Goal: Task Accomplishment & Management: Complete application form

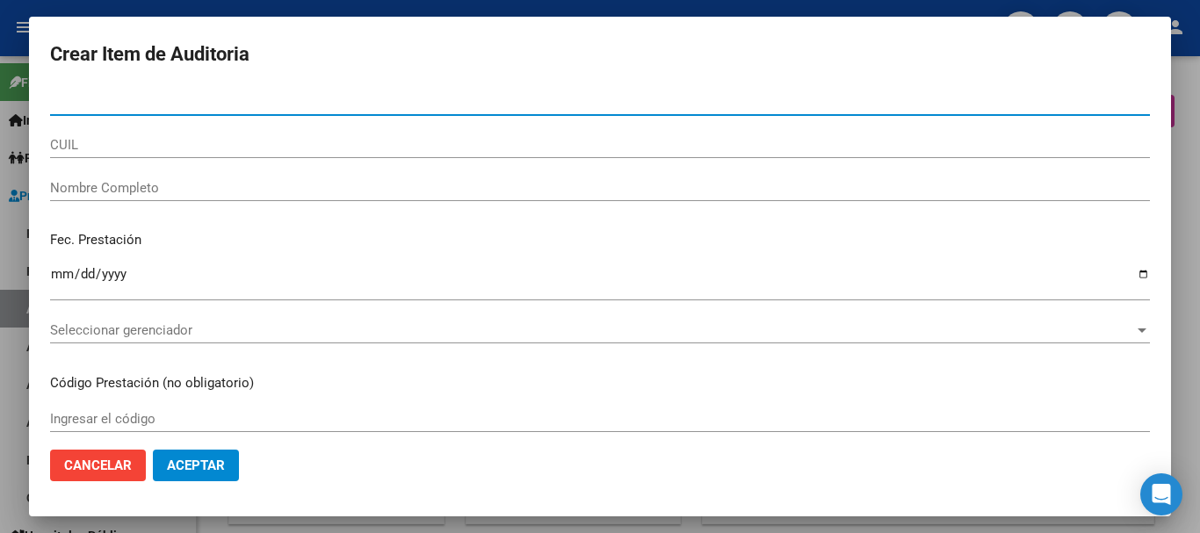
scroll to position [1318, 0]
paste input "33112414"
type input "33112414"
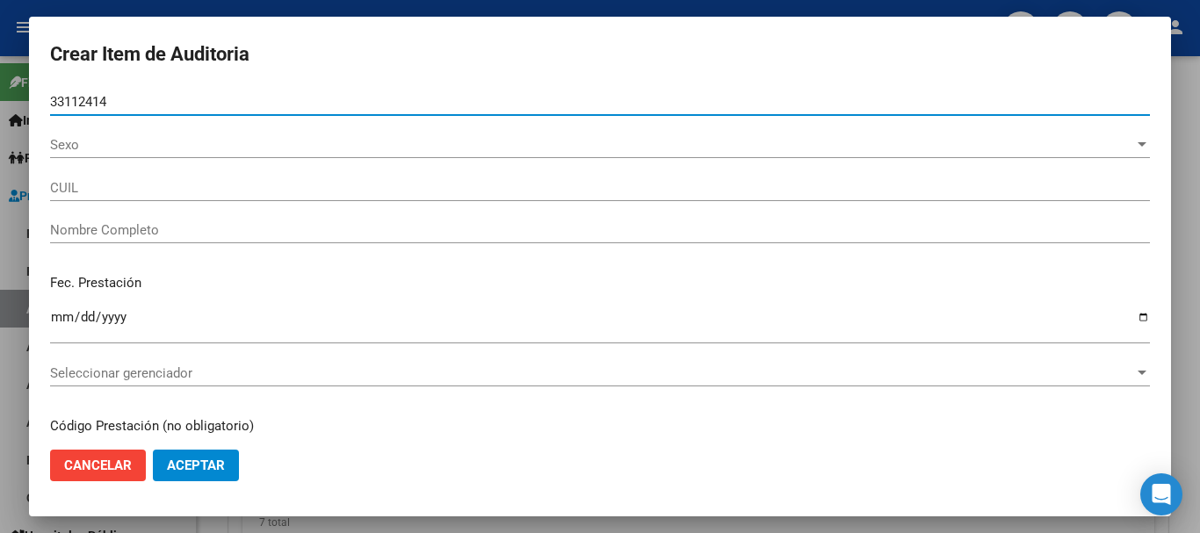
type input "27331124147"
type input "[PERSON_NAME]"
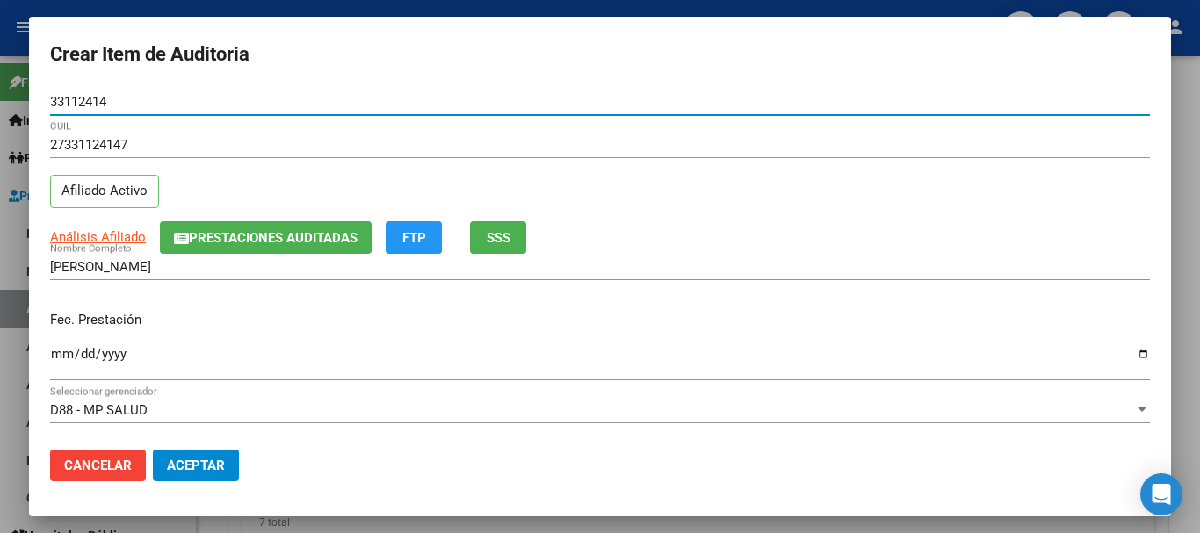
type input "33112414"
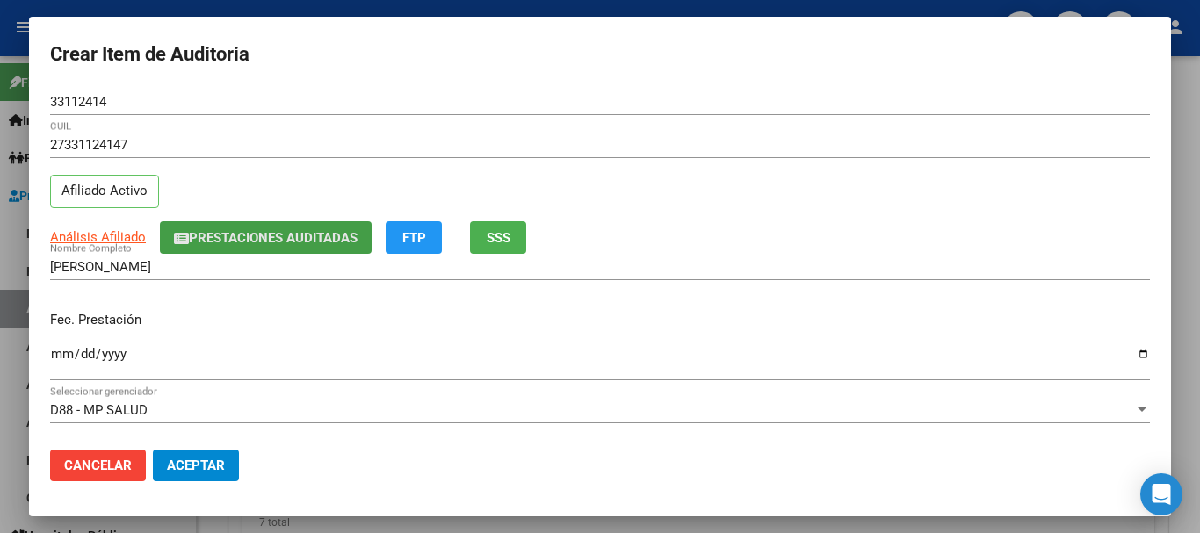
click at [209, 229] on span "Prestaciones Auditadas" at bounding box center [266, 237] width 184 height 16
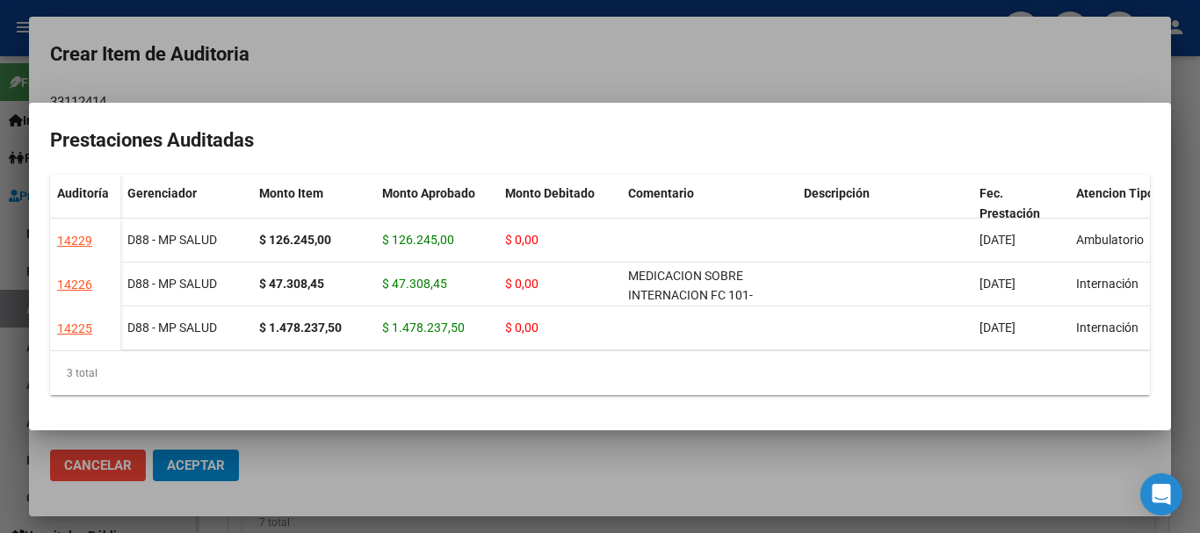
click at [533, 82] on div at bounding box center [600, 266] width 1200 height 533
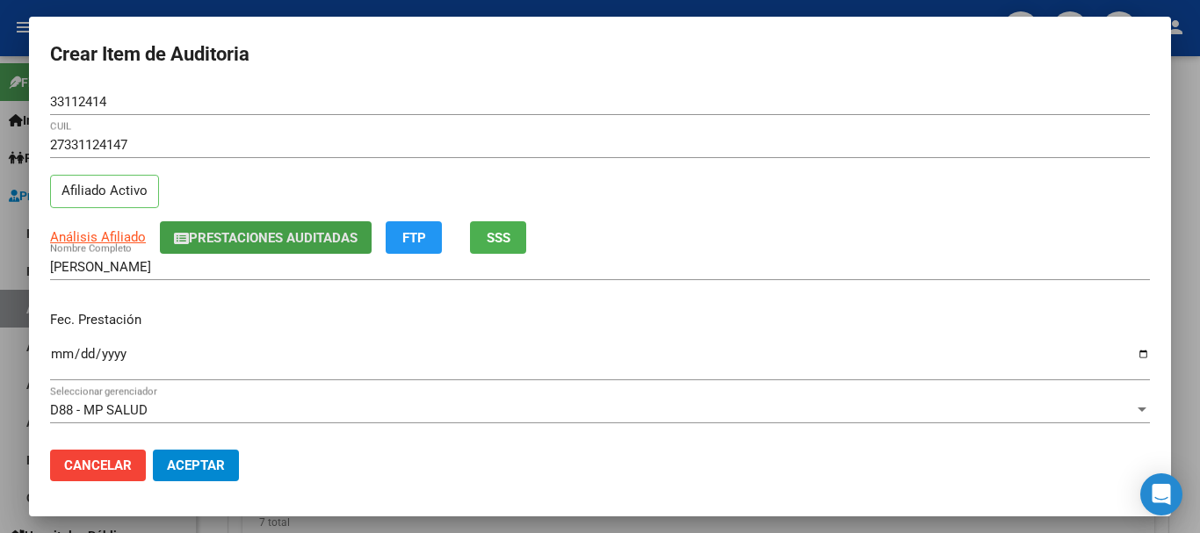
click at [274, 231] on span "Prestaciones Auditadas" at bounding box center [273, 238] width 169 height 16
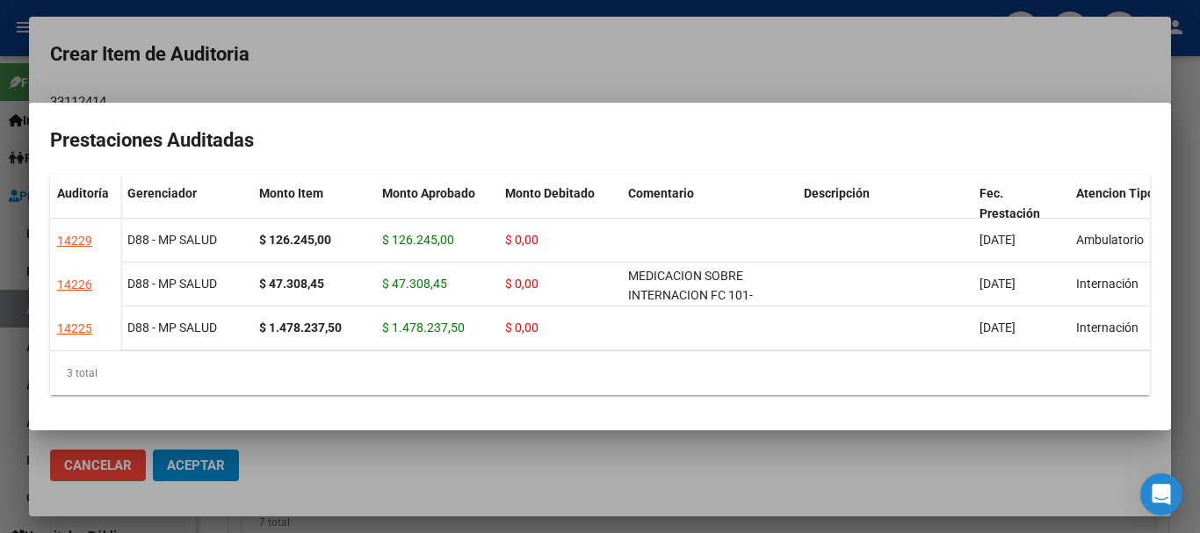
click at [408, 61] on div at bounding box center [600, 266] width 1200 height 533
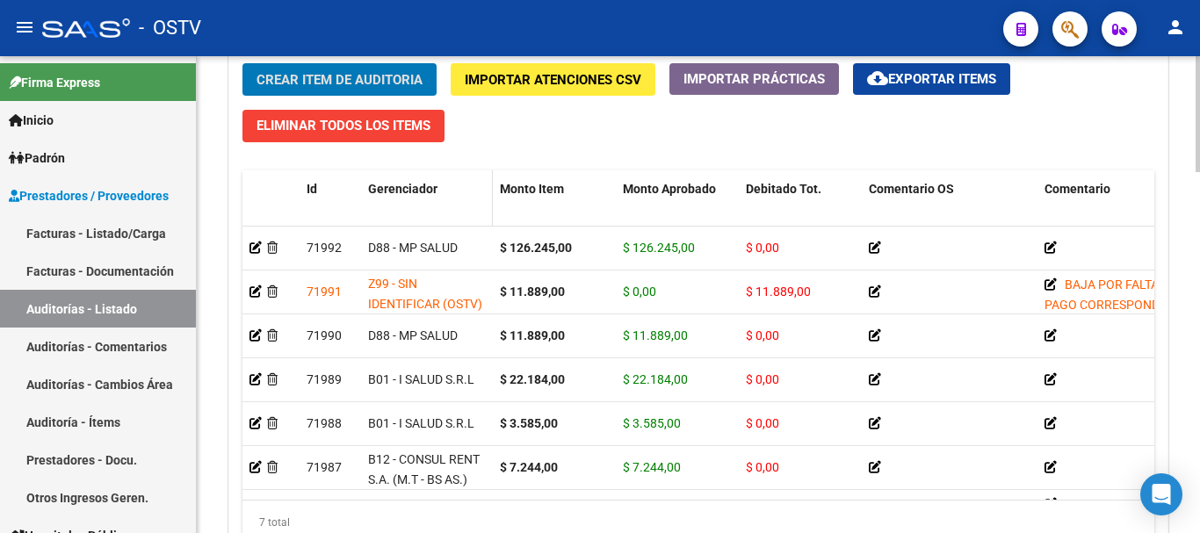
click at [242, 63] on button "Crear Item de Auditoria" at bounding box center [339, 79] width 194 height 32
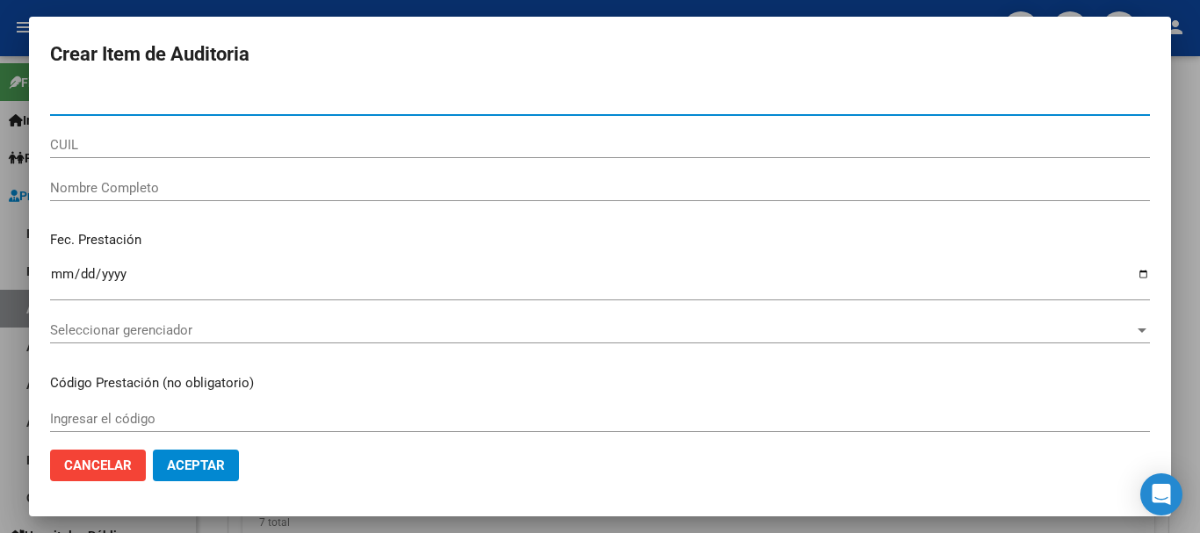
paste input "31692848"
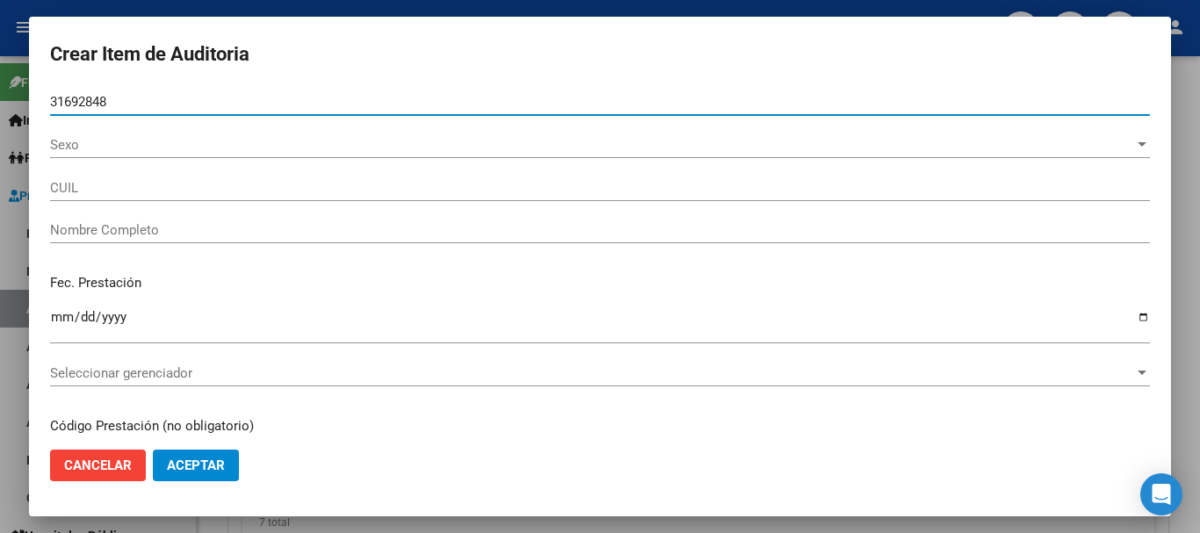
type input "31692848"
type input "27316928485"
type input "[PERSON_NAME] [PERSON_NAME]"
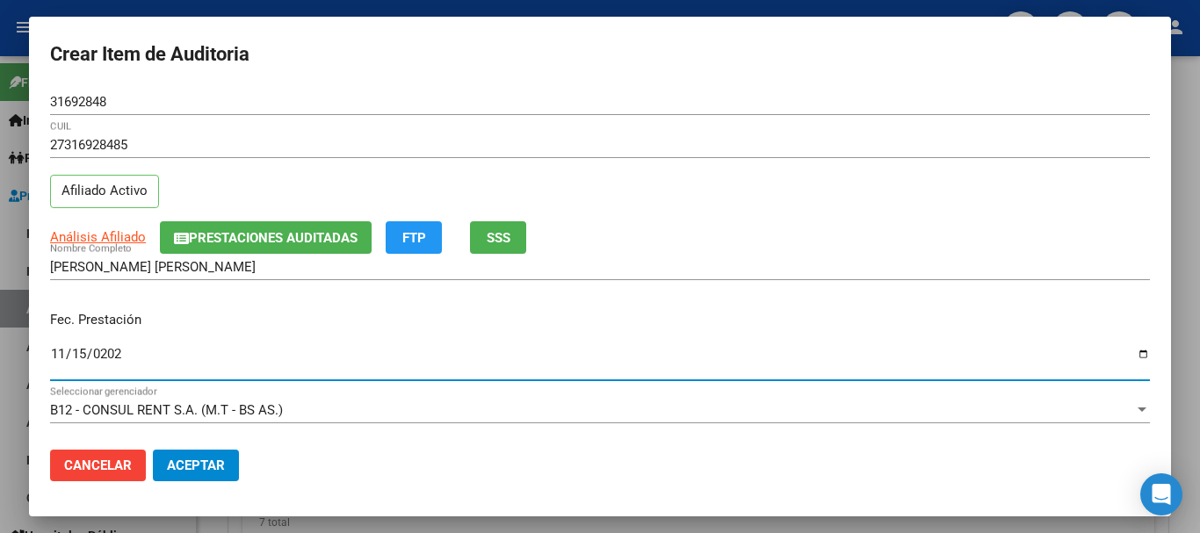
type input "[DATE]"
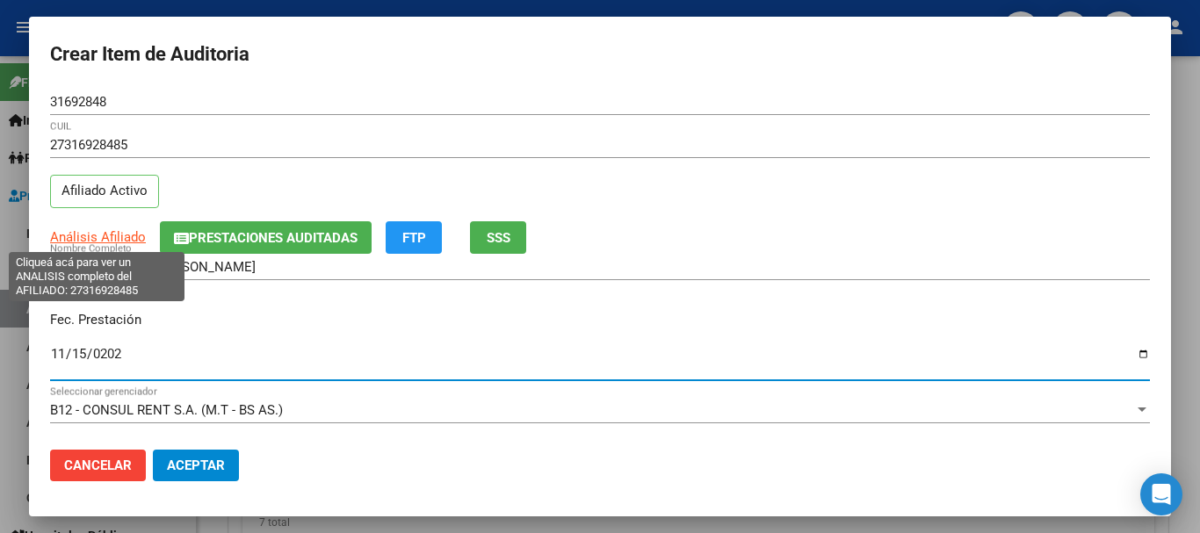
click at [102, 237] on span "Análisis Afiliado" at bounding box center [98, 237] width 96 height 16
type textarea "27316928485"
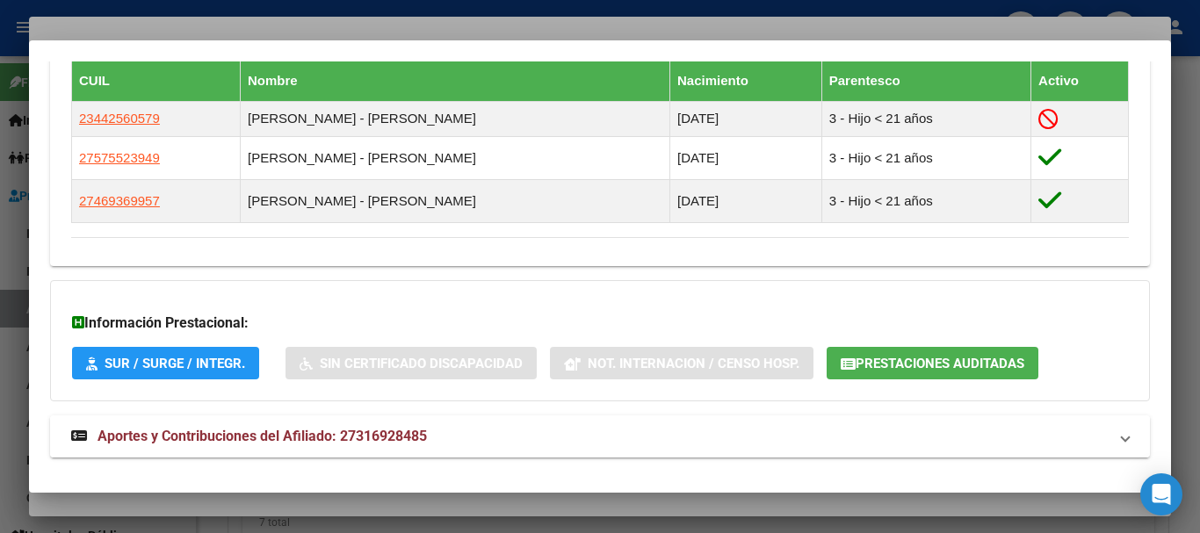
scroll to position [1029, 0]
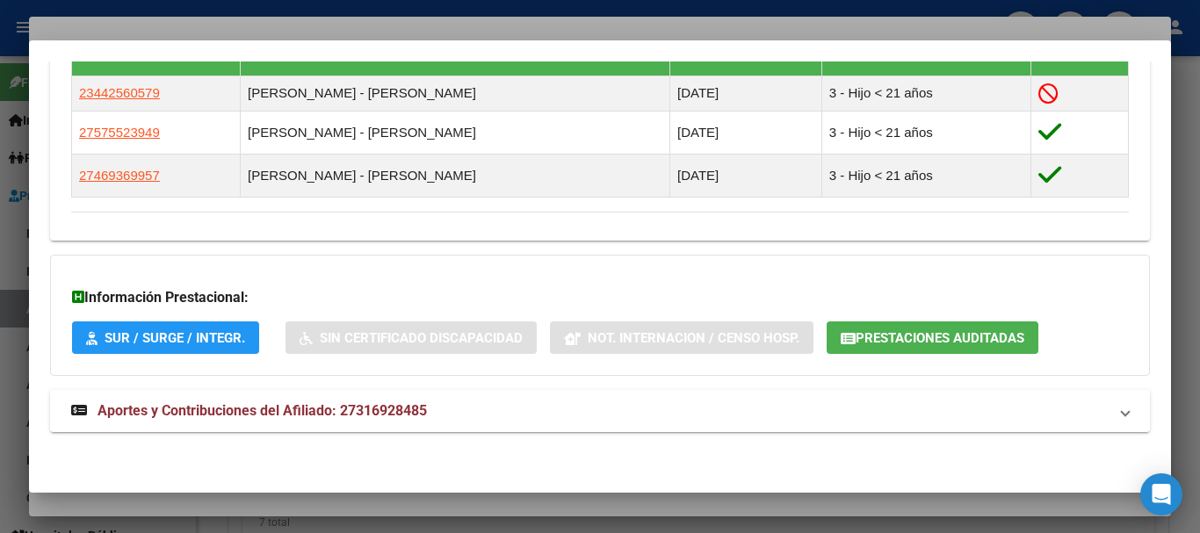
click at [356, 404] on span "Aportes y Contribuciones del Afiliado: 27316928485" at bounding box center [261, 410] width 329 height 17
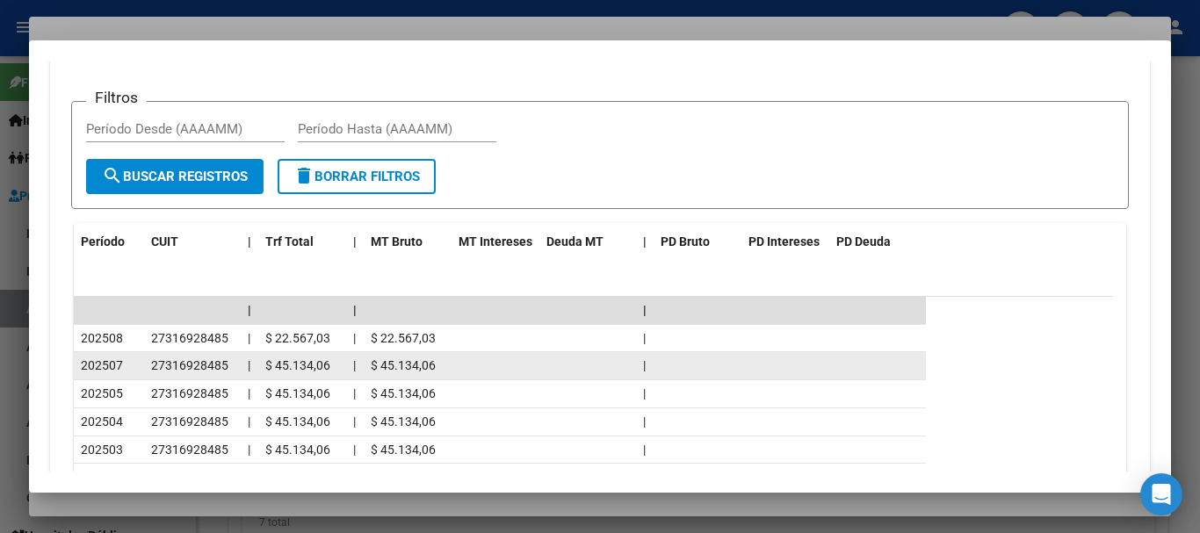
scroll to position [1685, 0]
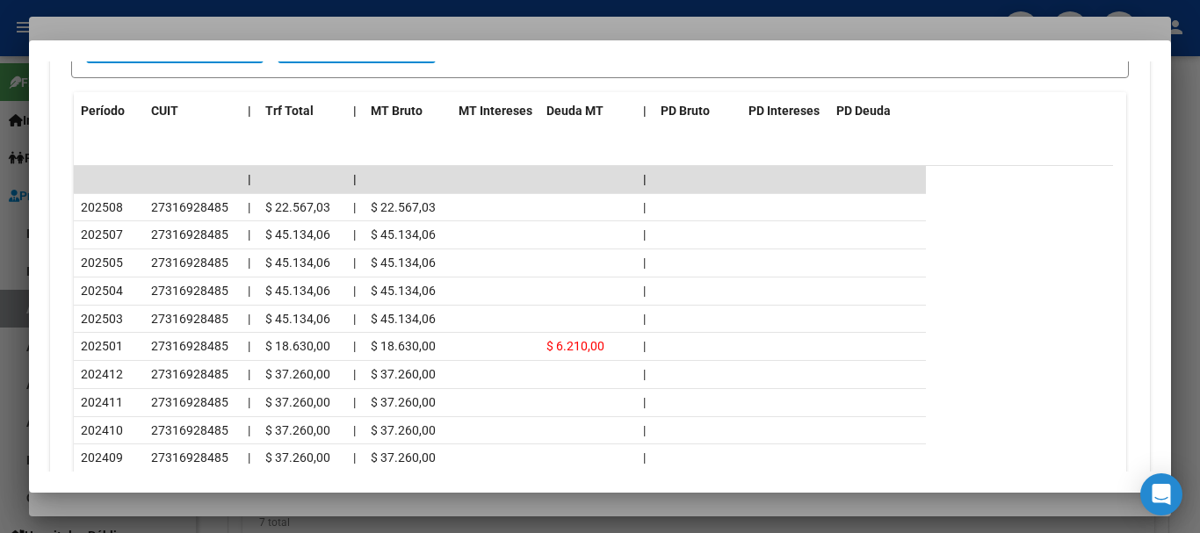
click at [188, 22] on div at bounding box center [600, 266] width 1200 height 533
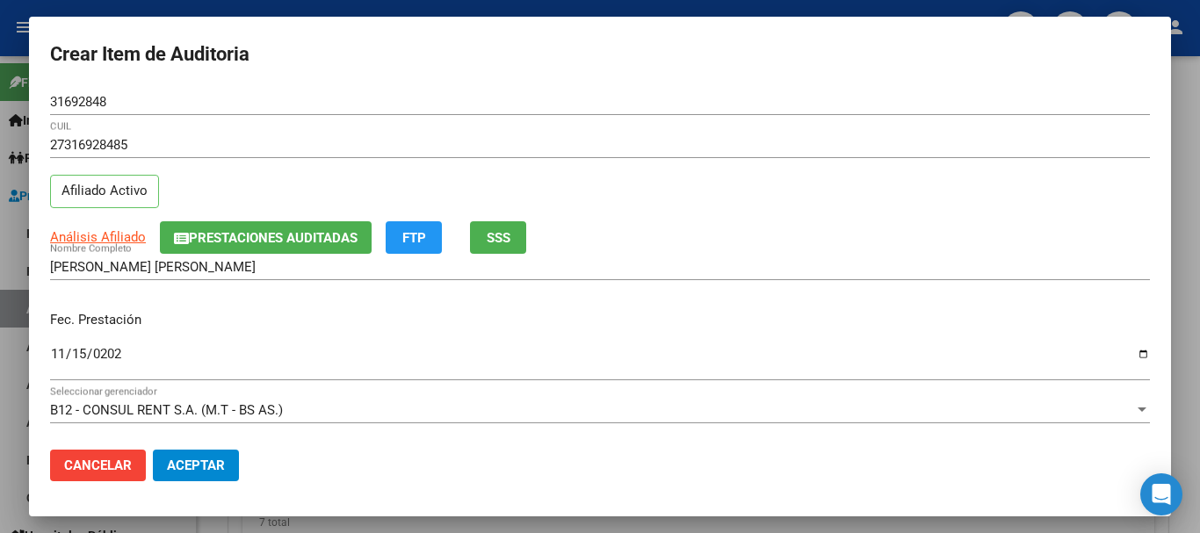
drag, startPoint x: 537, startPoint y: 163, endPoint x: 536, endPoint y: 177, distance: 13.2
click at [537, 168] on div "27316928485 CUIL" at bounding box center [600, 153] width 1100 height 43
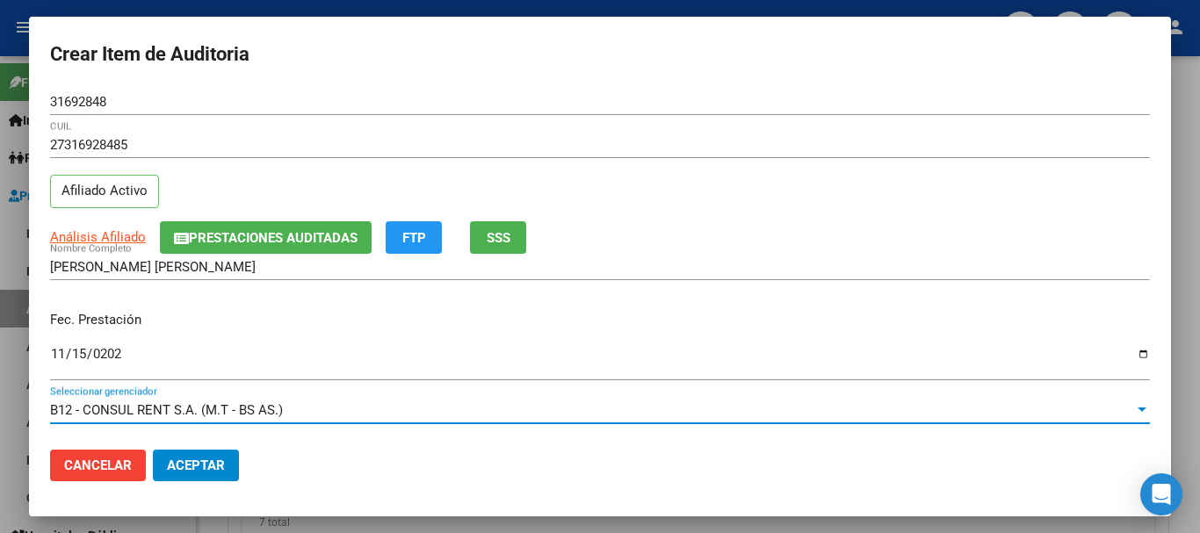
scroll to position [237, 0]
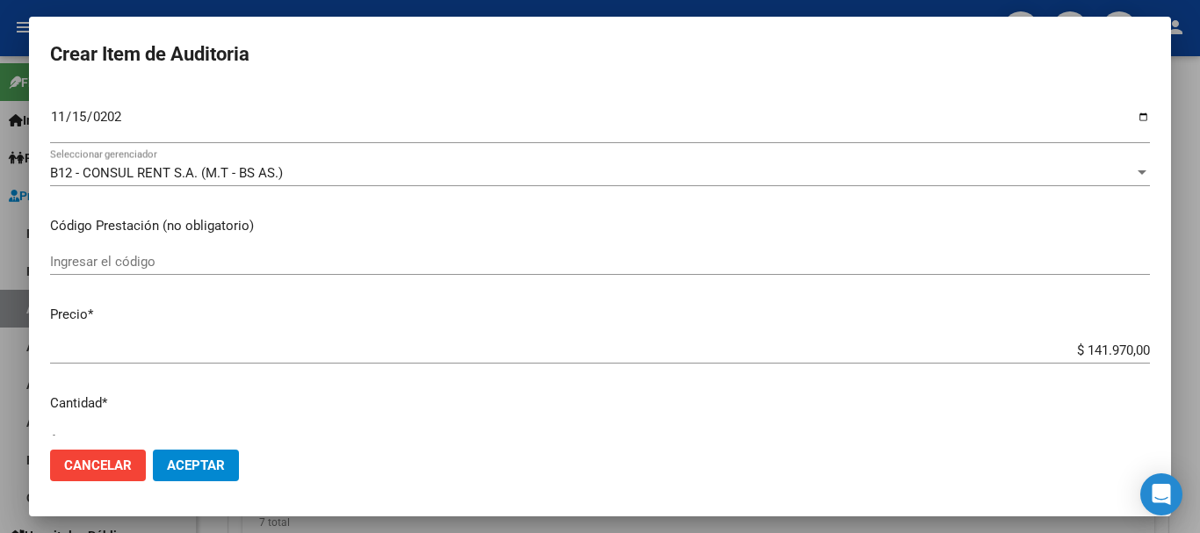
type input "$ 0,01"
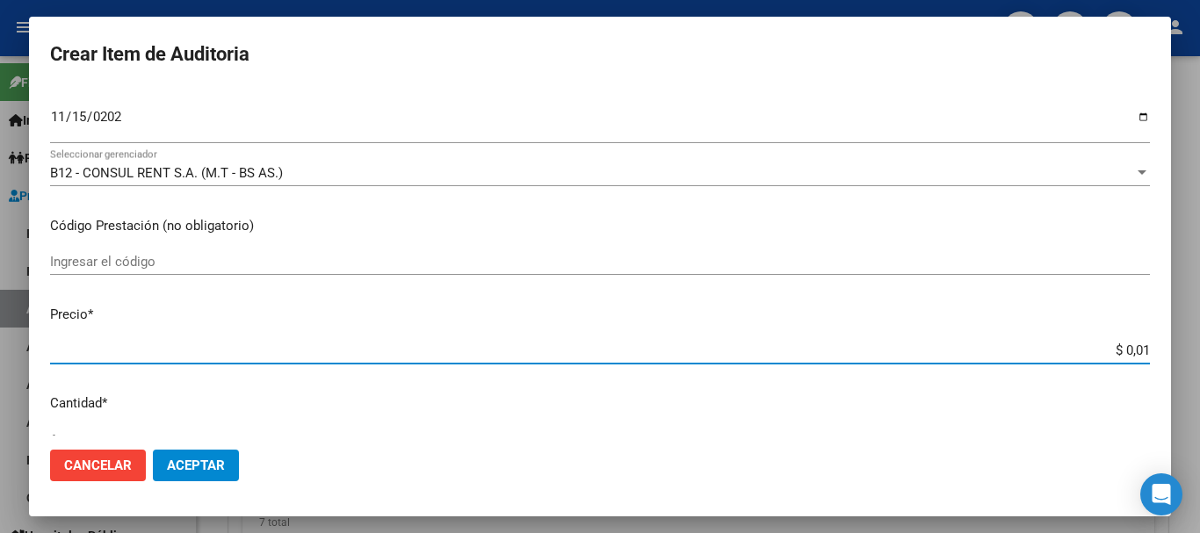
type input "$ 0,10"
type input "$ 1,07"
type input "$ 10,74"
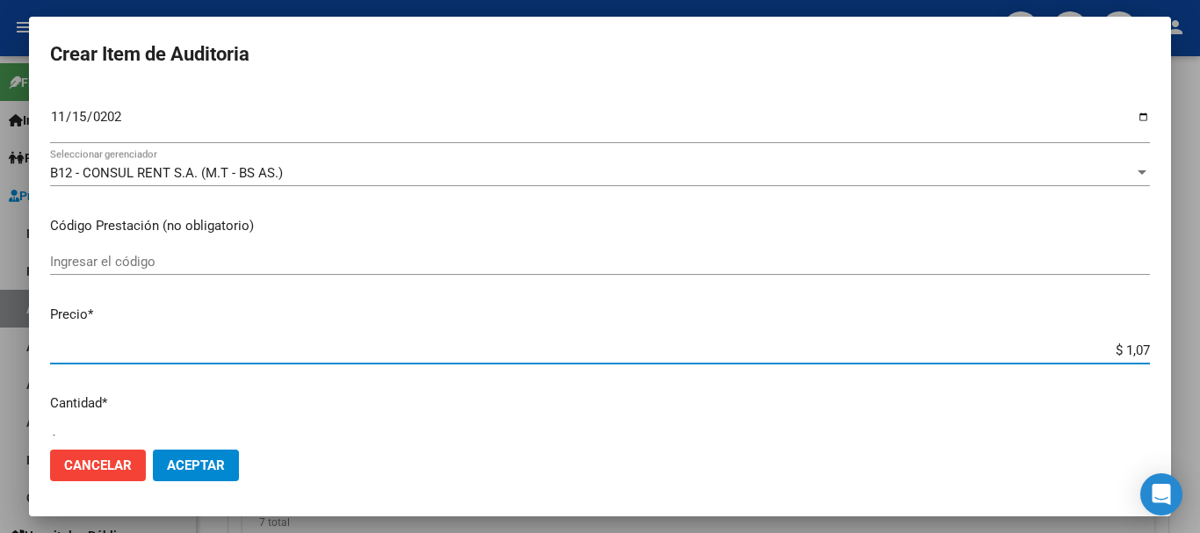
type input "$ 10,74"
type input "$ 107,40"
type input "$ 1.074,00"
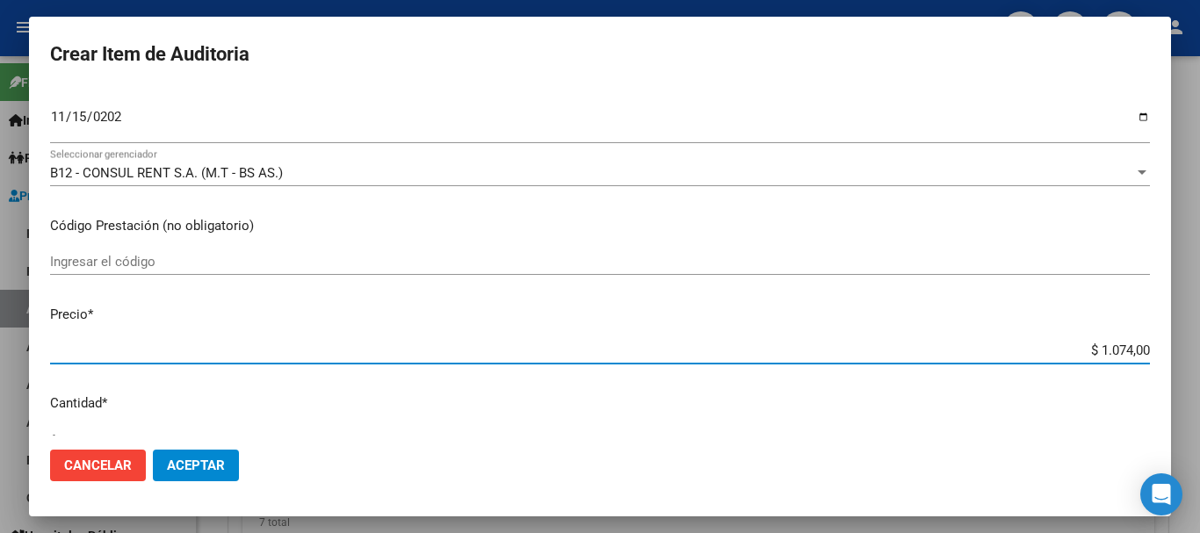
type input "$ 10.740,00"
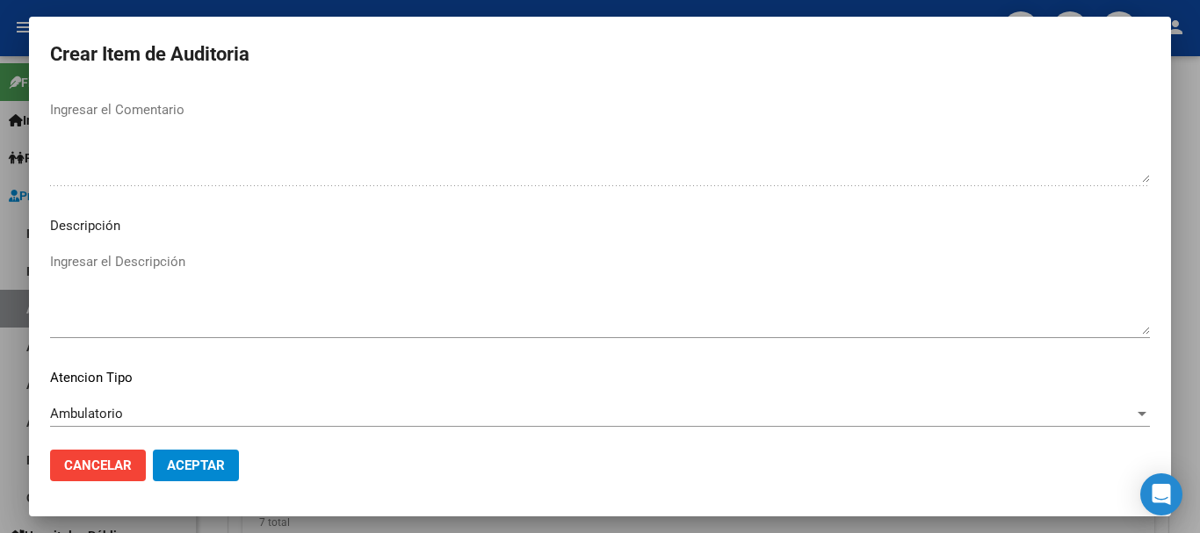
scroll to position [1235, 0]
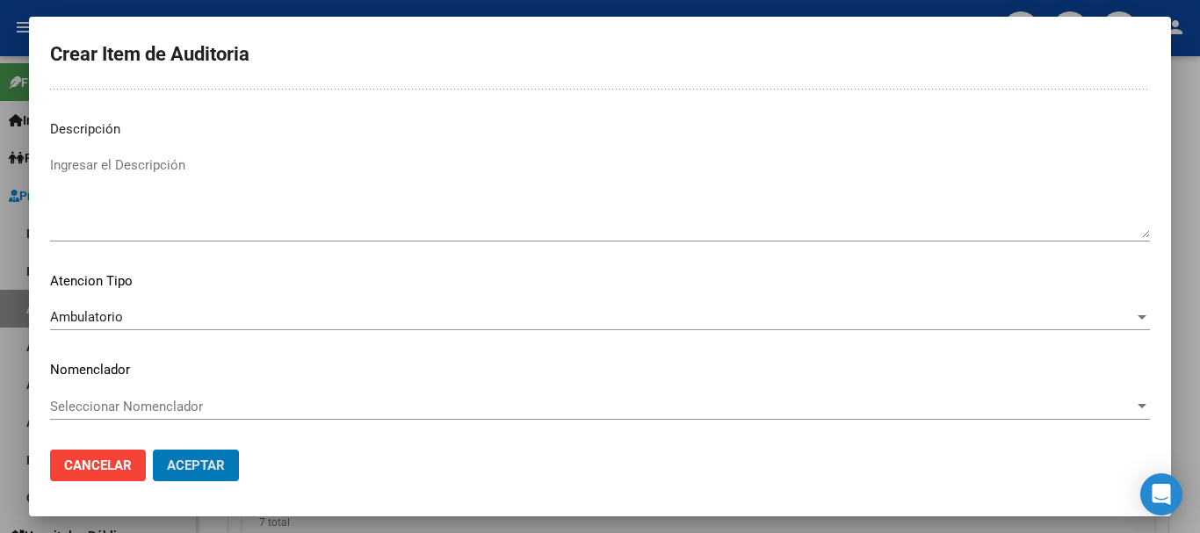
click at [153, 450] on button "Aceptar" at bounding box center [196, 466] width 86 height 32
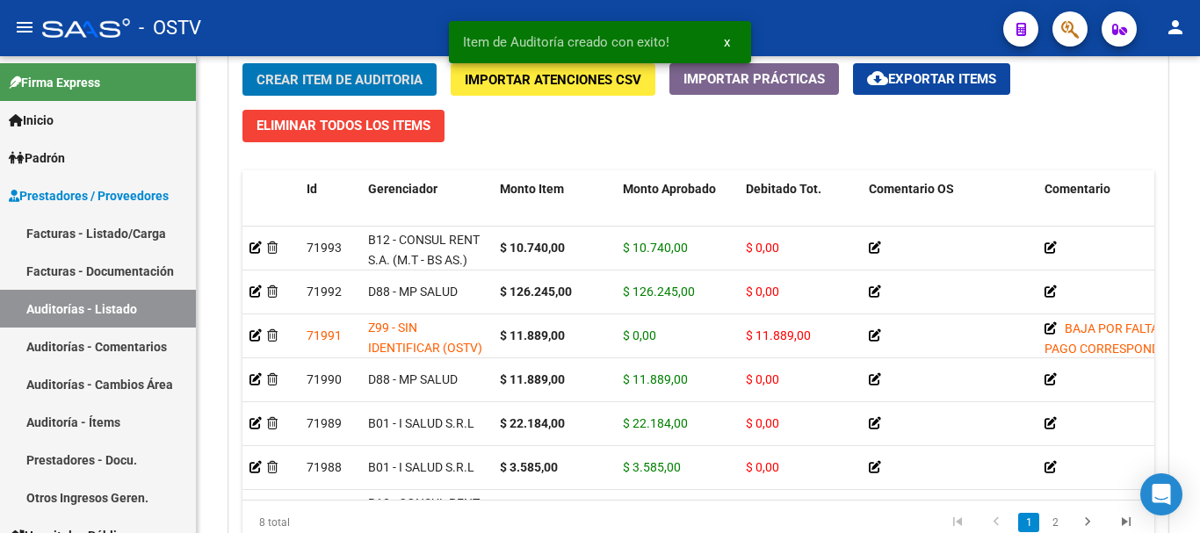
click at [242, 63] on button "Crear Item de Auditoria" at bounding box center [339, 79] width 194 height 32
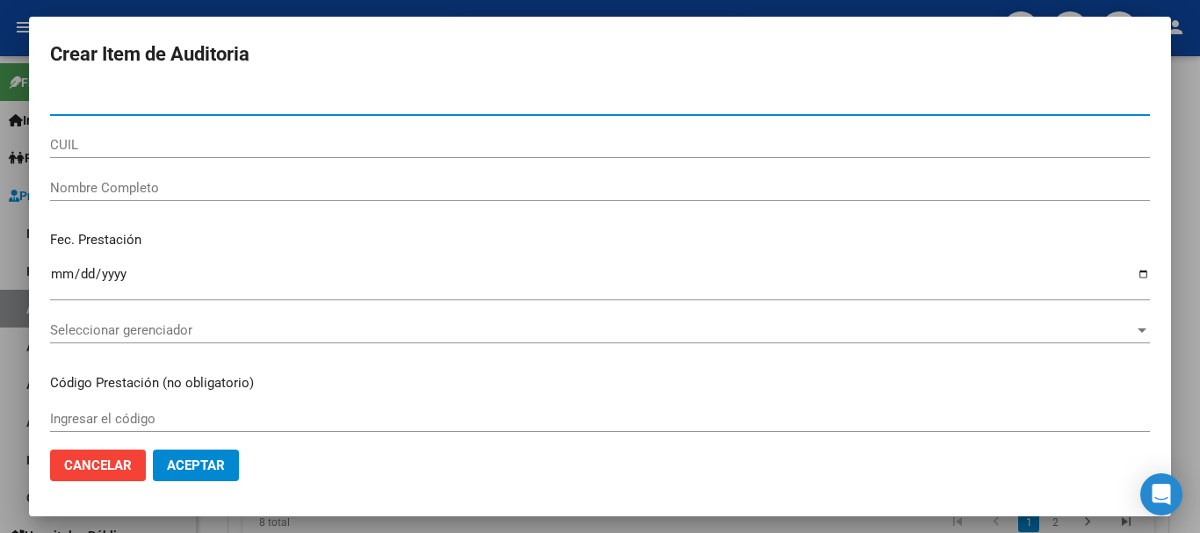
paste input "47878507"
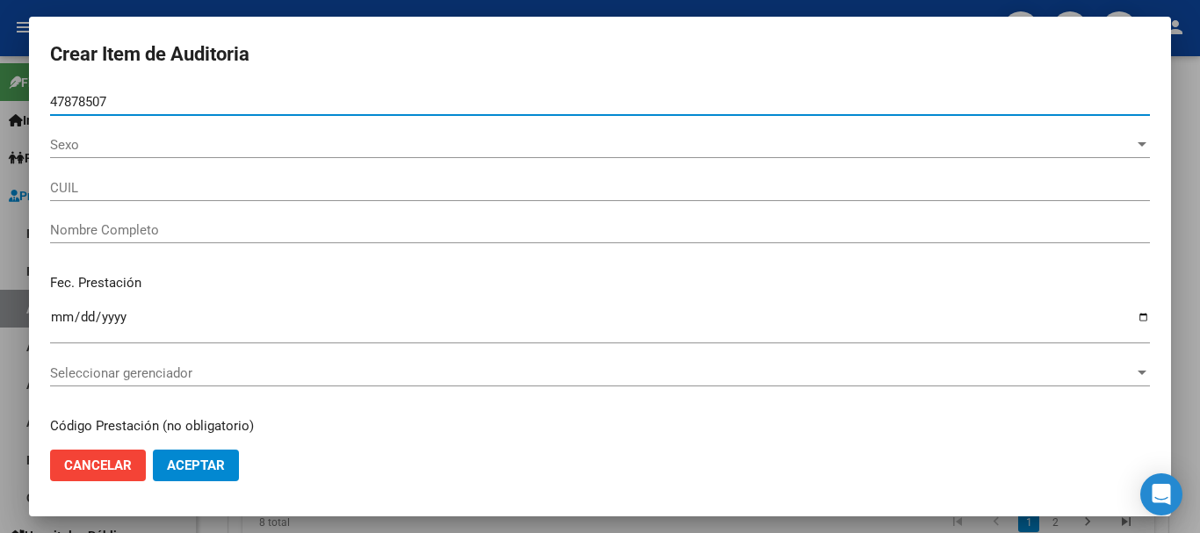
type input "47878507"
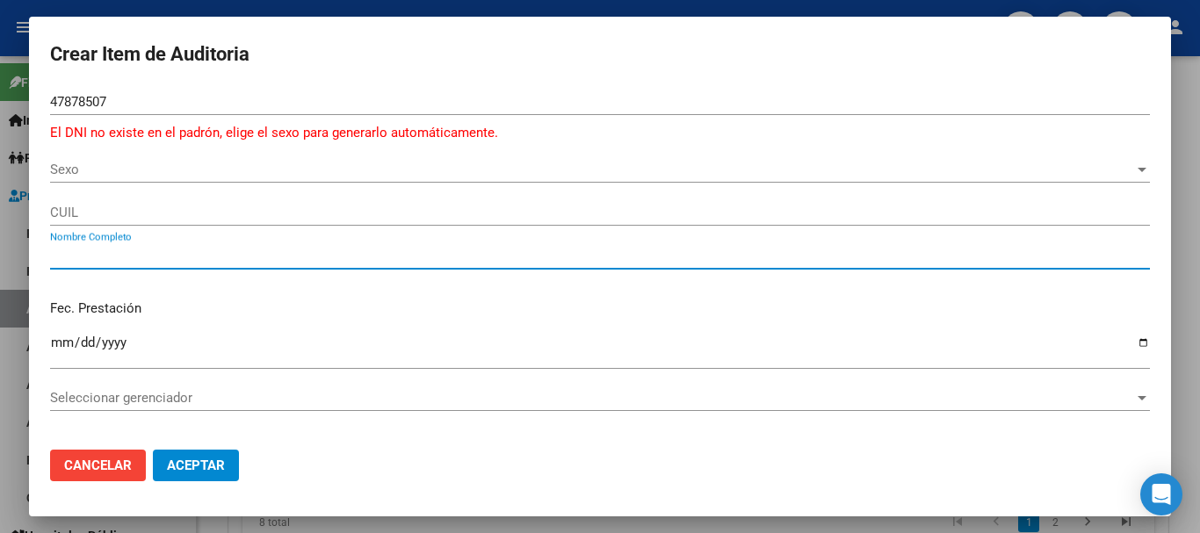
paste input "47878507"
drag, startPoint x: 104, startPoint y: 258, endPoint x: 61, endPoint y: 259, distance: 42.2
click at [61, 259] on input "47878507" at bounding box center [600, 256] width 1100 height 16
type input "4"
click at [72, 167] on span "Sexo" at bounding box center [592, 170] width 1084 height 16
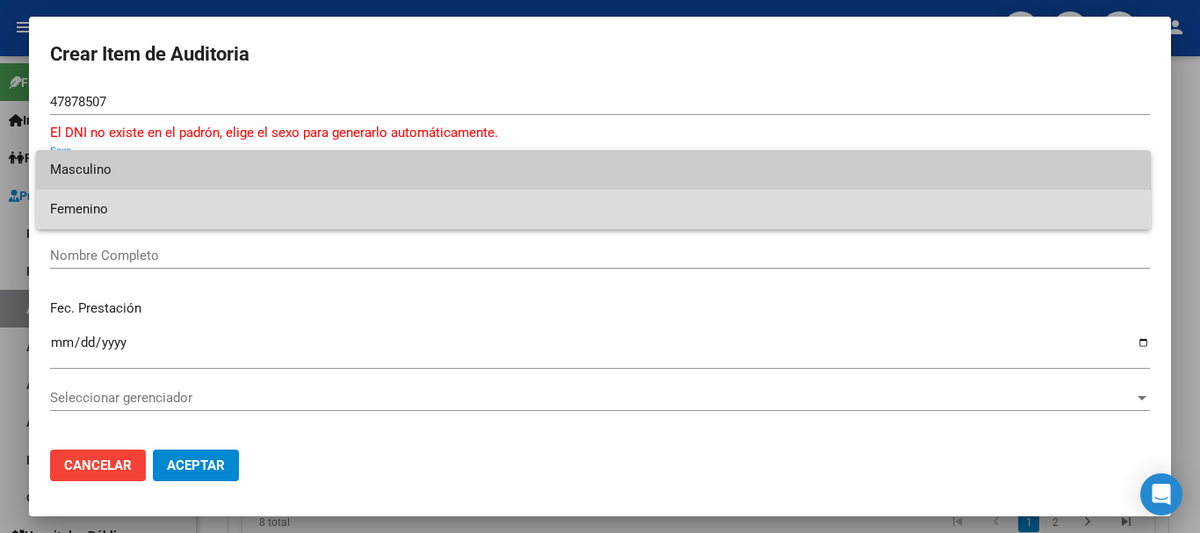
click at [101, 205] on span "Femenino" at bounding box center [593, 210] width 1086 height 40
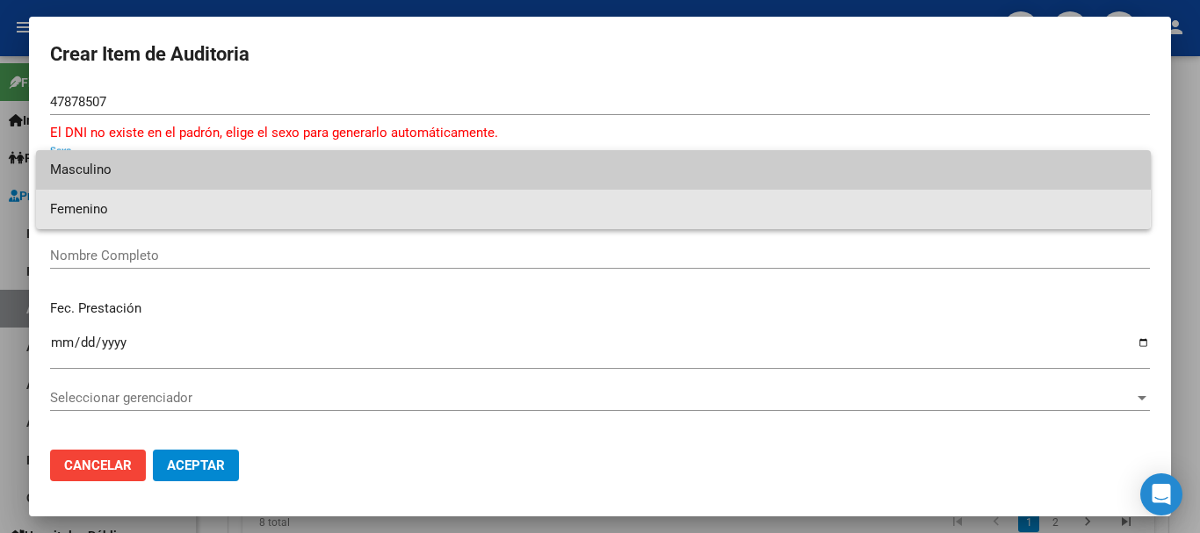
type input "27478785076"
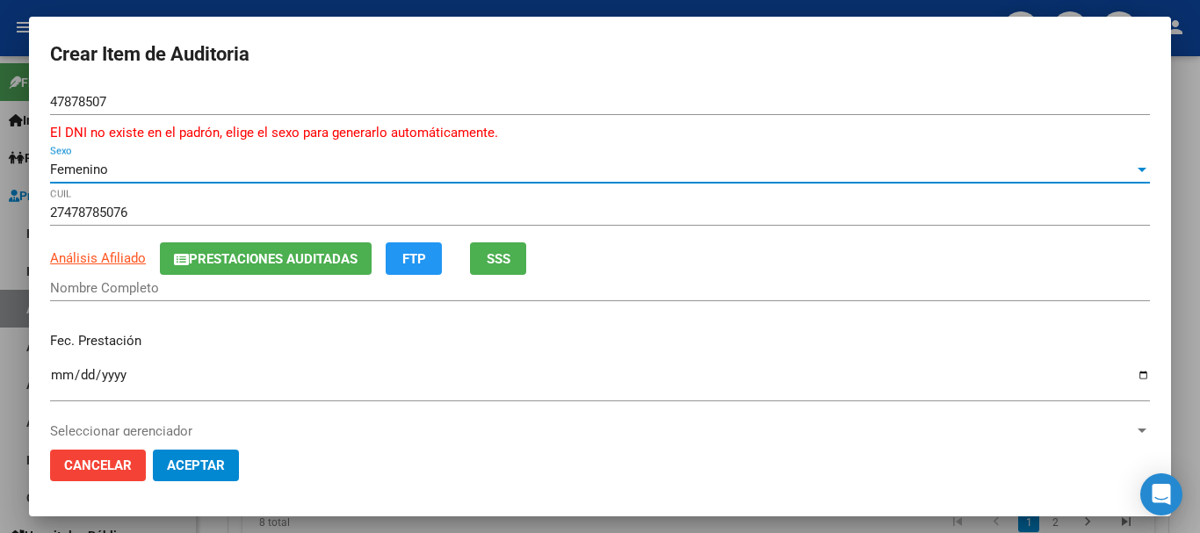
type input "[PERSON_NAME] [PERSON_NAME]"
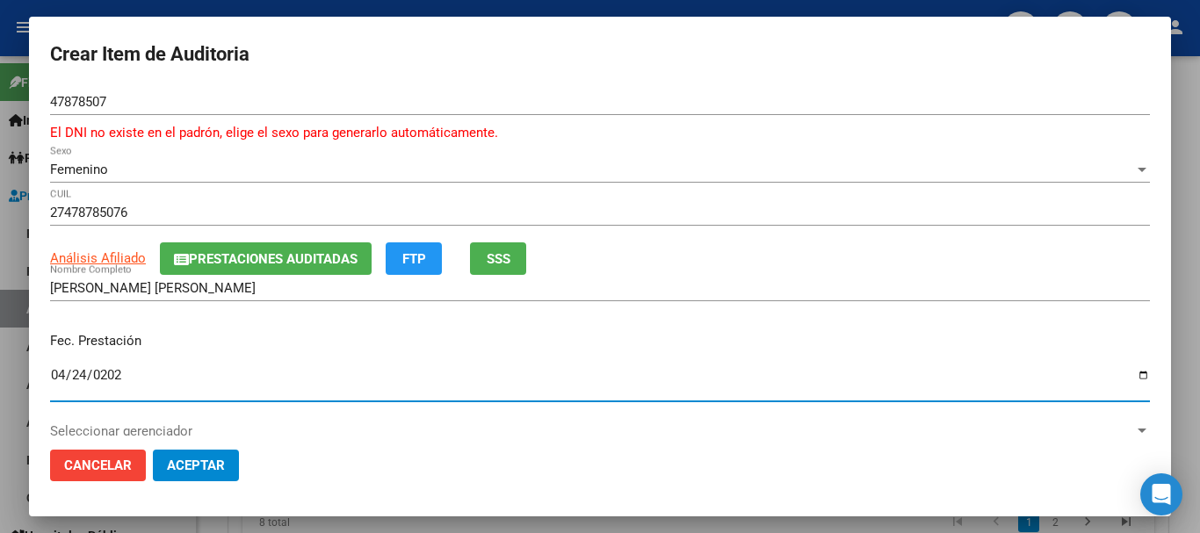
type input "[DATE]"
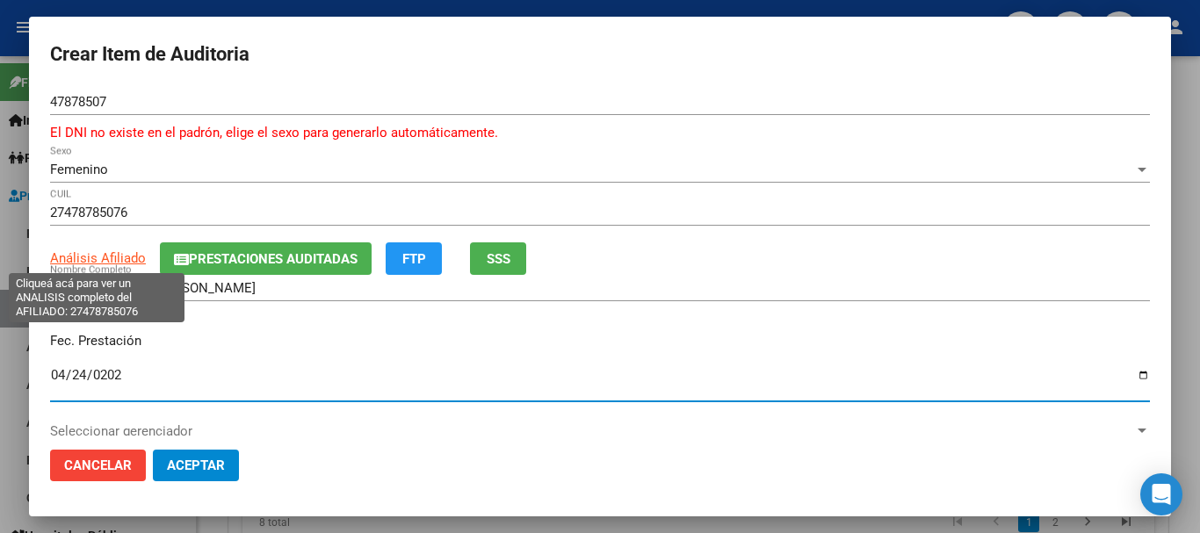
click at [114, 254] on span "Análisis Afiliado" at bounding box center [98, 258] width 96 height 16
type textarea "27478785076"
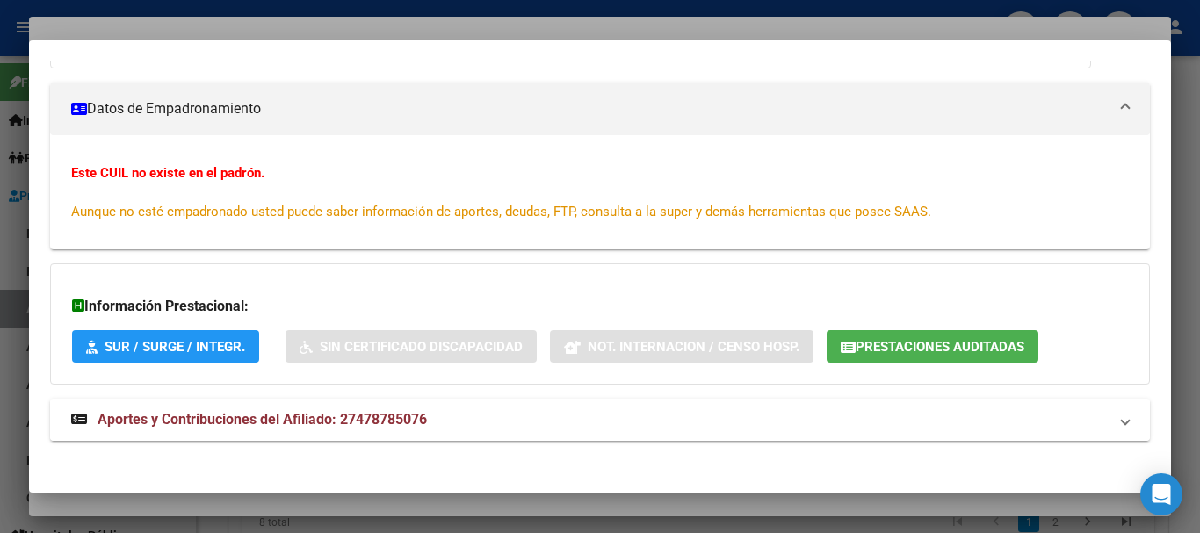
scroll to position [230, 0]
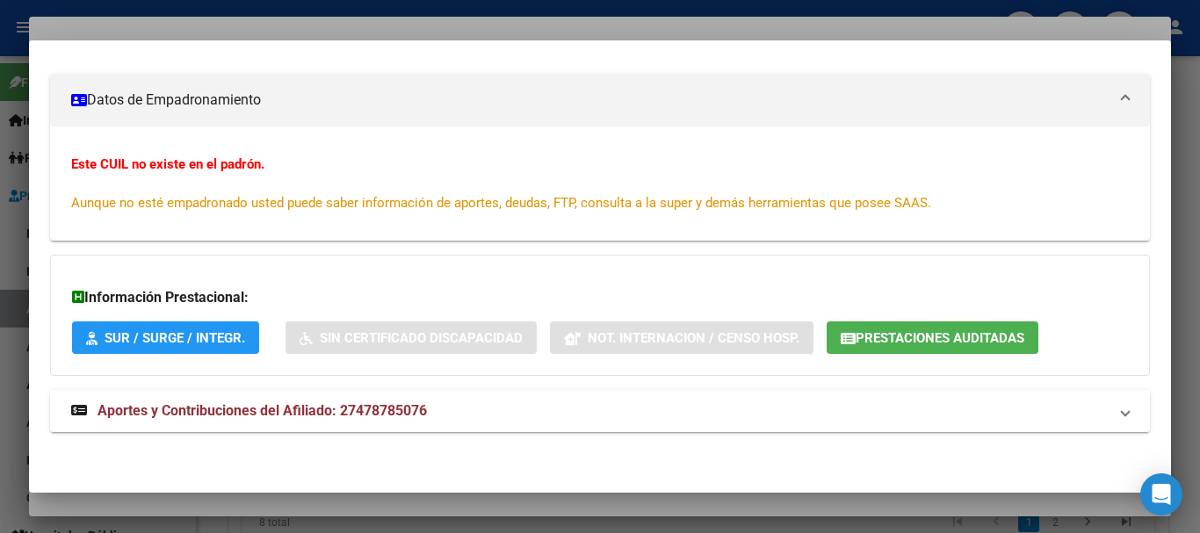
click at [406, 417] on span "Aportes y Contribuciones del Afiliado: 27478785076" at bounding box center [261, 410] width 329 height 17
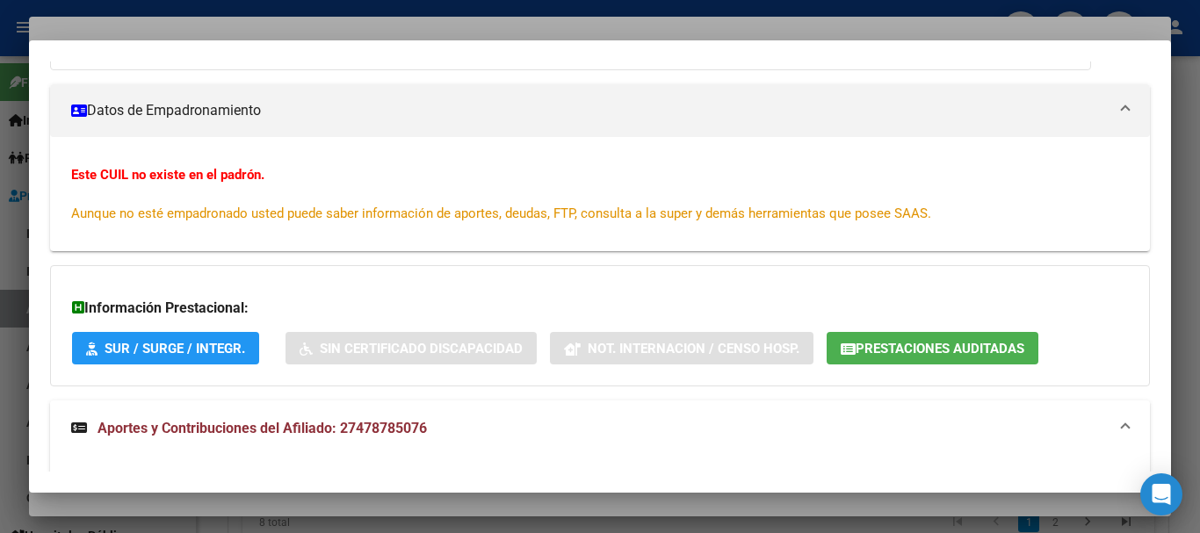
scroll to position [0, 0]
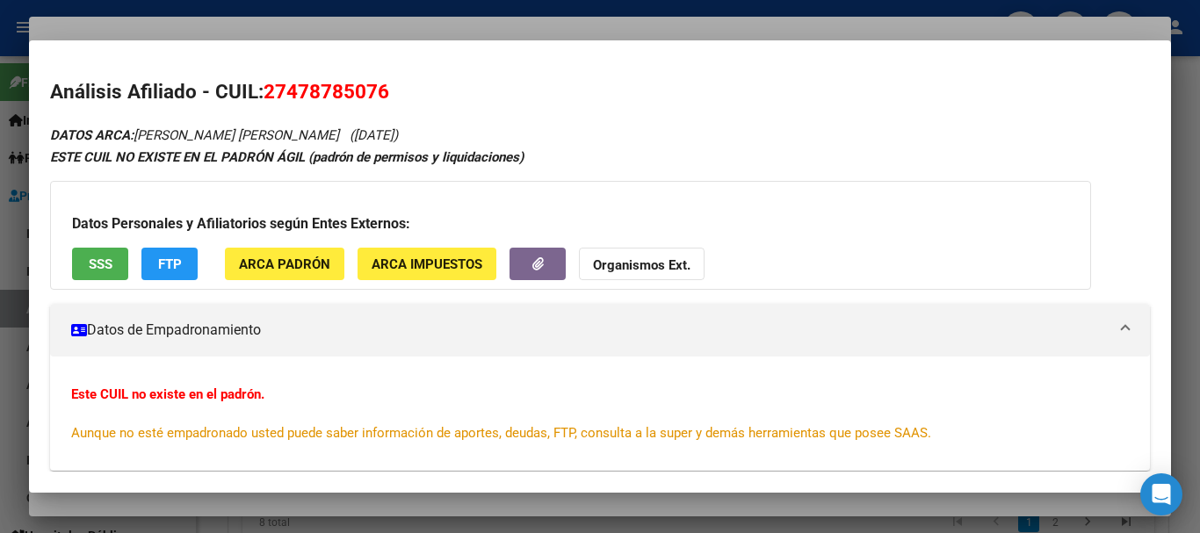
click at [363, 21] on div at bounding box center [600, 266] width 1200 height 533
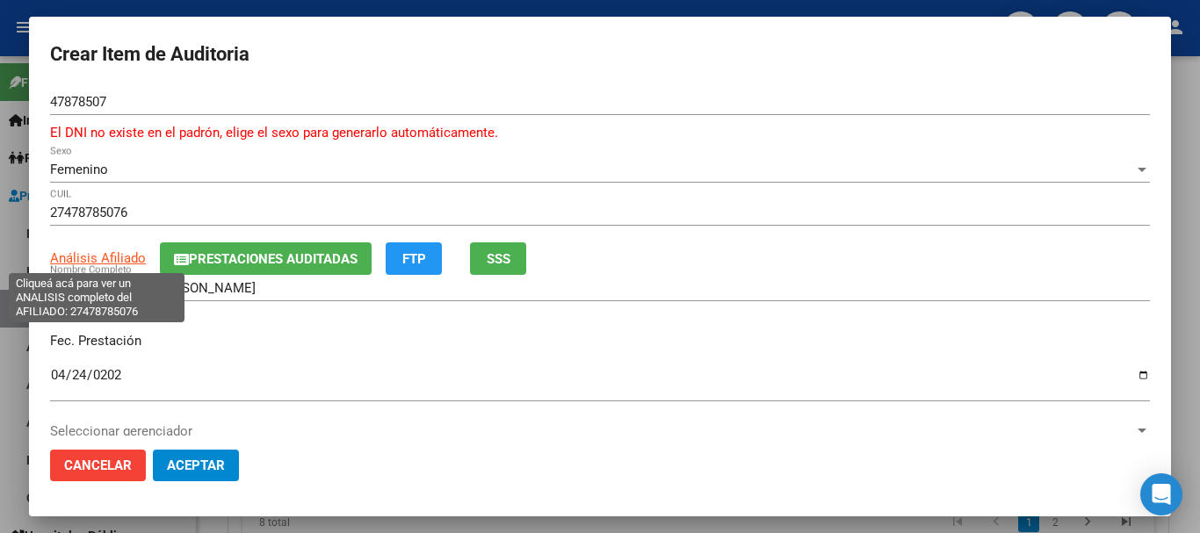
click at [99, 254] on span "Análisis Afiliado" at bounding box center [98, 258] width 96 height 16
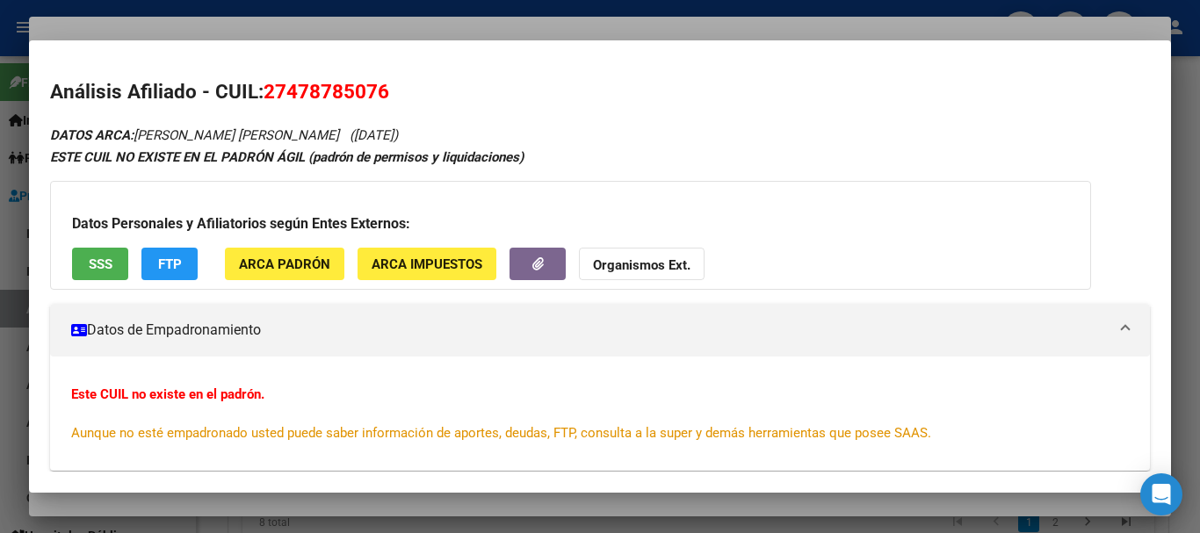
click at [660, 227] on h3 "Datos Personales y Afiliatorios según Entes Externos:" at bounding box center [570, 223] width 997 height 21
click at [634, 265] on strong "Organismos Ext." at bounding box center [641, 265] width 97 height 16
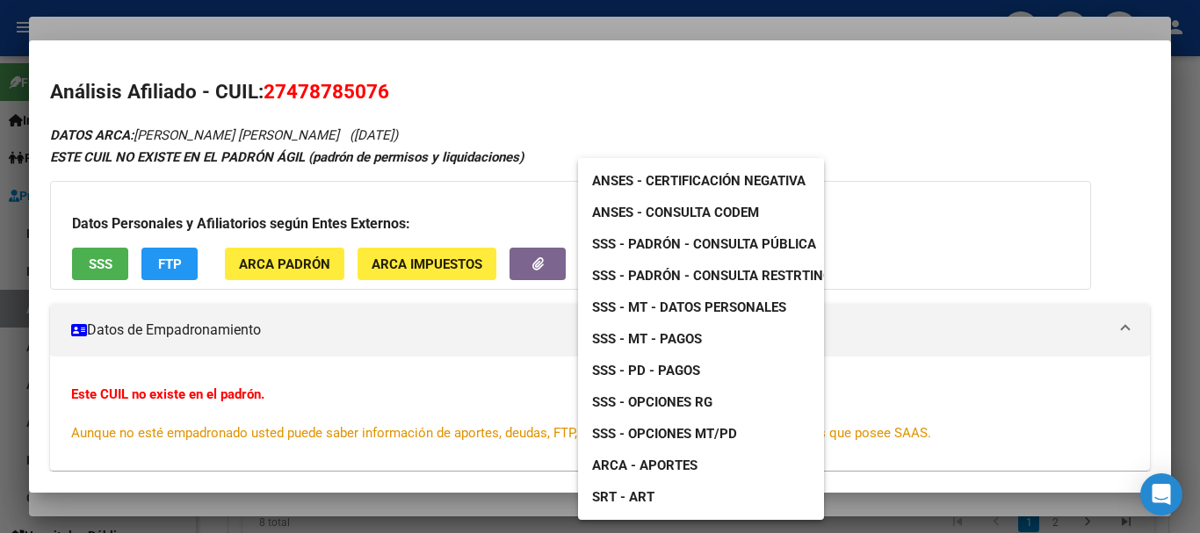
click at [748, 249] on span "SSS - Padrón - Consulta Pública" at bounding box center [704, 244] width 224 height 16
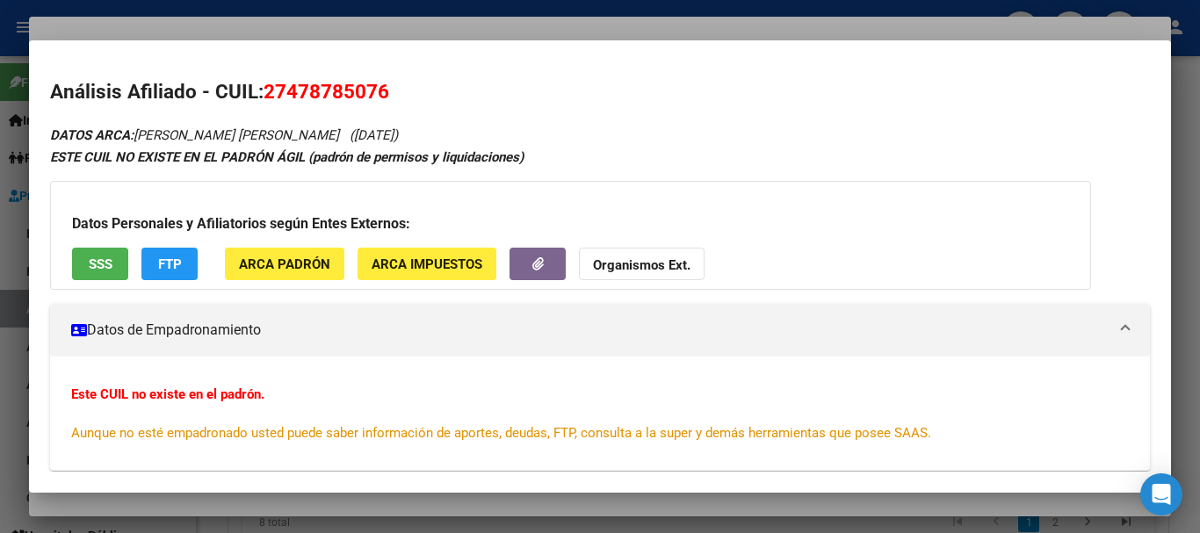
click at [649, 267] on strong "Organismos Ext." at bounding box center [641, 265] width 97 height 16
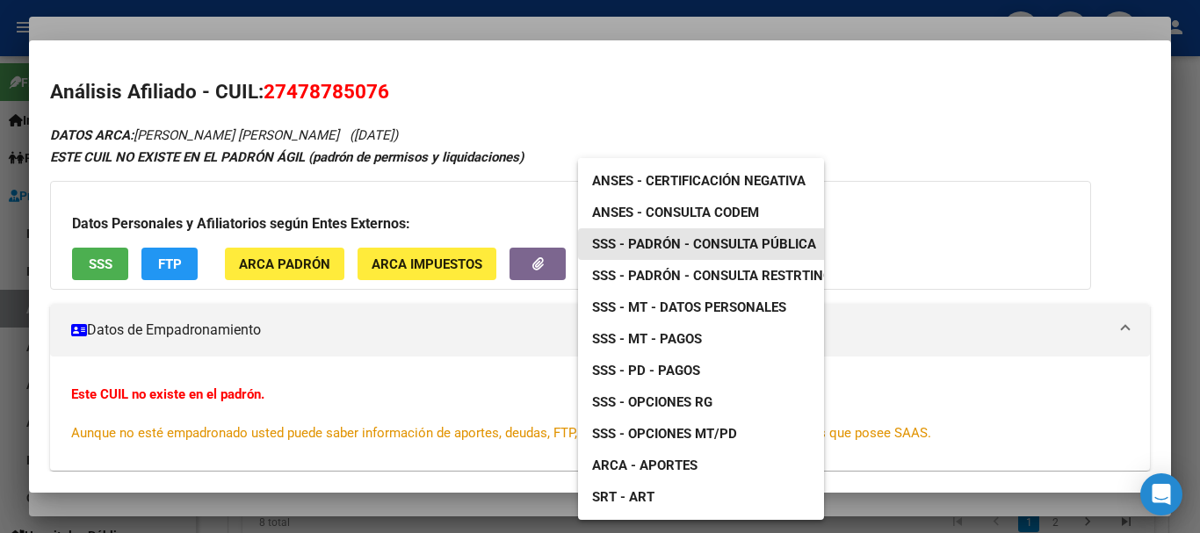
click at [730, 241] on span "SSS - Padrón - Consulta Pública" at bounding box center [704, 244] width 224 height 16
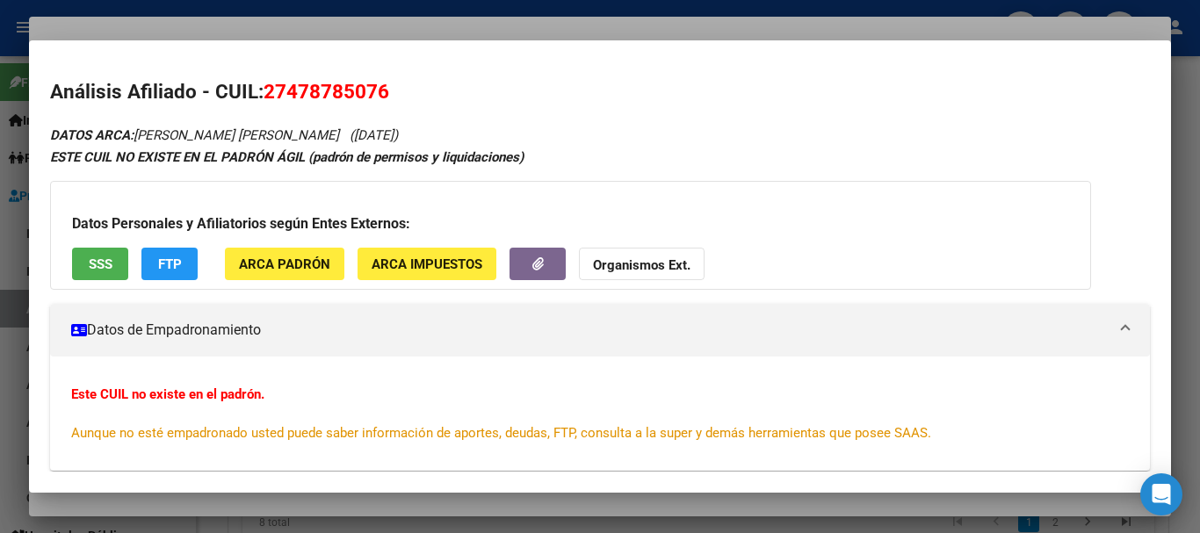
click at [526, 27] on div at bounding box center [600, 266] width 1200 height 533
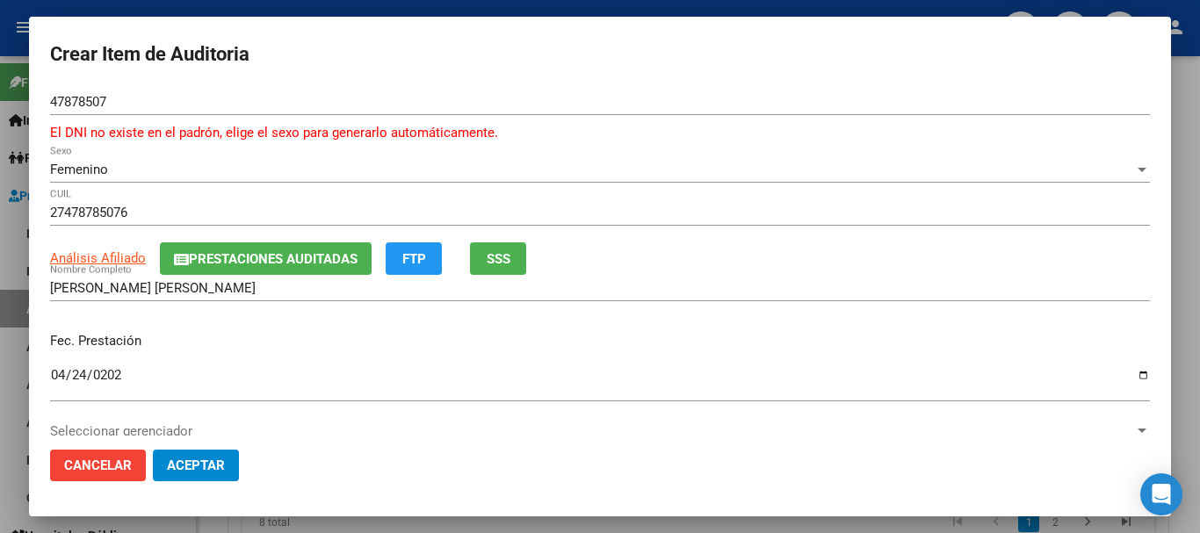
click at [898, 247] on div "ARCA Padrón Análisis Afiliado Prestaciones Auditadas FTP SSS" at bounding box center [600, 258] width 1100 height 32
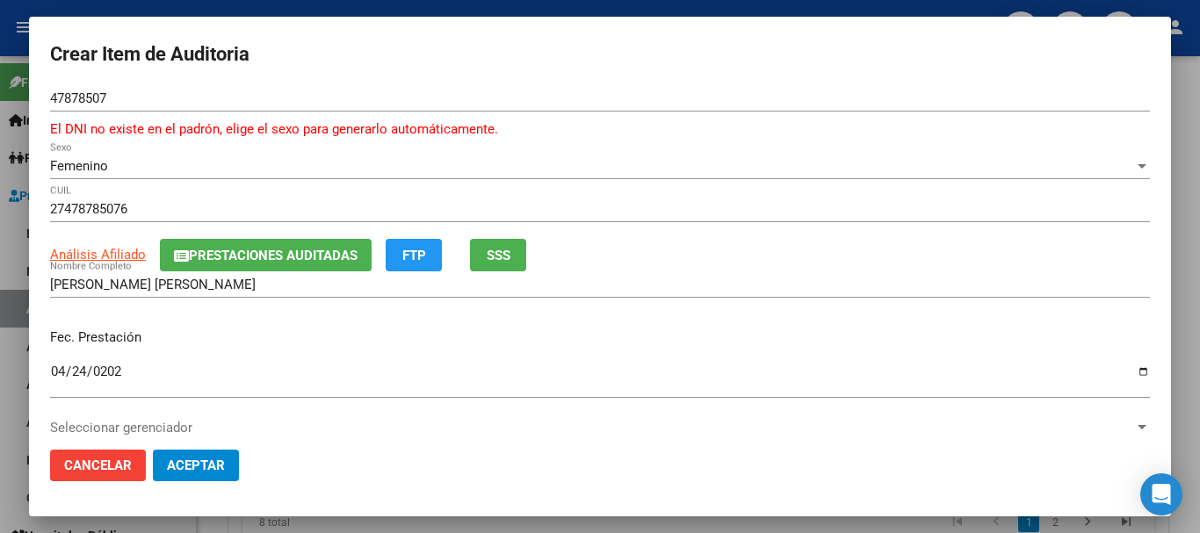
scroll to position [257, 0]
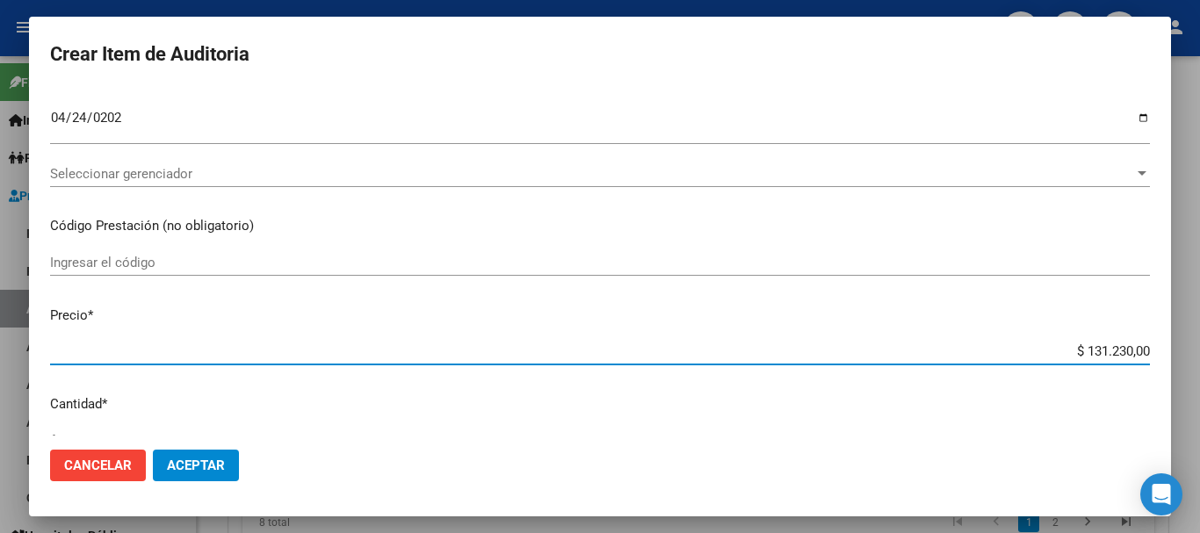
type input "$ 0,07"
type input "$ 0,72"
type input "$ 7,24"
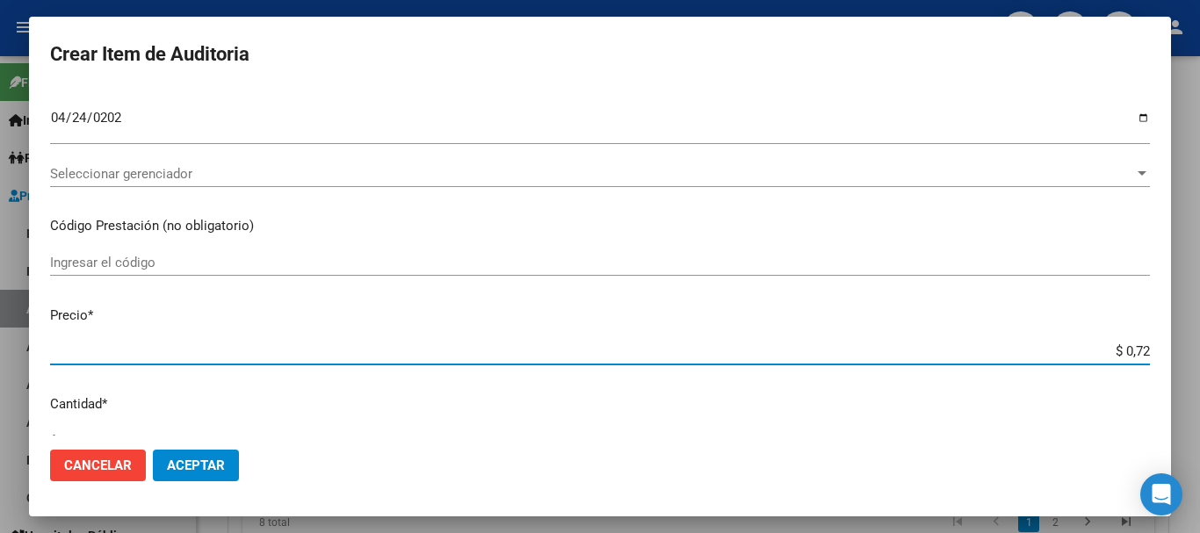
type input "$ 7,24"
type input "$ 72,44"
type input "$ 724,40"
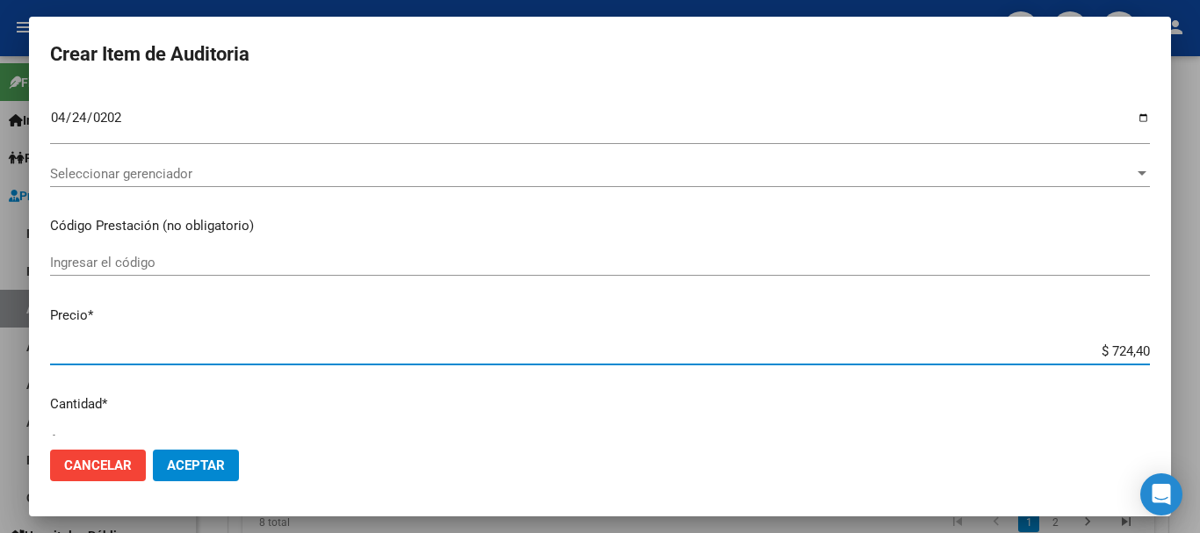
type input "$ 7.244,00"
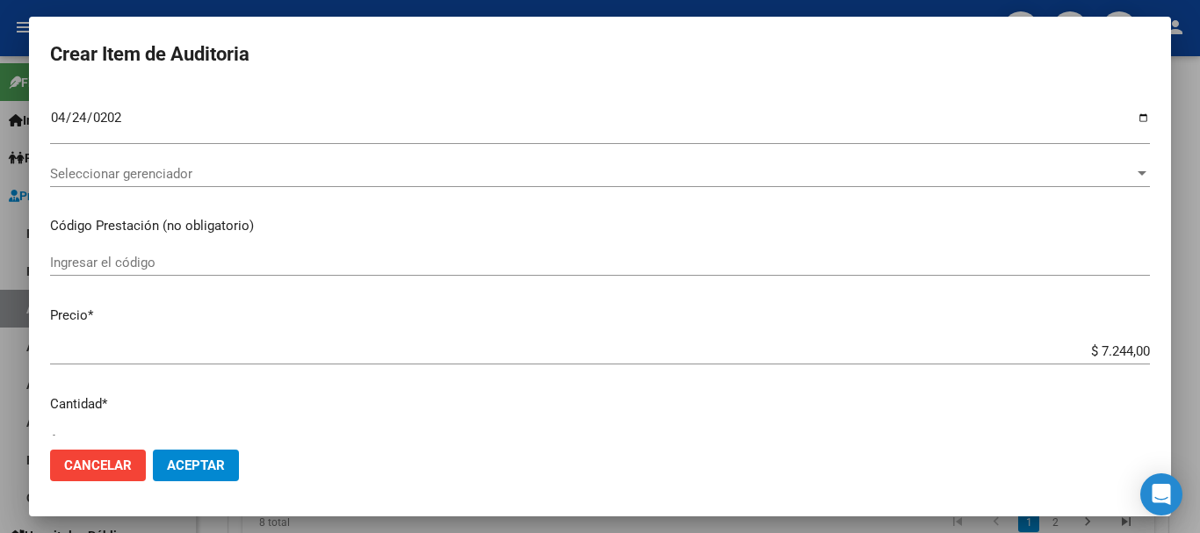
scroll to position [613, 0]
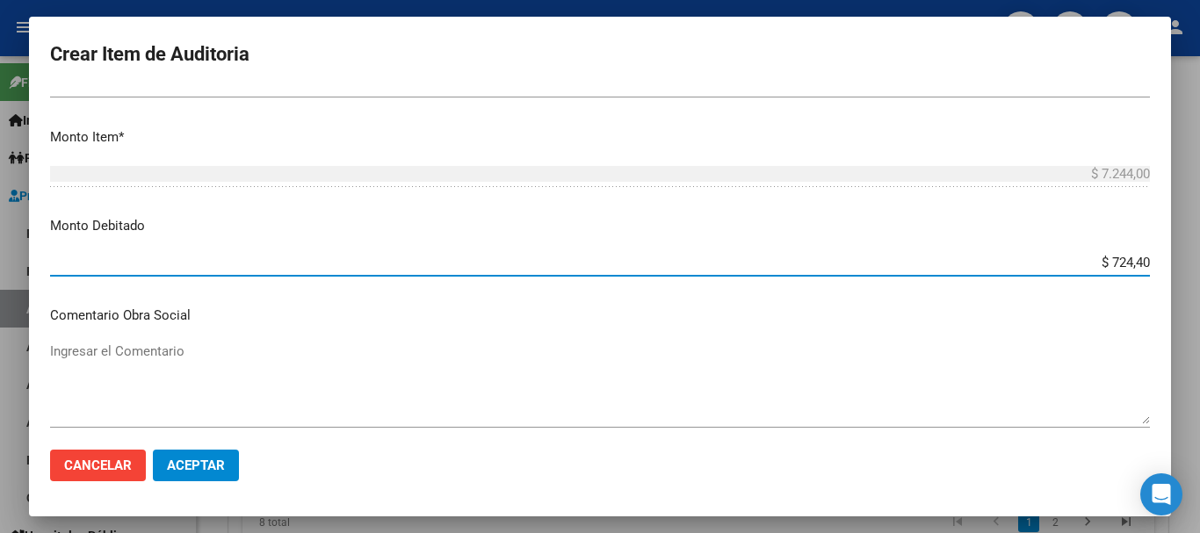
type input "$ 7.244,00"
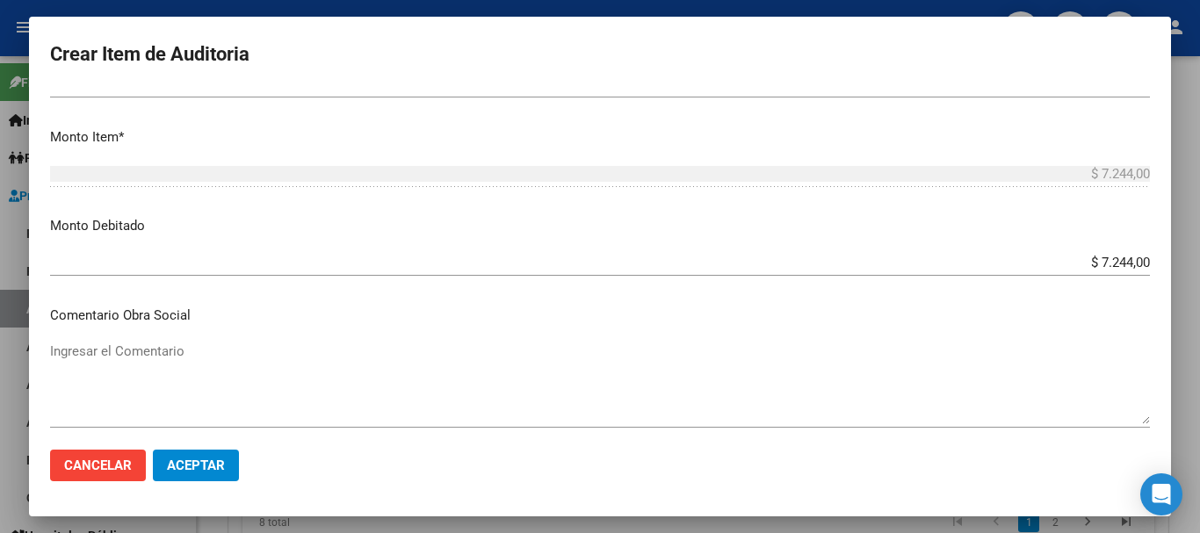
scroll to position [855, 0]
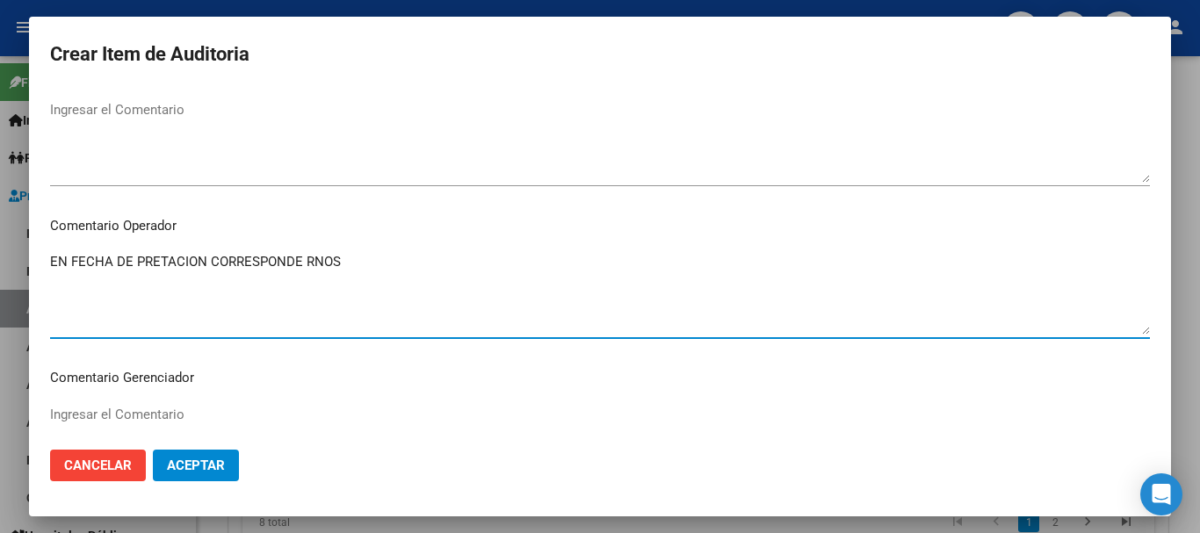
paste textarea "1-0480-1"
type textarea "EN FECHA DE PRETACION CORRESPONDE RNOS 1-0480-1"
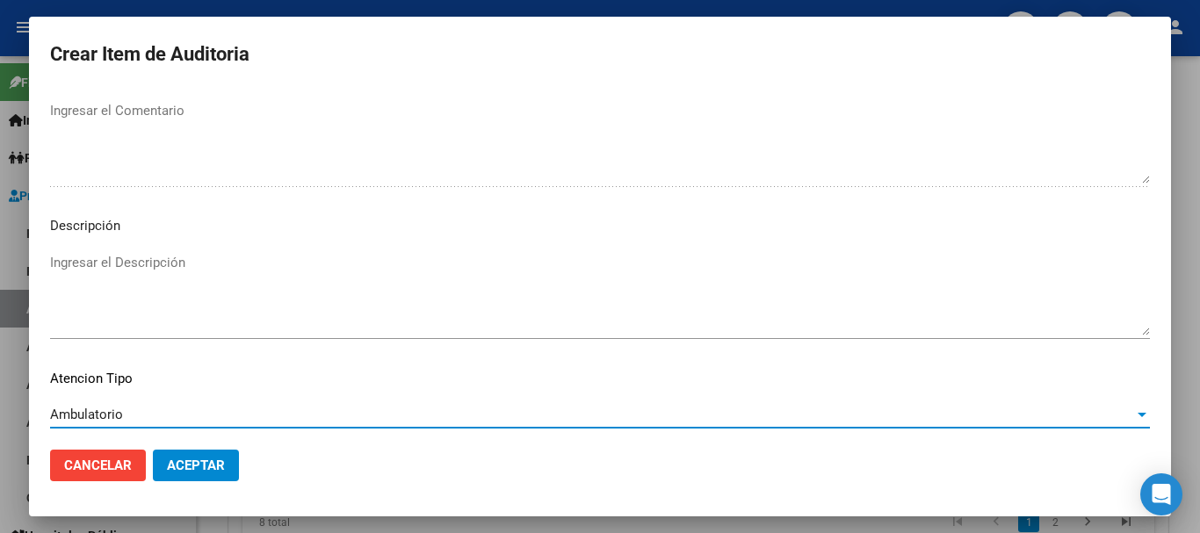
scroll to position [1256, 0]
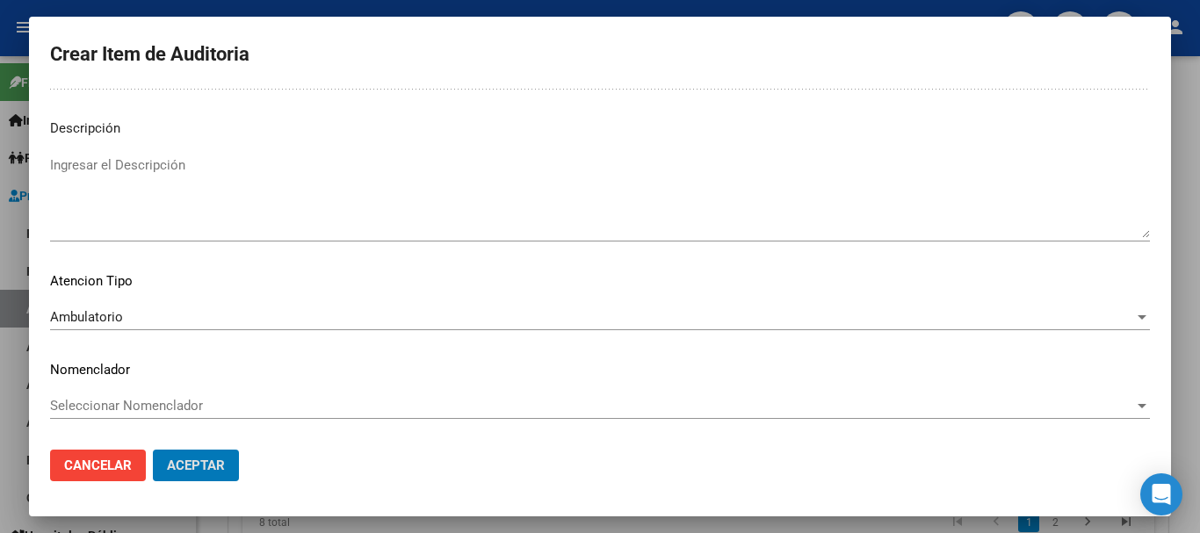
click at [153, 450] on button "Aceptar" at bounding box center [196, 466] width 86 height 32
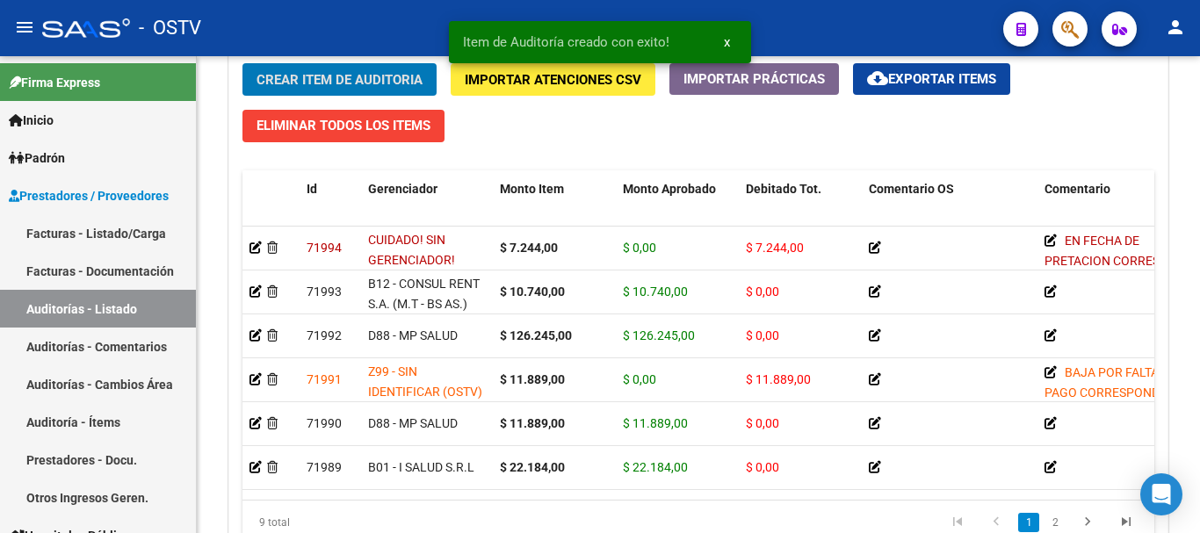
click at [242, 63] on button "Crear Item de Auditoria" at bounding box center [339, 79] width 194 height 32
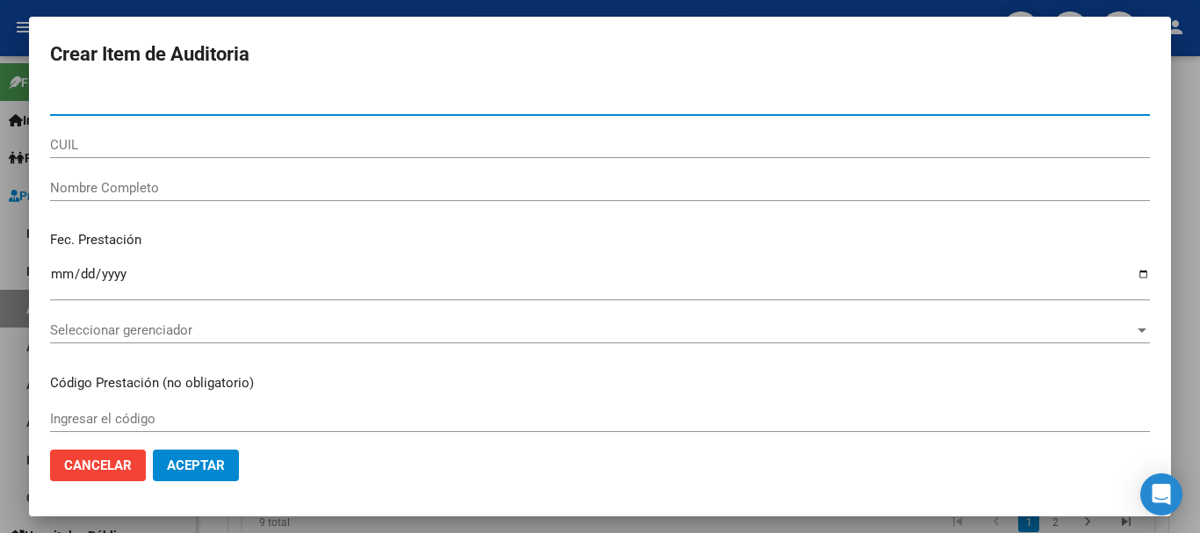
paste input "42563002"
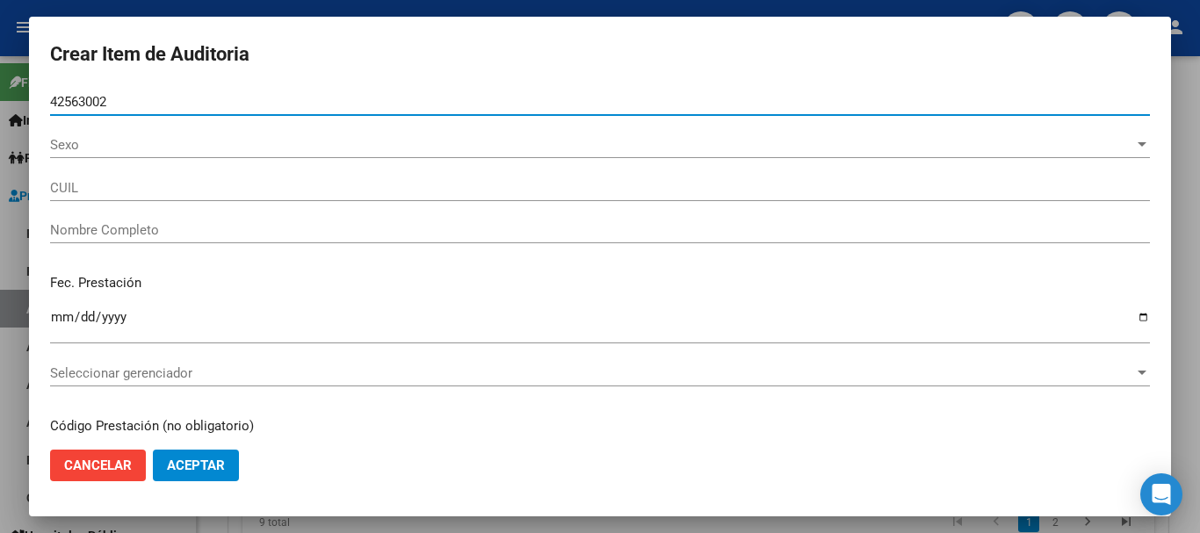
type input "42563002"
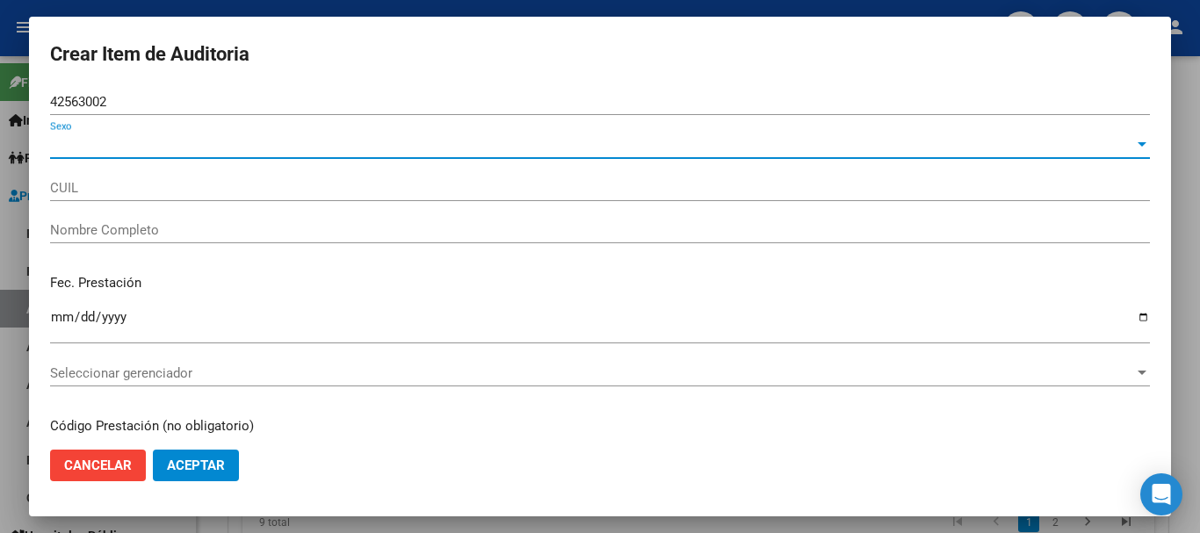
type input "23425630024"
type input "[PERSON_NAME] [PERSON_NAME]"
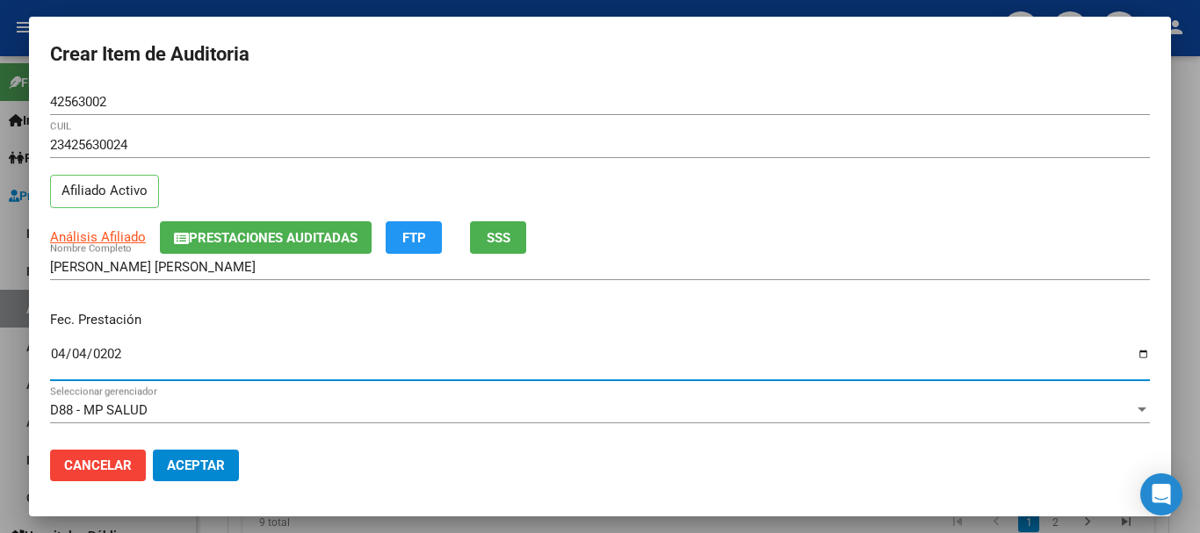
type input "[DATE]"
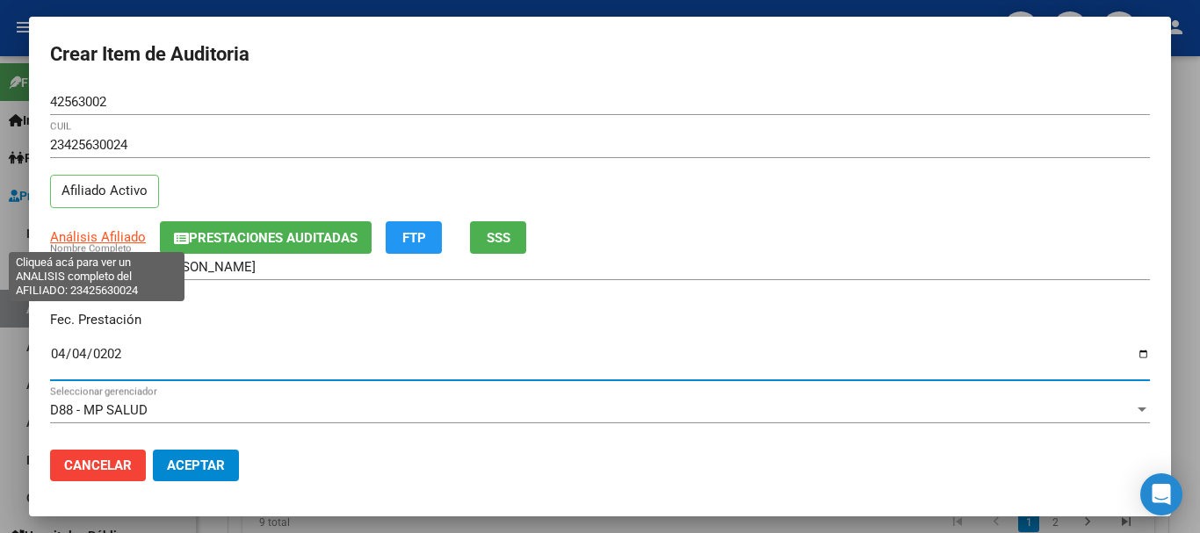
click at [112, 237] on span "Análisis Afiliado" at bounding box center [98, 237] width 96 height 16
type textarea "23425630024"
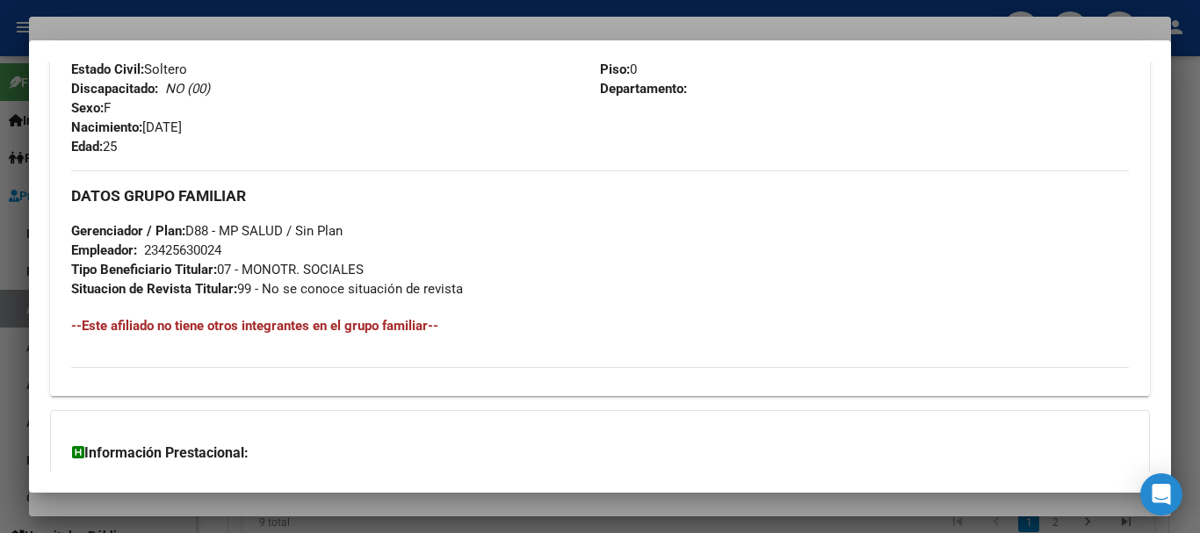
scroll to position [906, 0]
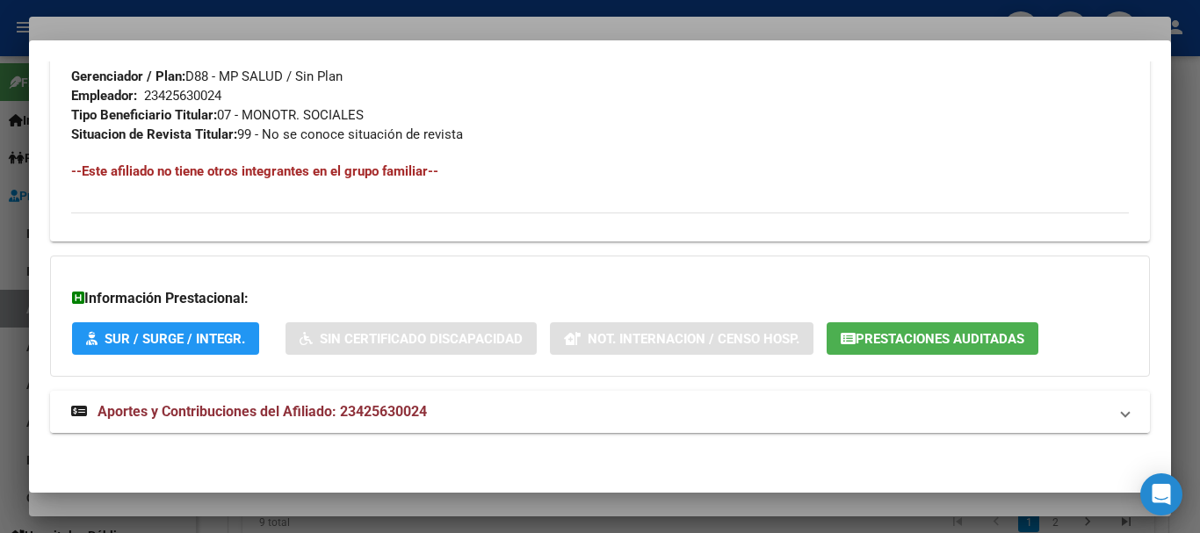
click at [340, 408] on span "Aportes y Contribuciones del Afiliado: 23425630024" at bounding box center [261, 411] width 329 height 17
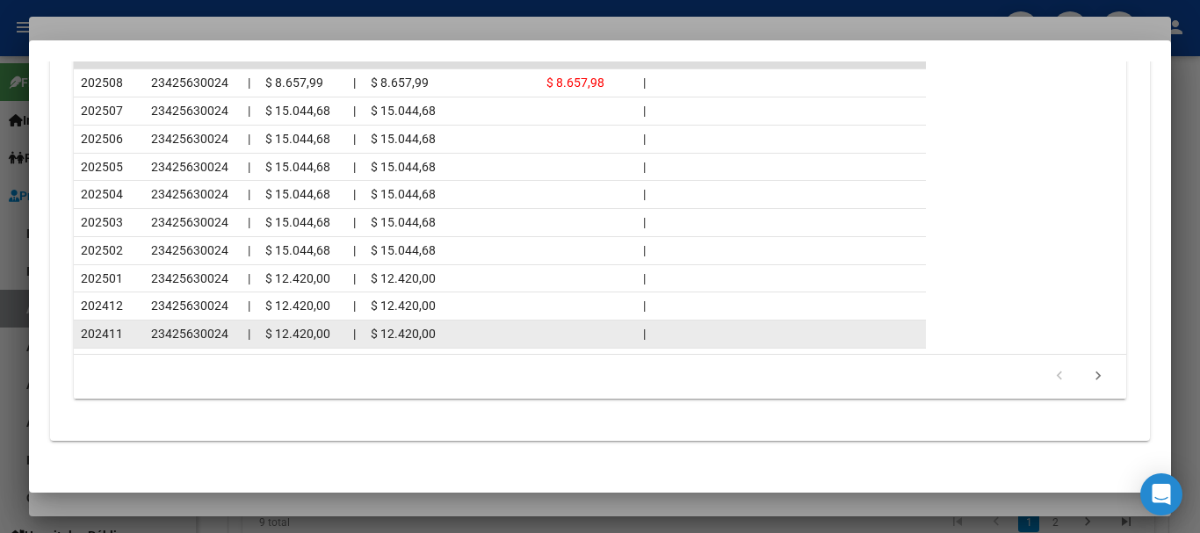
scroll to position [1694, 0]
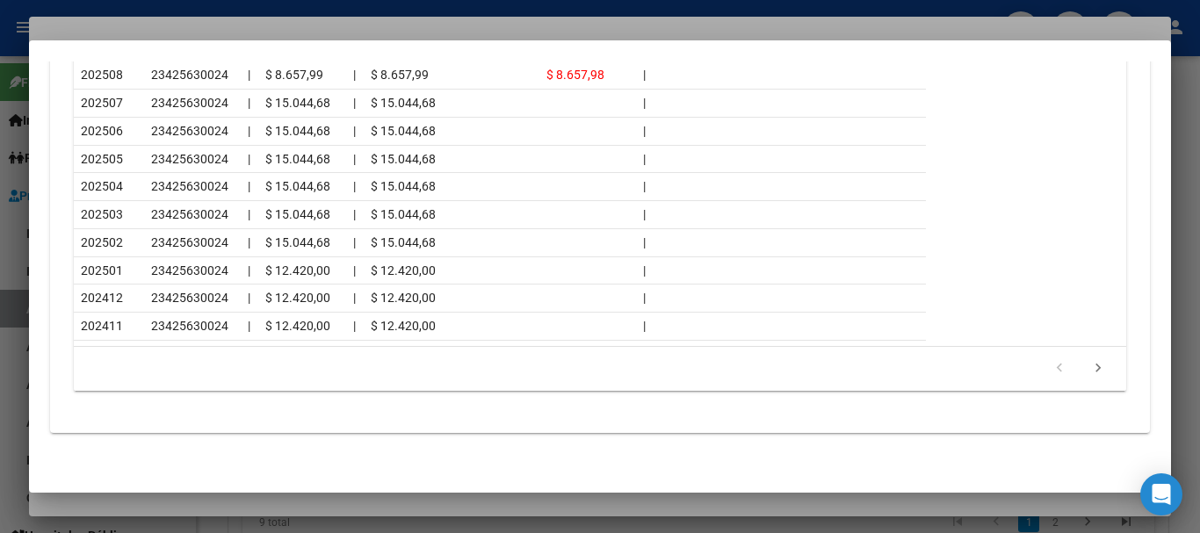
click at [237, 27] on div at bounding box center [600, 266] width 1200 height 533
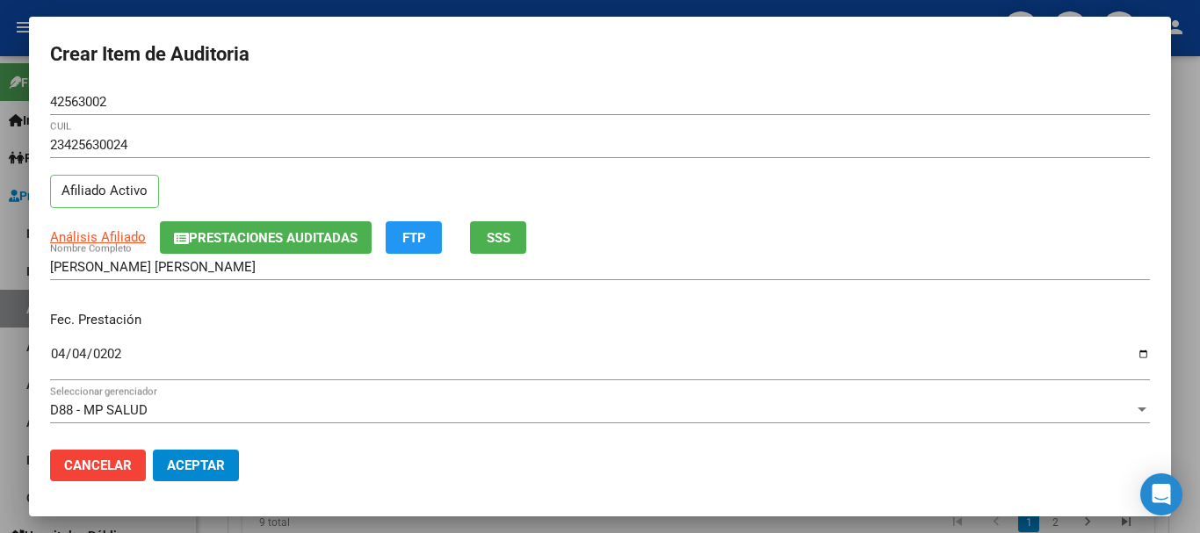
click at [492, 134] on div "23425630024 CUIL" at bounding box center [600, 145] width 1100 height 26
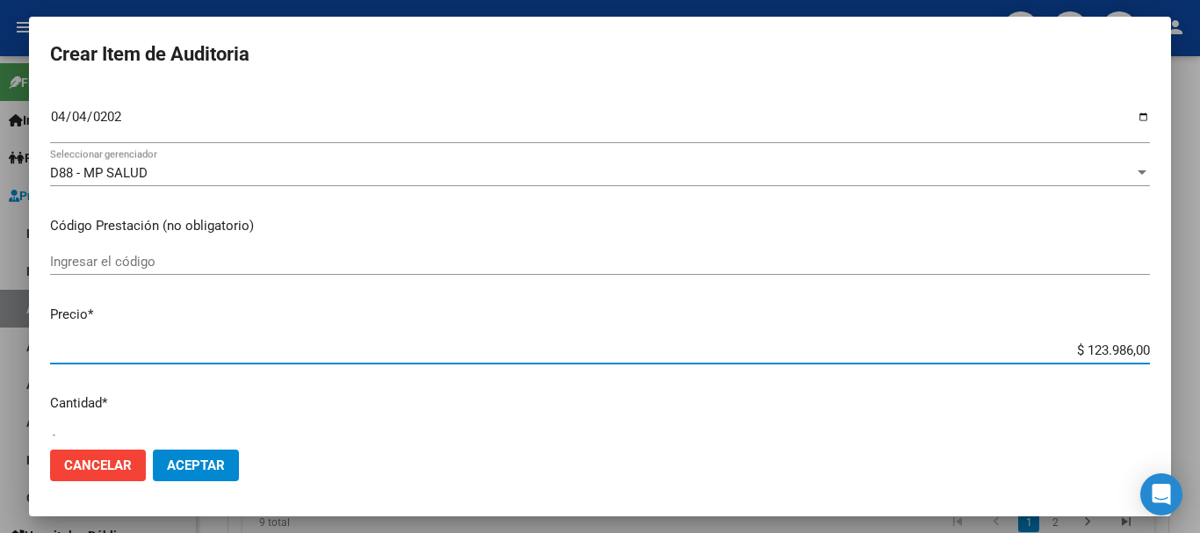
scroll to position [249, 0]
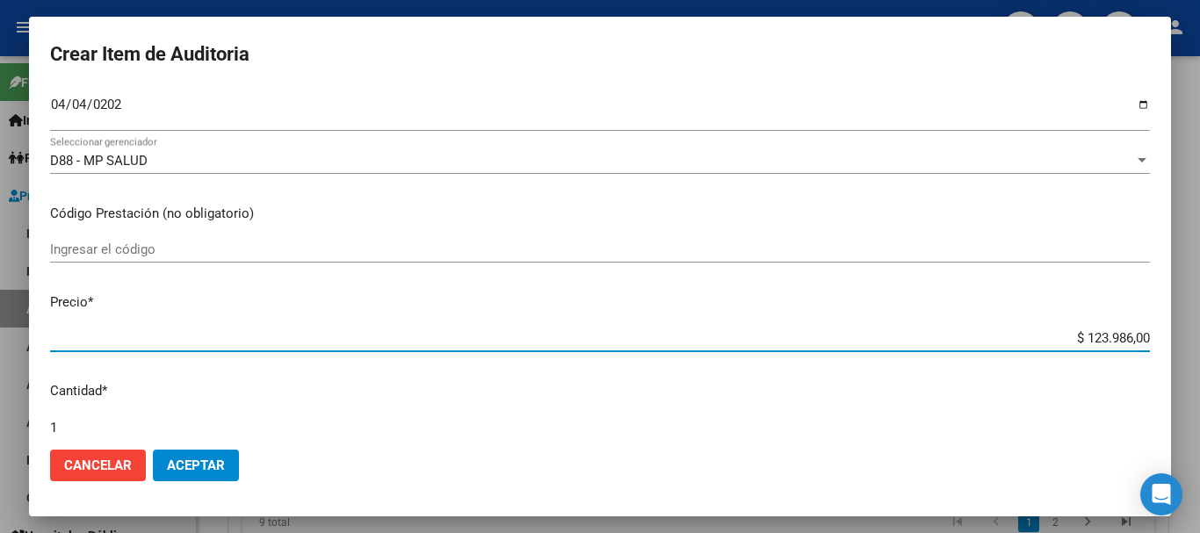
type input "$ 0,03"
type input "$ 0,35"
type input "$ 3,58"
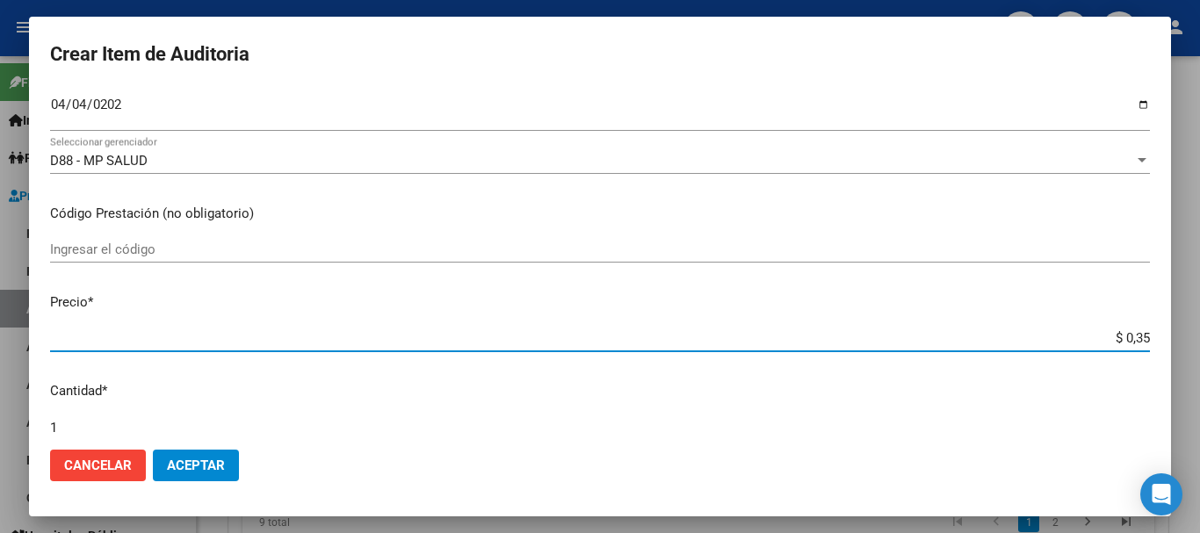
type input "$ 3,58"
type input "$ 35,85"
type input "$ 358,50"
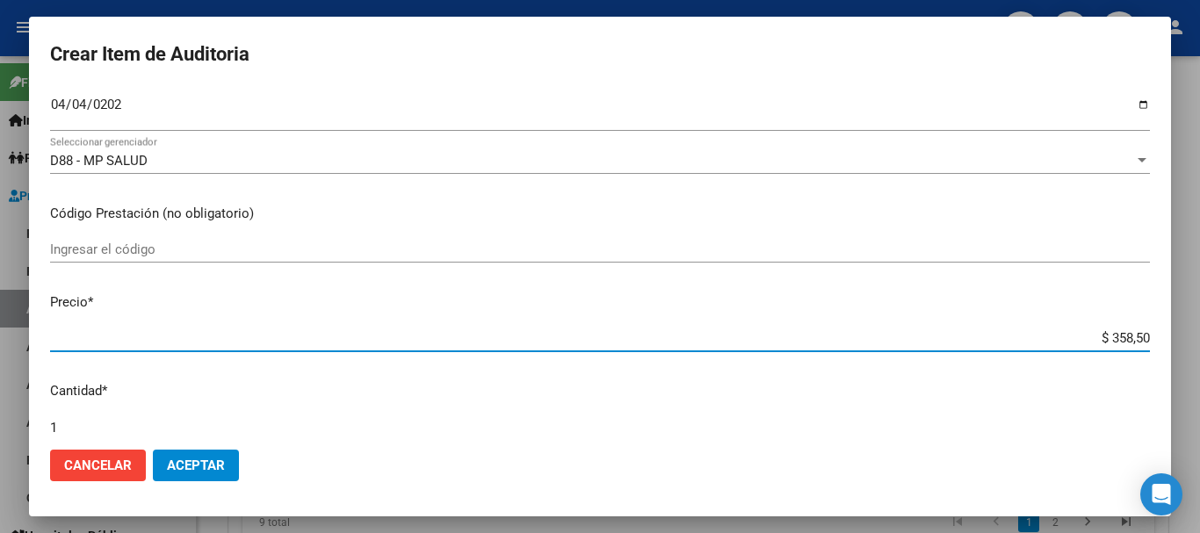
type input "$ 3.585,00"
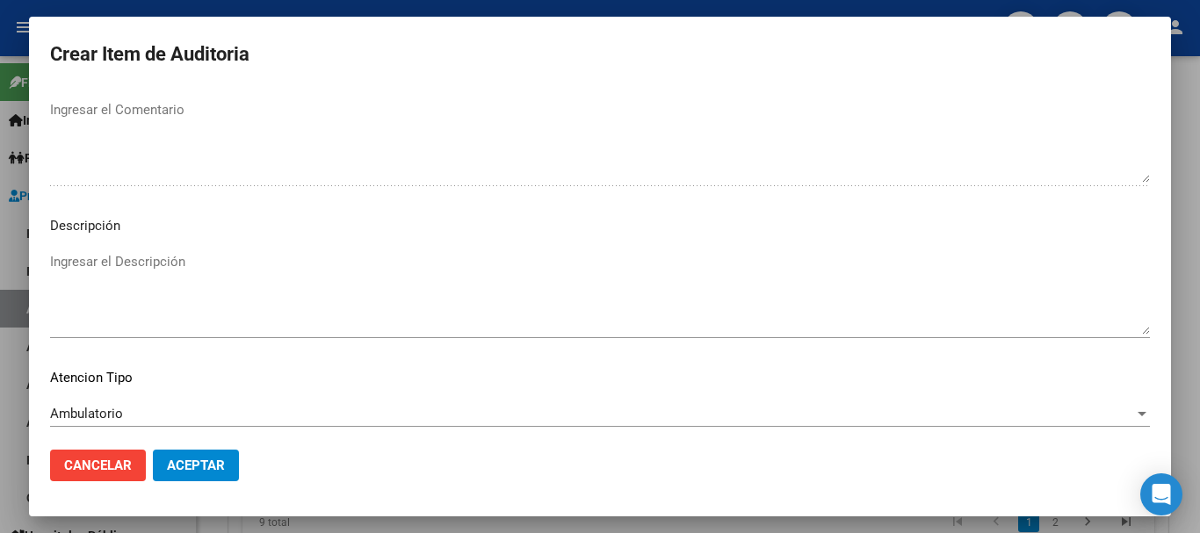
scroll to position [1235, 0]
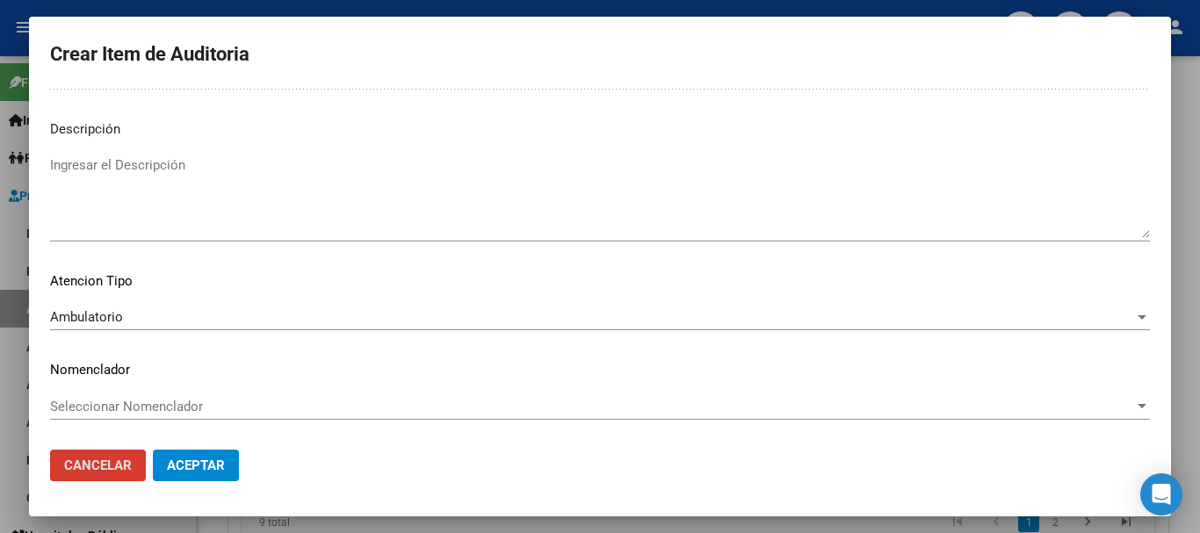
click at [153, 450] on button "Aceptar" at bounding box center [196, 466] width 86 height 32
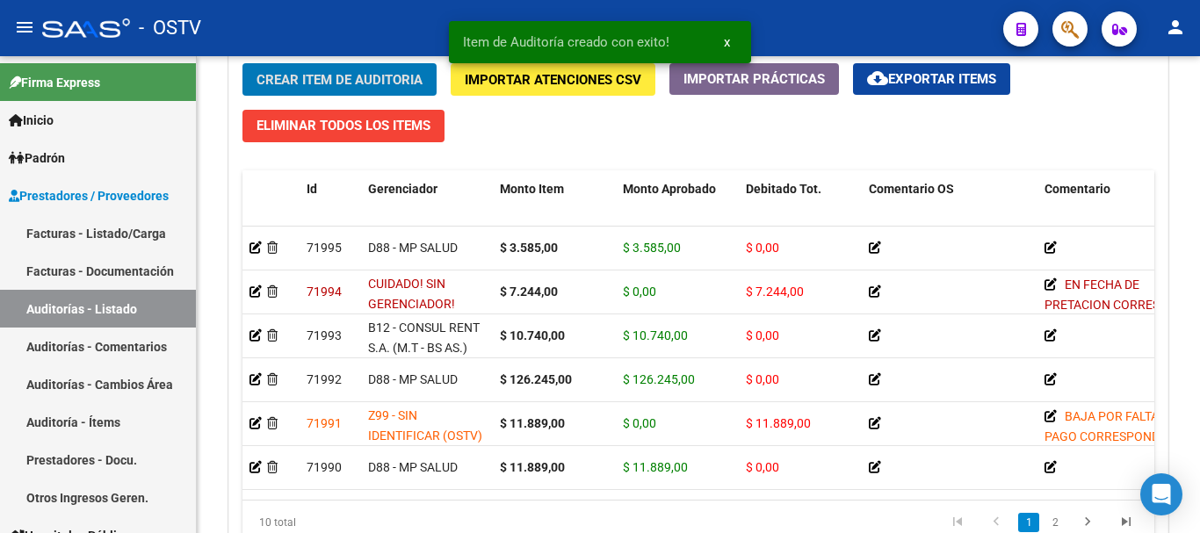
click at [242, 63] on button "Crear Item de Auditoria" at bounding box center [339, 79] width 194 height 32
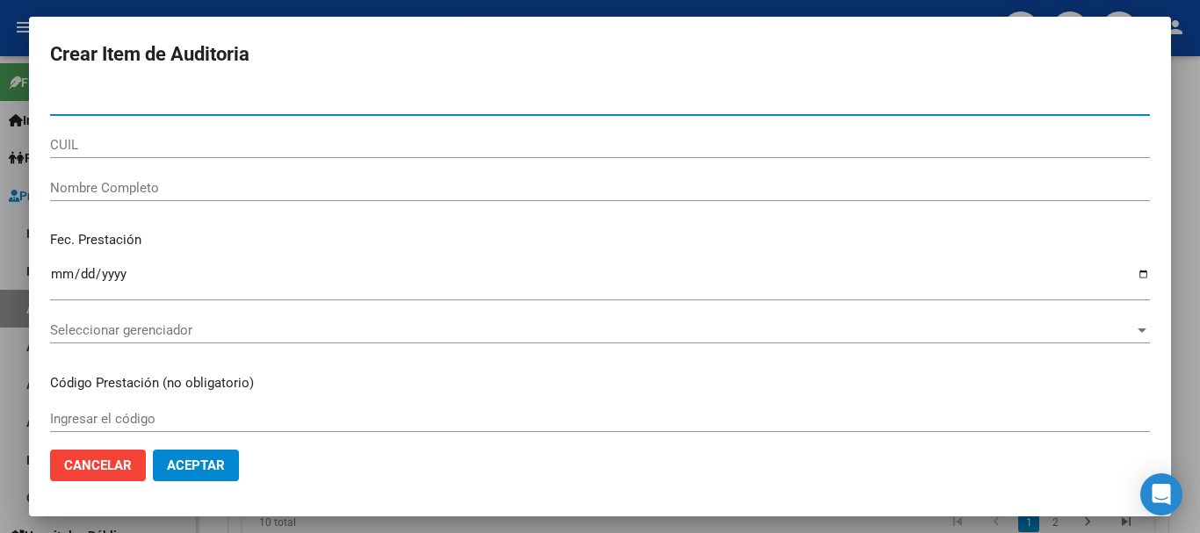
paste input "93957586"
type input "93957586"
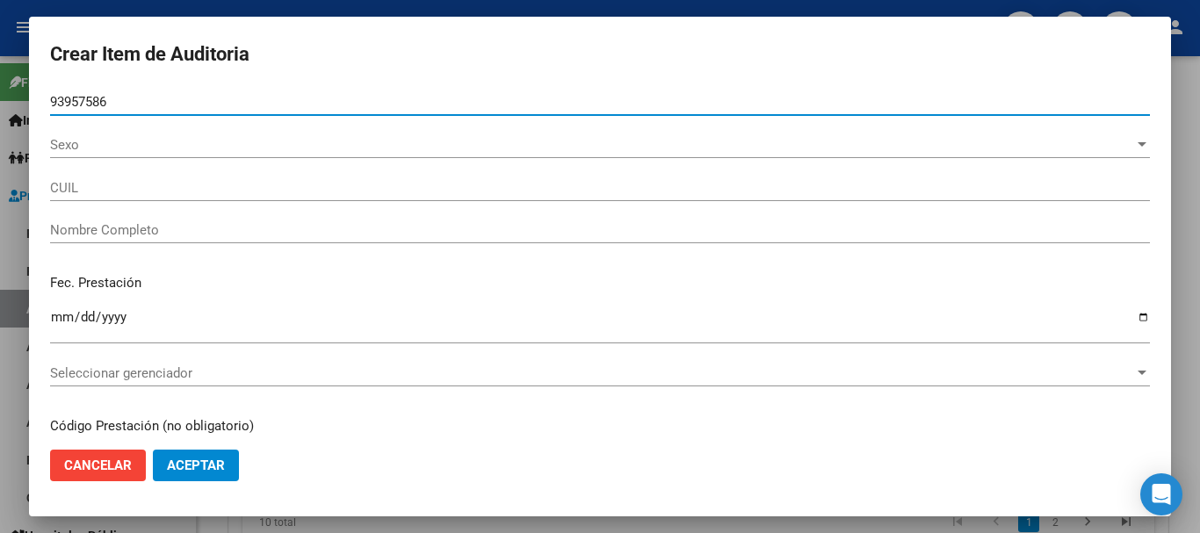
type input "20939575864"
type input "[PERSON_NAME] [PERSON_NAME]"
type input "93957586"
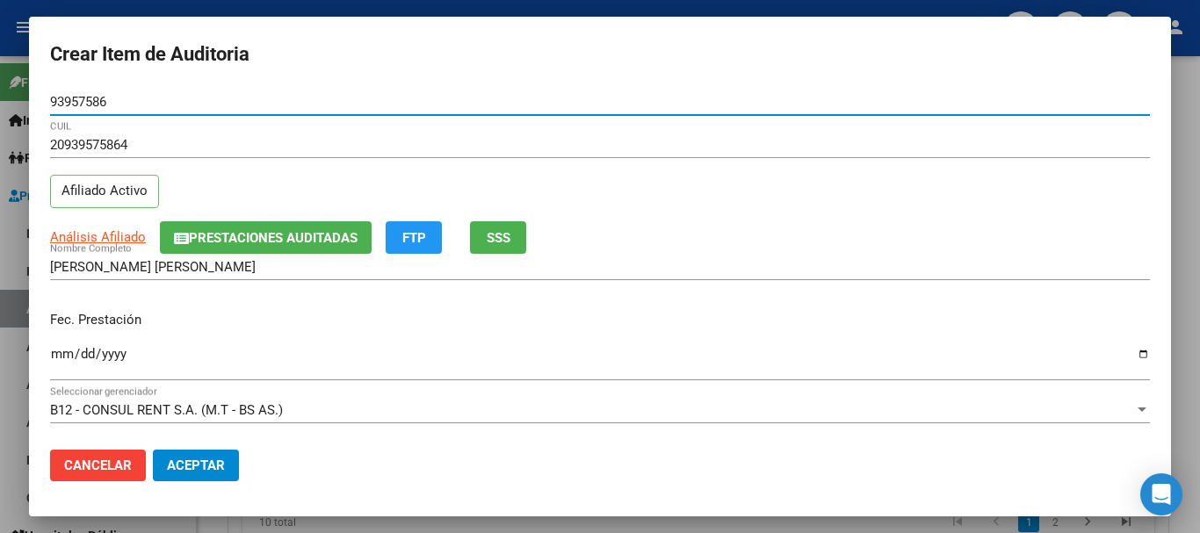
drag, startPoint x: 142, startPoint y: 106, endPoint x: 6, endPoint y: 127, distance: 137.8
click at [6, 127] on div "Crear Item de Auditoria 93957586 Nro Documento 20939575864 CUIL Afiliado Activo…" at bounding box center [600, 266] width 1200 height 533
paste input "42563002"
type input "42563002"
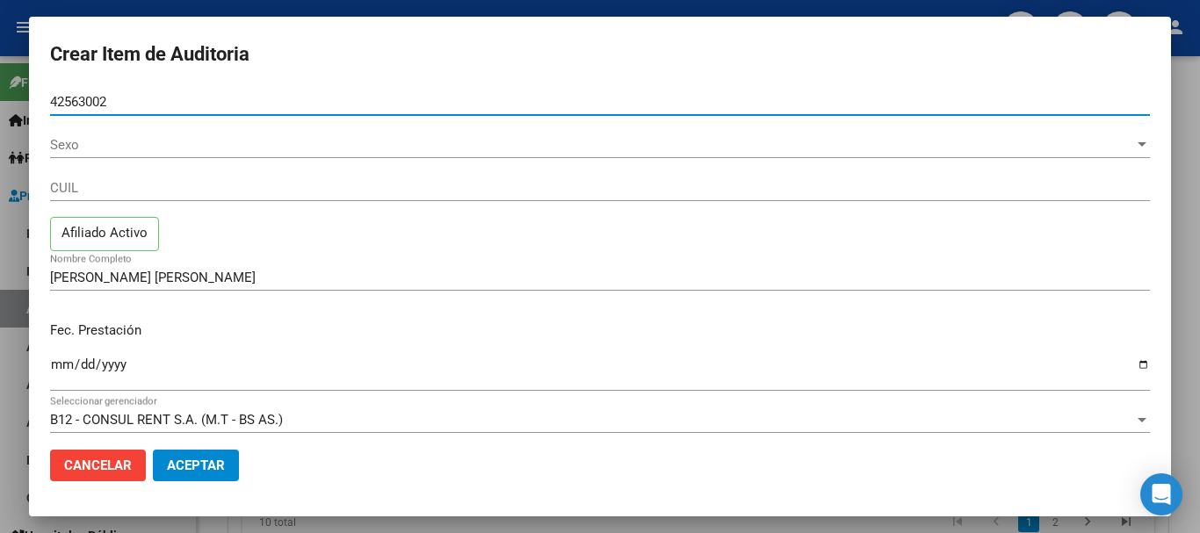
type input "23425630024"
type input "[PERSON_NAME] [PERSON_NAME]"
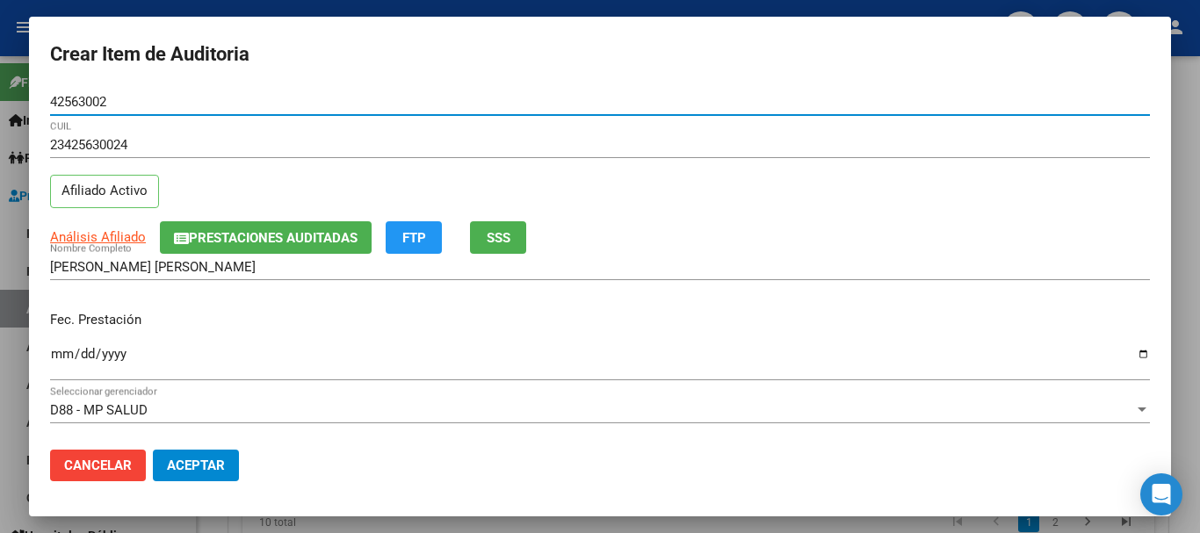
type input "42563002"
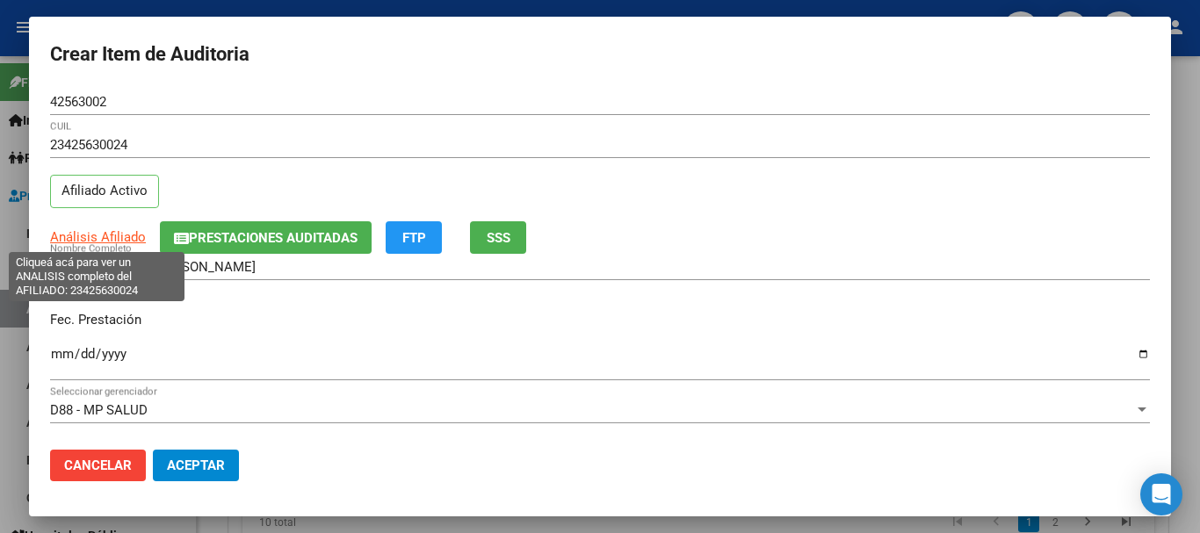
click at [105, 237] on span "Análisis Afiliado" at bounding box center [98, 237] width 96 height 16
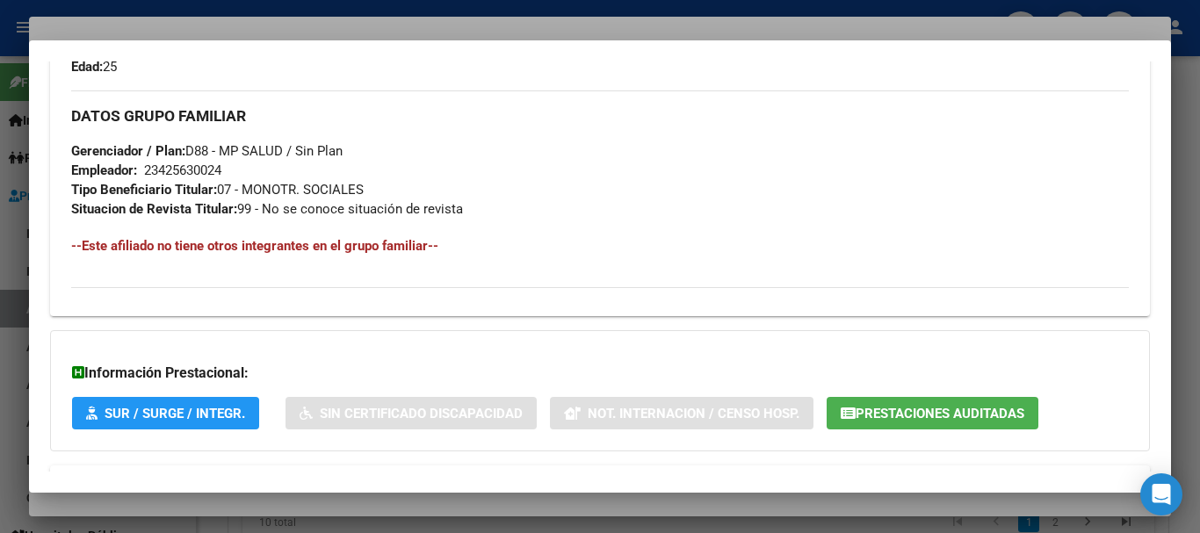
scroll to position [906, 0]
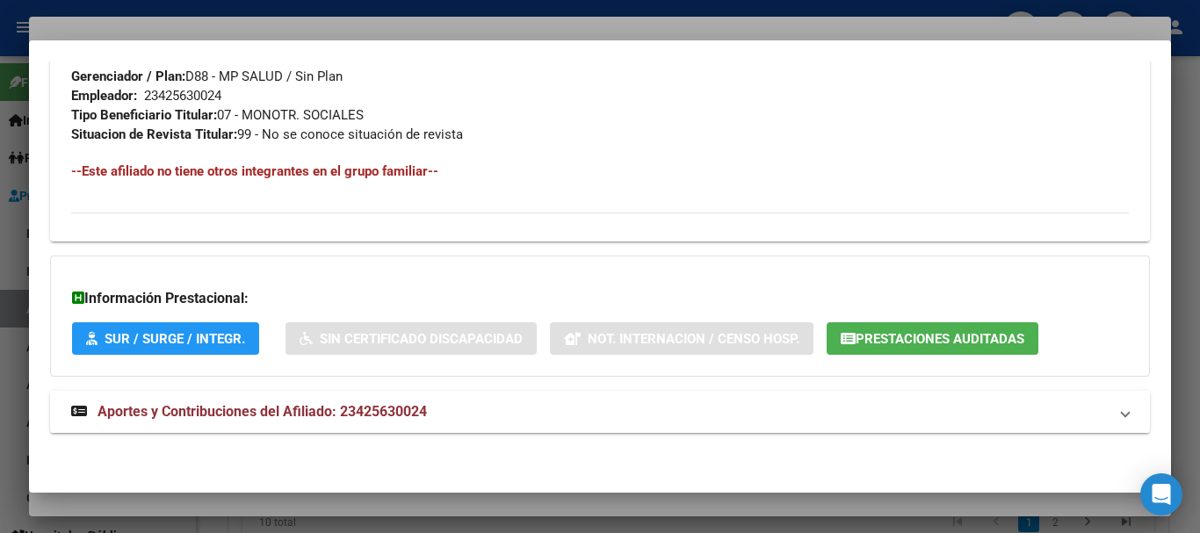
click at [190, 408] on span "Aportes y Contribuciones del Afiliado: 23425630024" at bounding box center [261, 411] width 329 height 17
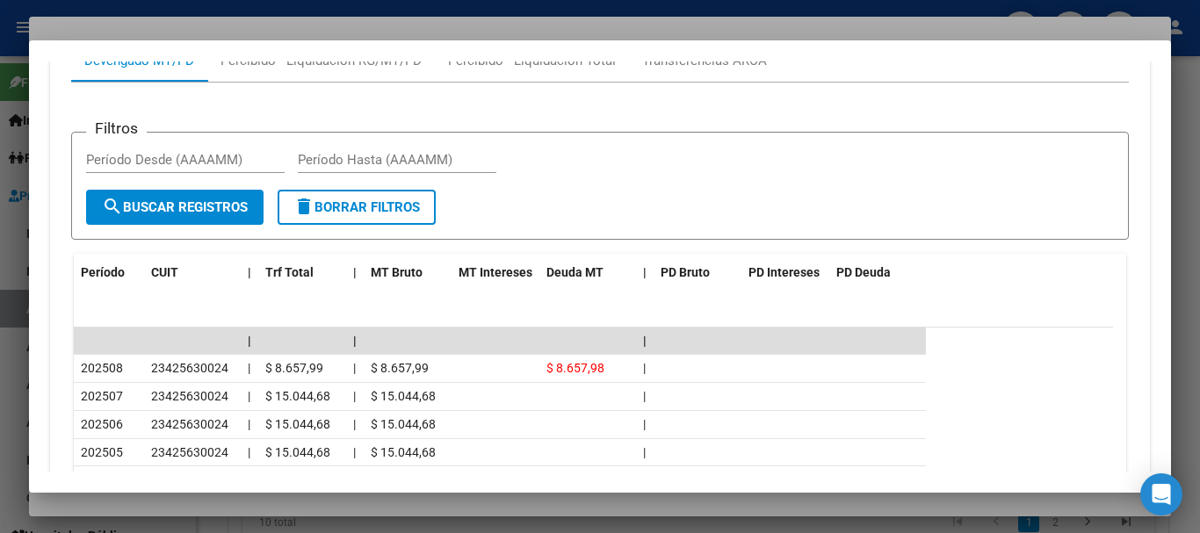
scroll to position [1694, 0]
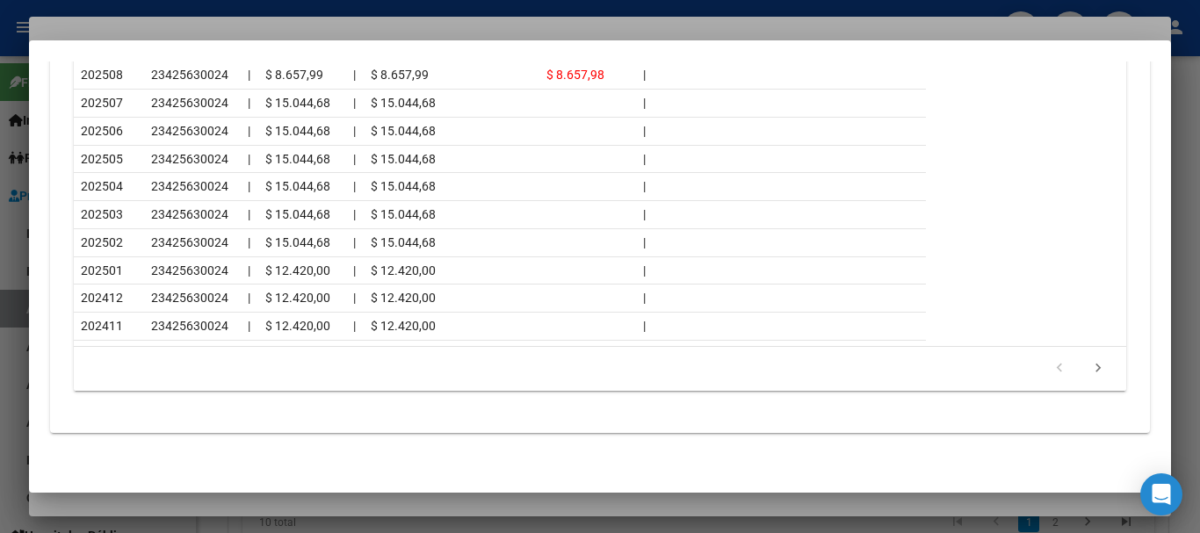
click at [223, 34] on div at bounding box center [600, 266] width 1200 height 533
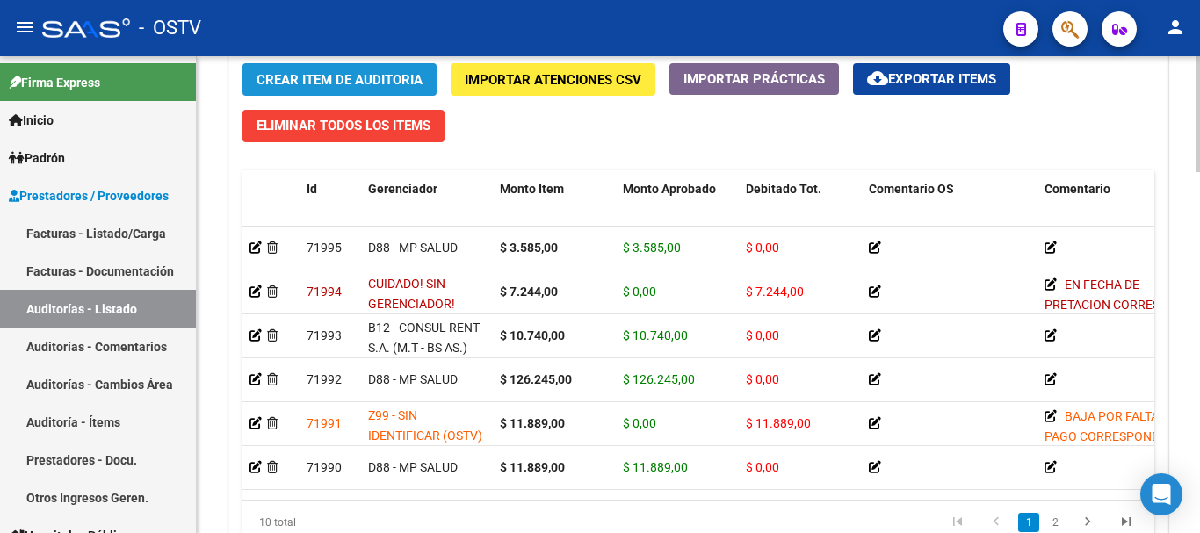
click at [313, 86] on span "Crear Item de Auditoria" at bounding box center [339, 80] width 166 height 16
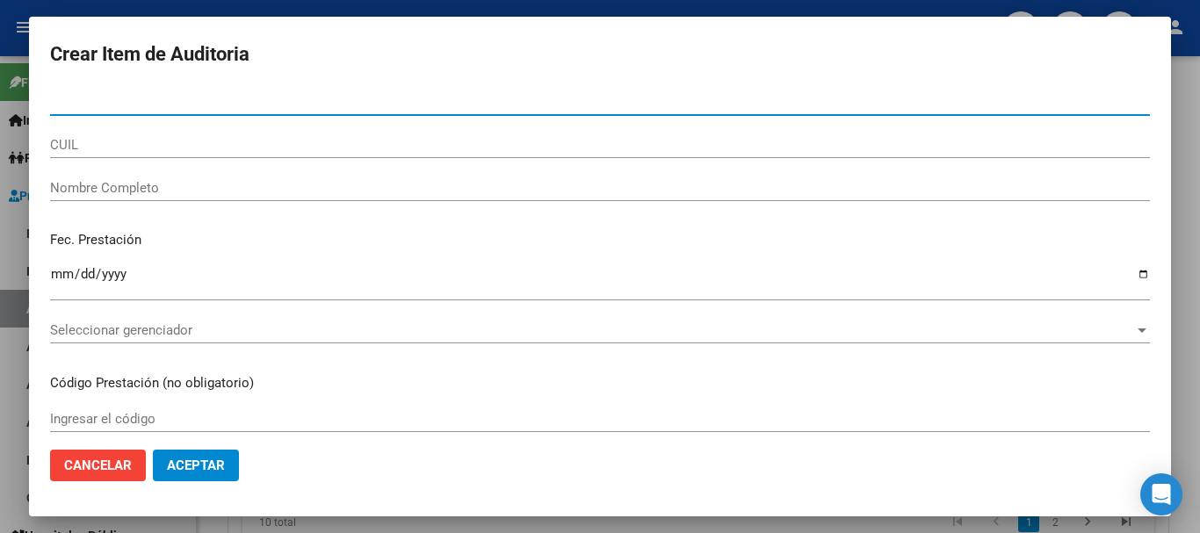
paste input "42563002"
type input "42563002"
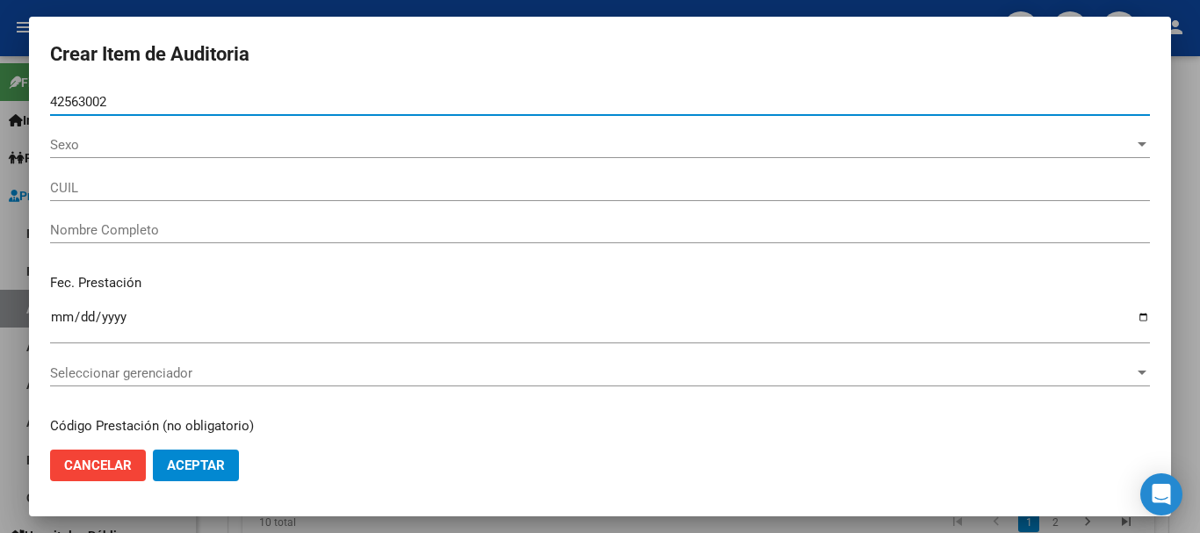
type input "23425630024"
type input "[PERSON_NAME] [PERSON_NAME]"
type input "42563002"
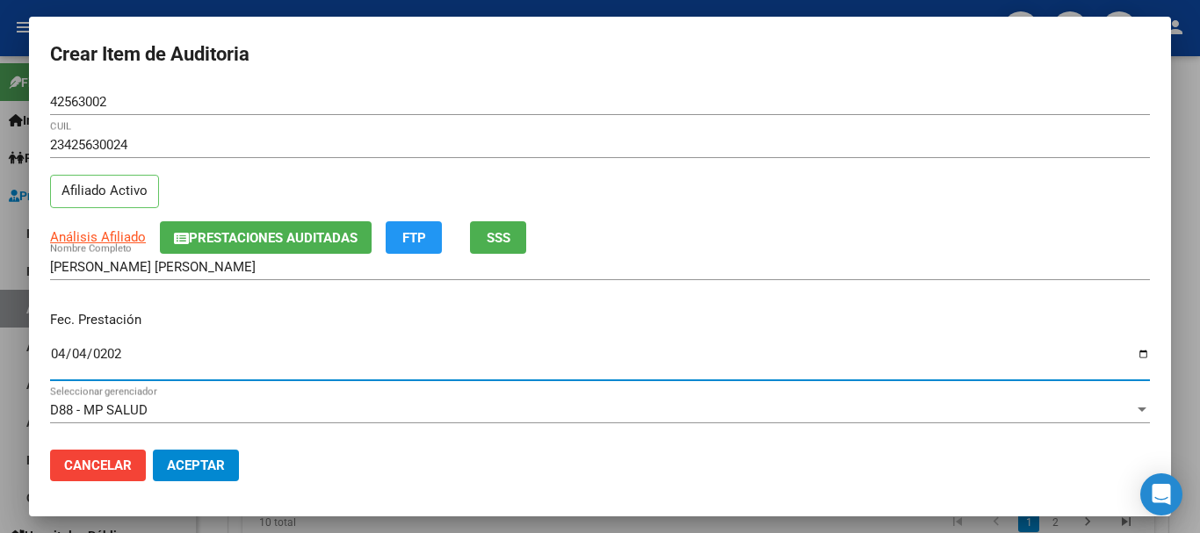
type input "[DATE]"
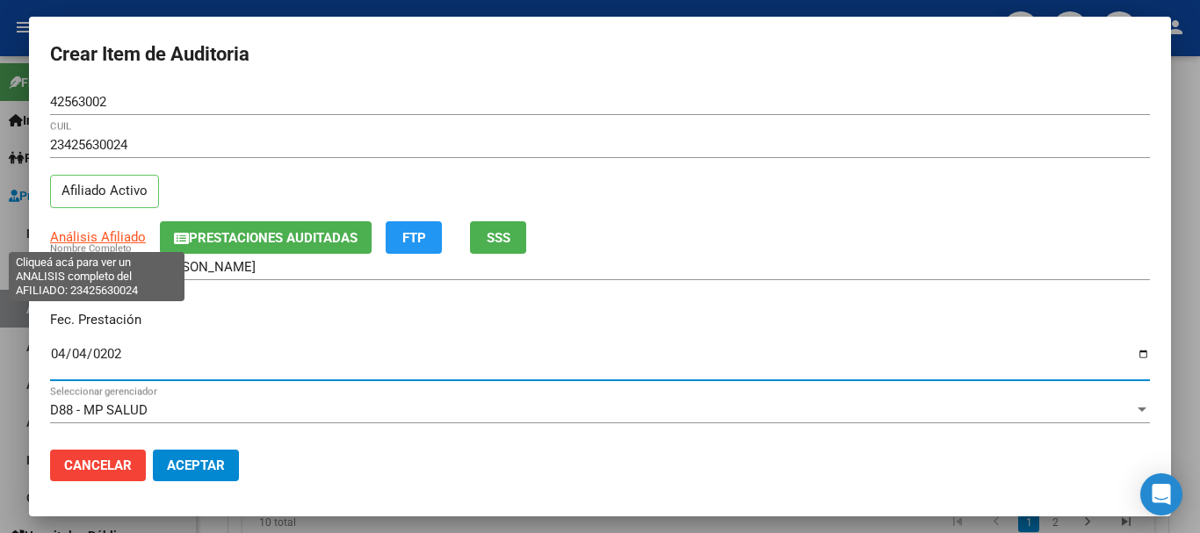
click at [117, 238] on span "Análisis Afiliado" at bounding box center [98, 237] width 96 height 16
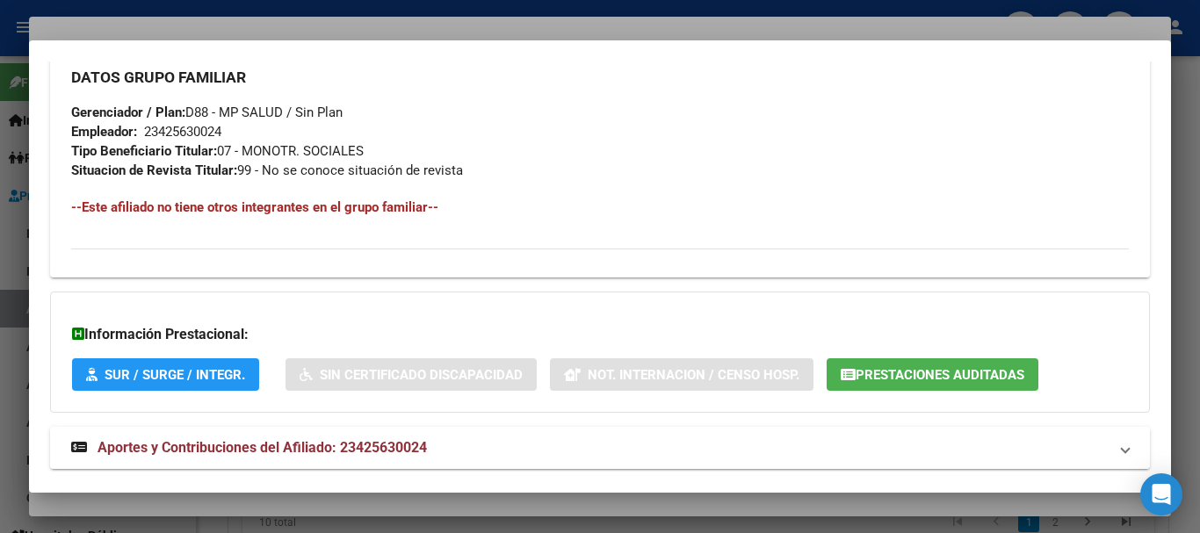
scroll to position [906, 0]
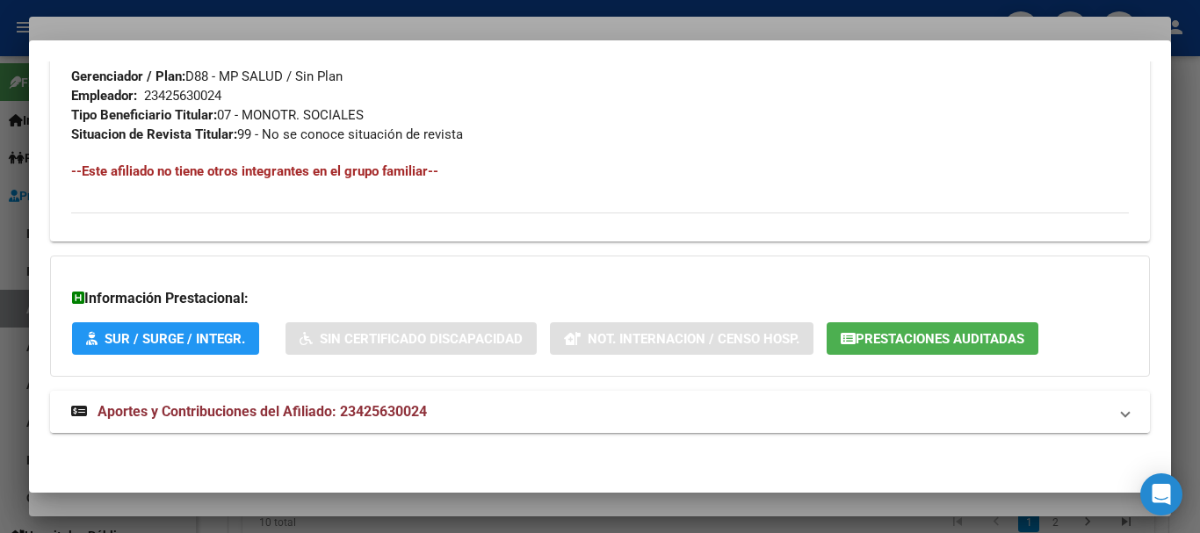
click at [361, 403] on span "Aportes y Contribuciones del Afiliado: 23425630024" at bounding box center [261, 411] width 329 height 17
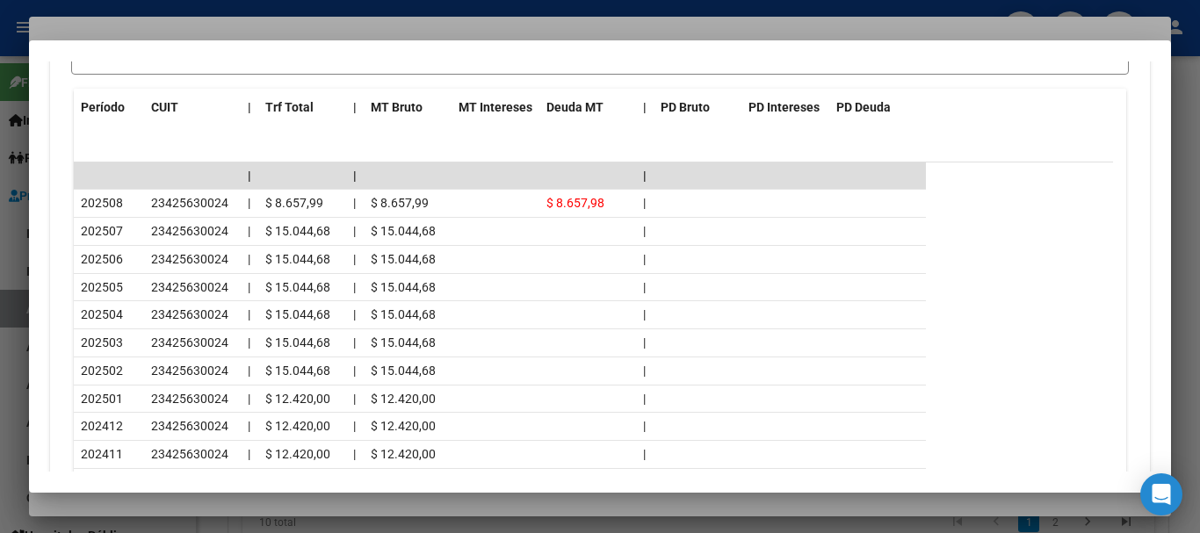
scroll to position [1694, 0]
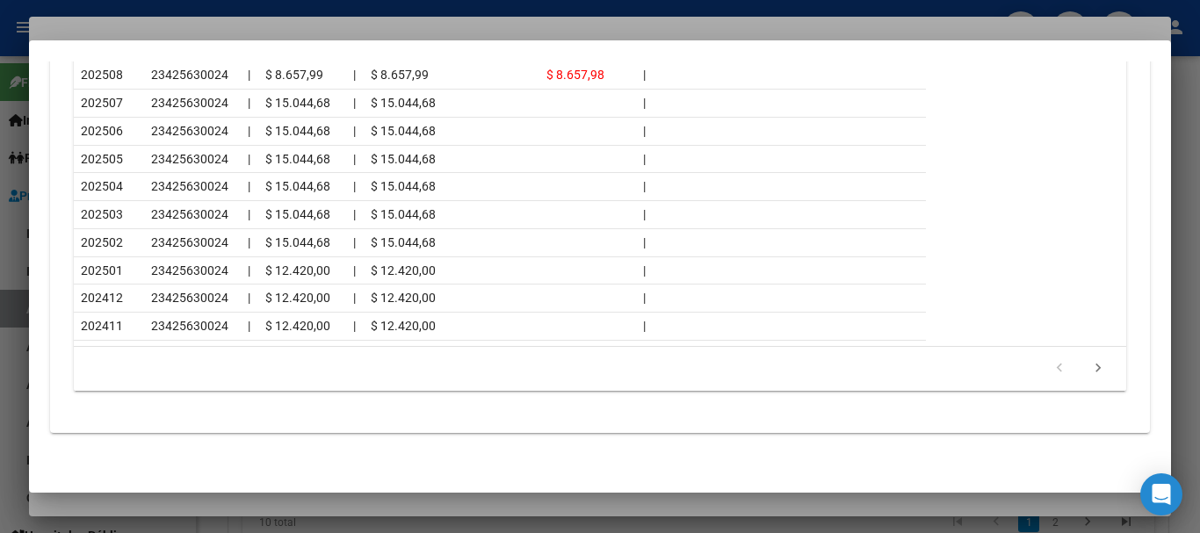
click at [209, 35] on div at bounding box center [600, 266] width 1200 height 533
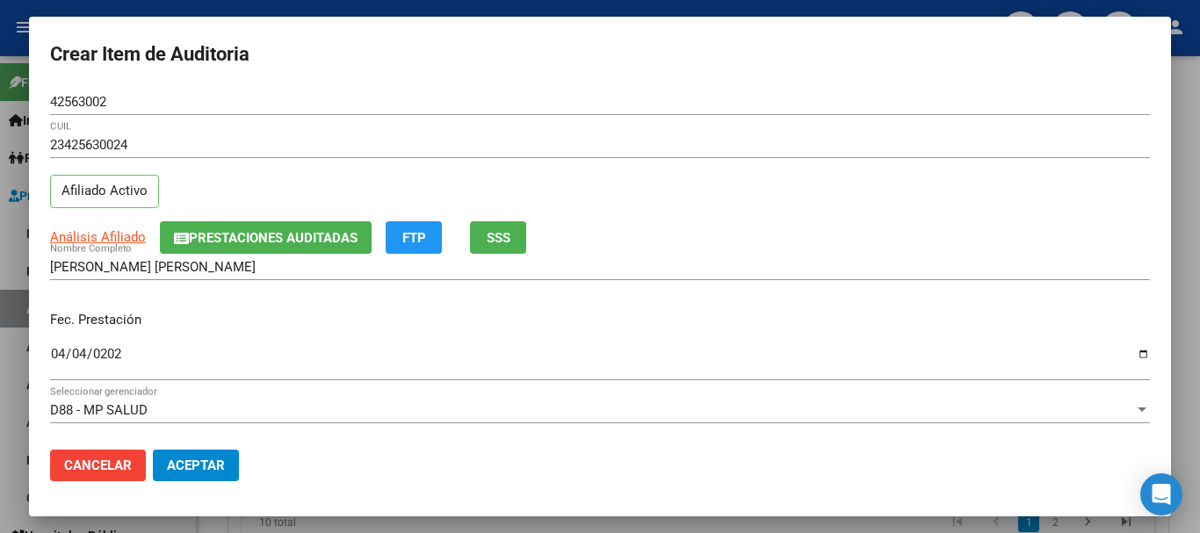
click at [793, 164] on div "23425630024 CUIL" at bounding box center [600, 153] width 1100 height 43
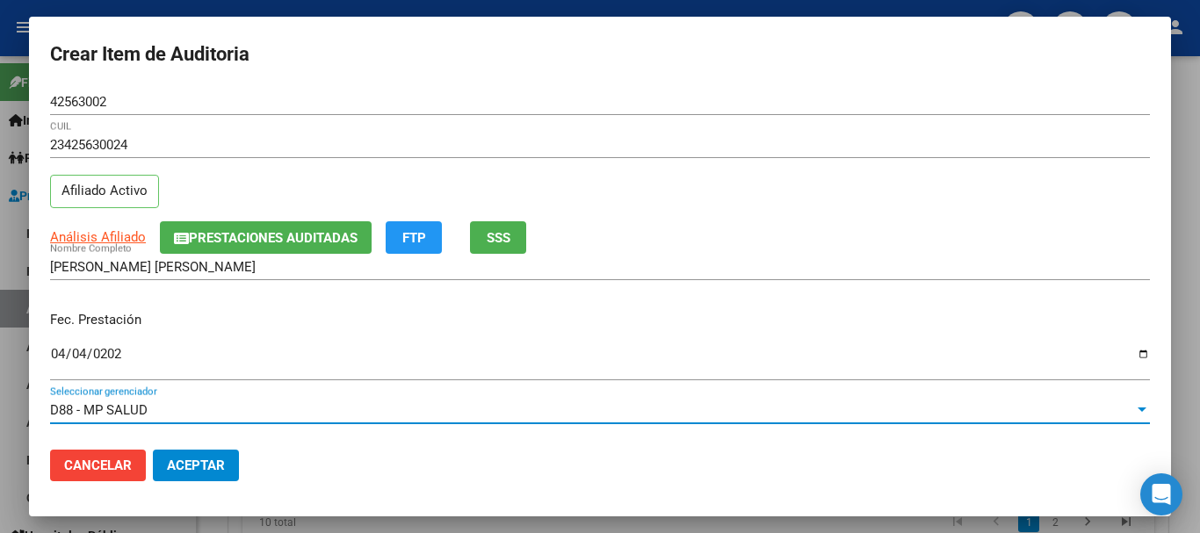
scroll to position [237, 0]
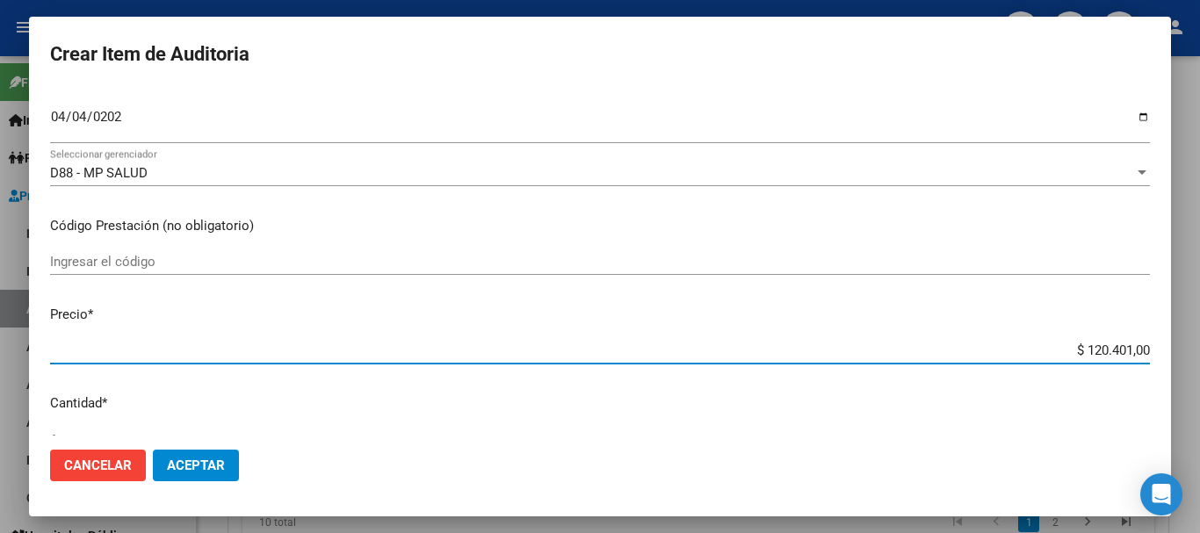
type input "$ 0,03"
type input "$ 0,35"
type input "$ 3,58"
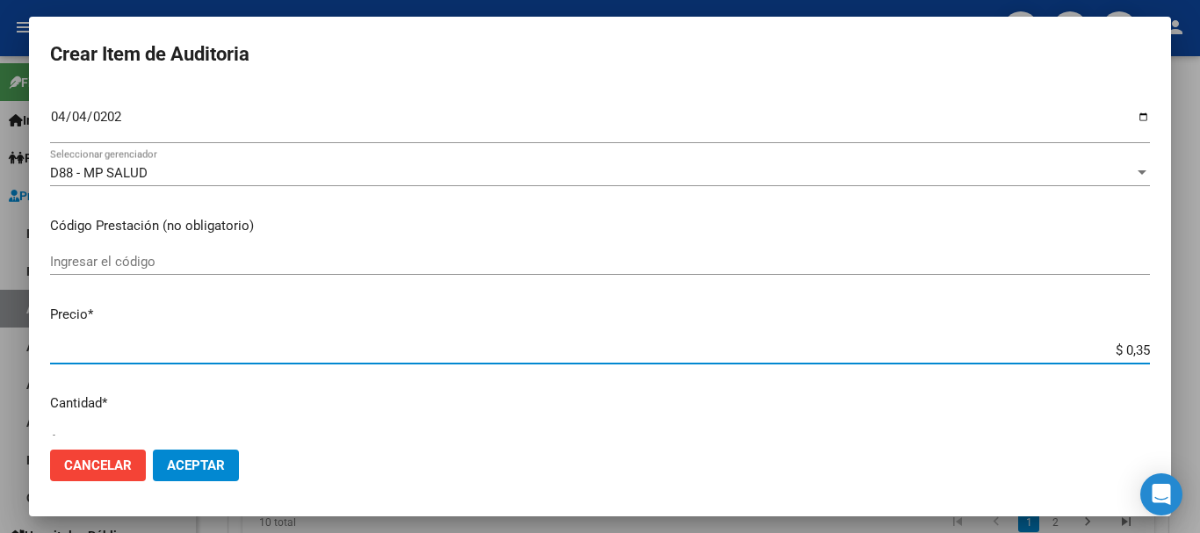
type input "$ 3,58"
type input "$ 35,85"
type input "$ 358,50"
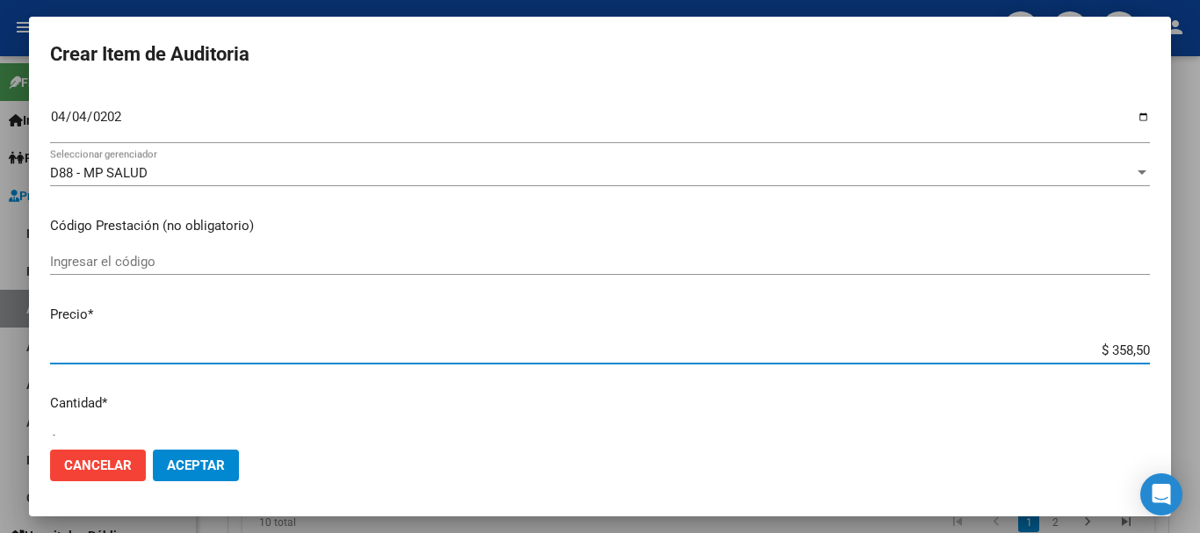
type input "$ 3.585,00"
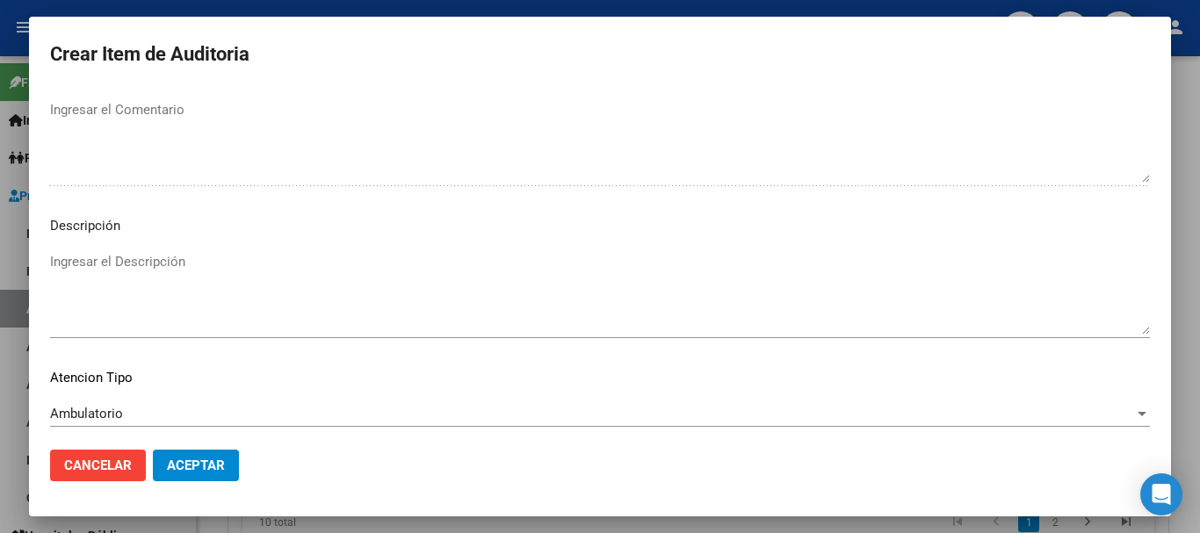
scroll to position [1235, 0]
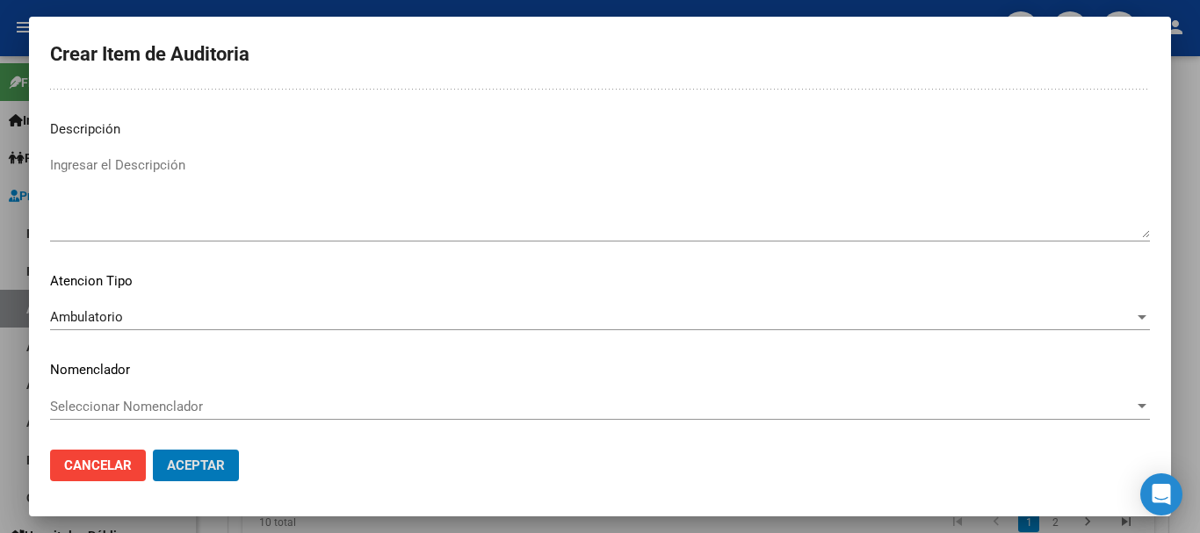
click at [153, 450] on button "Aceptar" at bounding box center [196, 466] width 86 height 32
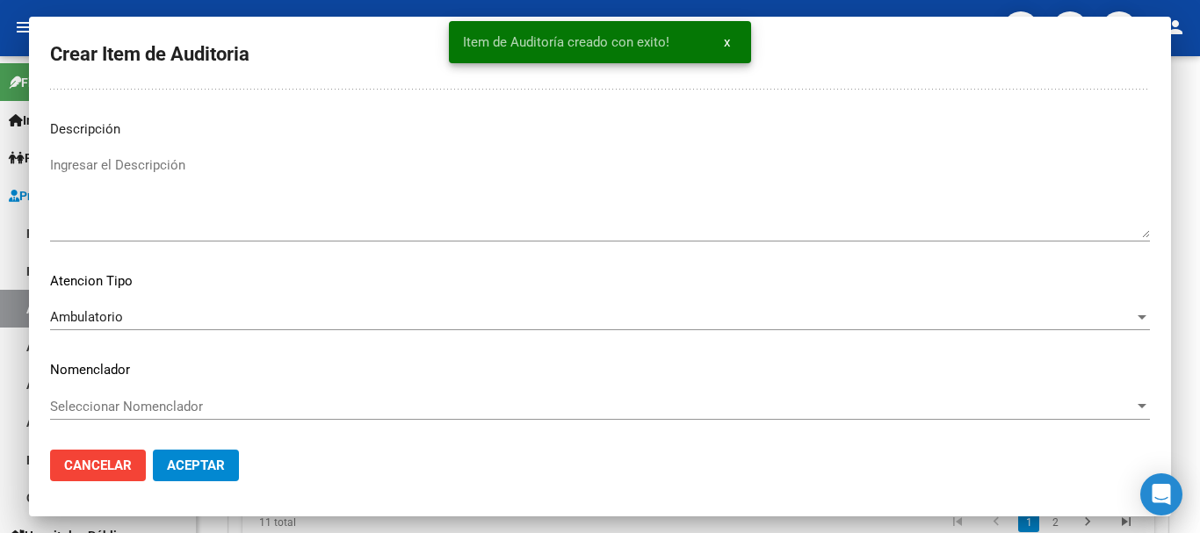
click at [242, 63] on button "Crear Item de Auditoria" at bounding box center [339, 79] width 194 height 32
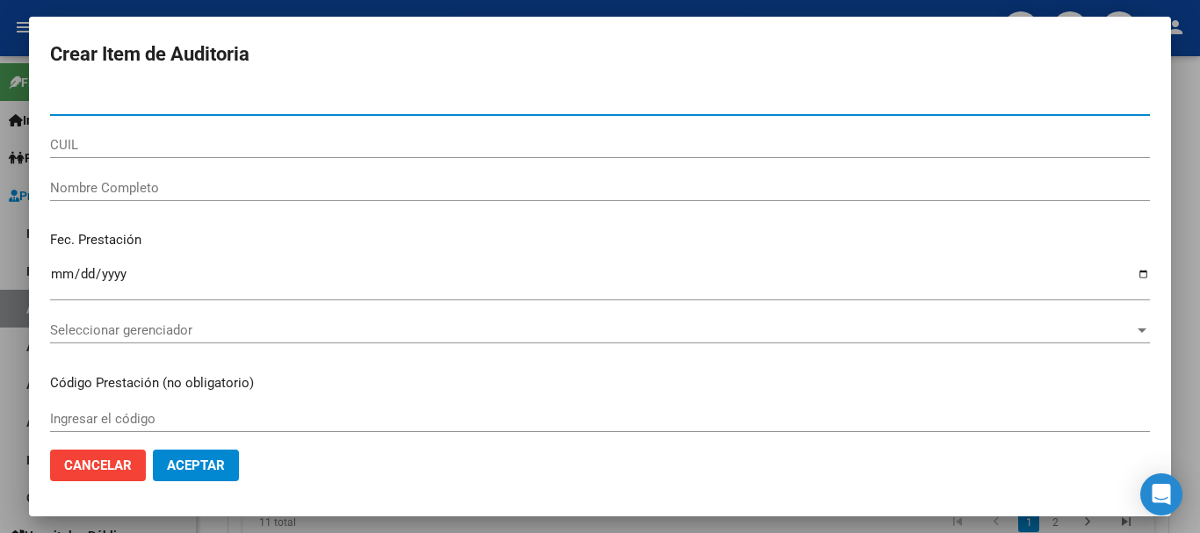
paste input "93957586"
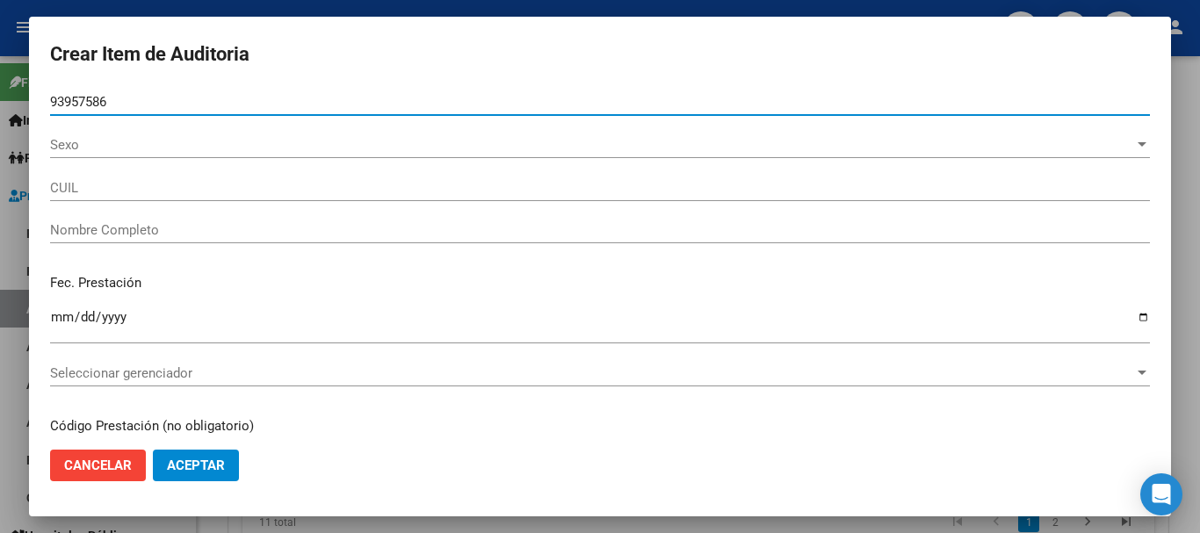
type input "93957586"
type input "20939575864"
type input "[PERSON_NAME] [PERSON_NAME]"
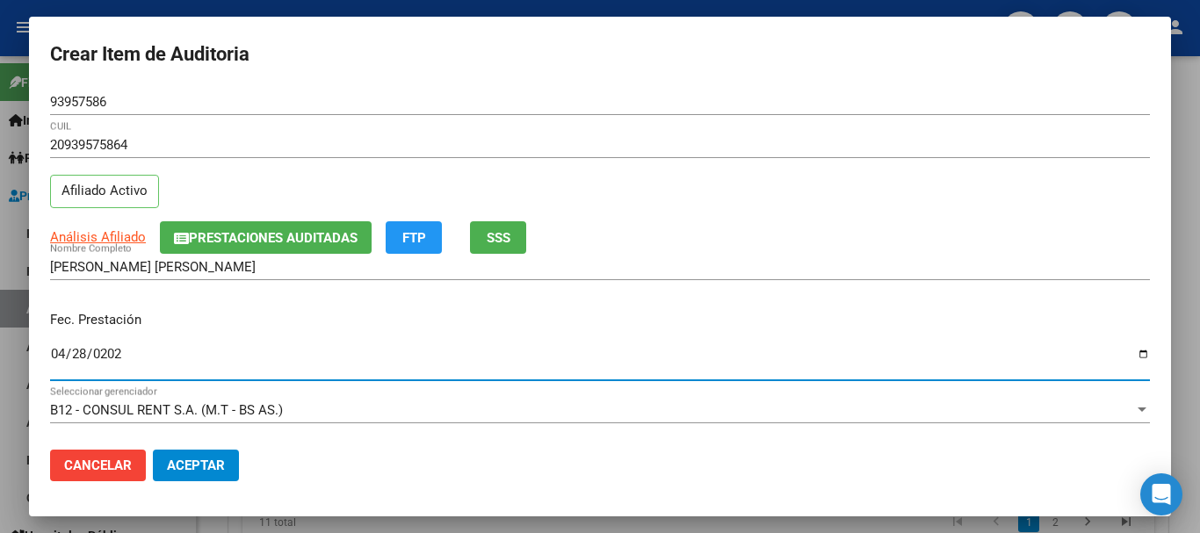
type input "[DATE]"
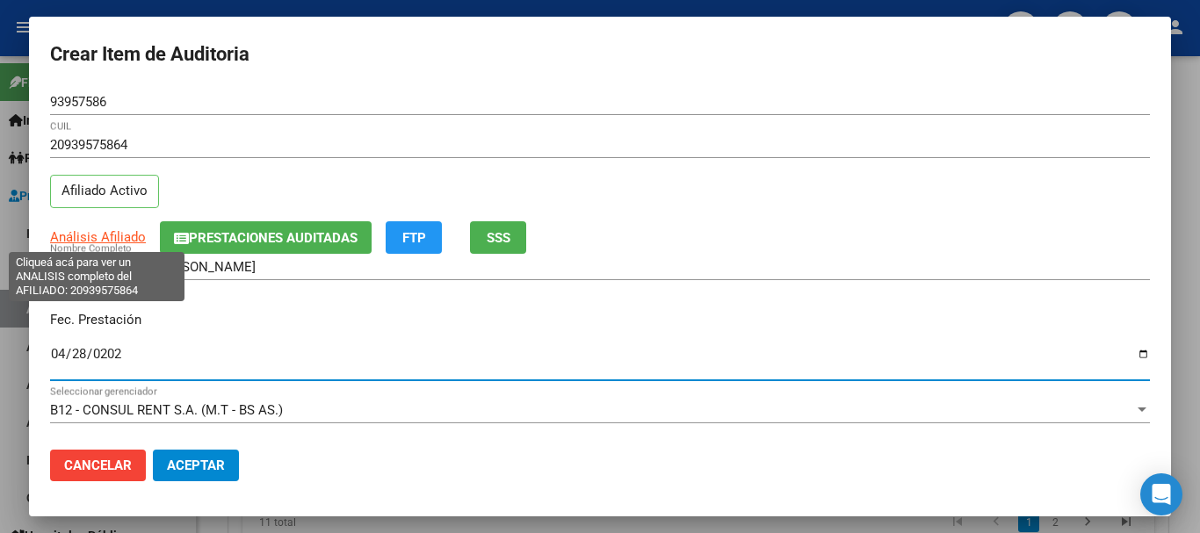
click at [119, 241] on span "Análisis Afiliado" at bounding box center [98, 237] width 96 height 16
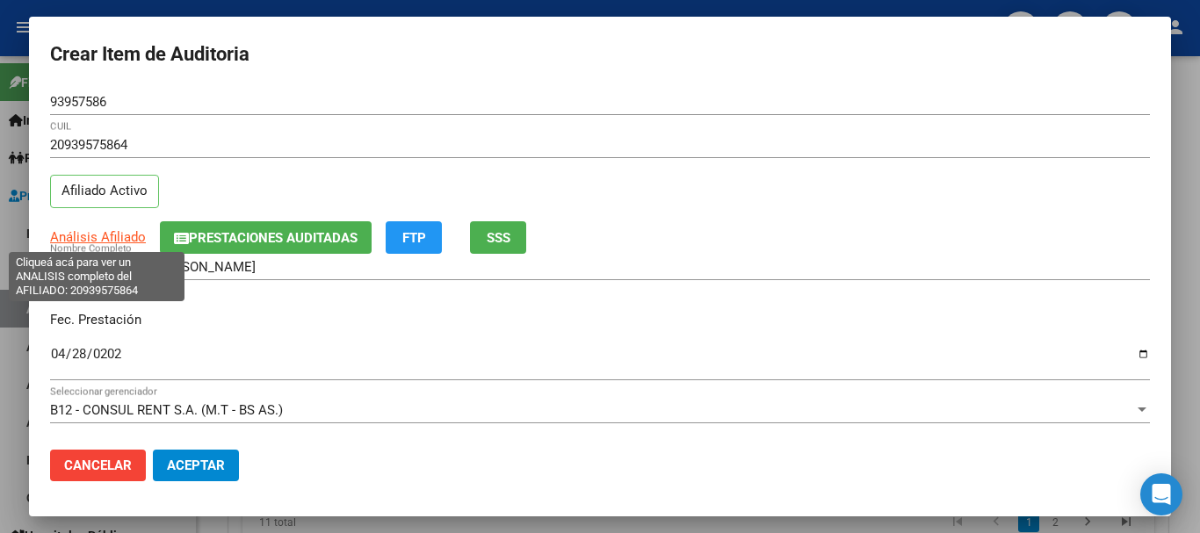
type textarea "20939575864"
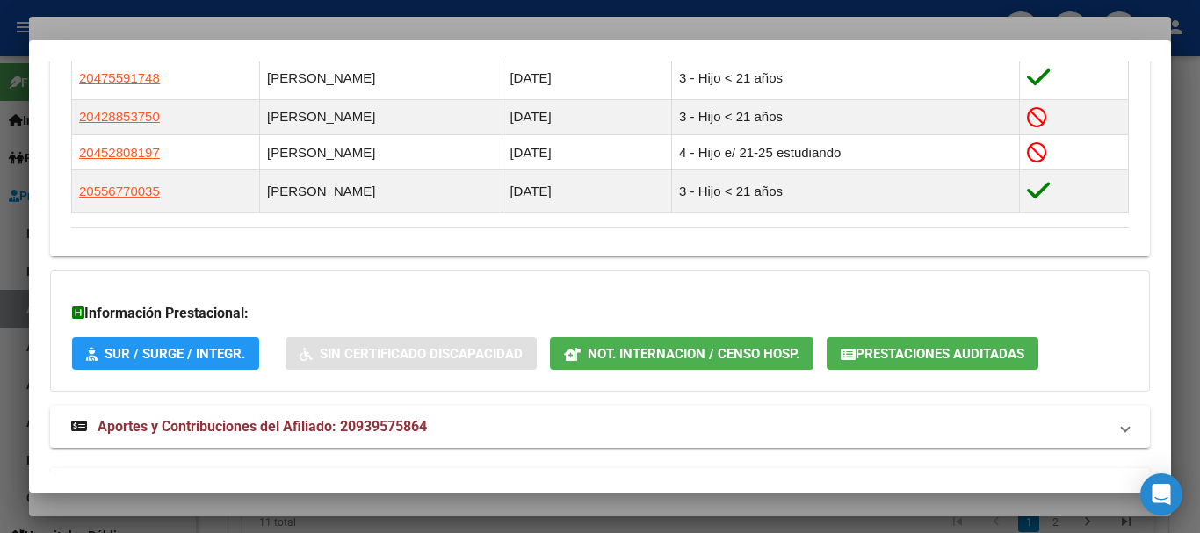
scroll to position [1169, 0]
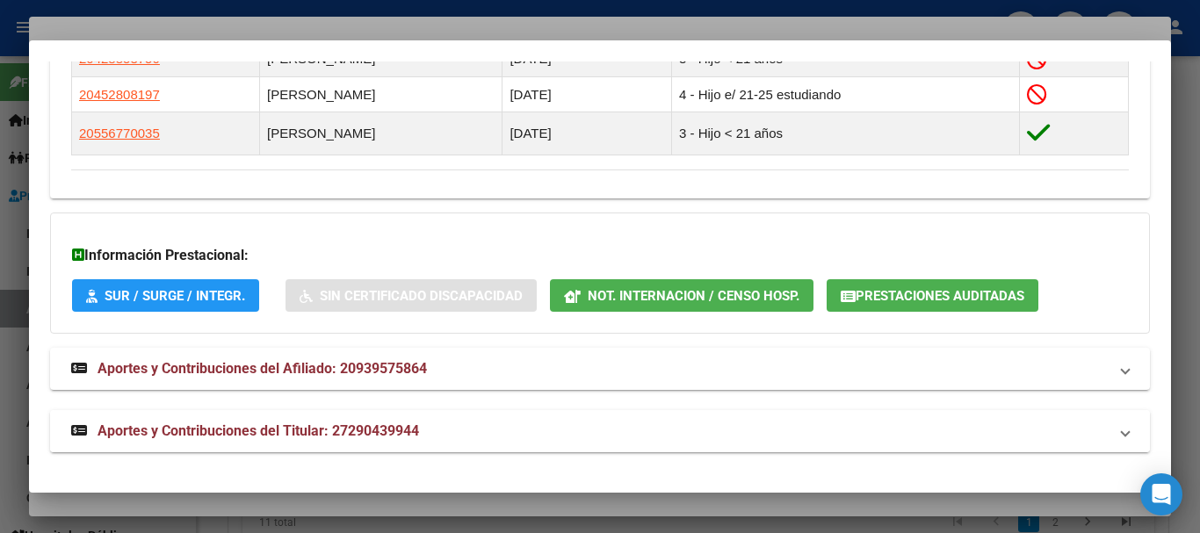
click at [370, 429] on span "Aportes y Contribuciones del Titular: 27290439944" at bounding box center [257, 430] width 321 height 17
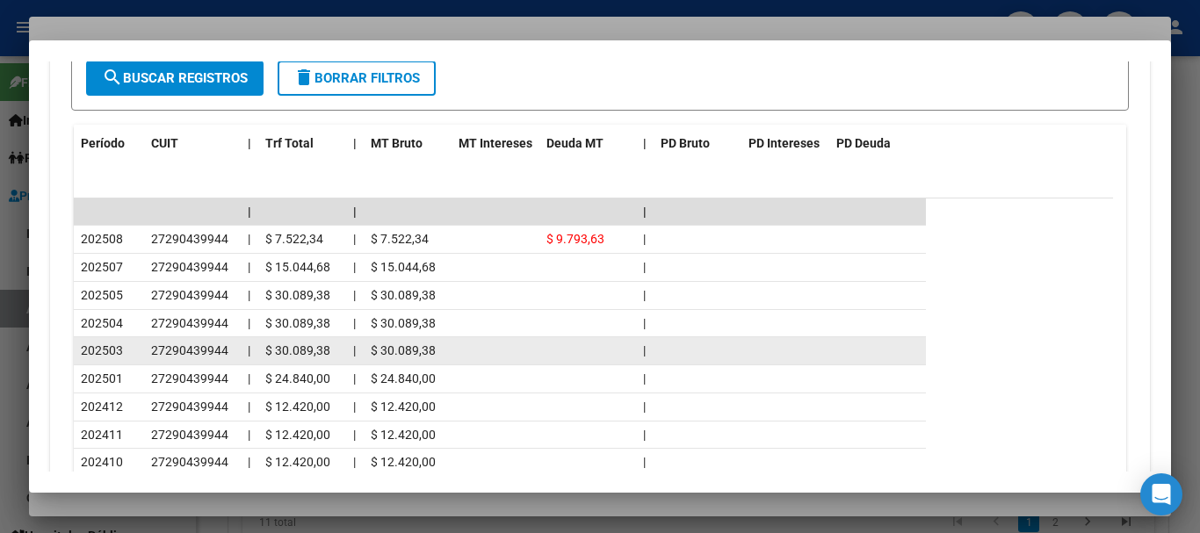
scroll to position [1826, 0]
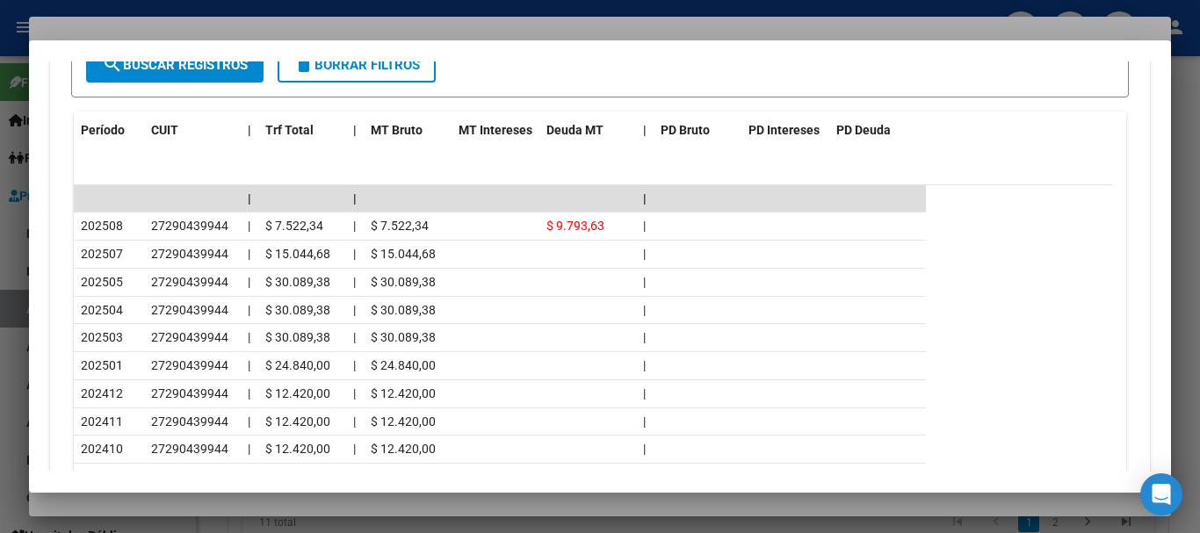
click at [323, 15] on div at bounding box center [600, 266] width 1200 height 533
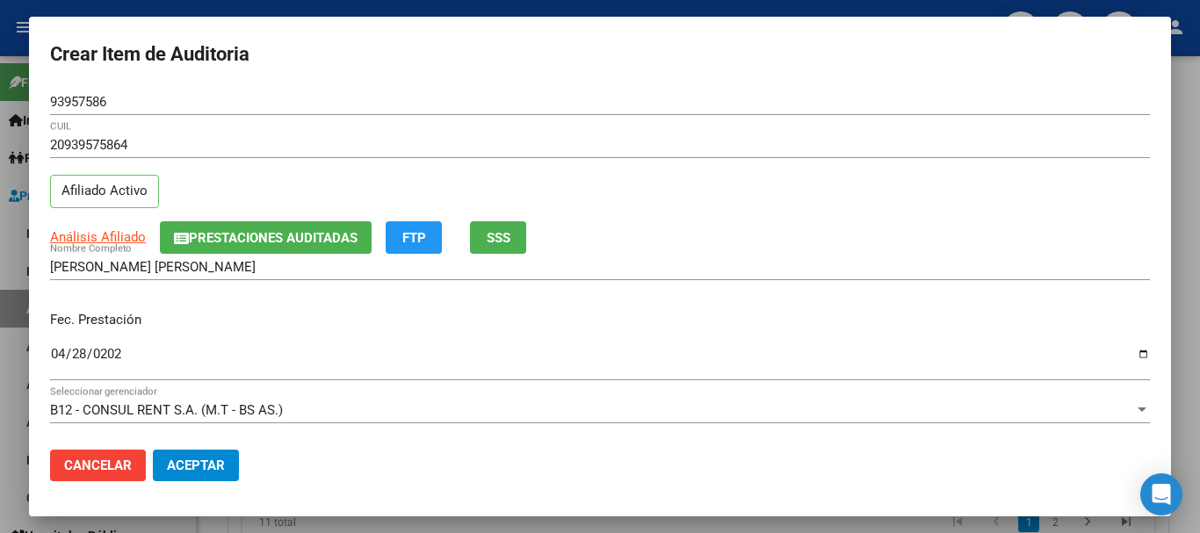
click at [596, 137] on input "20939575864" at bounding box center [600, 145] width 1100 height 16
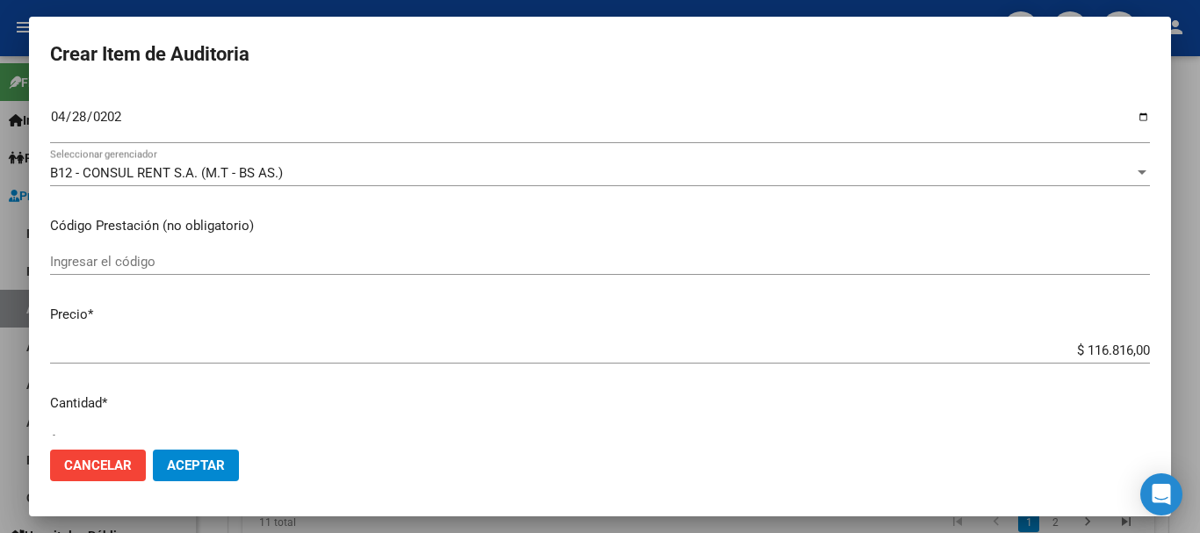
scroll to position [249, 0]
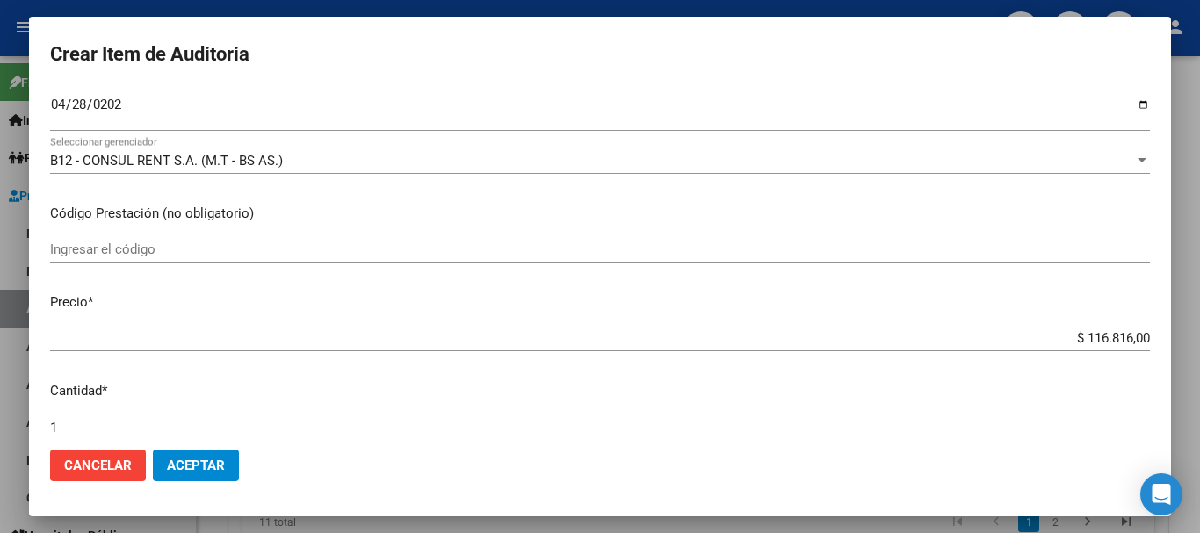
type input "$ 0,01"
type input "$ 0,18"
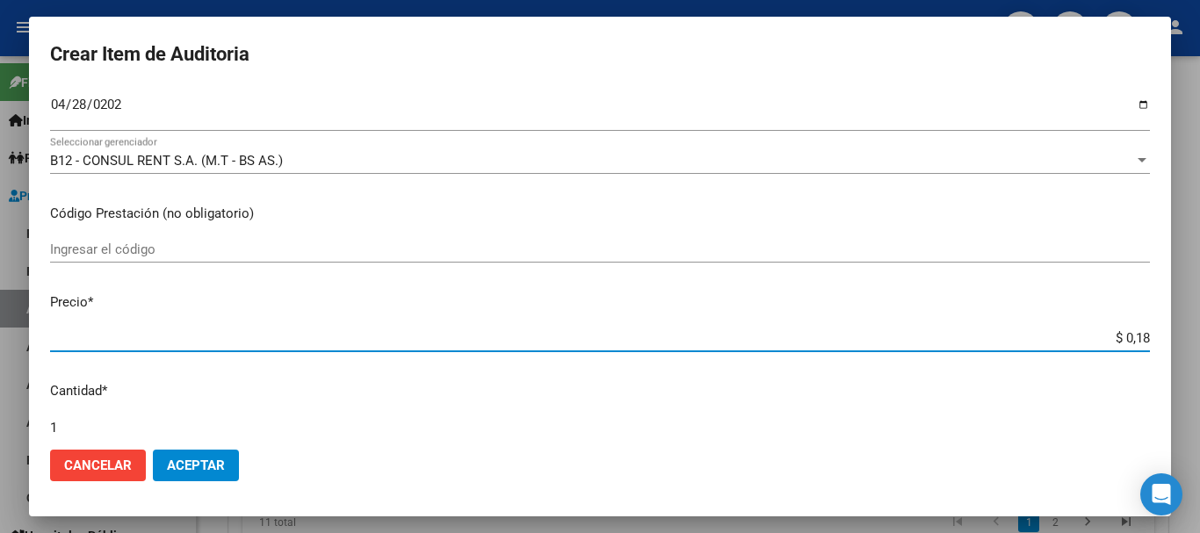
type input "$ 1,80"
type input "$ 18,06"
type input "$ 180,62"
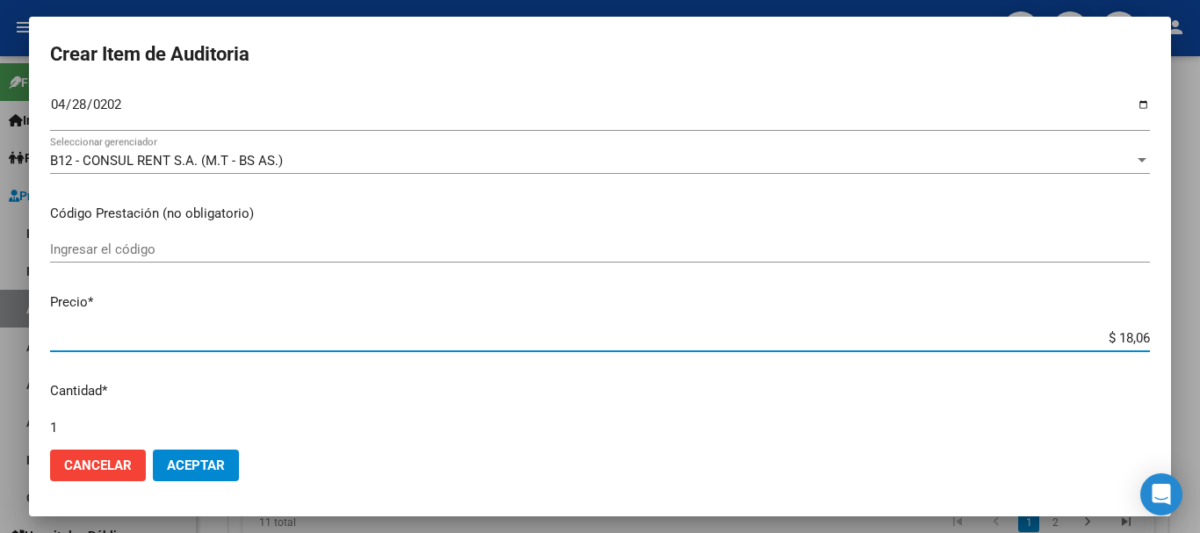
type input "$ 180,62"
type input "$ 1.806,20"
type input "$ 18.062,00"
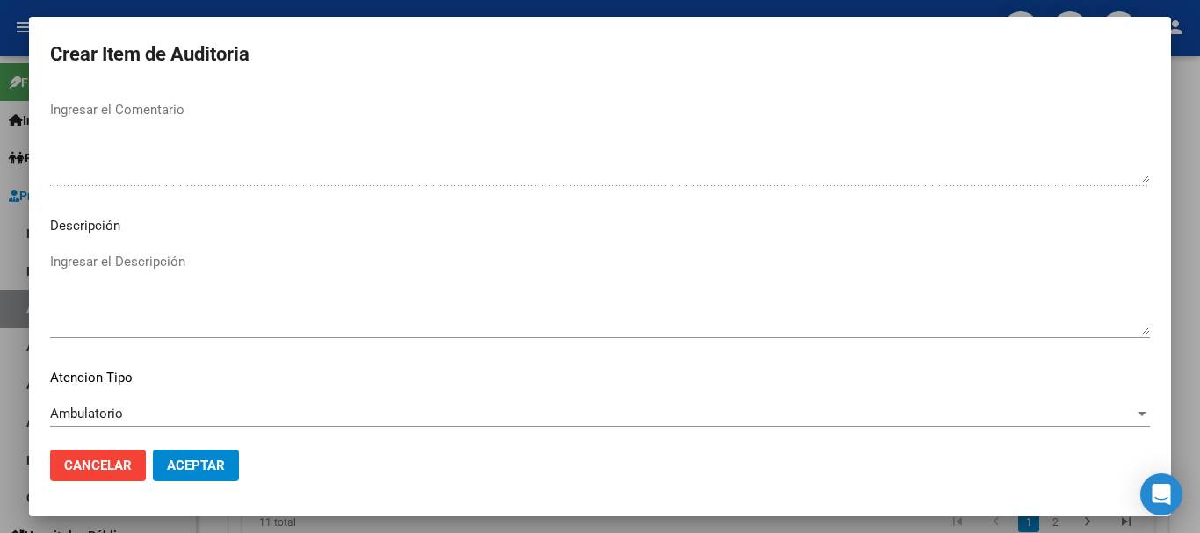
scroll to position [1235, 0]
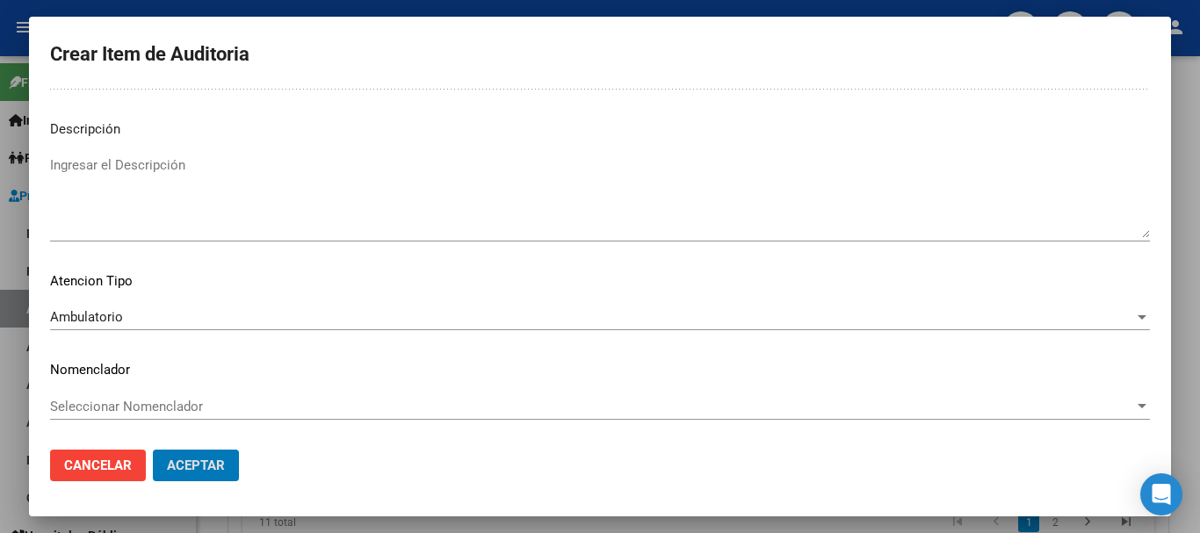
click at [153, 450] on button "Aceptar" at bounding box center [196, 466] width 86 height 32
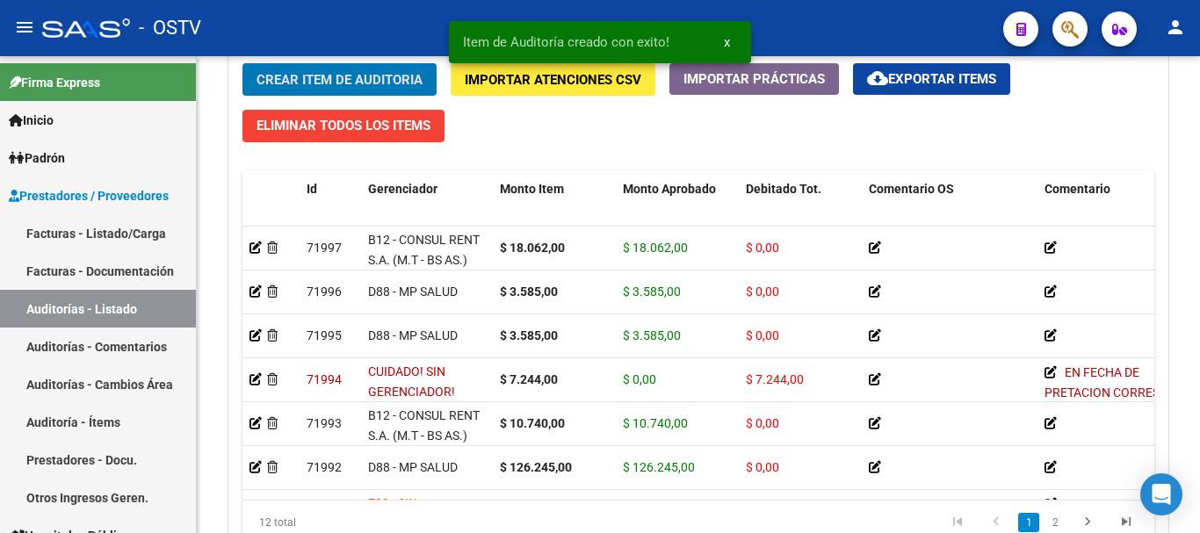
click at [242, 63] on button "Crear Item de Auditoria" at bounding box center [339, 79] width 194 height 32
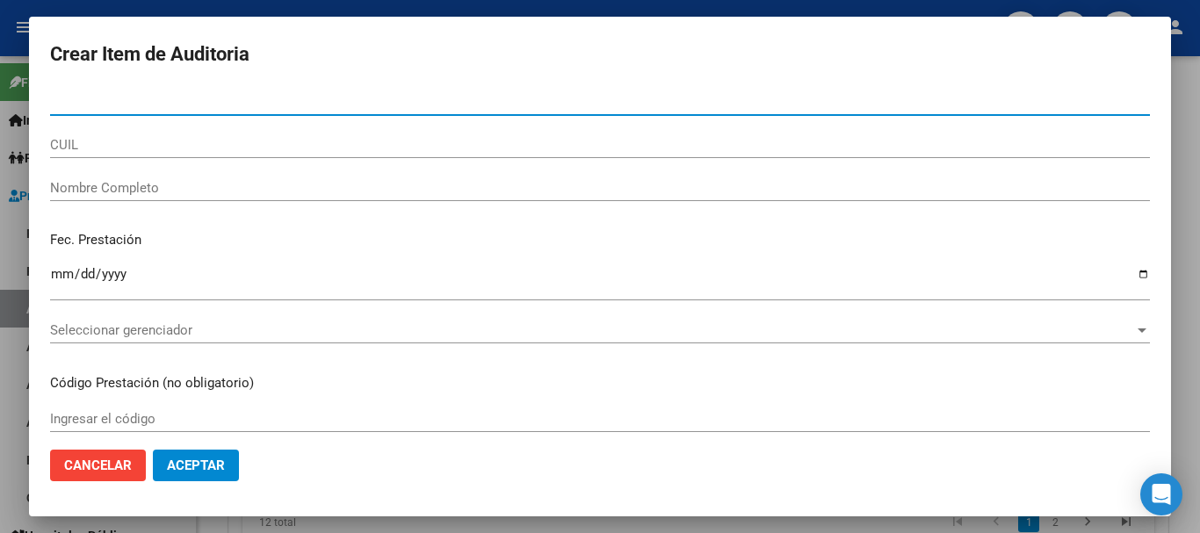
paste input "35170841"
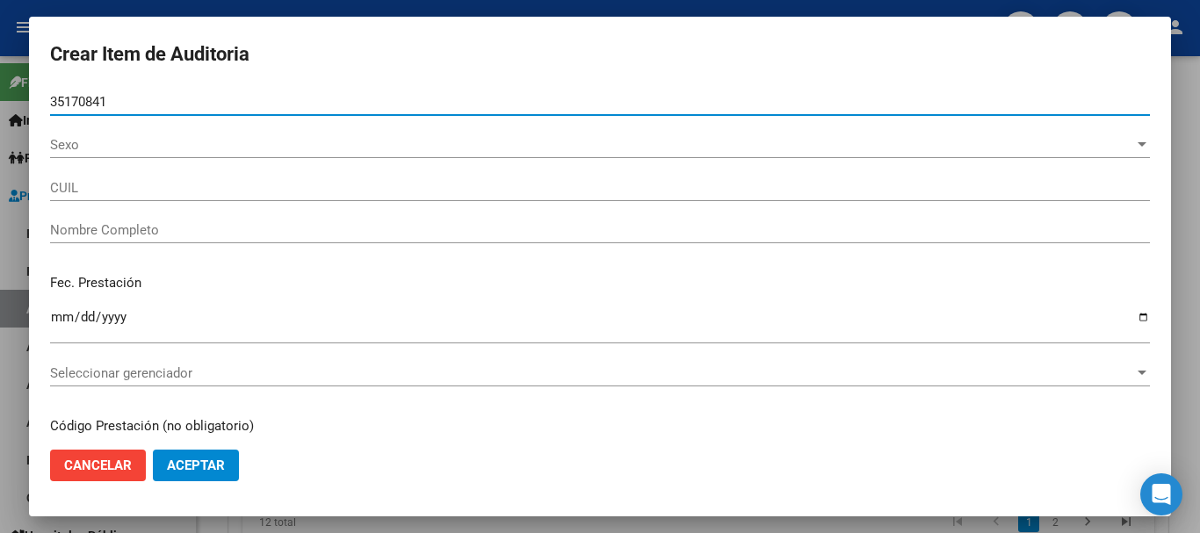
type input "35170841"
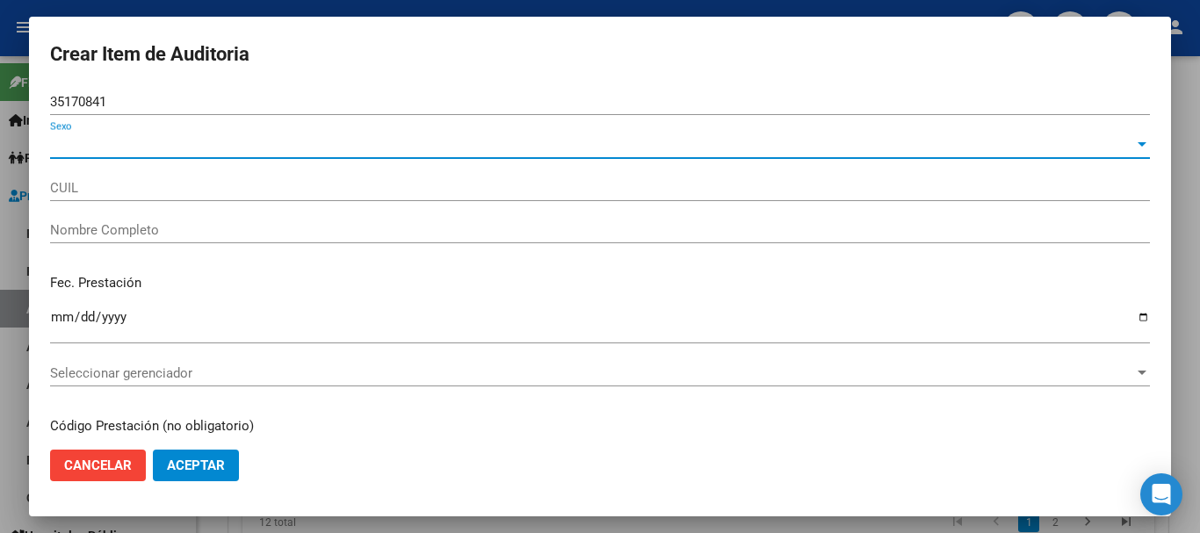
type input "27351708412"
type input "[PERSON_NAME]"
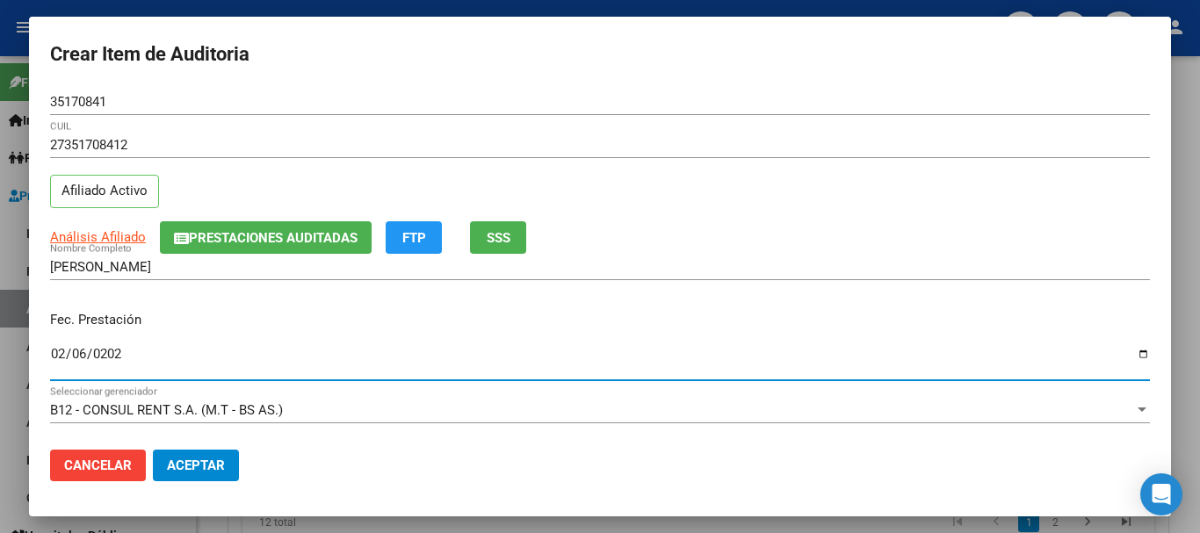
type input "[DATE]"
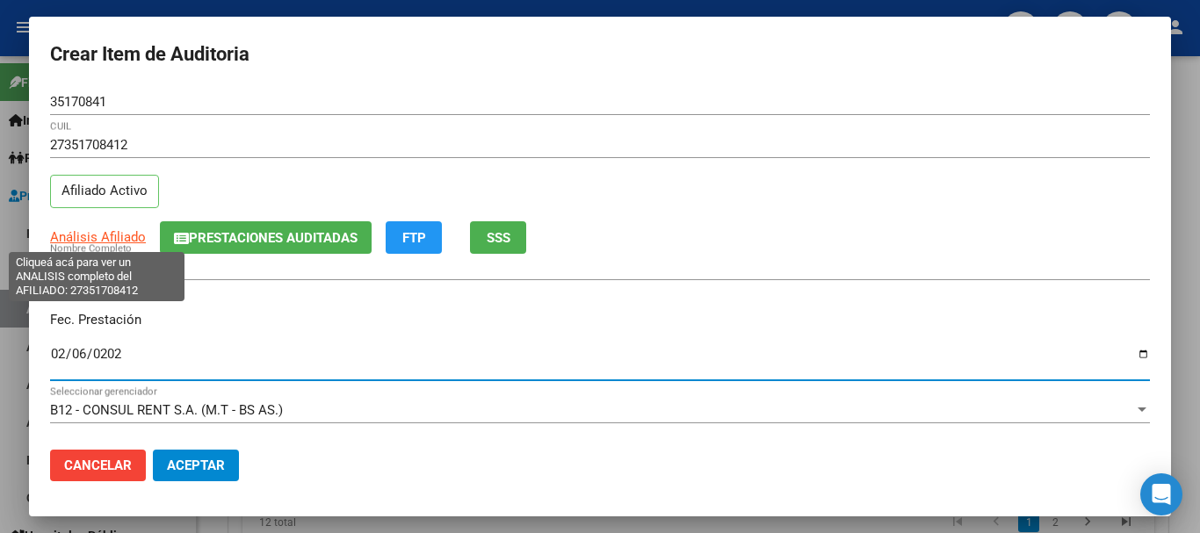
click at [105, 249] on div "Análisis Afiliado Prestaciones Auditadas FTP SSS" at bounding box center [600, 237] width 1100 height 32
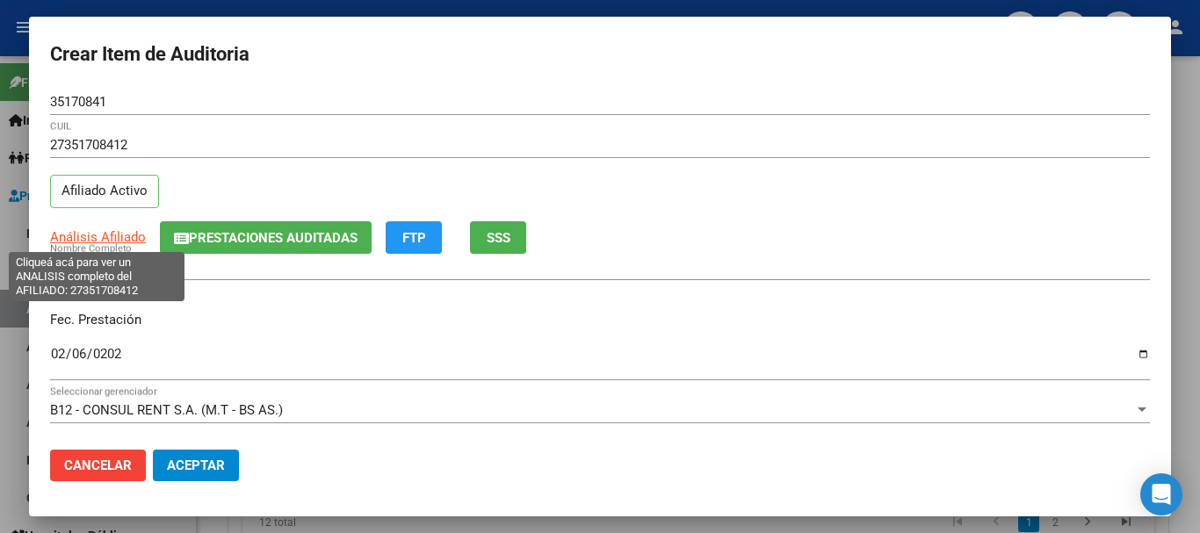
click at [107, 242] on span "Análisis Afiliado" at bounding box center [98, 237] width 96 height 16
type textarea "27351708412"
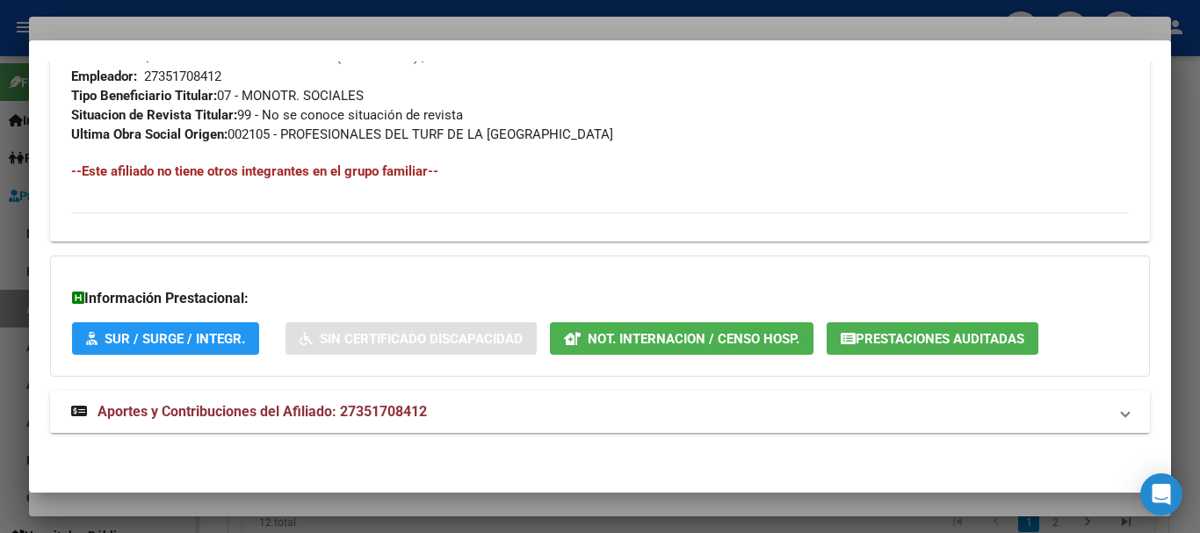
click at [496, 424] on mat-expansion-panel-header "Aportes y Contribuciones del Afiliado: 27351708412" at bounding box center [600, 412] width 1100 height 42
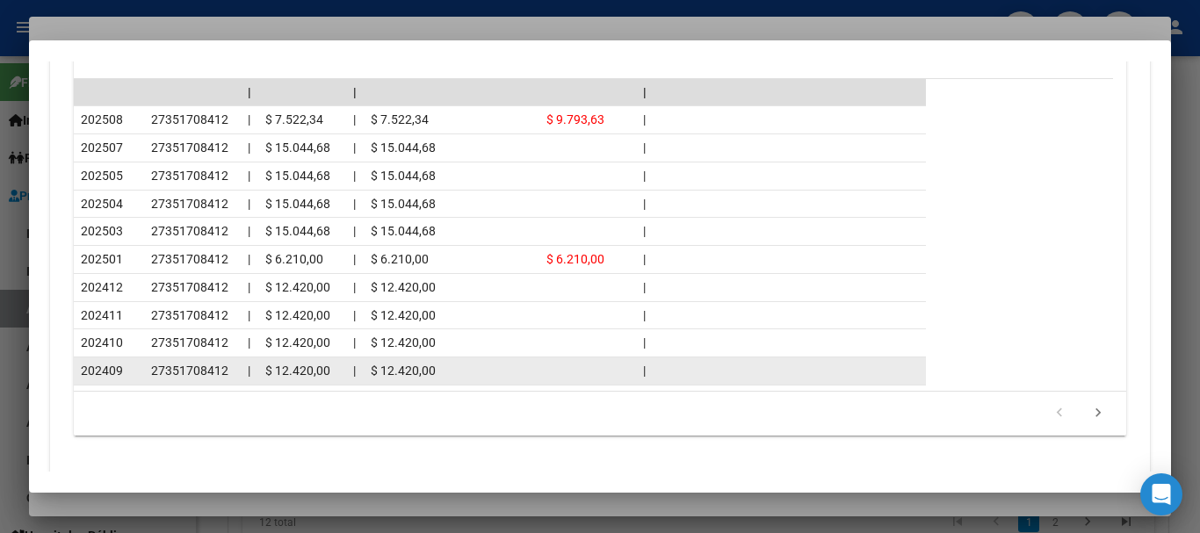
scroll to position [1650, 0]
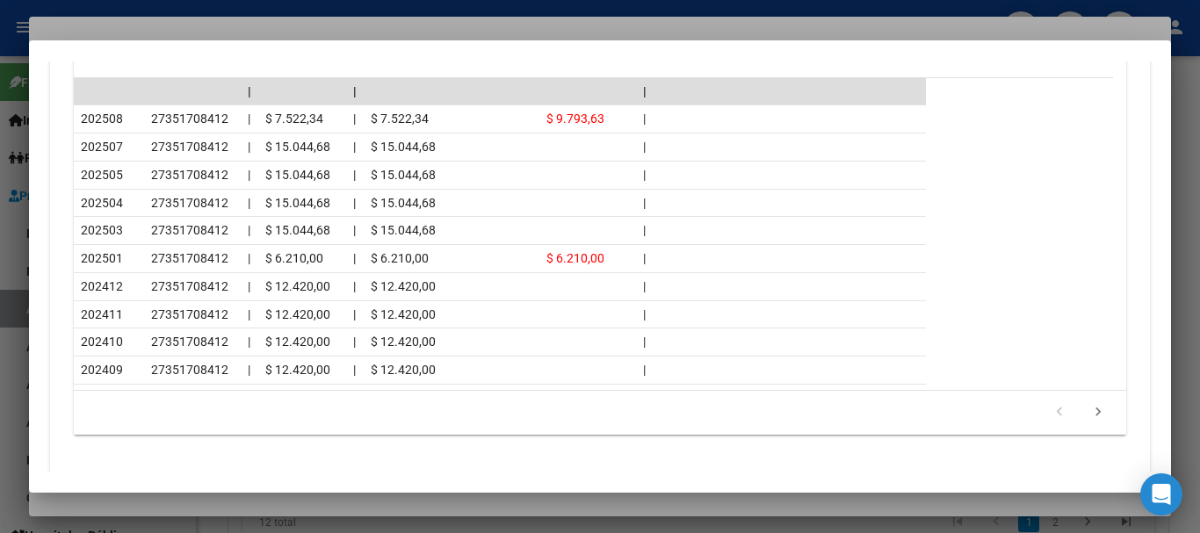
click at [212, 30] on div at bounding box center [600, 266] width 1200 height 533
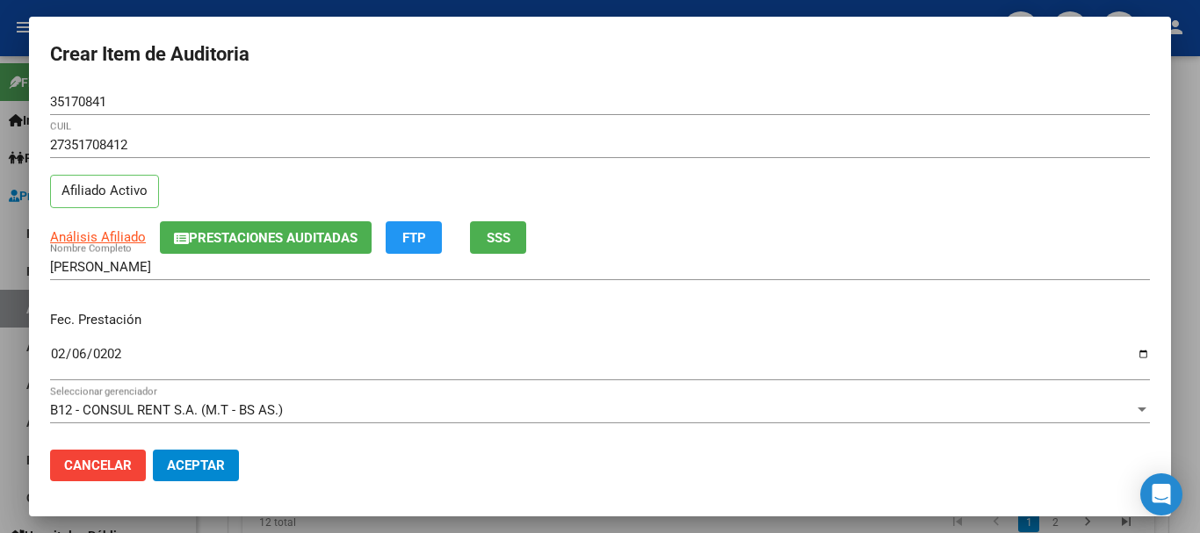
click at [767, 180] on div "27351708412 CUIL Afiliado Activo" at bounding box center [600, 177] width 1100 height 90
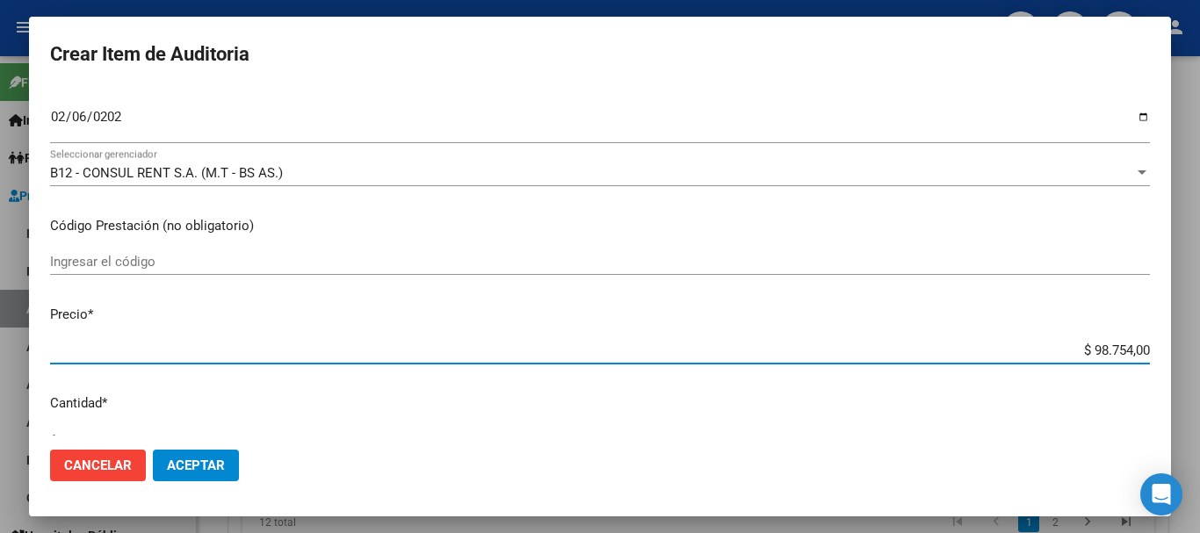
type input "$ 0,07"
type input "$ 0,72"
type input "$ 7,24"
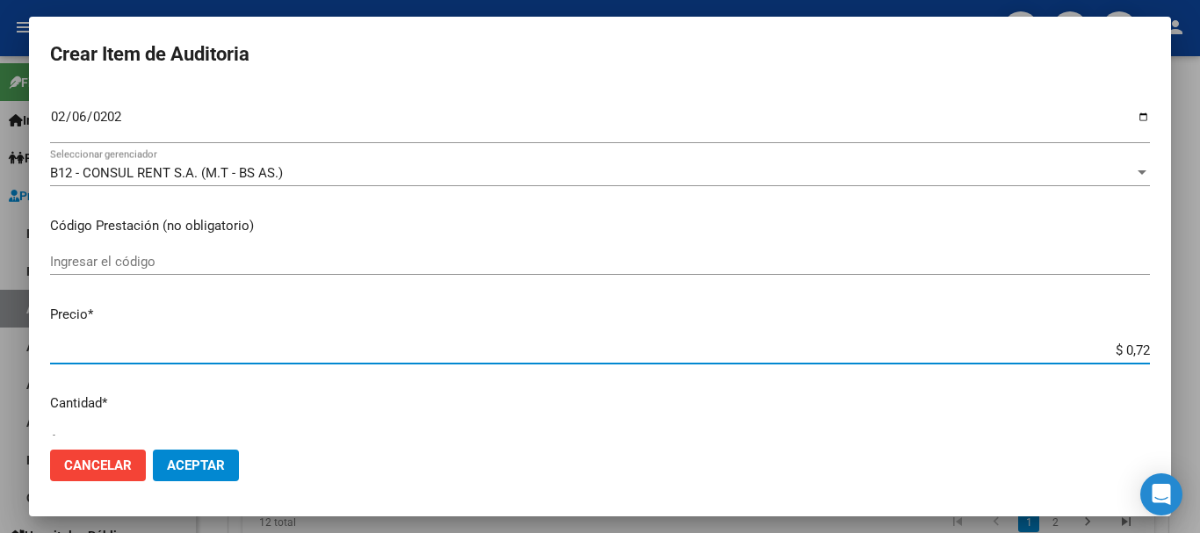
type input "$ 7,24"
type input "$ 72,44"
type input "$ 724,40"
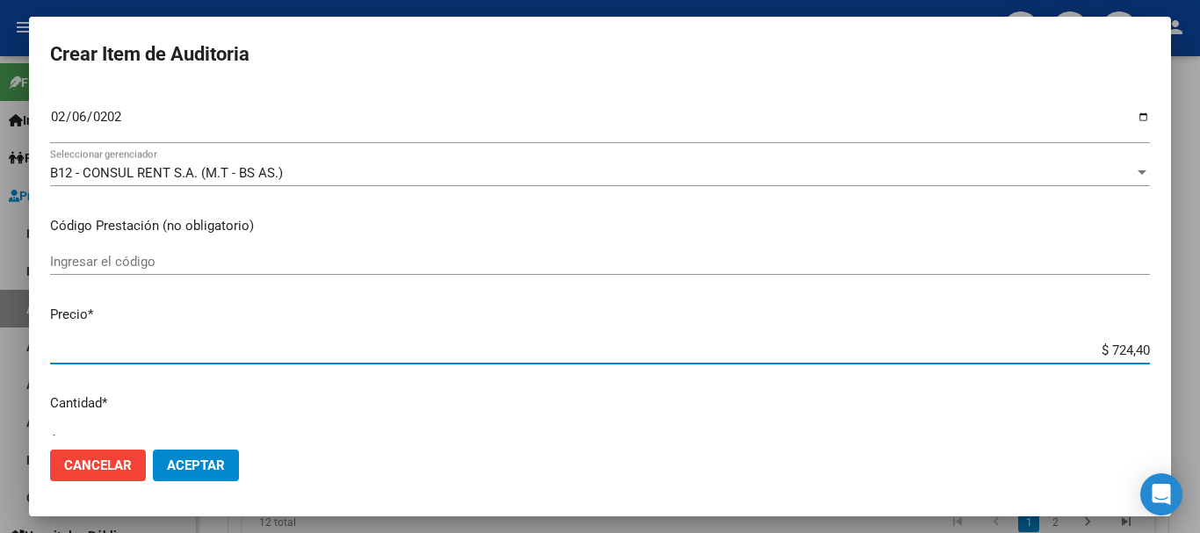
type input "$ 7.244,00"
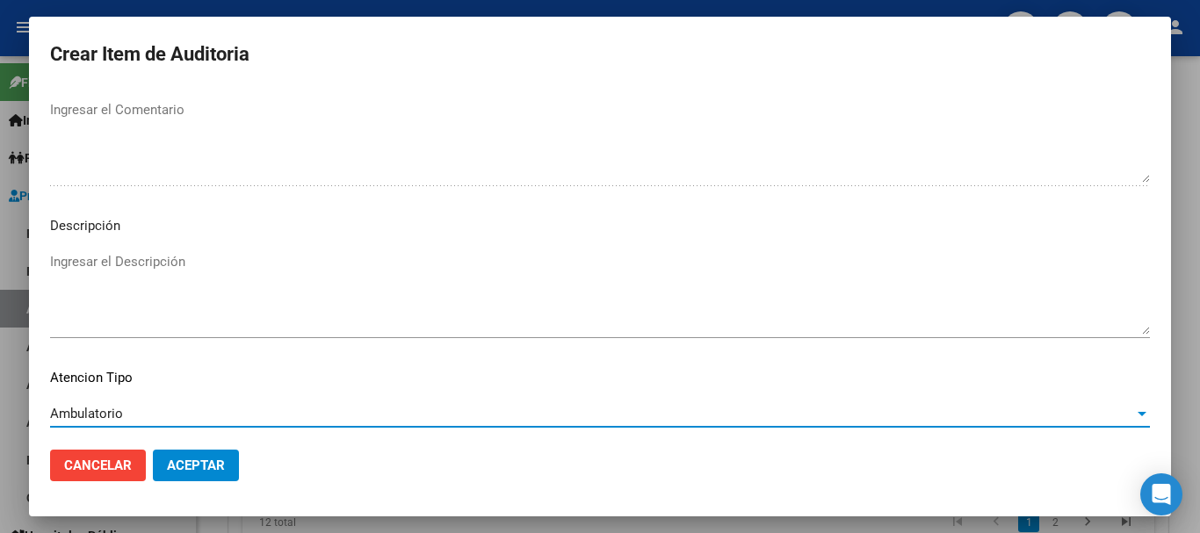
scroll to position [1235, 0]
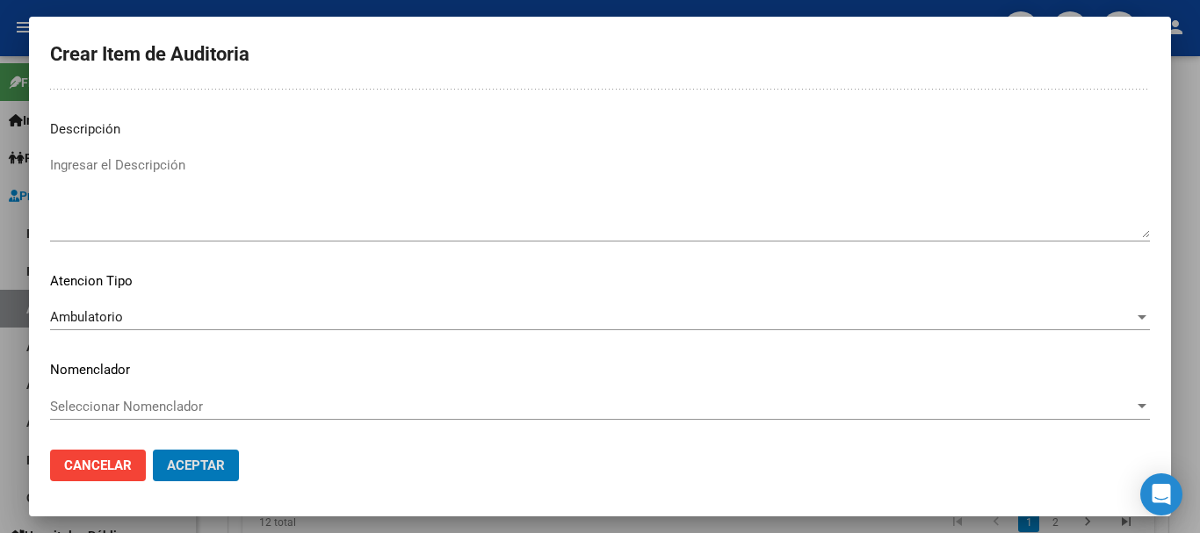
click at [153, 450] on button "Aceptar" at bounding box center [196, 466] width 86 height 32
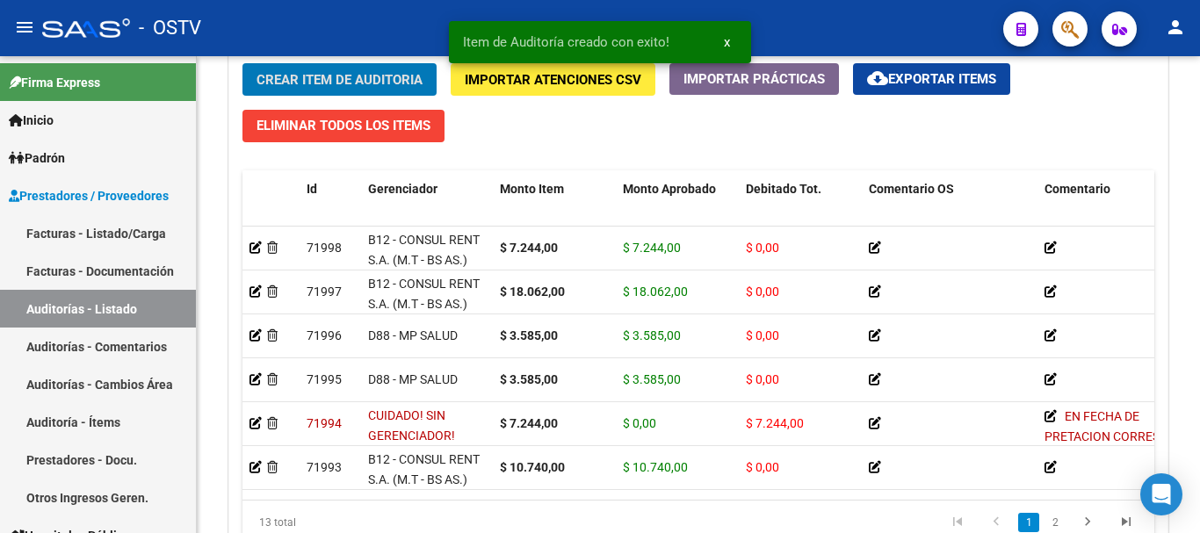
click at [242, 63] on button "Crear Item de Auditoria" at bounding box center [339, 79] width 194 height 32
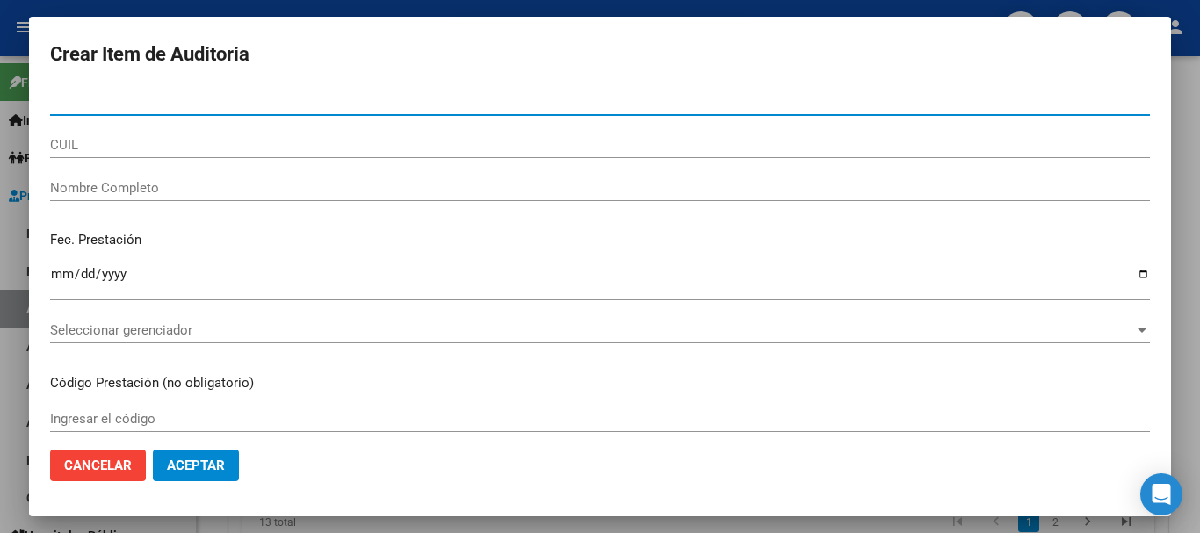
paste input "49591591"
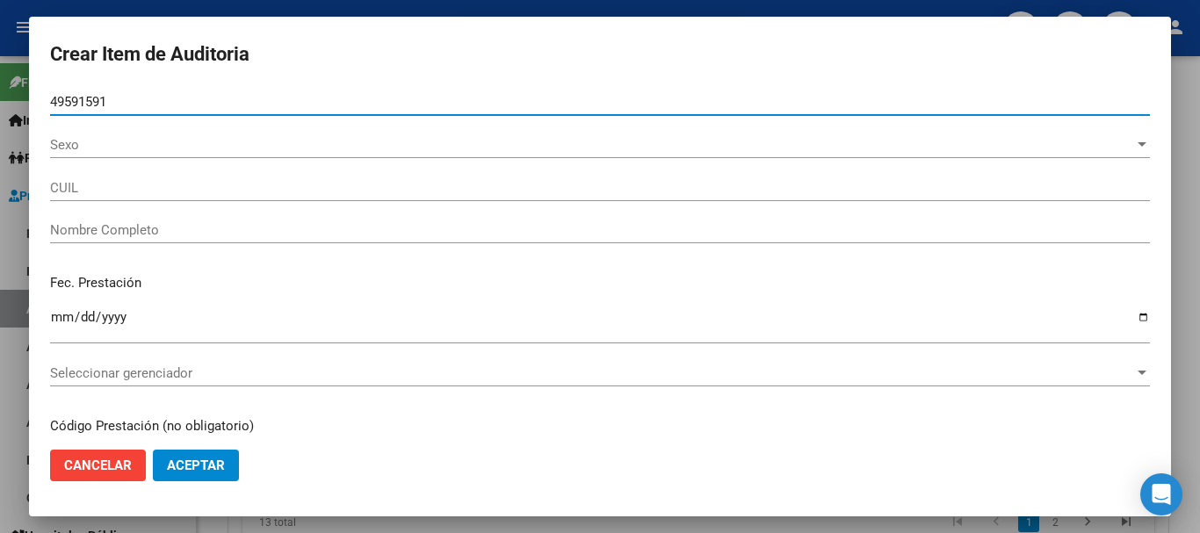
type input "49591591"
type input "27495915919"
type input "[PERSON_NAME]"
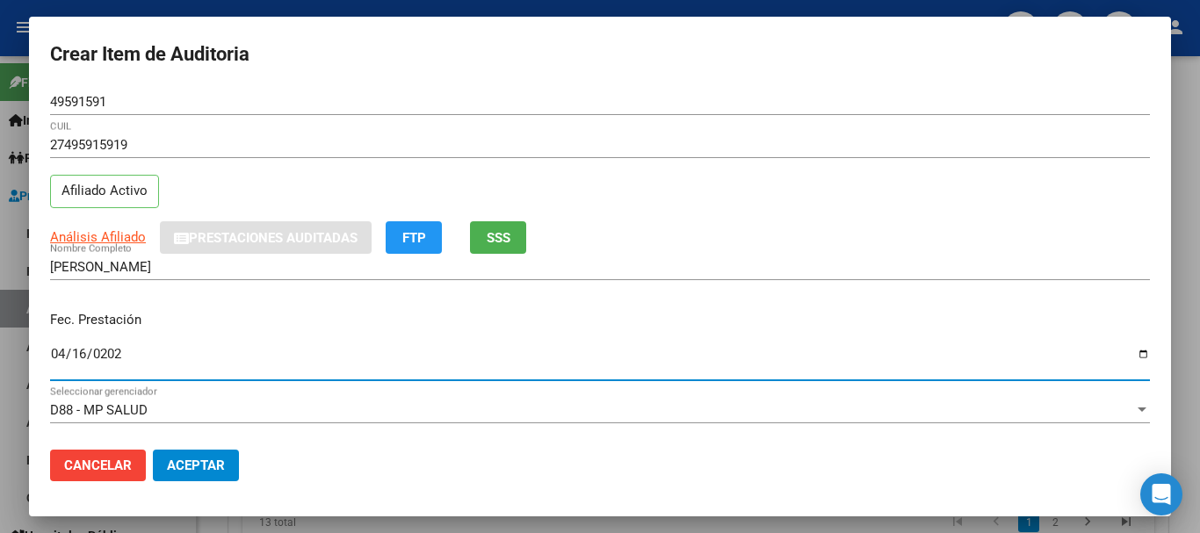
type input "[DATE]"
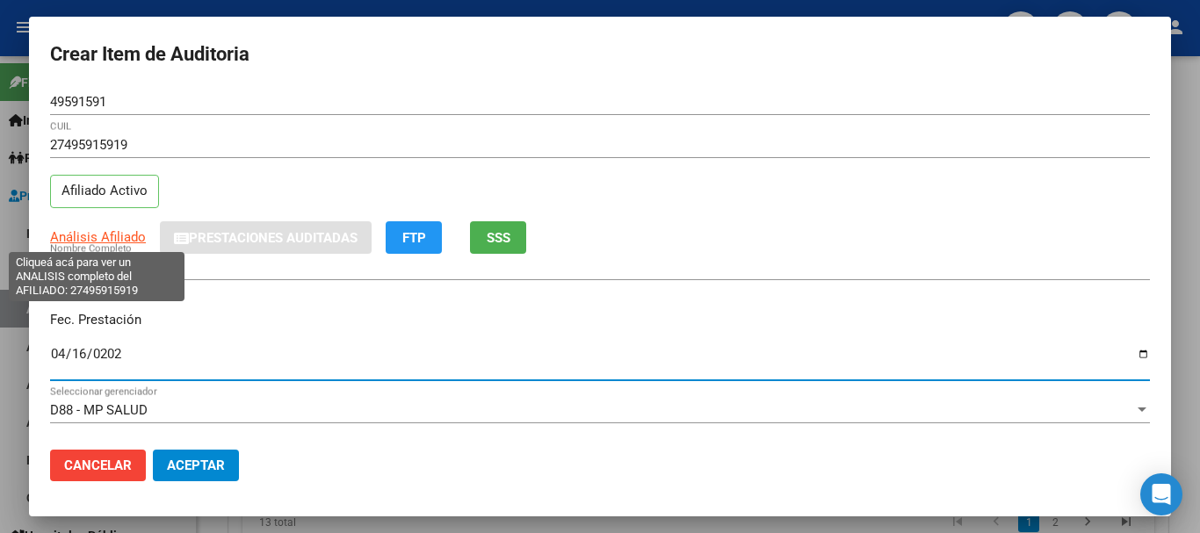
click at [134, 231] on span "Análisis Afiliado" at bounding box center [98, 237] width 96 height 16
type textarea "27495915919"
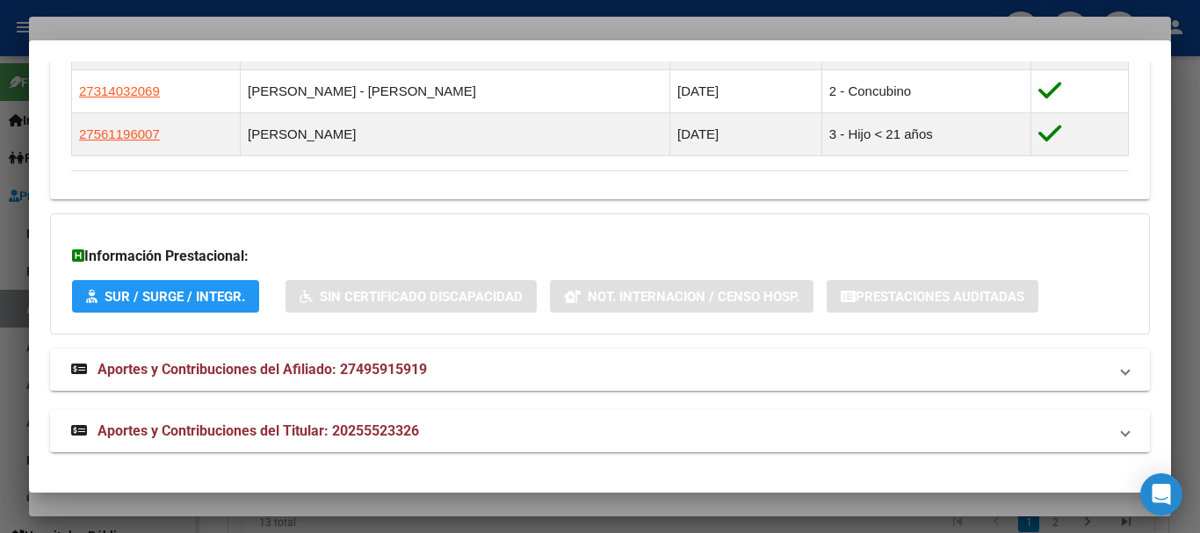
click at [371, 422] on strong "Aportes y Contribuciones del Titular: 20255523326" at bounding box center [245, 431] width 348 height 21
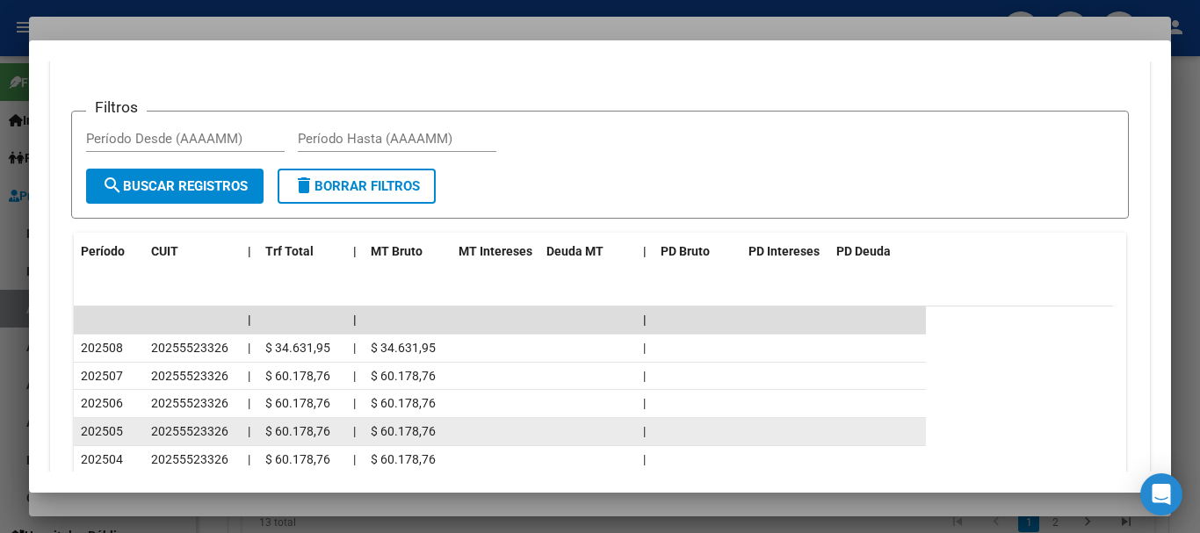
scroll to position [1708, 0]
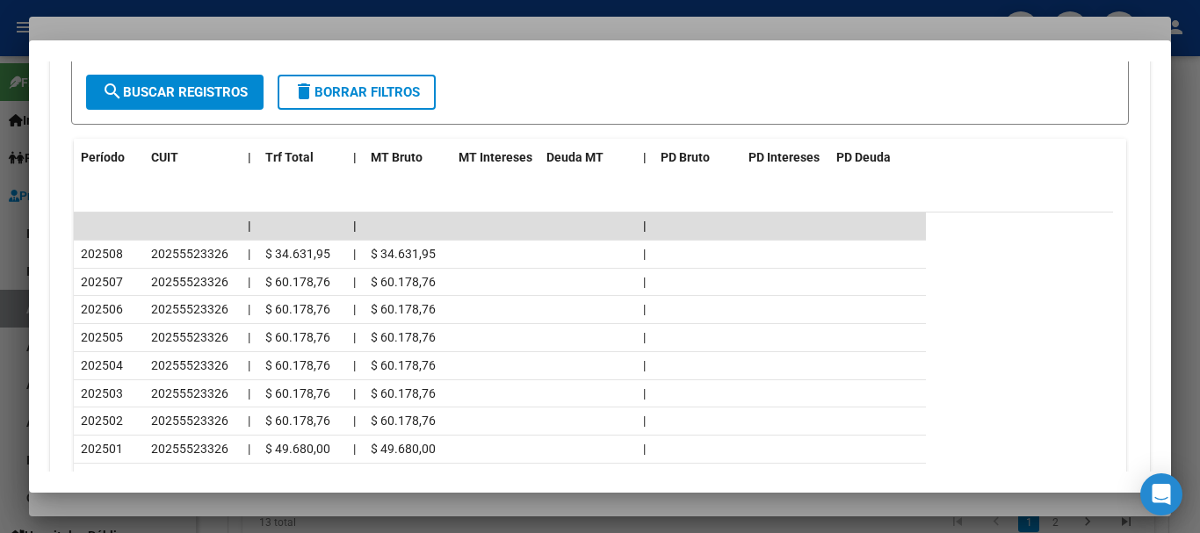
click at [264, 18] on div at bounding box center [600, 266] width 1200 height 533
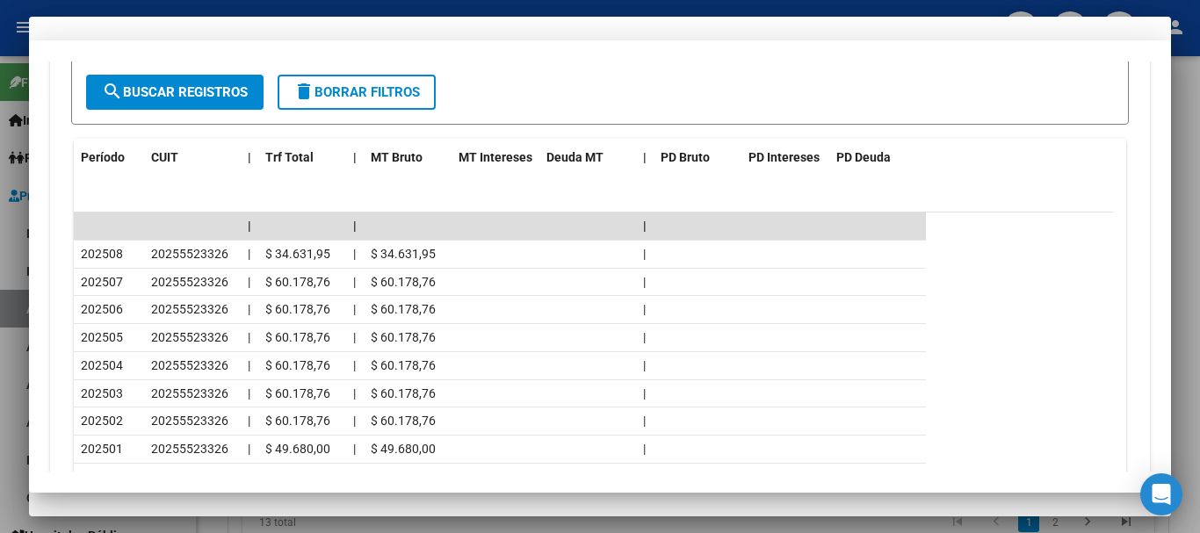
click at [769, 160] on div "27495915919 CUIL" at bounding box center [600, 153] width 1100 height 43
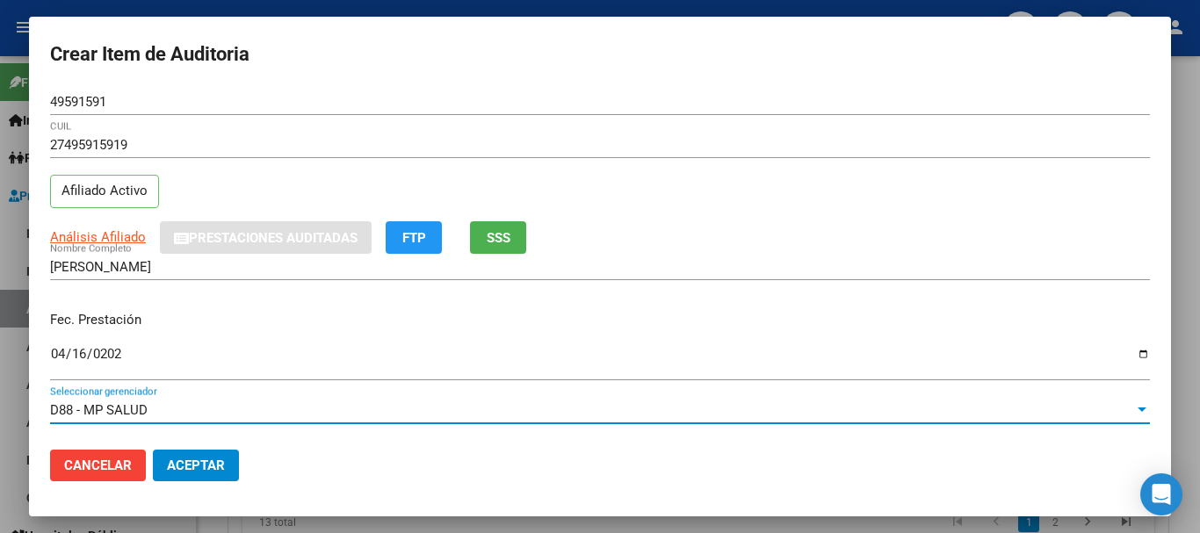
scroll to position [237, 0]
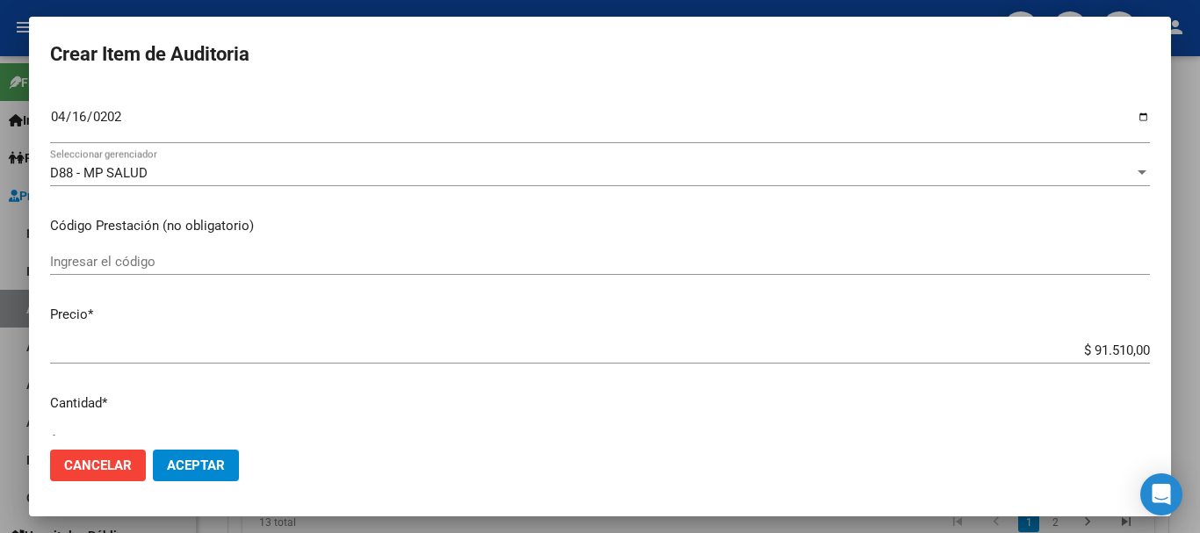
type input "$ 0,01"
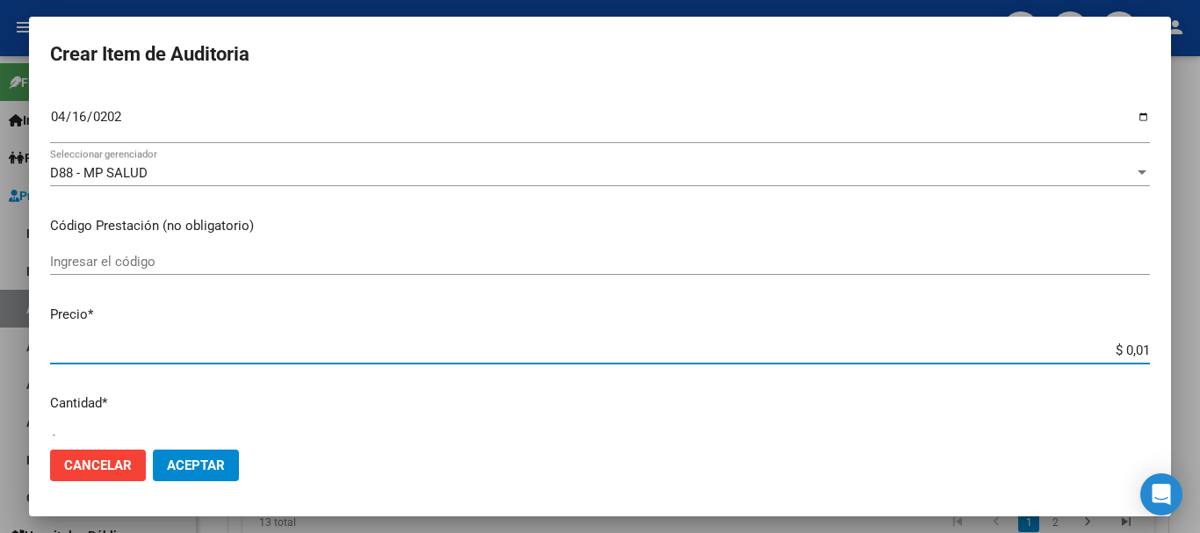
type input "$ 0,14"
type input "$ 1,49"
type input "$ 14,97"
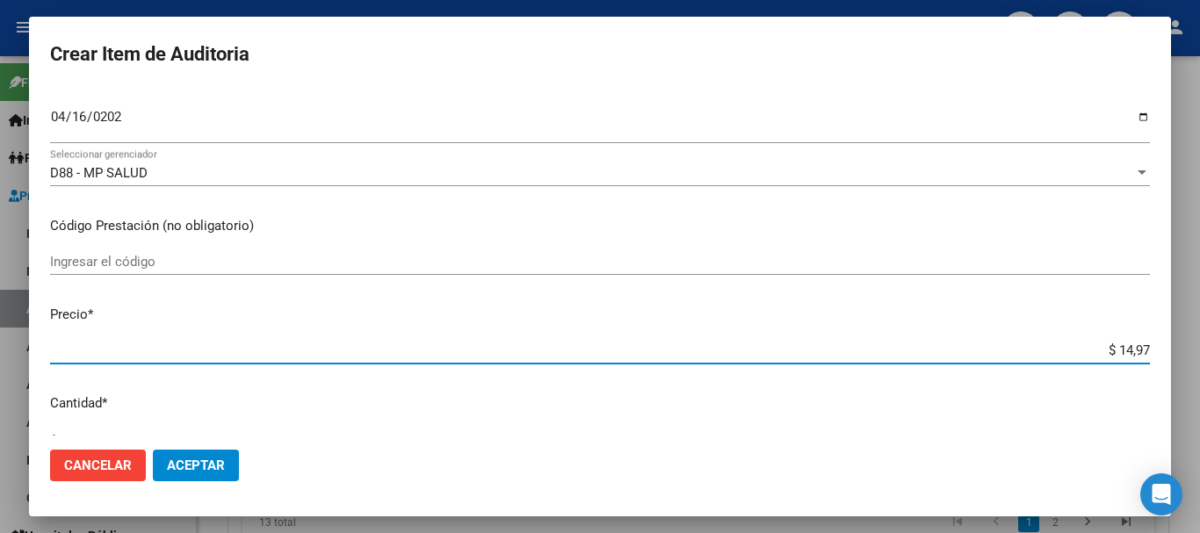
type input "$ 14,97"
type input "$ 149,78"
type input "$ 1.497,80"
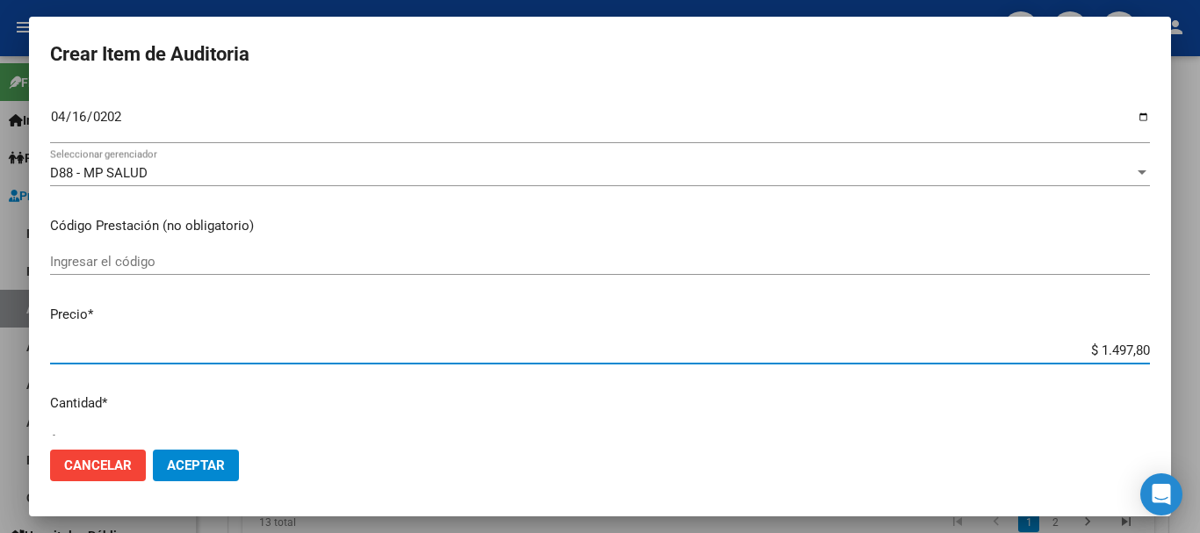
type input "$ 14.978,00"
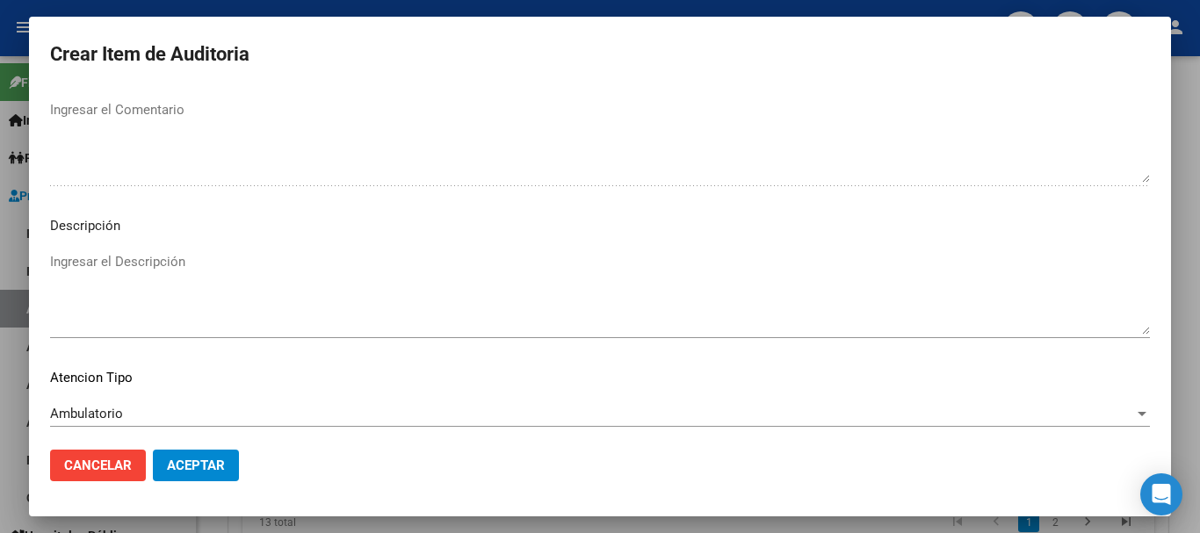
scroll to position [1235, 0]
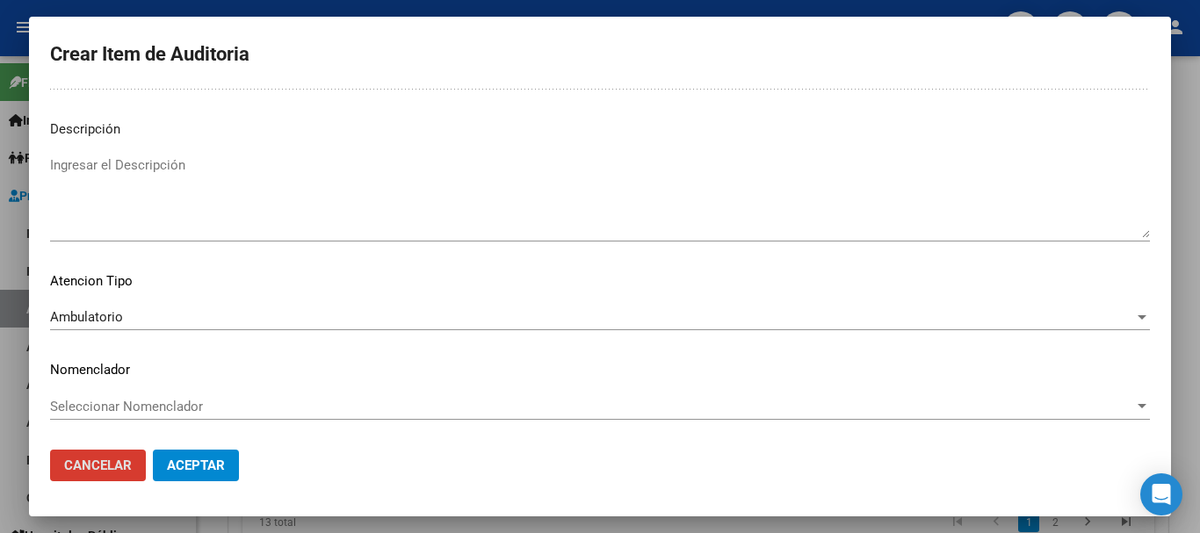
click at [153, 450] on button "Aceptar" at bounding box center [196, 466] width 86 height 32
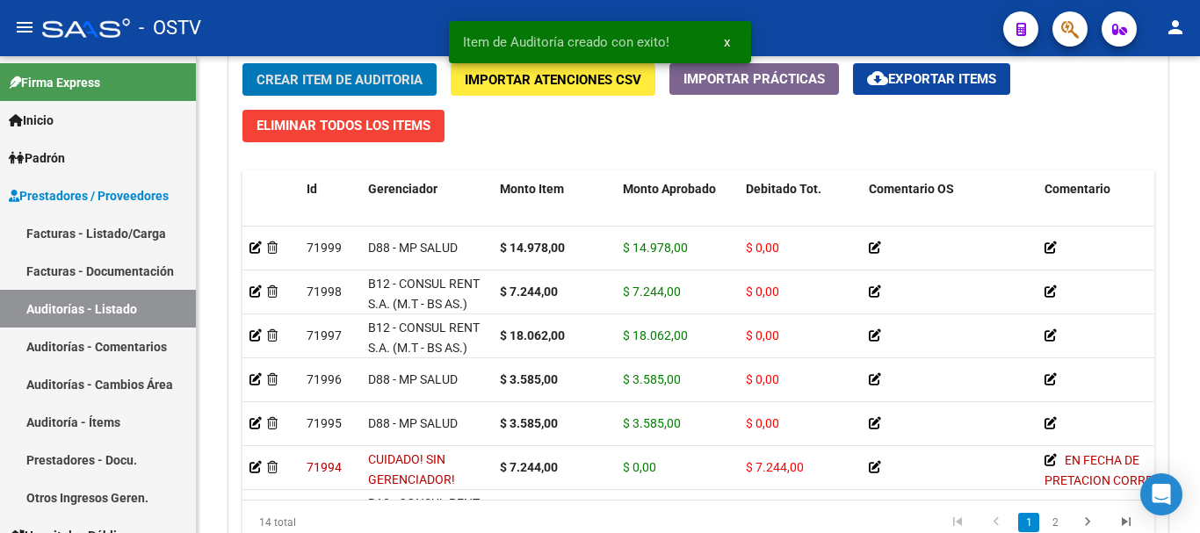
click at [242, 63] on button "Crear Item de Auditoria" at bounding box center [339, 79] width 194 height 32
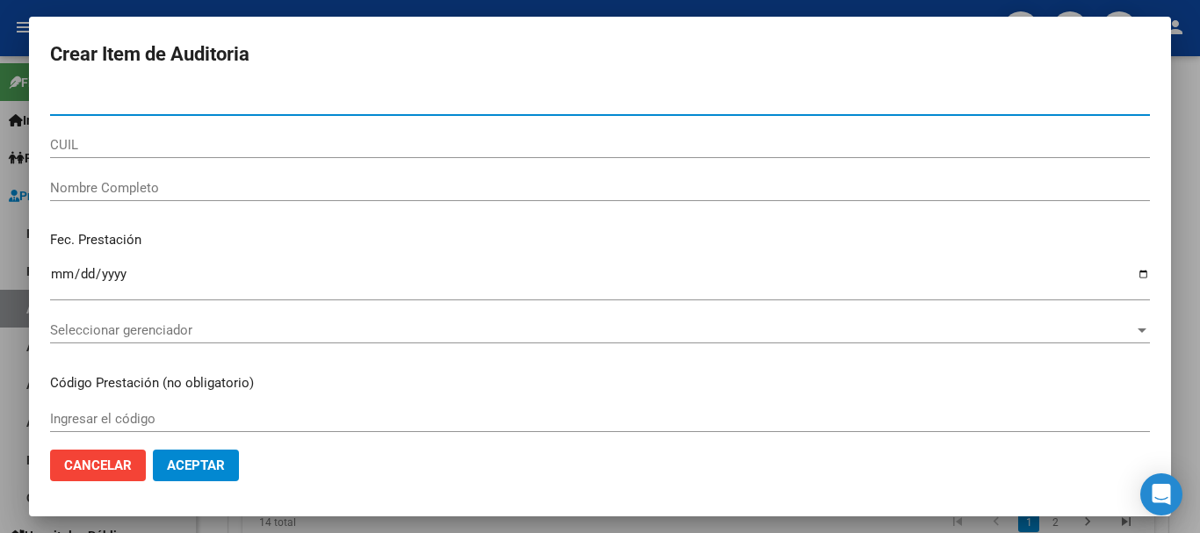
paste input "41669516"
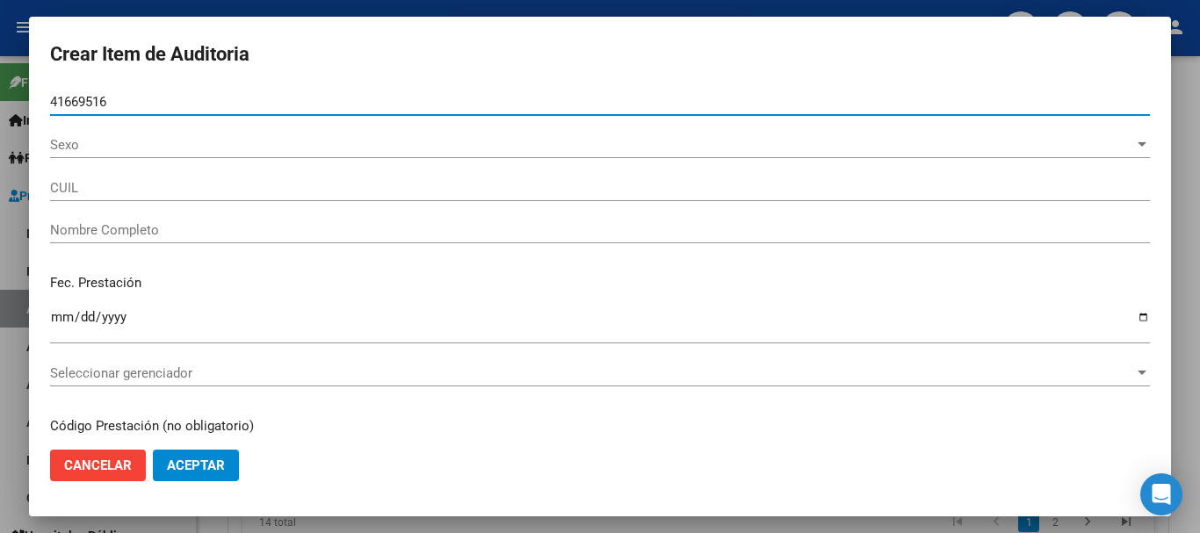
type input "41669516"
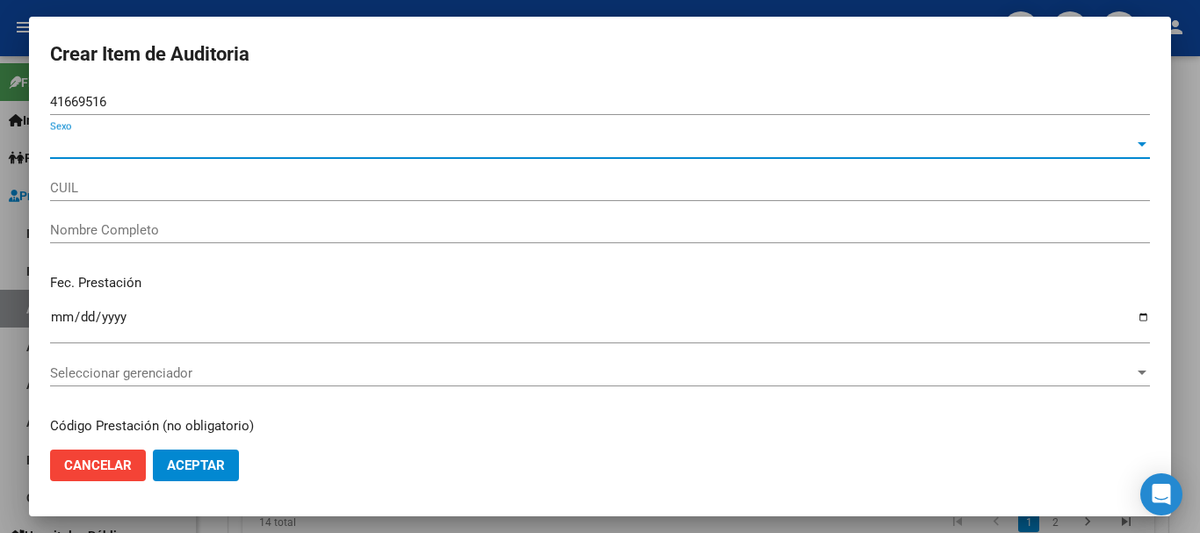
type input "23416695164"
type input "[PERSON_NAME] [PERSON_NAME]"
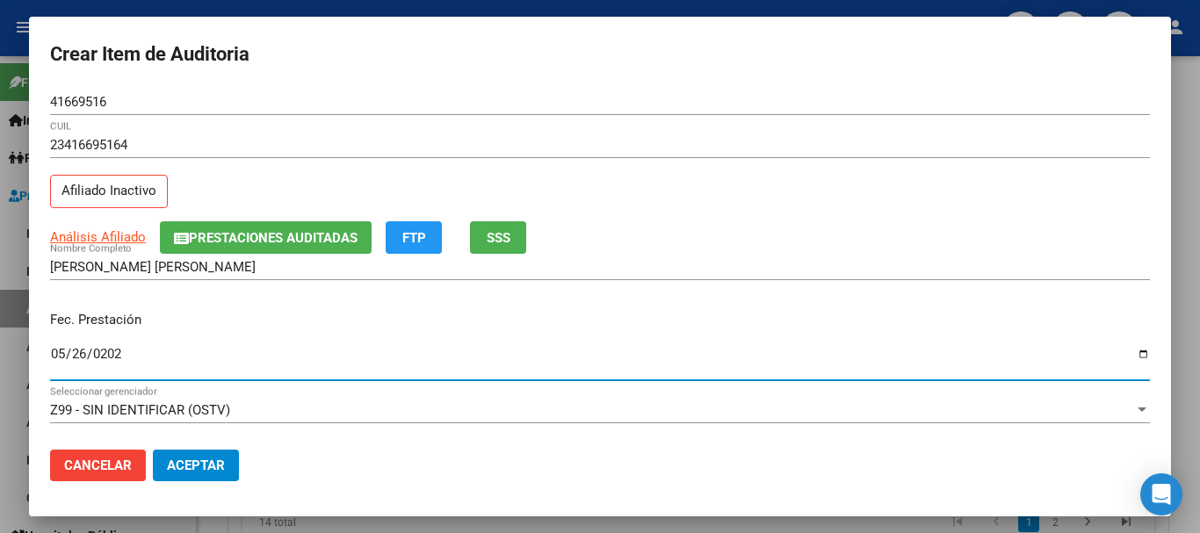
type input "[DATE]"
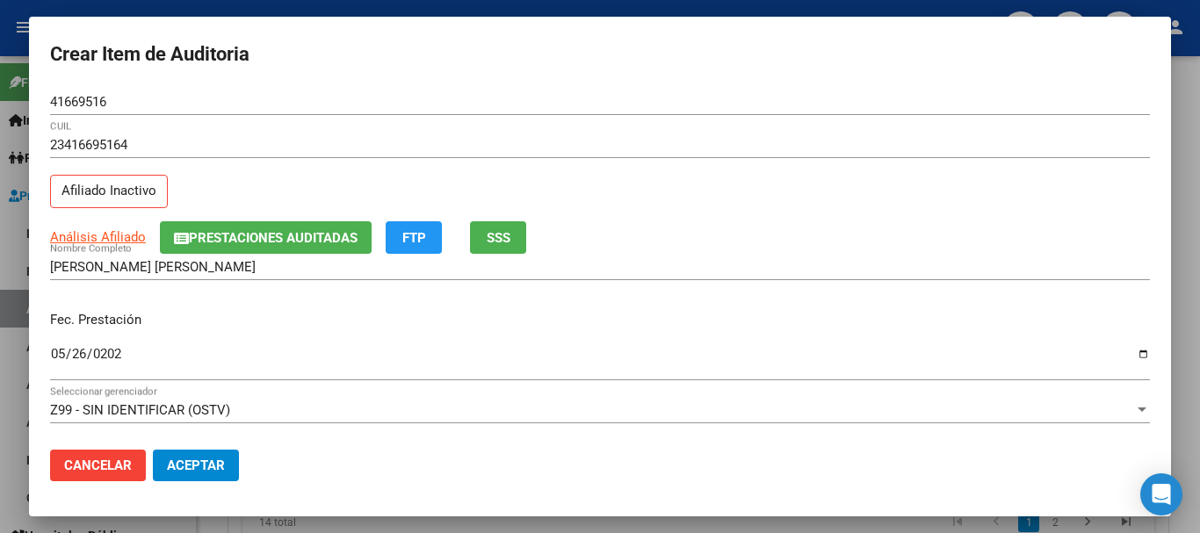
drag, startPoint x: 99, startPoint y: 225, endPoint x: 98, endPoint y: 237, distance: 12.3
click at [98, 224] on div "Análisis Afiliado Prestaciones Auditadas FTP SSS" at bounding box center [600, 237] width 1100 height 32
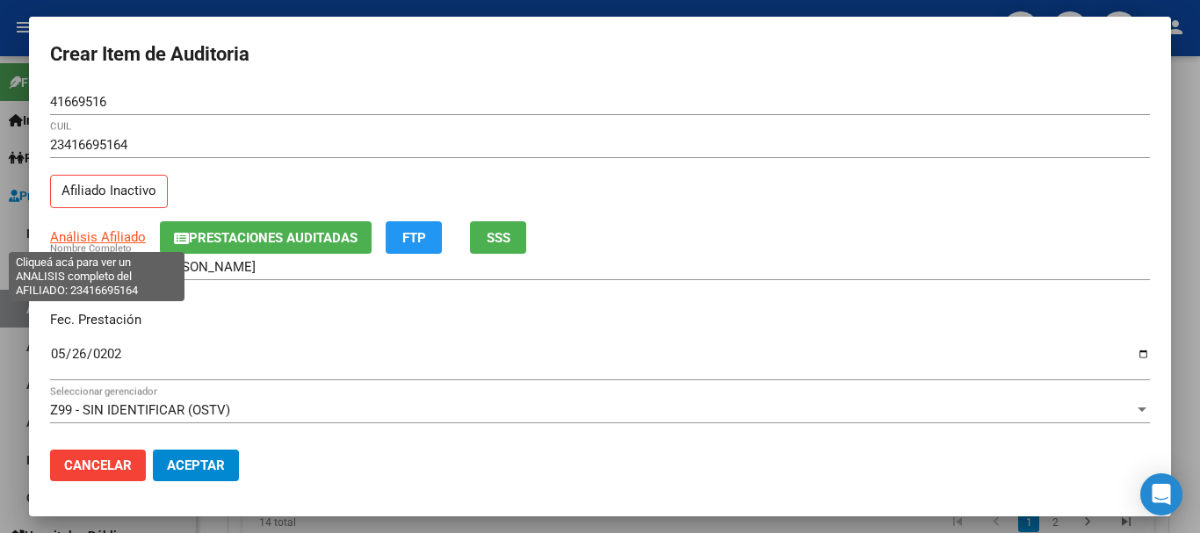
click at [98, 240] on span "Análisis Afiliado" at bounding box center [98, 237] width 96 height 16
type textarea "23416695164"
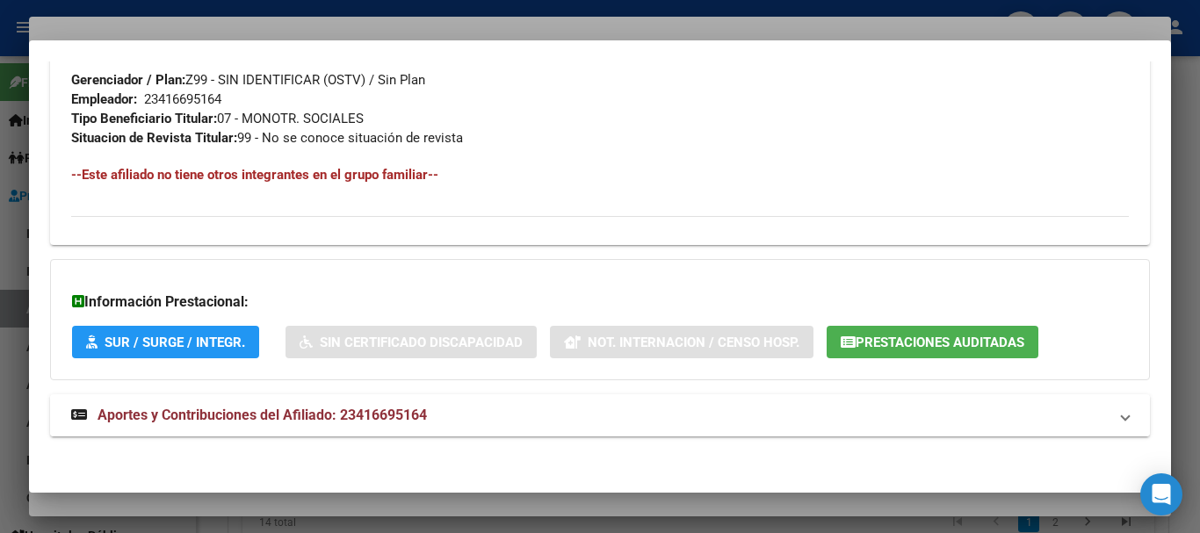
scroll to position [925, 0]
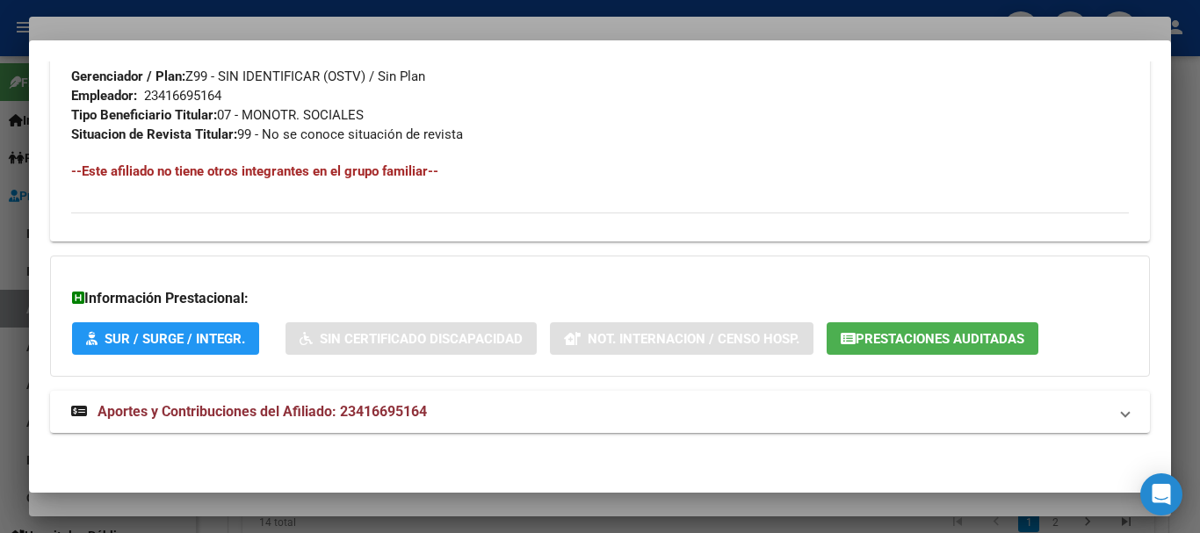
click at [435, 415] on mat-panel-title "Aportes y Contribuciones del Afiliado: 23416695164" at bounding box center [589, 411] width 1036 height 21
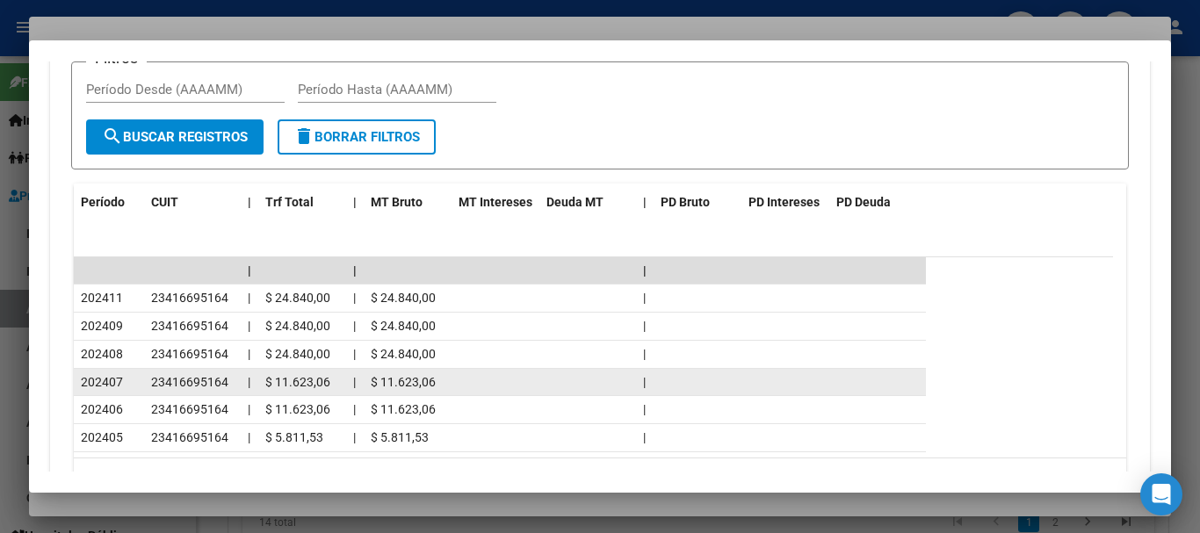
scroll to position [1582, 0]
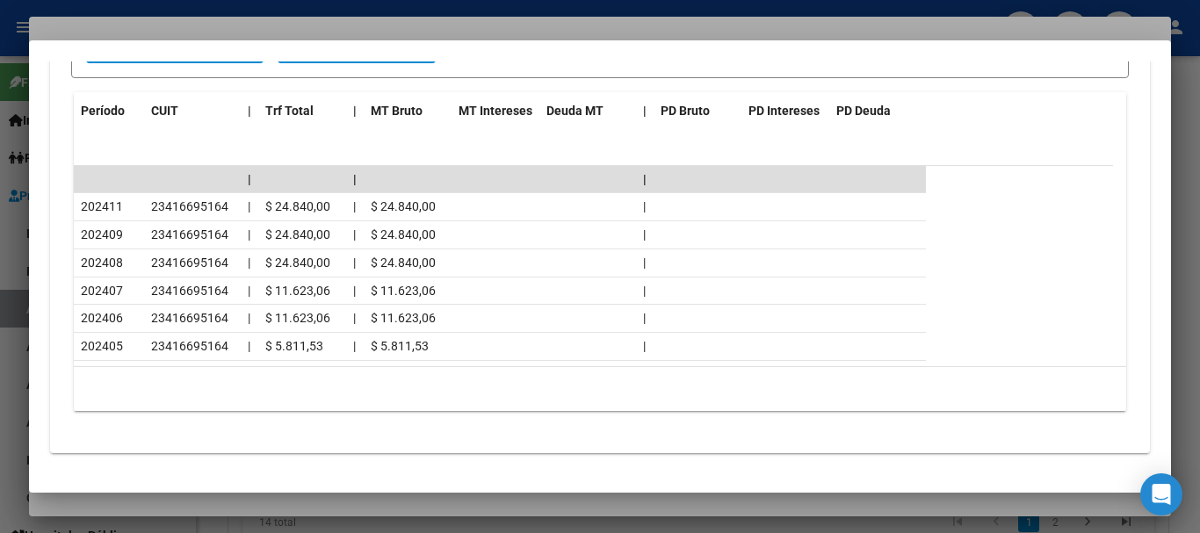
click at [191, 30] on div at bounding box center [600, 266] width 1200 height 533
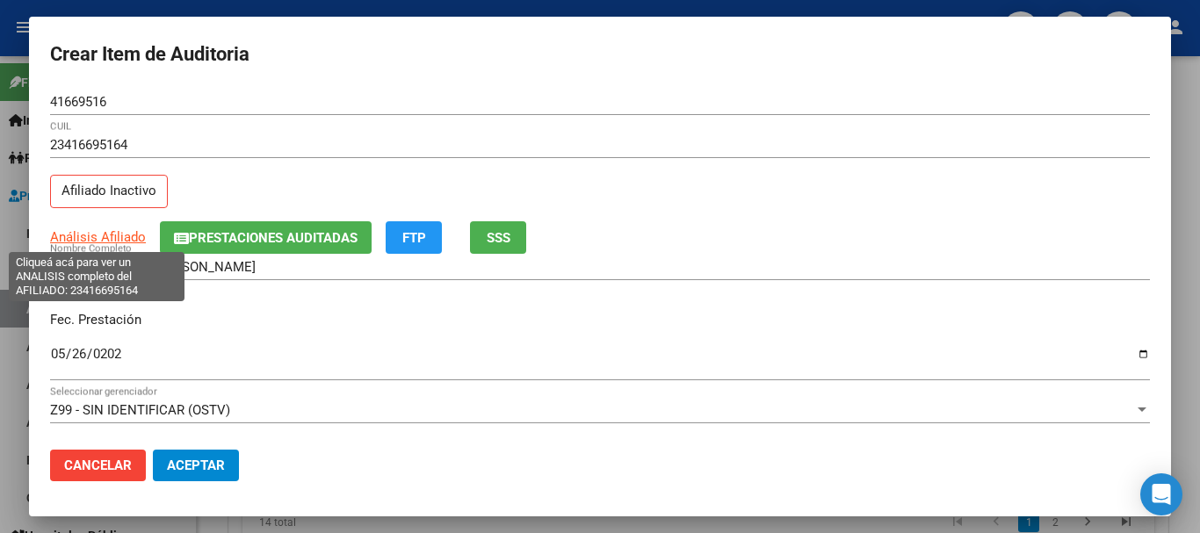
click at [94, 232] on span "Análisis Afiliado" at bounding box center [98, 237] width 96 height 16
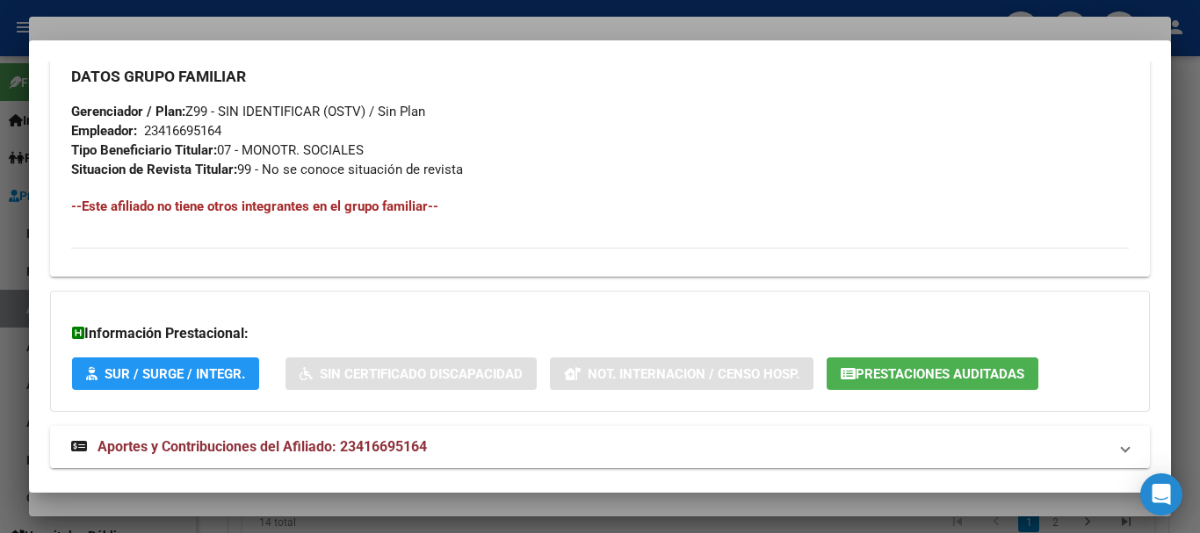
scroll to position [925, 0]
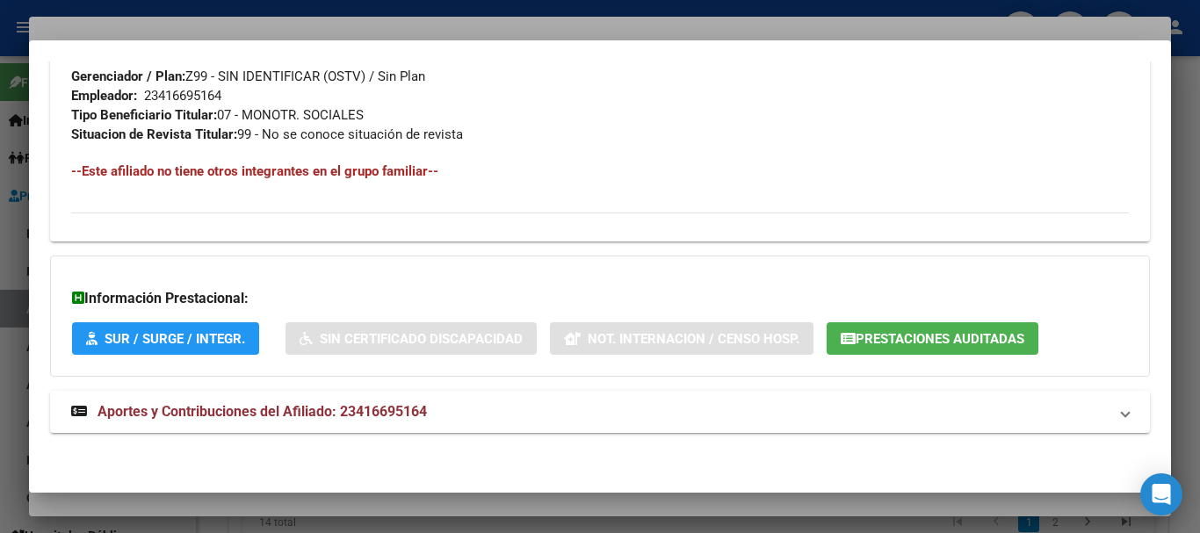
click at [901, 328] on button "Prestaciones Auditadas" at bounding box center [932, 338] width 212 height 32
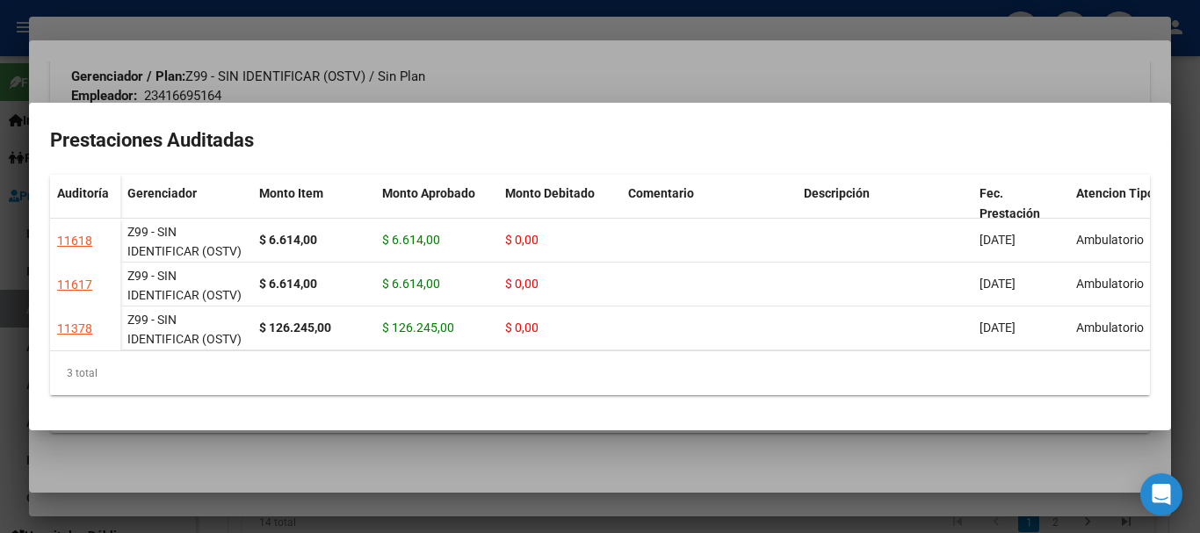
click at [780, 69] on div at bounding box center [600, 266] width 1200 height 533
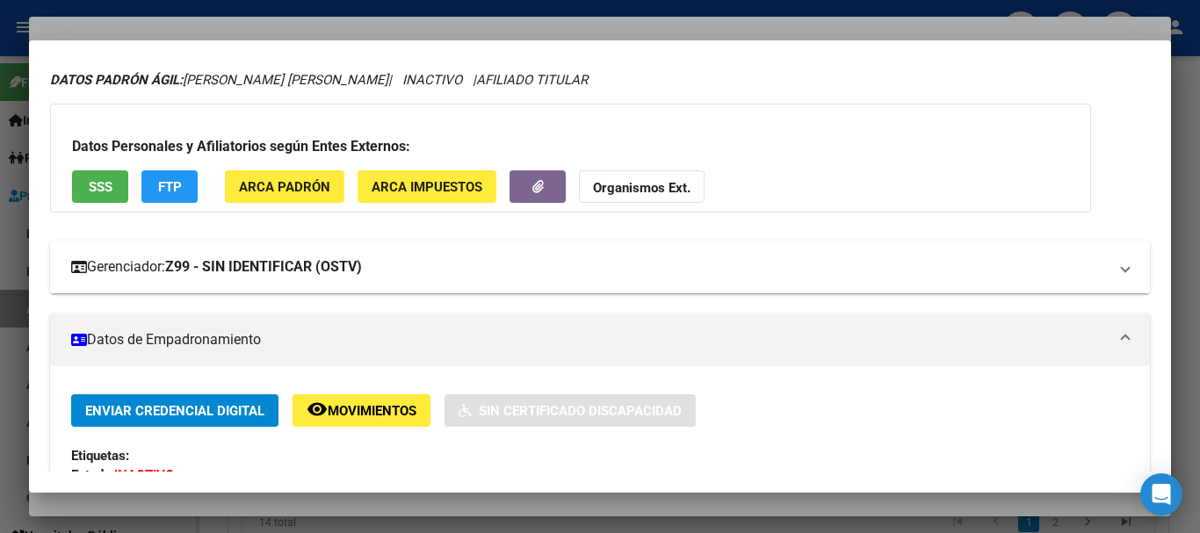
scroll to position [0, 0]
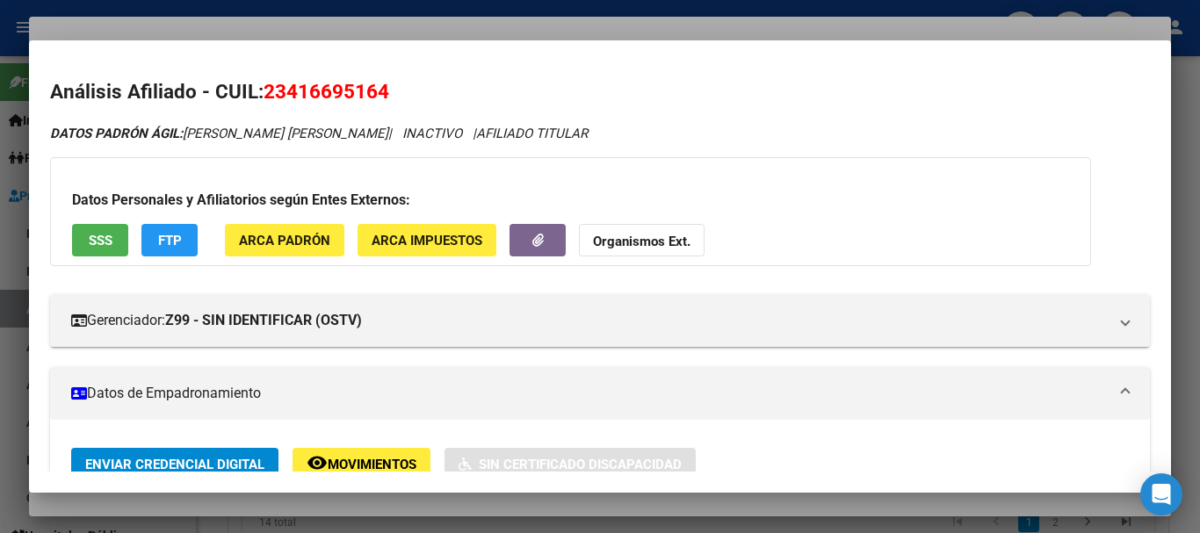
click at [624, 227] on button "Organismos Ext." at bounding box center [642, 240] width 126 height 32
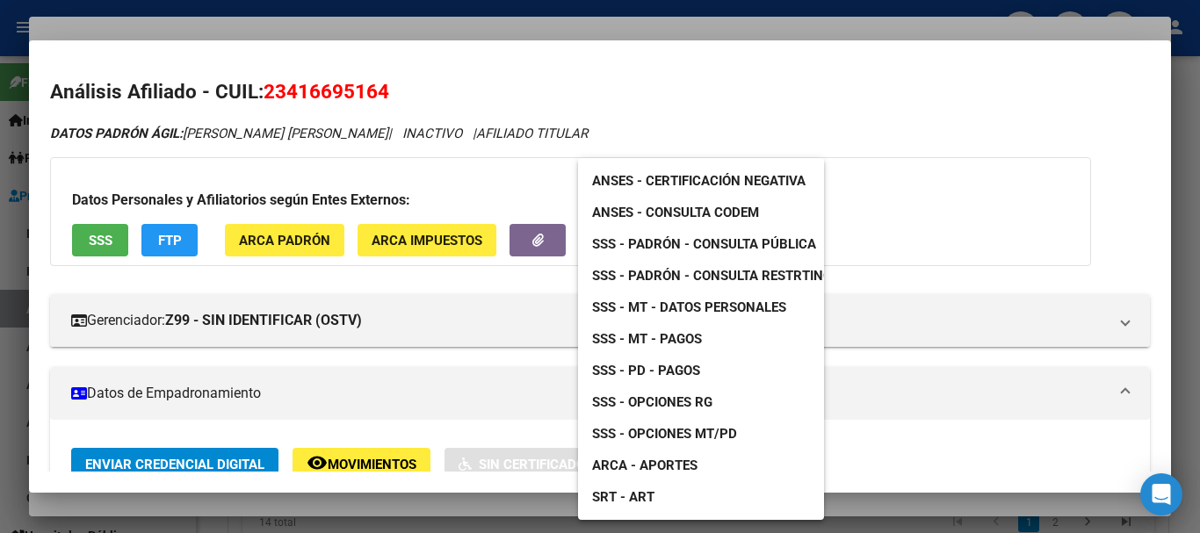
click at [761, 237] on span "SSS - Padrón - Consulta Pública" at bounding box center [704, 244] width 224 height 16
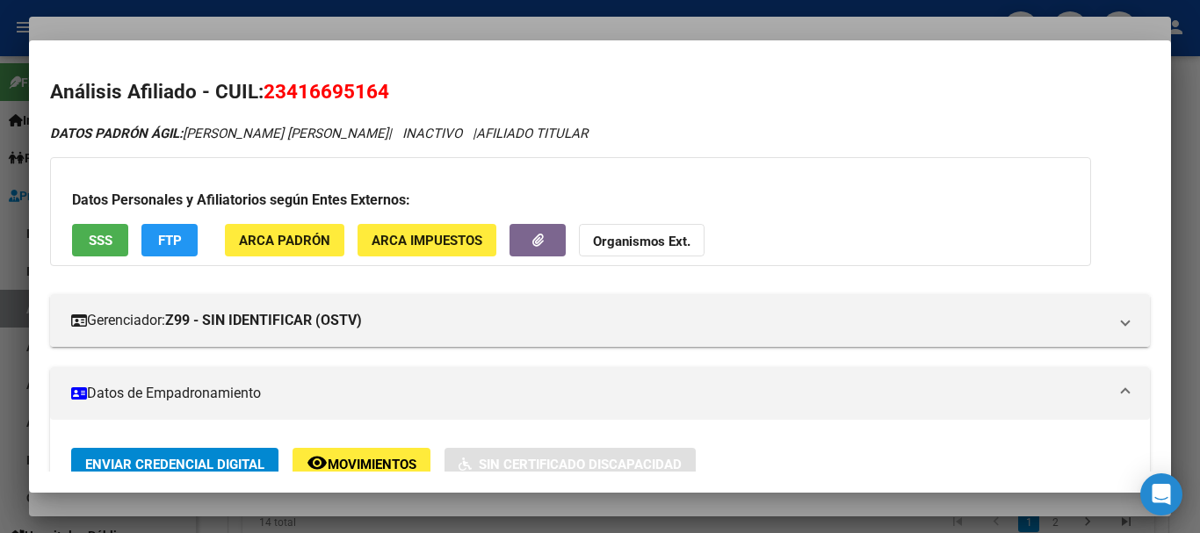
click at [644, 245] on strong "Organismos Ext." at bounding box center [641, 242] width 97 height 16
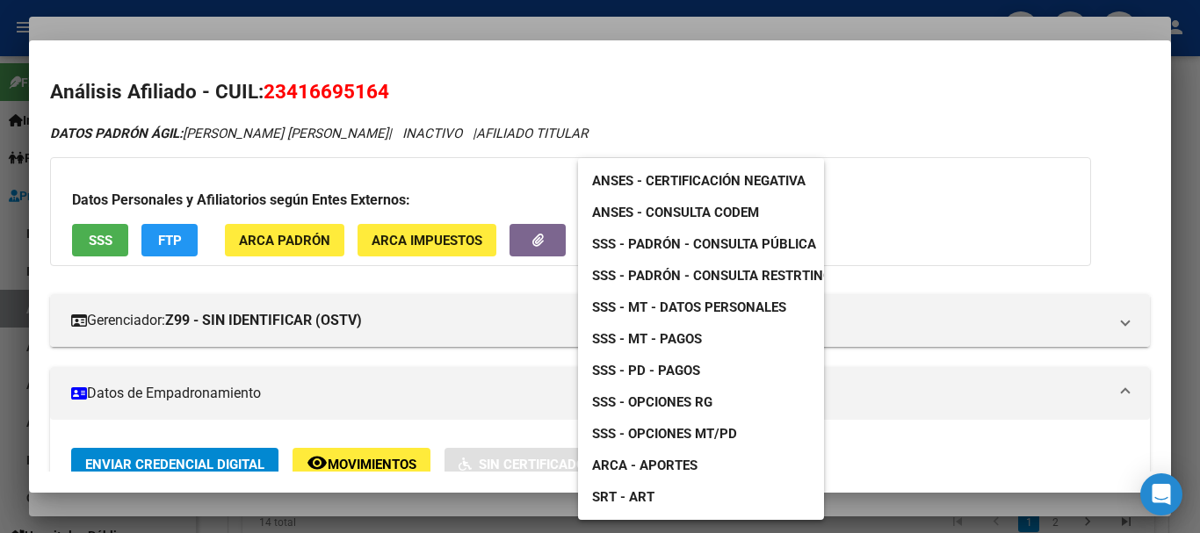
click at [756, 308] on span "SSS - MT - Datos Personales" at bounding box center [689, 308] width 194 height 16
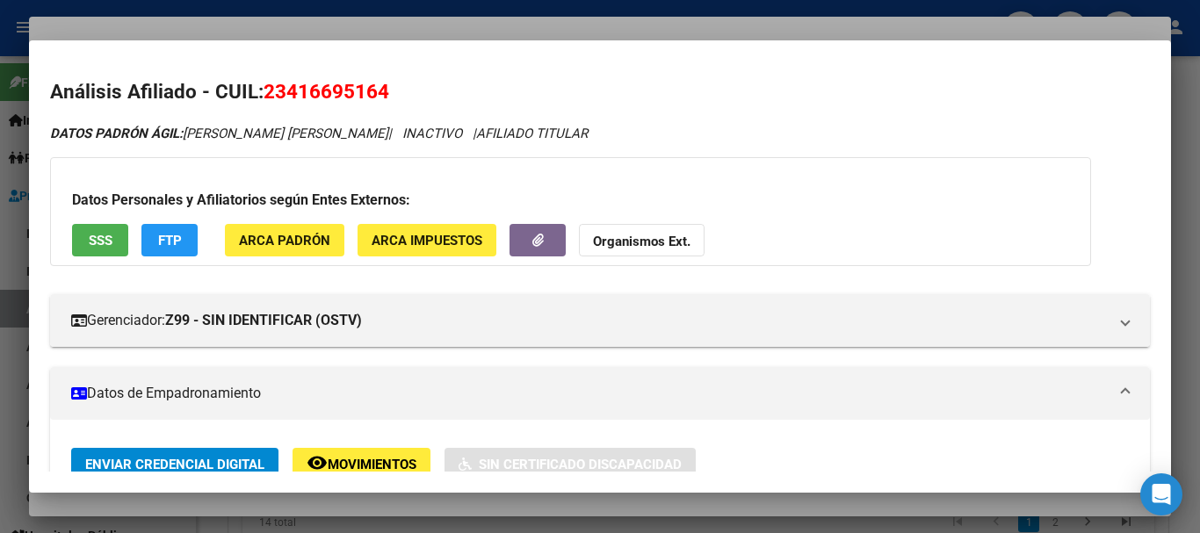
click at [336, 97] on span "23416695164" at bounding box center [326, 91] width 126 height 23
copy span "23416695164"
click at [645, 235] on strong "Organismos Ext." at bounding box center [641, 242] width 97 height 16
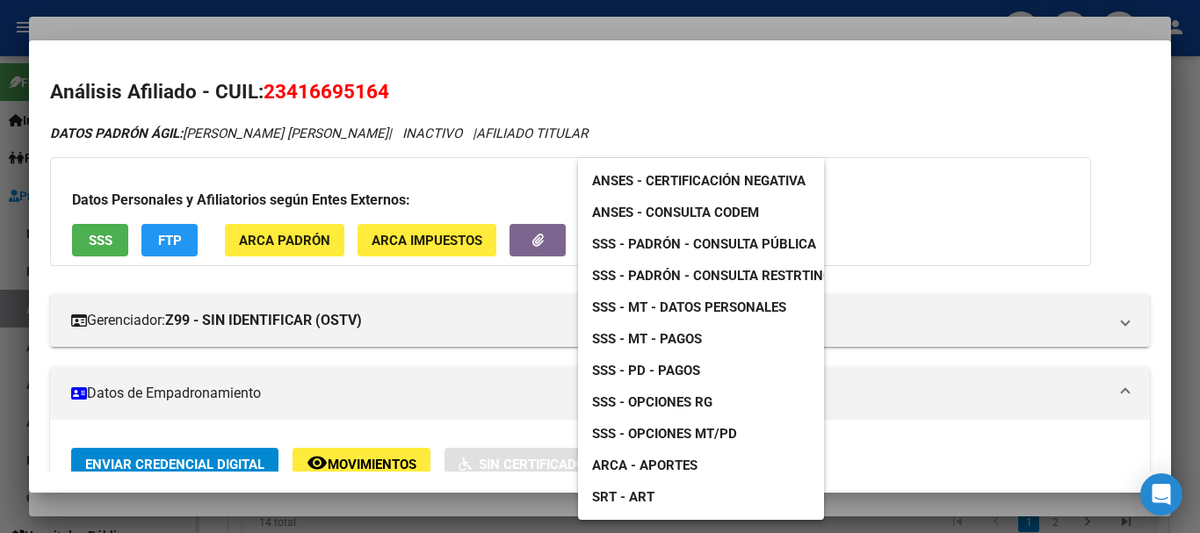
click at [740, 242] on span "SSS - Padrón - Consulta Pública" at bounding box center [704, 244] width 224 height 16
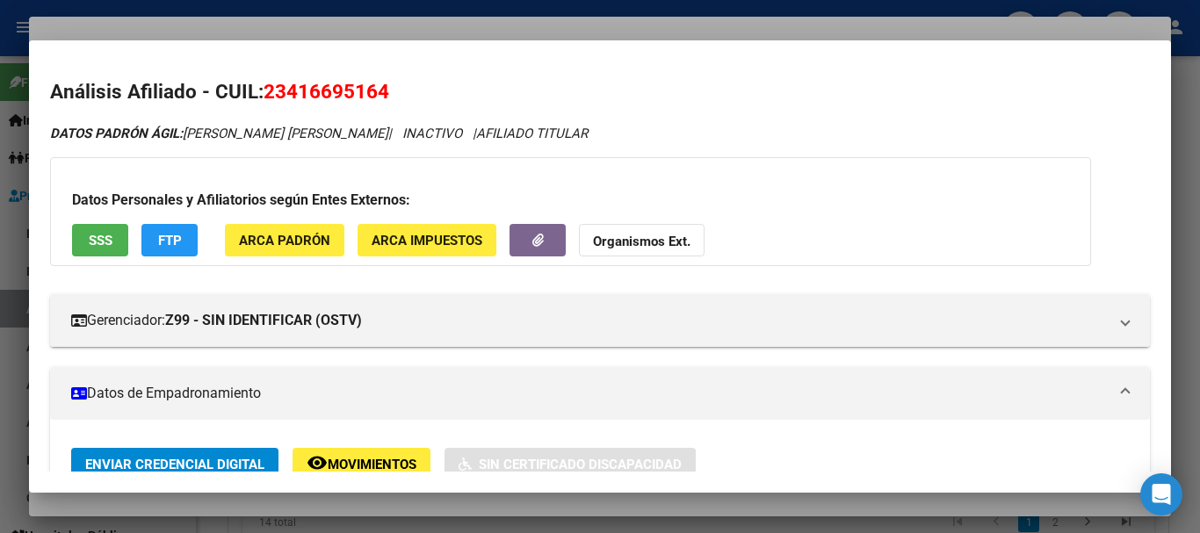
click at [596, 26] on div at bounding box center [600, 266] width 1200 height 533
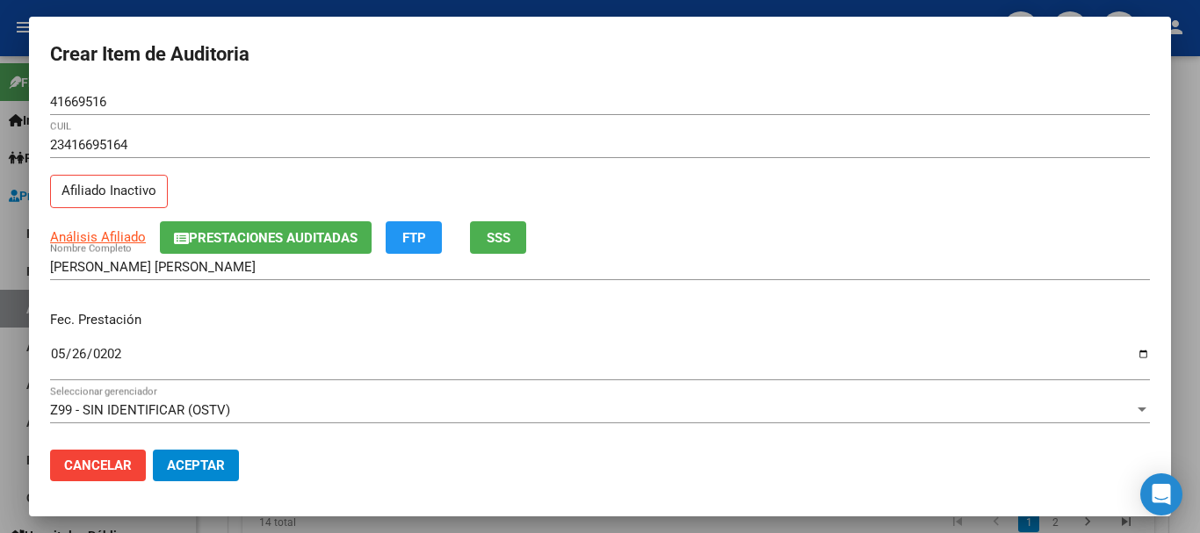
click at [928, 249] on div "Análisis Afiliado Prestaciones Auditadas FTP SSS" at bounding box center [600, 237] width 1100 height 32
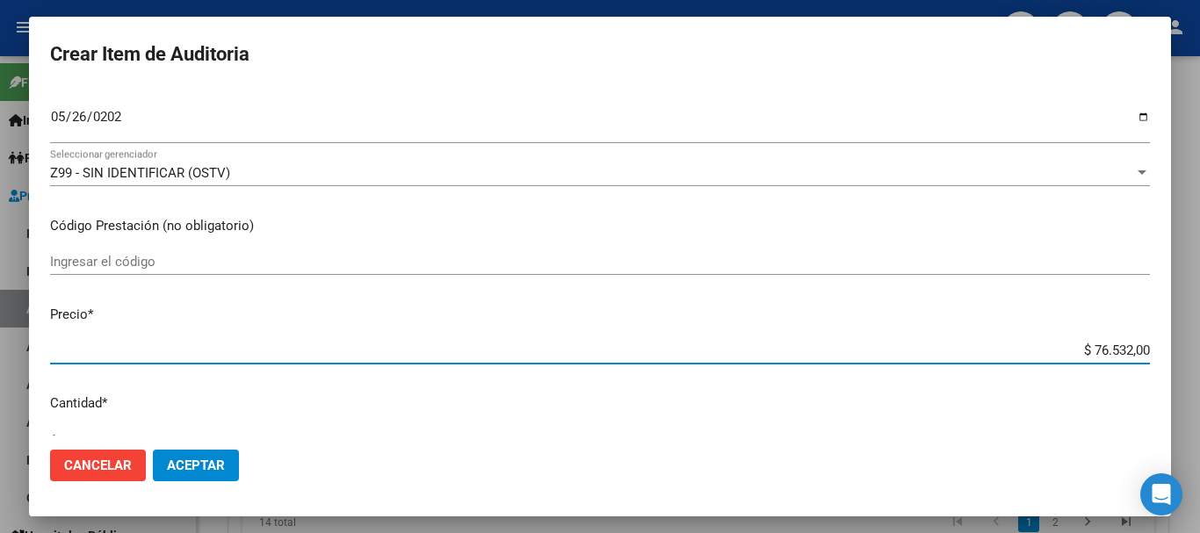
type input "$ 0,01"
type input "$ 0,11"
type input "$ 1,18"
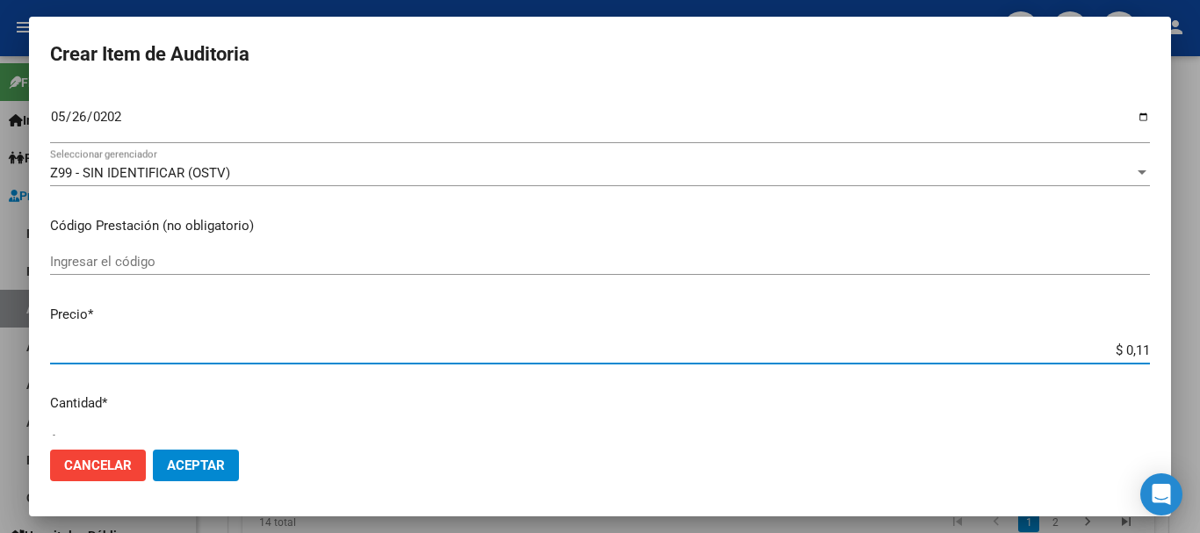
type input "$ 1,18"
type input "$ 11,88"
type input "$ 118,89"
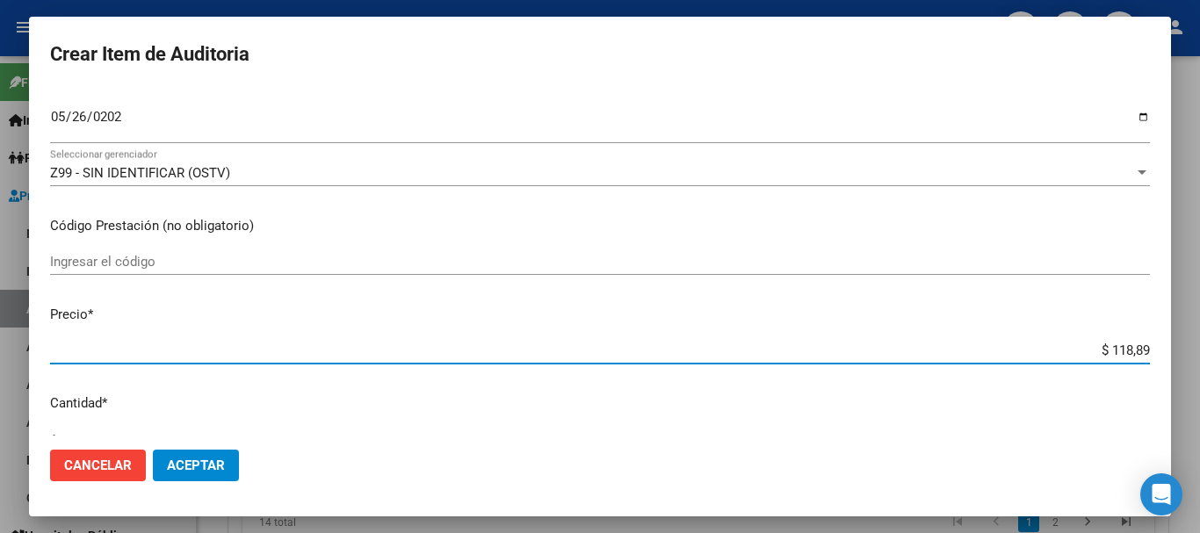
type input "$ 1.188,90"
type input "$ 11.889,00"
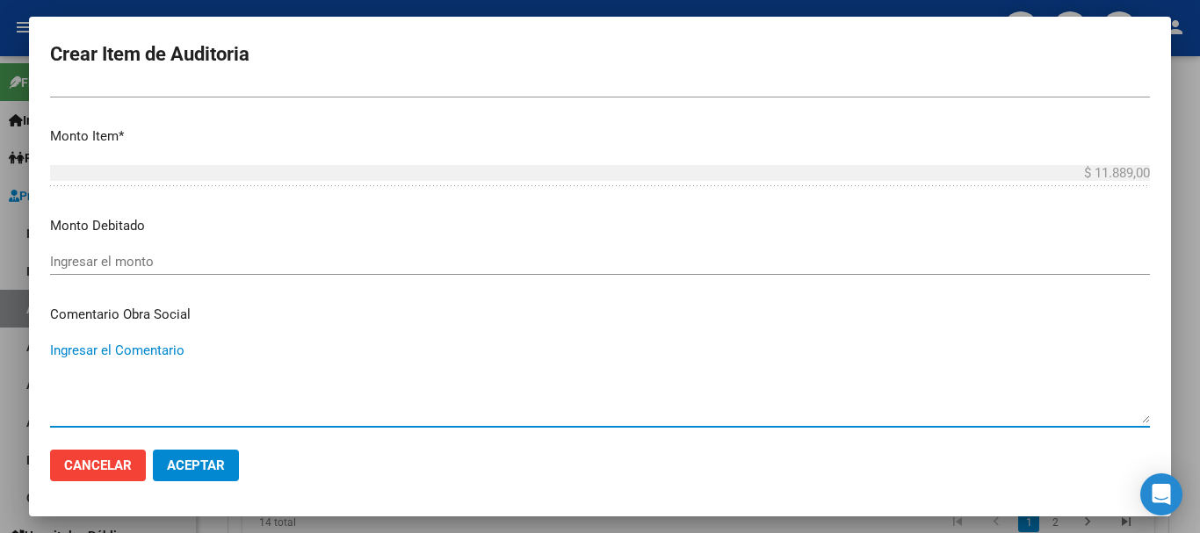
scroll to position [834, 0]
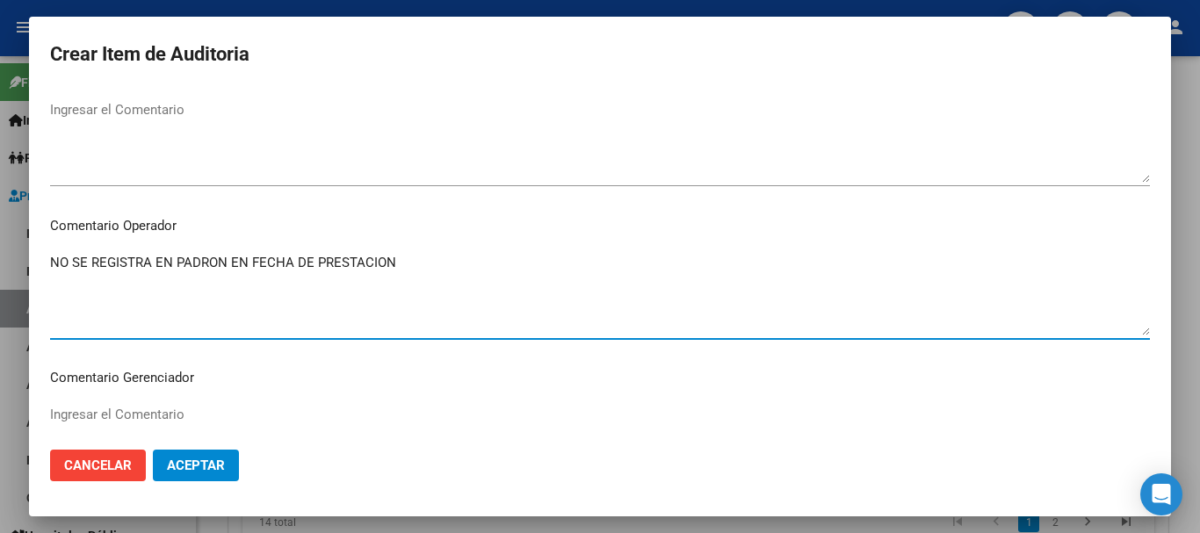
type textarea "NO SE REGISTRA EN PADRON EN FECHA DE PRESTACION"
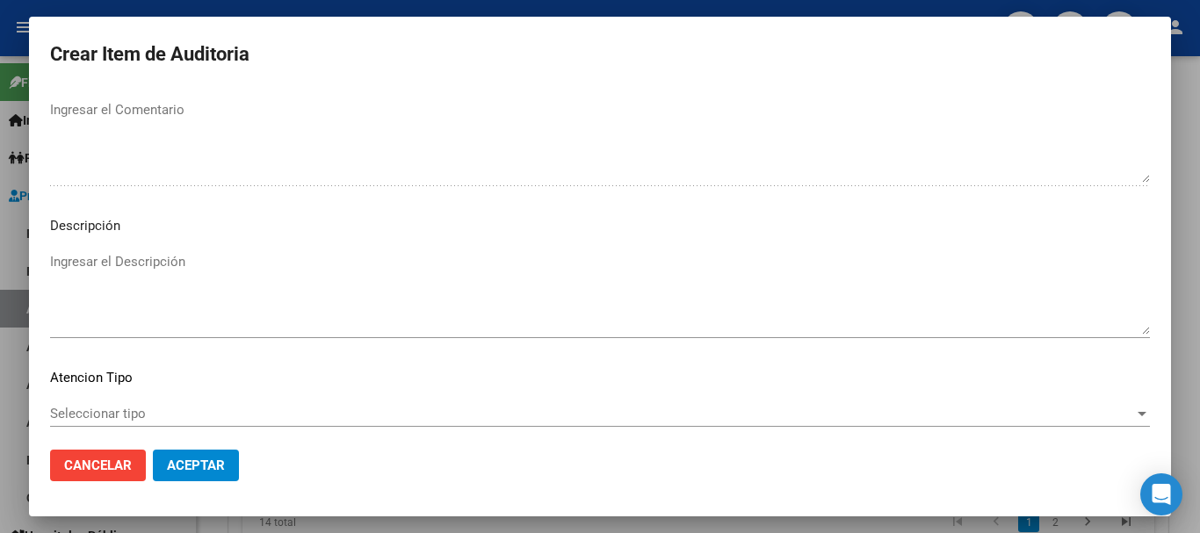
scroll to position [1235, 0]
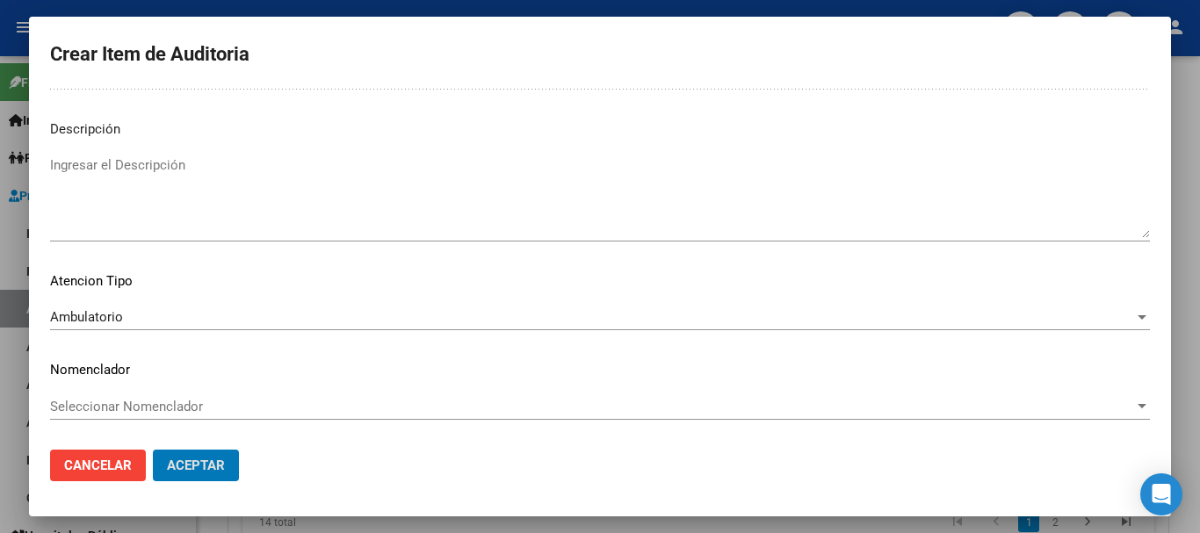
click at [153, 450] on button "Aceptar" at bounding box center [196, 466] width 86 height 32
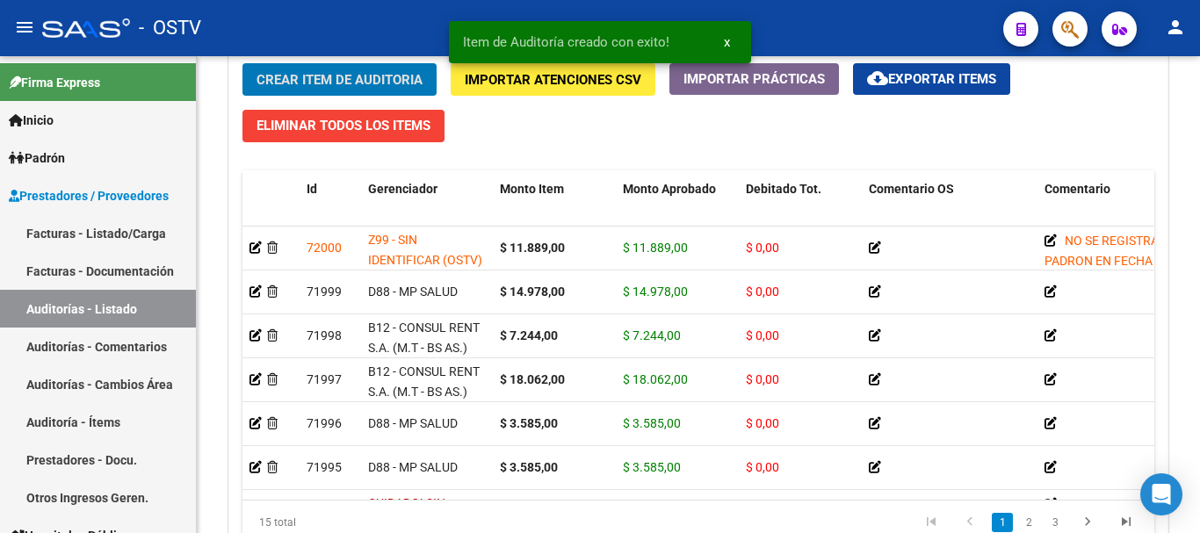
click at [242, 63] on button "Crear Item de Auditoria" at bounding box center [339, 79] width 194 height 32
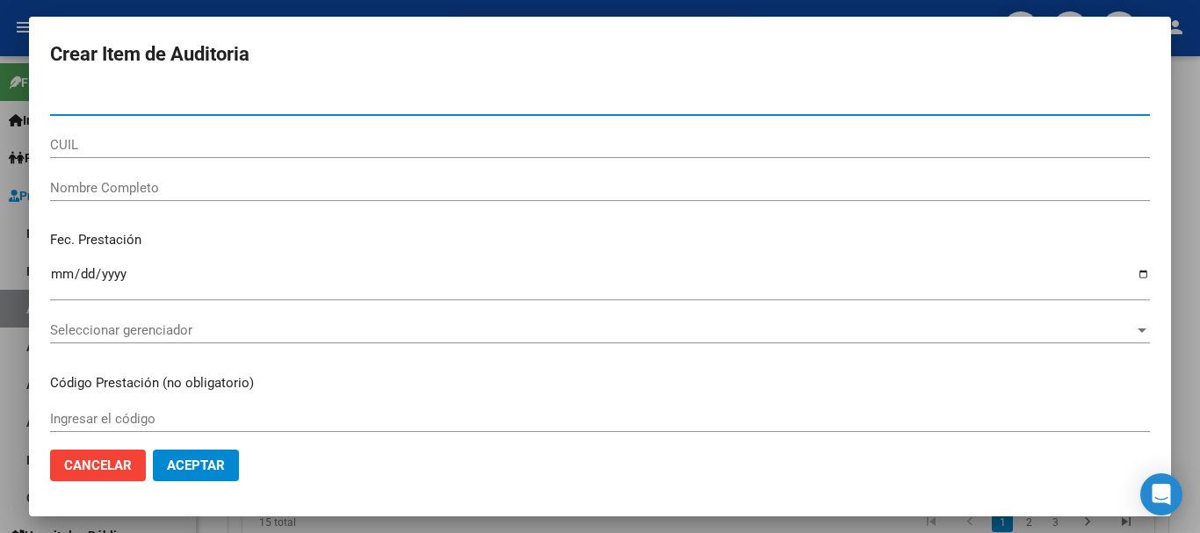
paste input "28628723"
type input "28628723"
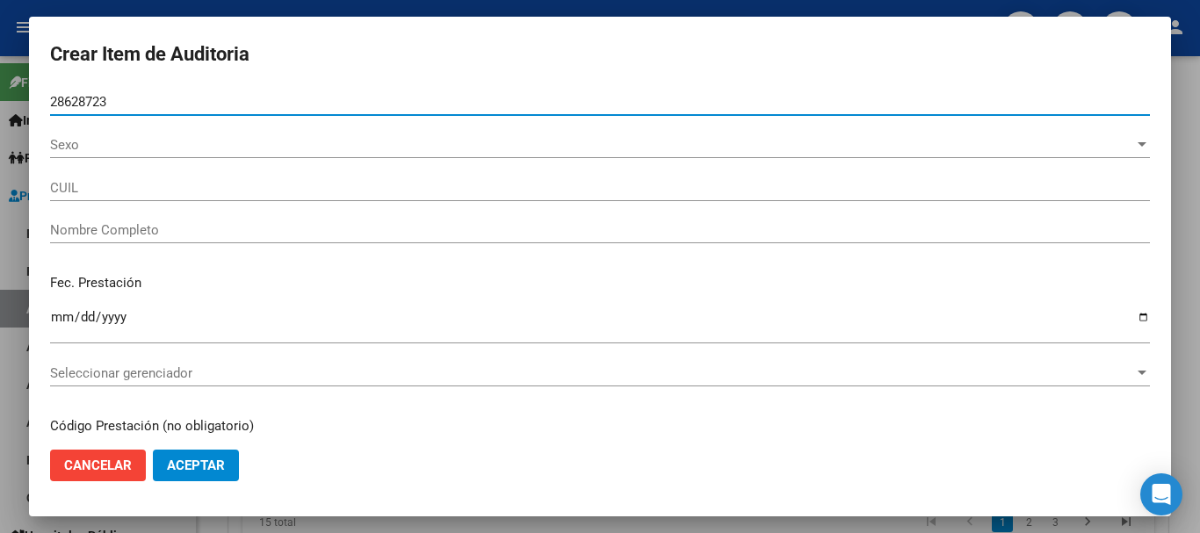
type input "27286287234"
type input "[PERSON_NAME] [PERSON_NAME]"
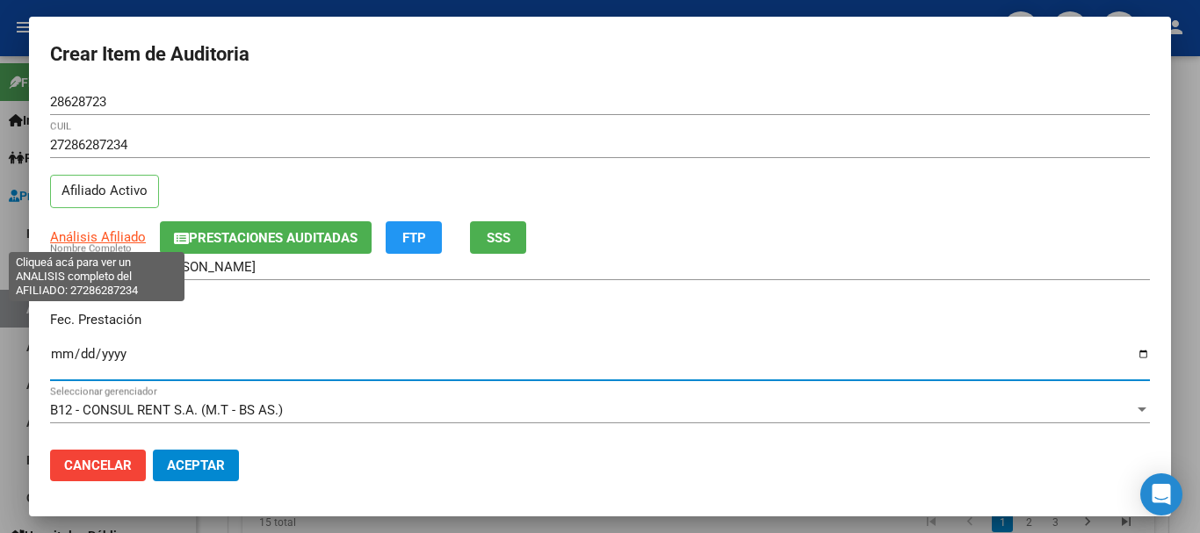
click at [92, 238] on span "Análisis Afiliado" at bounding box center [98, 237] width 96 height 16
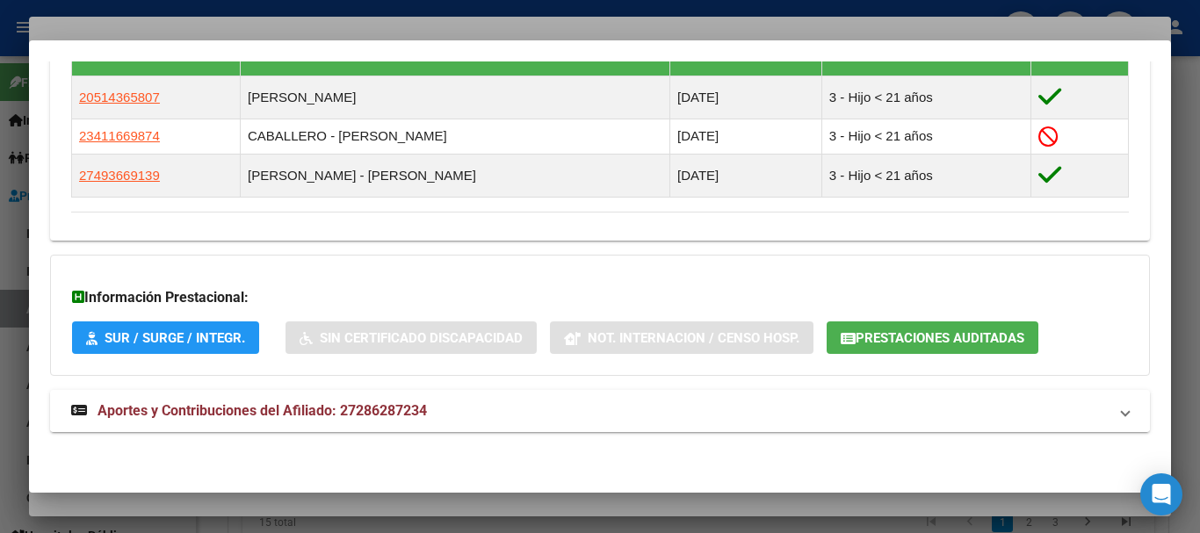
click at [483, 401] on mat-panel-title "Aportes y Contribuciones del Afiliado: 27286287234" at bounding box center [589, 411] width 1036 height 21
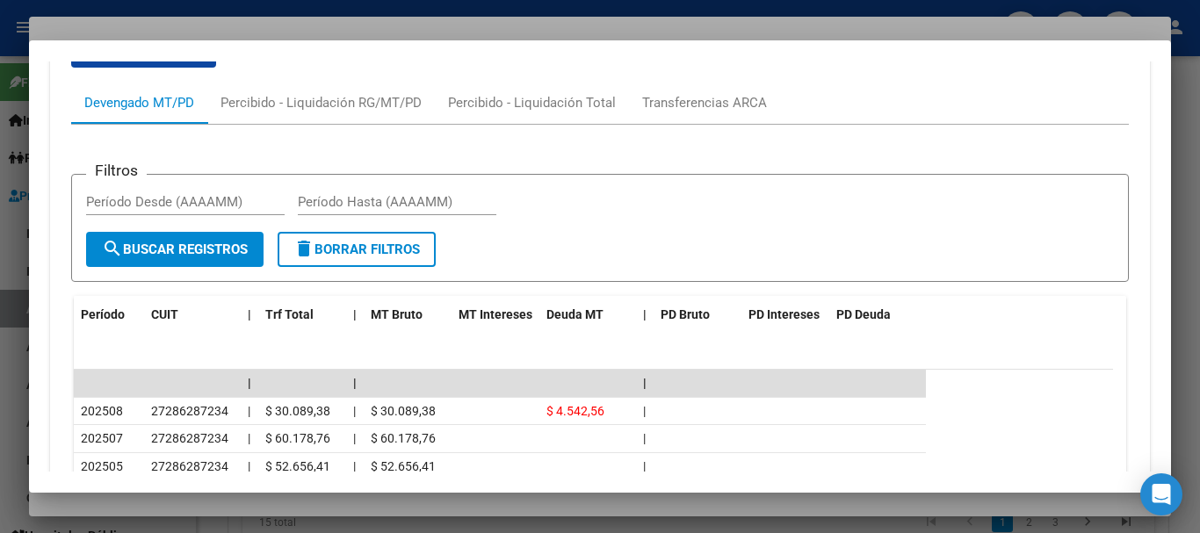
scroll to position [1818, 0]
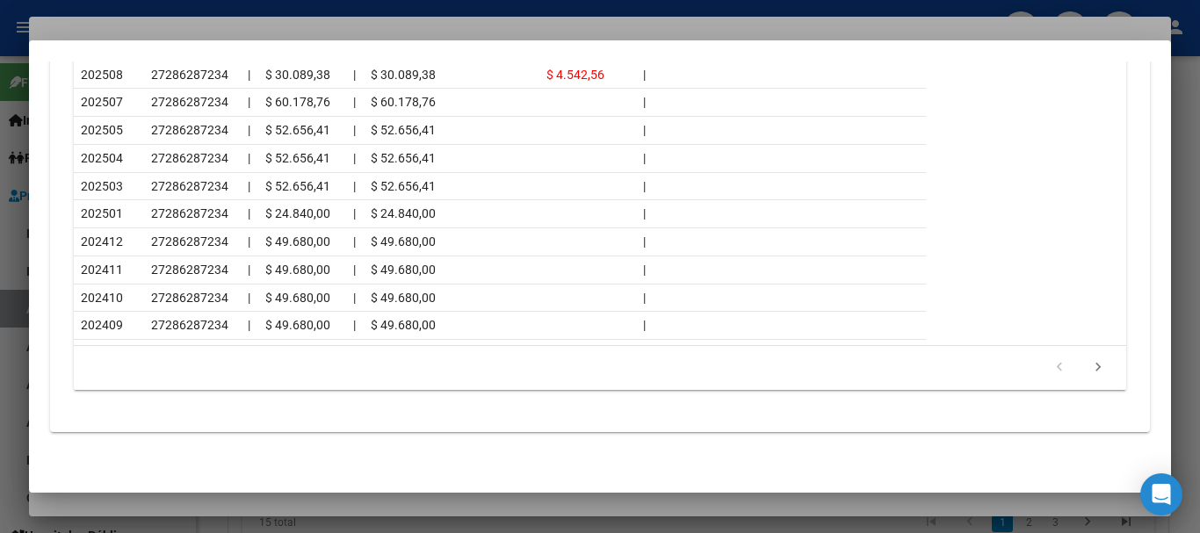
click at [229, 30] on div at bounding box center [600, 266] width 1200 height 533
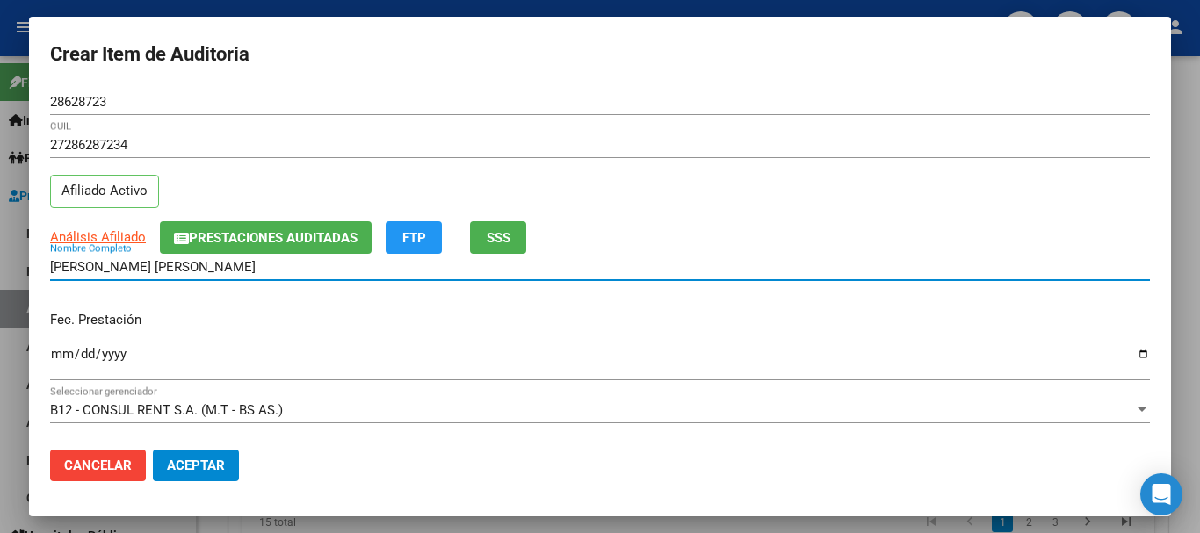
drag, startPoint x: 769, startPoint y: 277, endPoint x: 769, endPoint y: 285, distance: 8.8
click at [769, 277] on div "[PERSON_NAME] [PERSON_NAME] Nombre Completo" at bounding box center [600, 267] width 1100 height 26
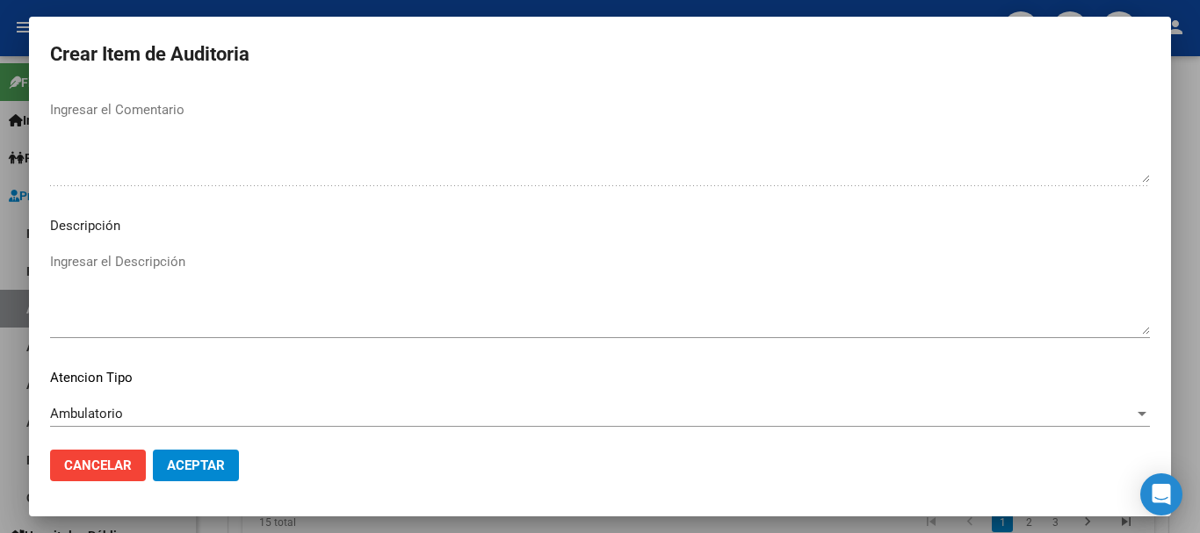
scroll to position [1235, 0]
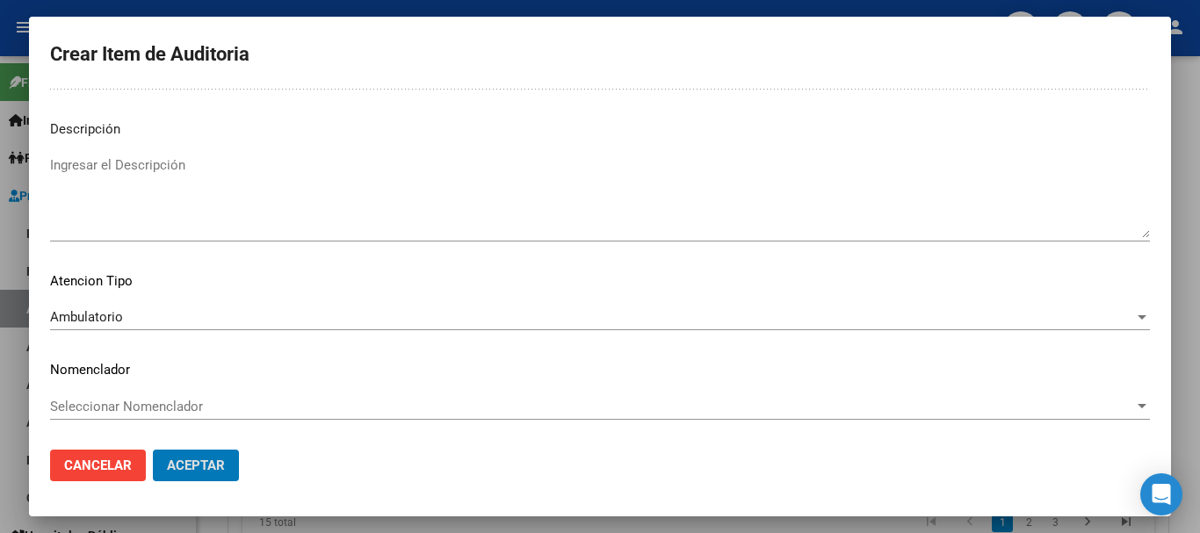
click at [153, 450] on button "Aceptar" at bounding box center [196, 466] width 86 height 32
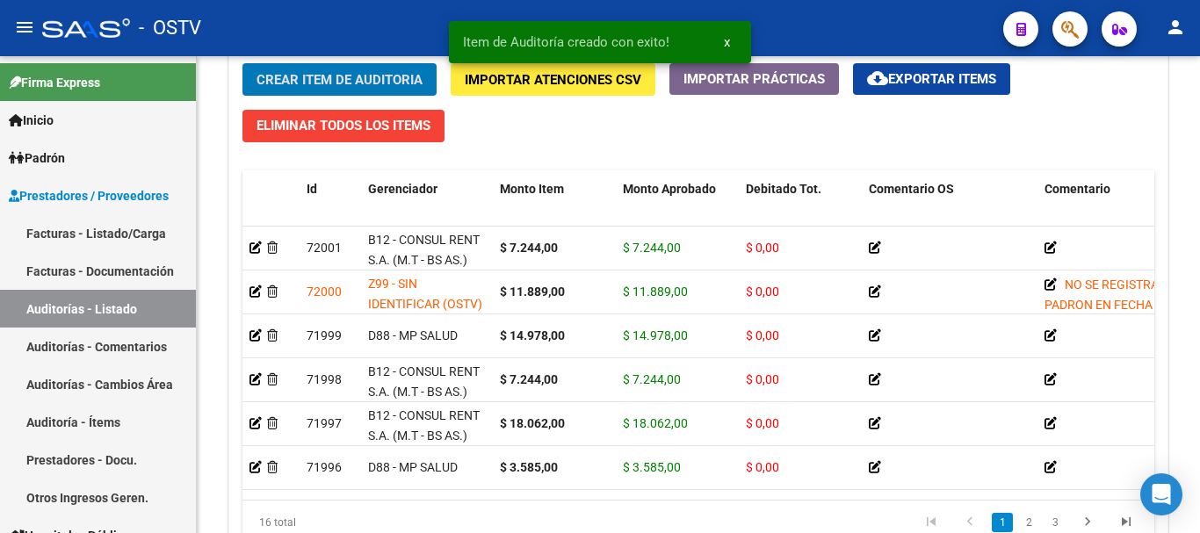
click at [242, 63] on button "Crear Item de Auditoria" at bounding box center [339, 79] width 194 height 32
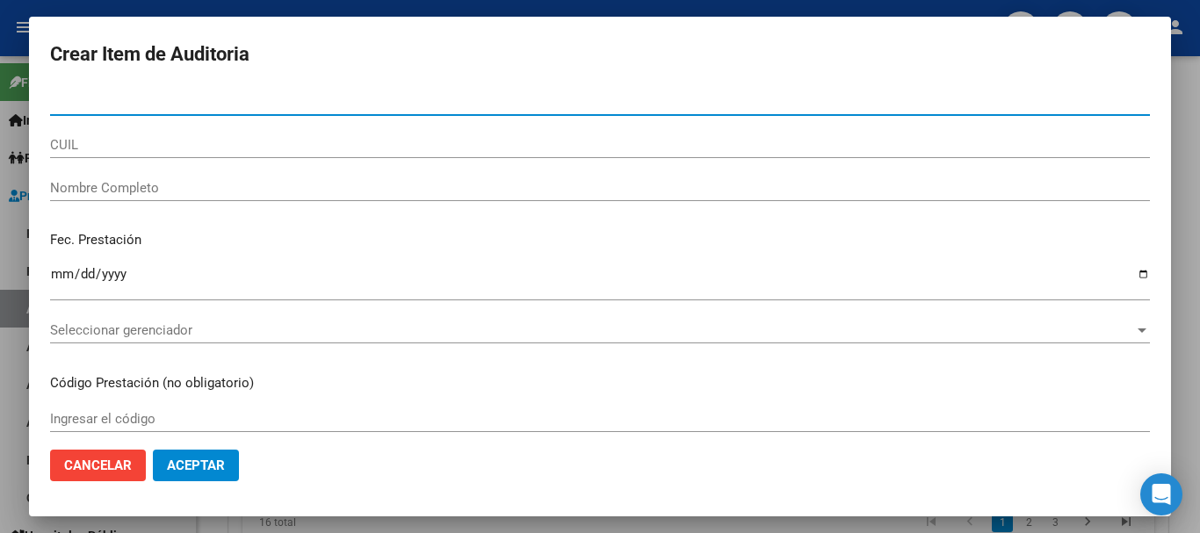
paste input "51561770"
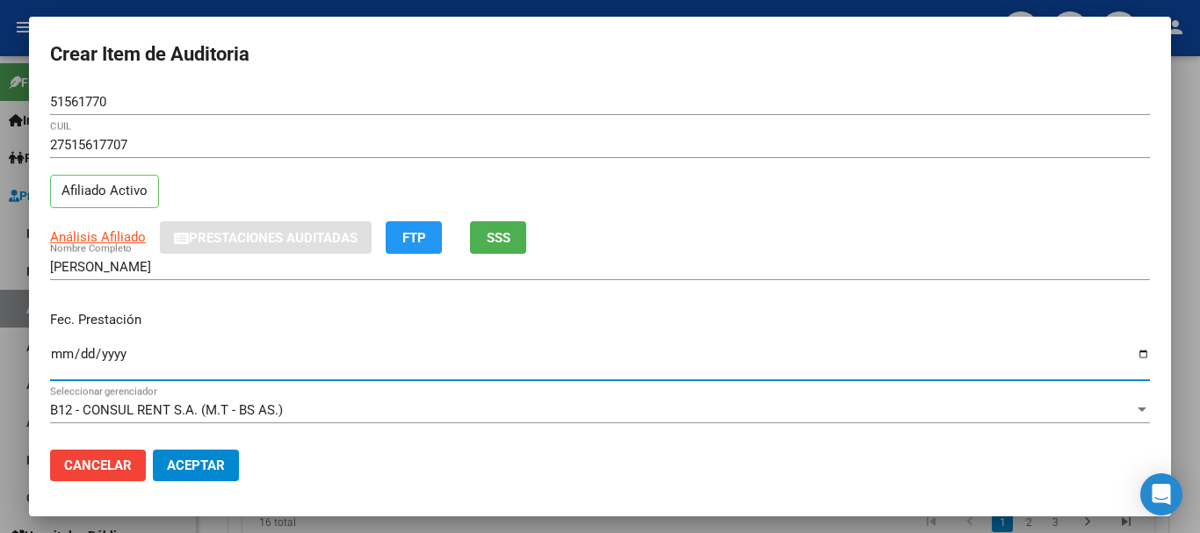
click at [126, 244] on span "Análisis Afiliado" at bounding box center [98, 237] width 96 height 16
copy span "a"
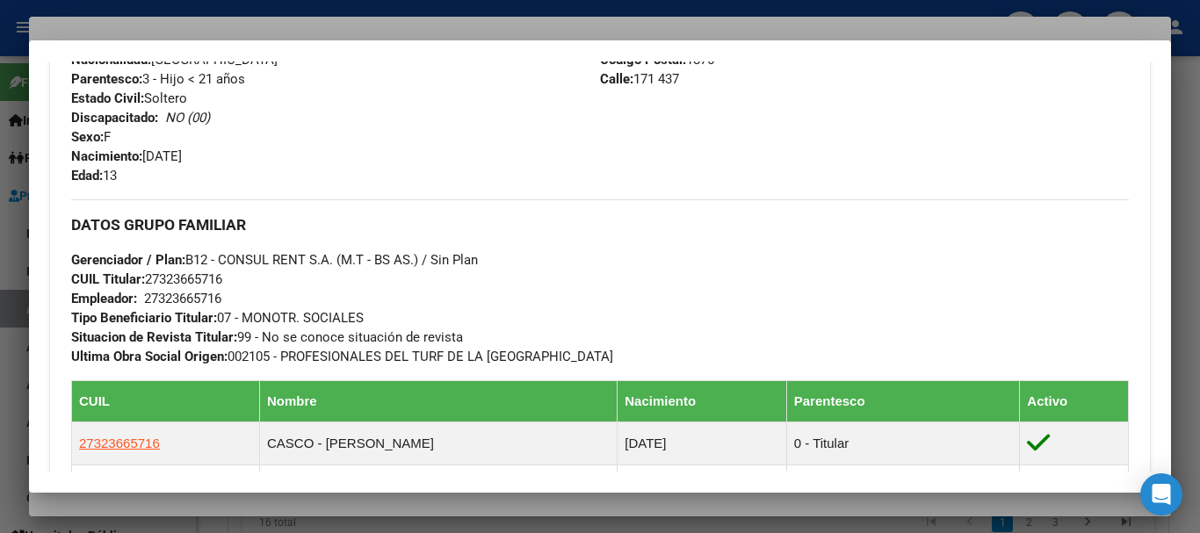
scroll to position [1134, 0]
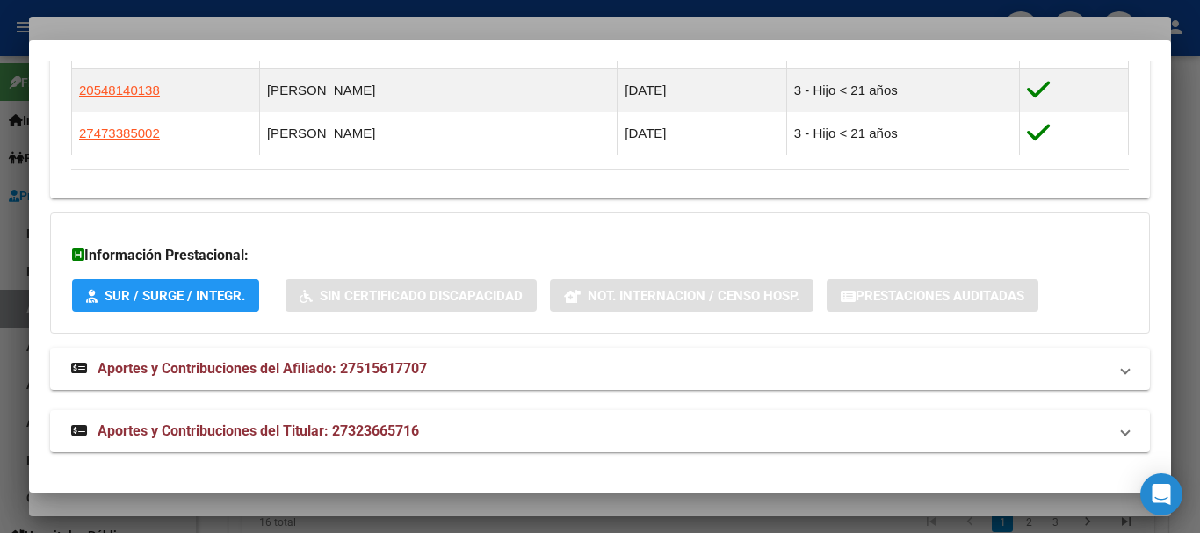
drag, startPoint x: 399, startPoint y: 431, endPoint x: 403, endPoint y: 421, distance: 11.4
click at [397, 431] on span "Aportes y Contribuciones del Titular: 27323665716" at bounding box center [257, 430] width 321 height 17
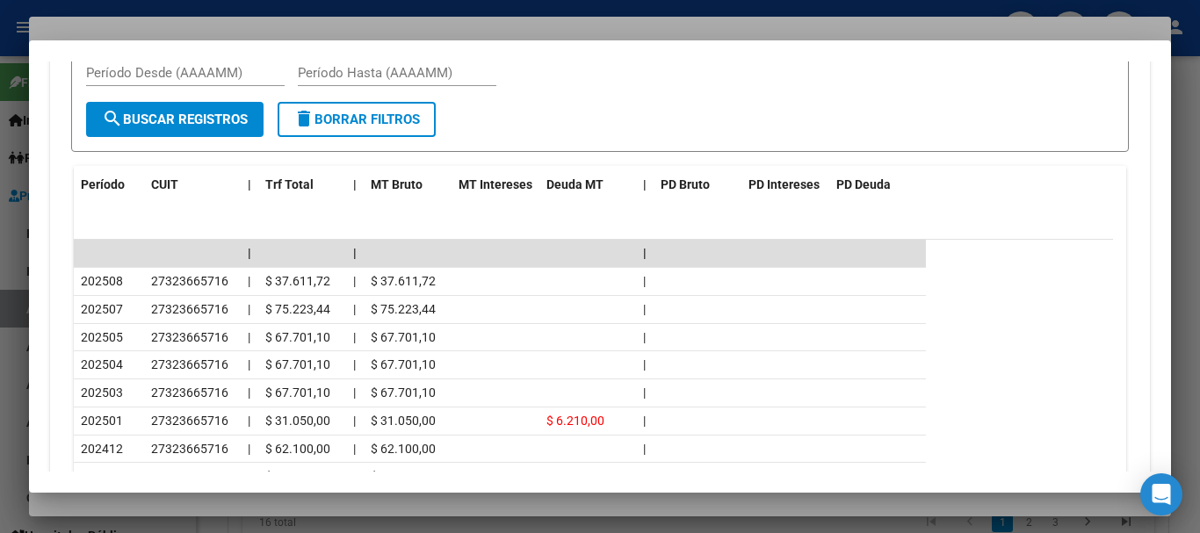
scroll to position [1763, 0]
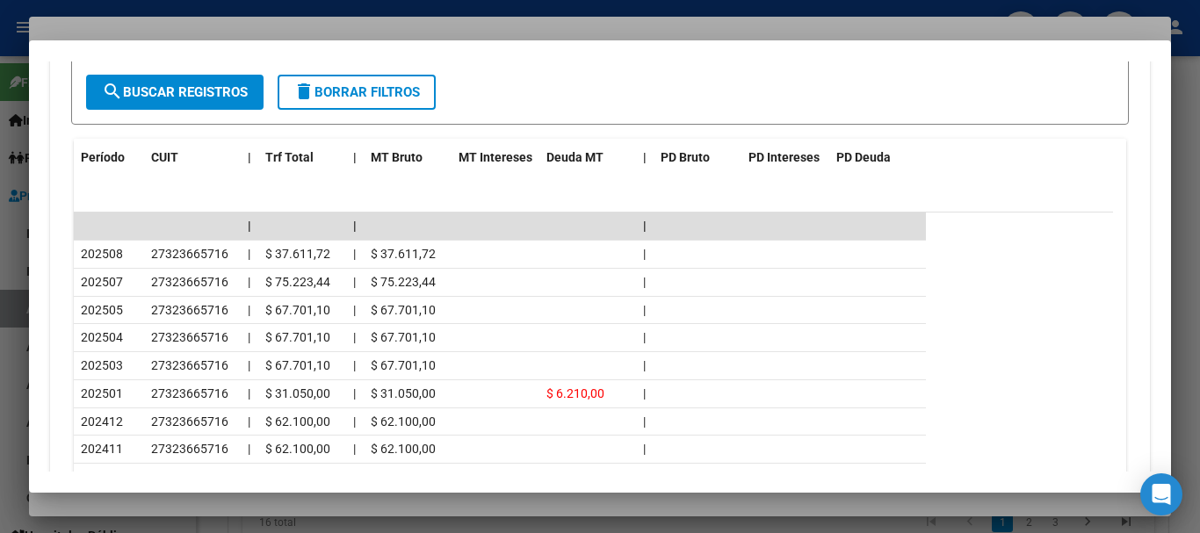
click at [314, 22] on div at bounding box center [600, 266] width 1200 height 533
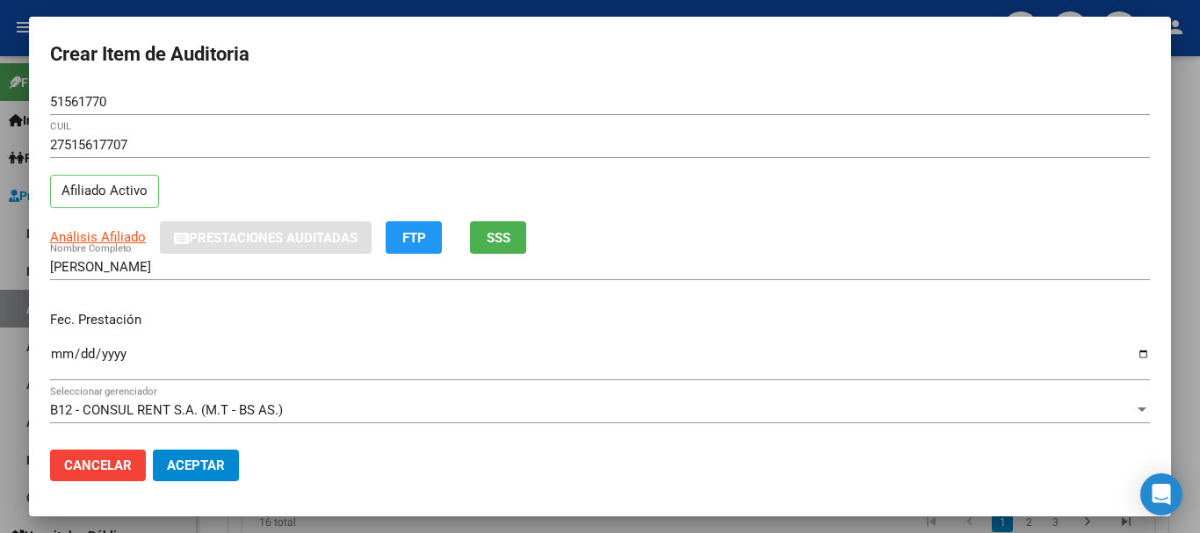
click at [882, 204] on div "27515617707 CUIL Afiliado Activo" at bounding box center [600, 177] width 1100 height 90
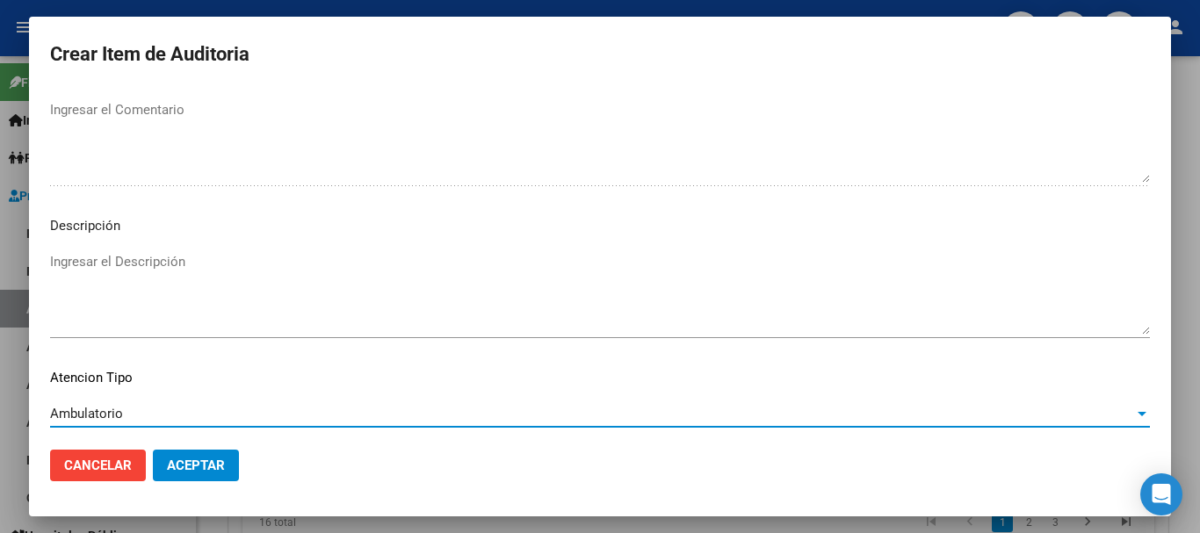
scroll to position [1235, 0]
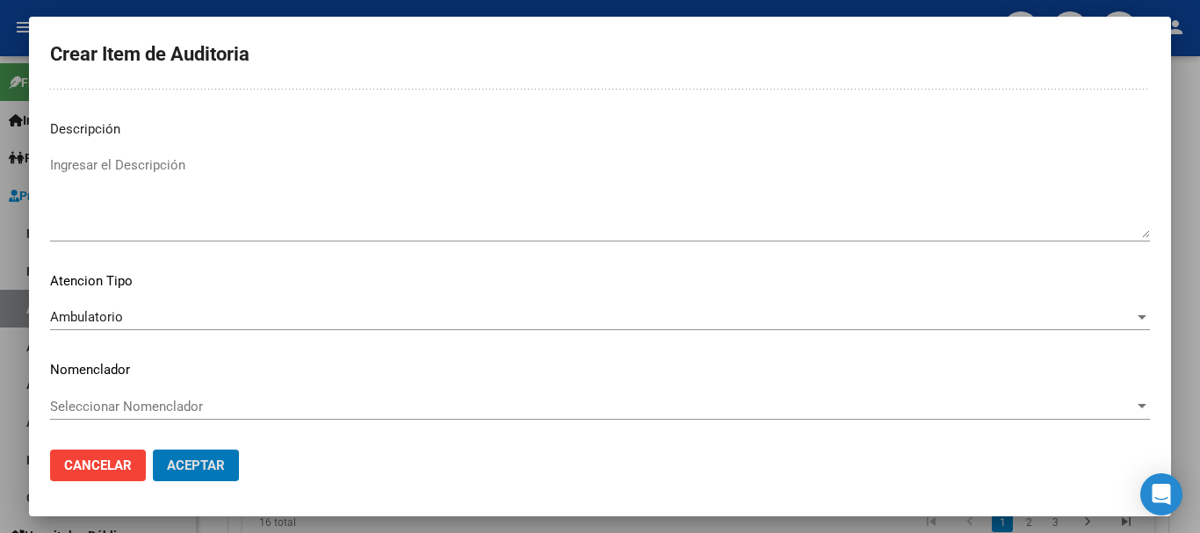
click at [153, 450] on button "Aceptar" at bounding box center [196, 466] width 86 height 32
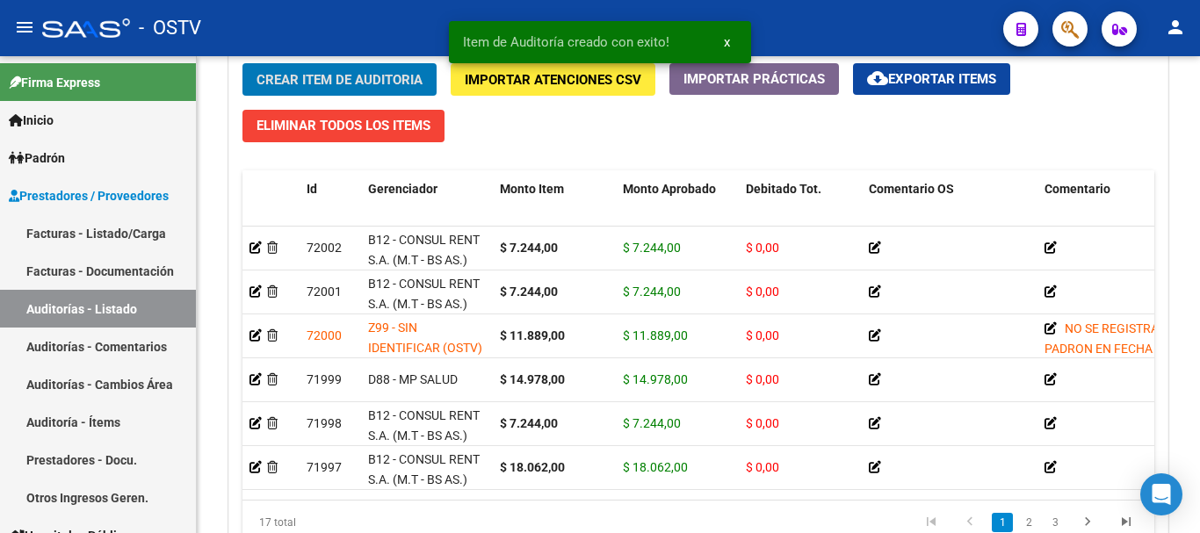
click at [242, 63] on button "Crear Item de Auditoria" at bounding box center [339, 79] width 194 height 32
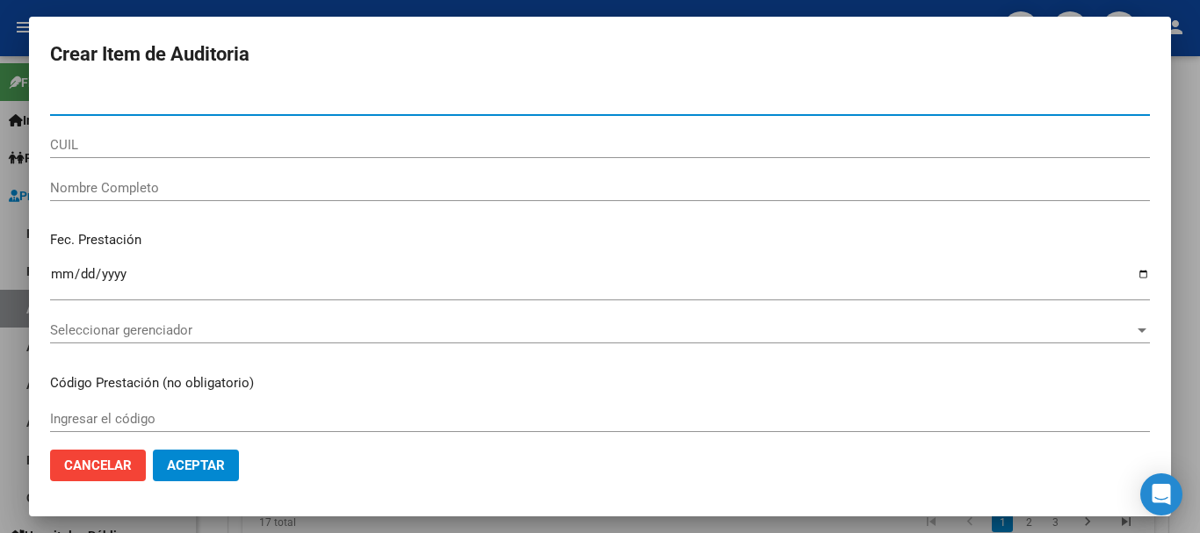
paste input "48514617"
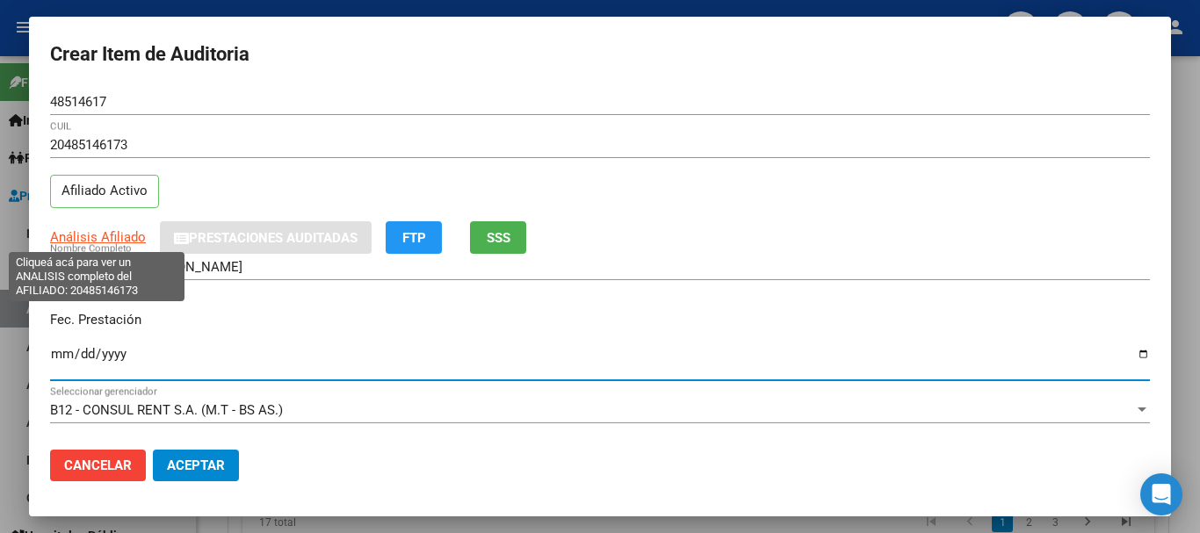
click at [112, 235] on span "Análisis Afiliado" at bounding box center [98, 237] width 96 height 16
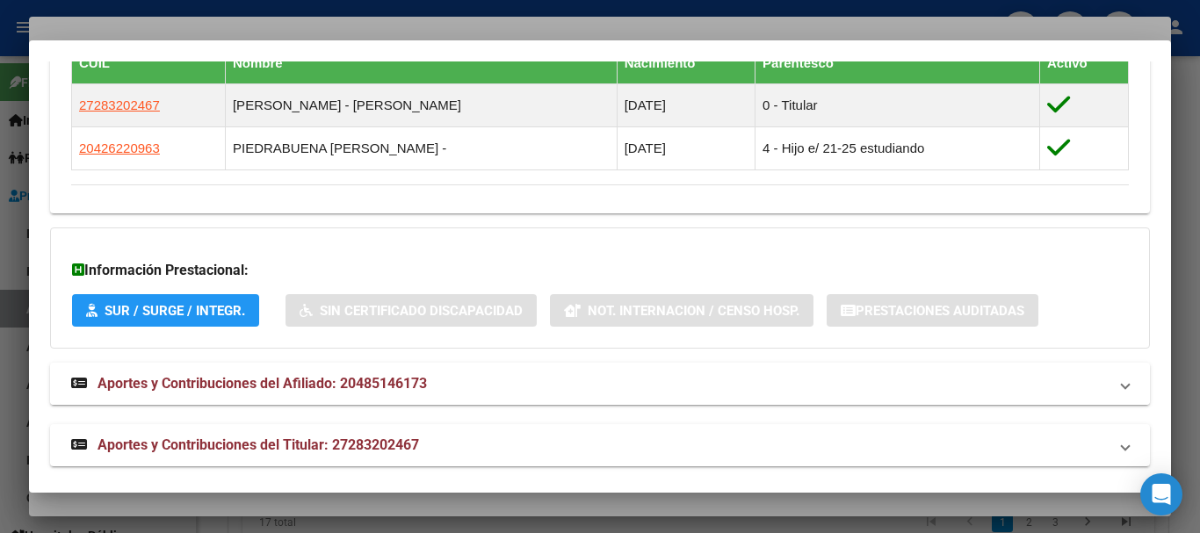
scroll to position [1055, 0]
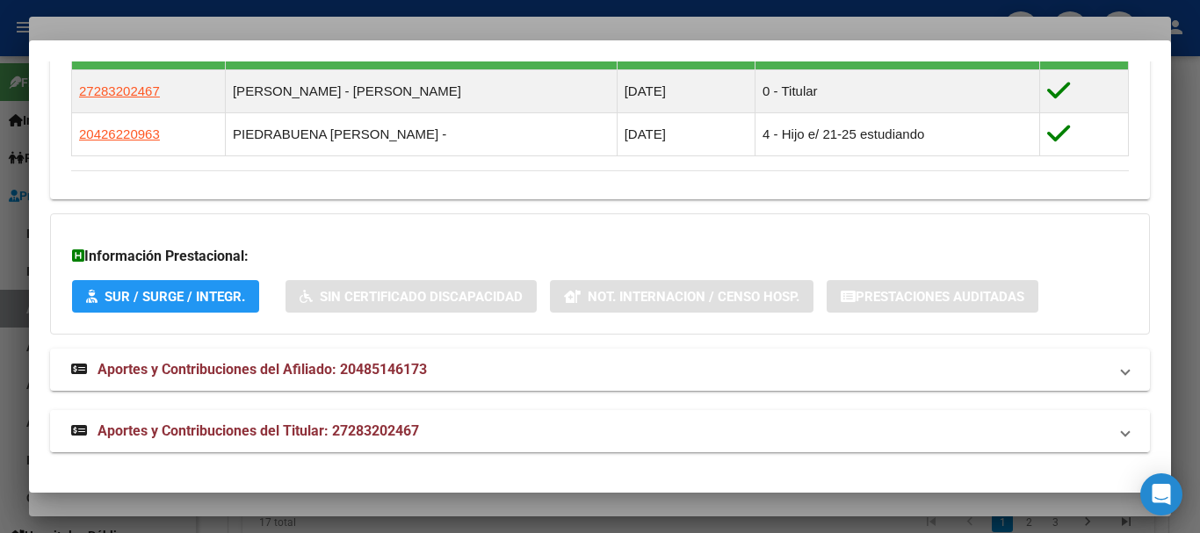
click at [376, 423] on strong "Aportes y Contribuciones del Titular: 27283202467" at bounding box center [245, 431] width 348 height 21
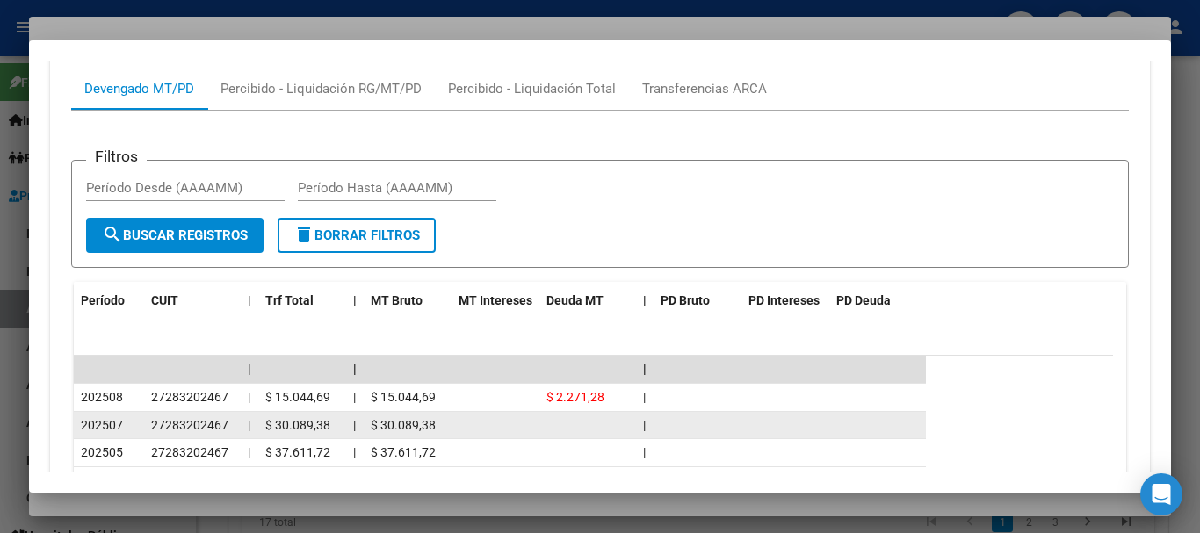
scroll to position [1624, 0]
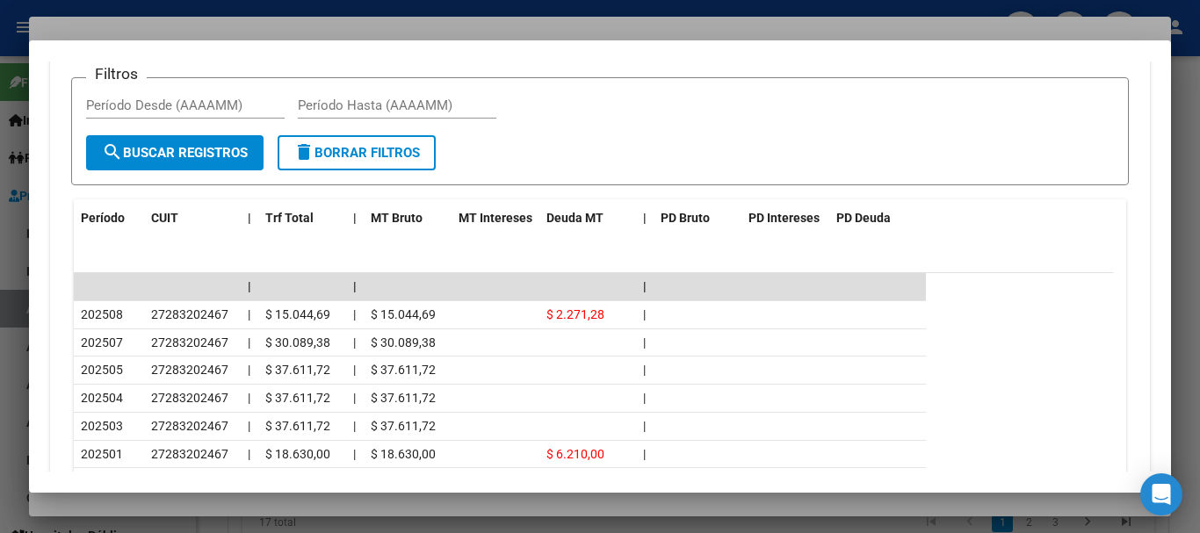
click at [264, 16] on div at bounding box center [600, 266] width 1200 height 533
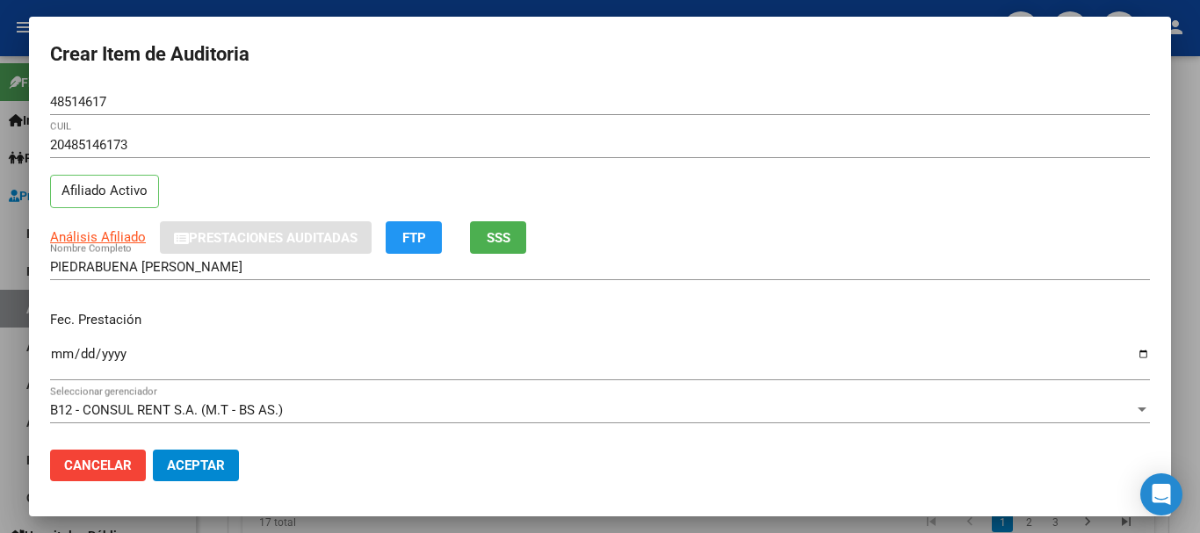
click at [716, 161] on div "20485146173 CUIL" at bounding box center [600, 153] width 1100 height 43
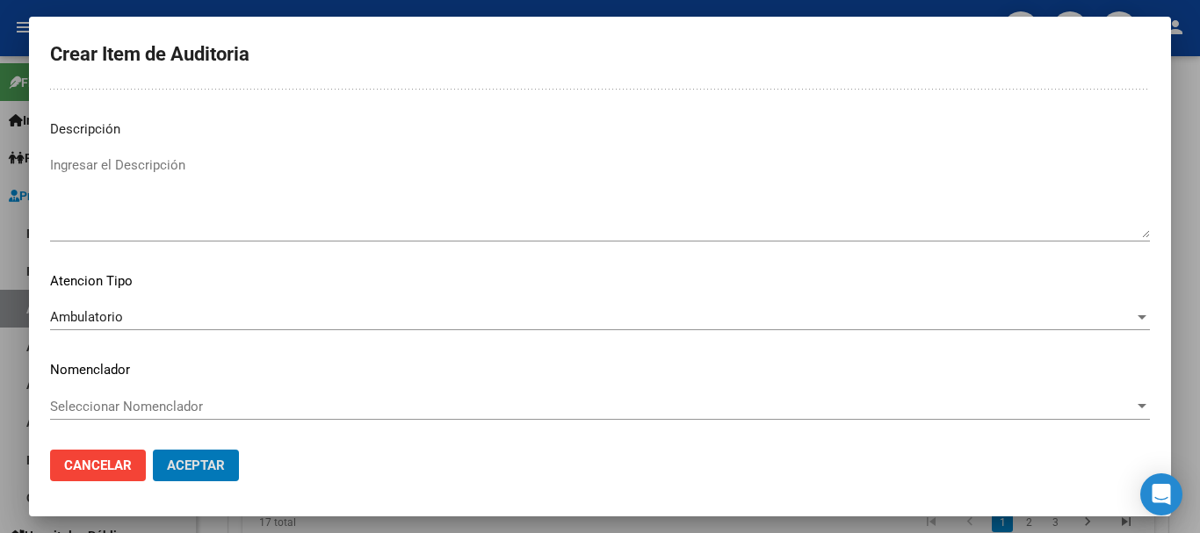
scroll to position [0, 0]
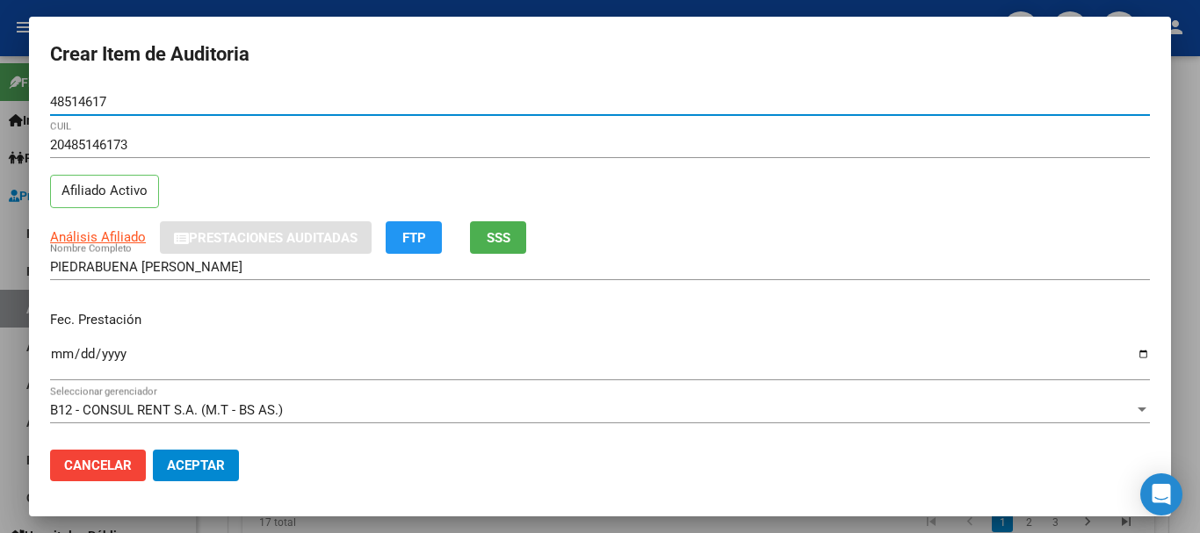
click at [153, 450] on button "Aceptar" at bounding box center [196, 466] width 86 height 32
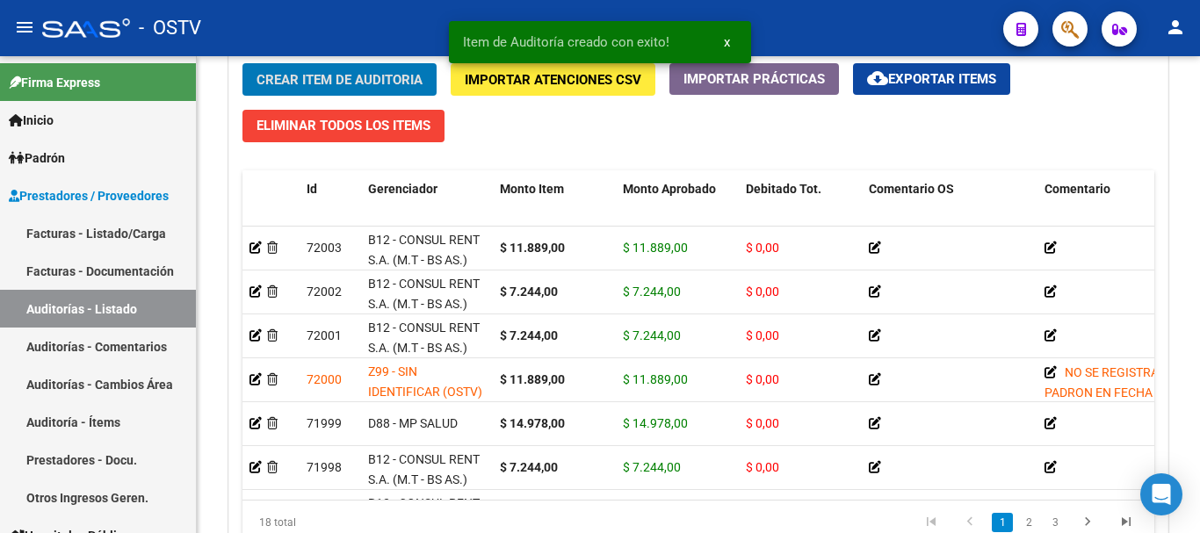
click at [242, 63] on button "Crear Item de Auditoria" at bounding box center [339, 79] width 194 height 32
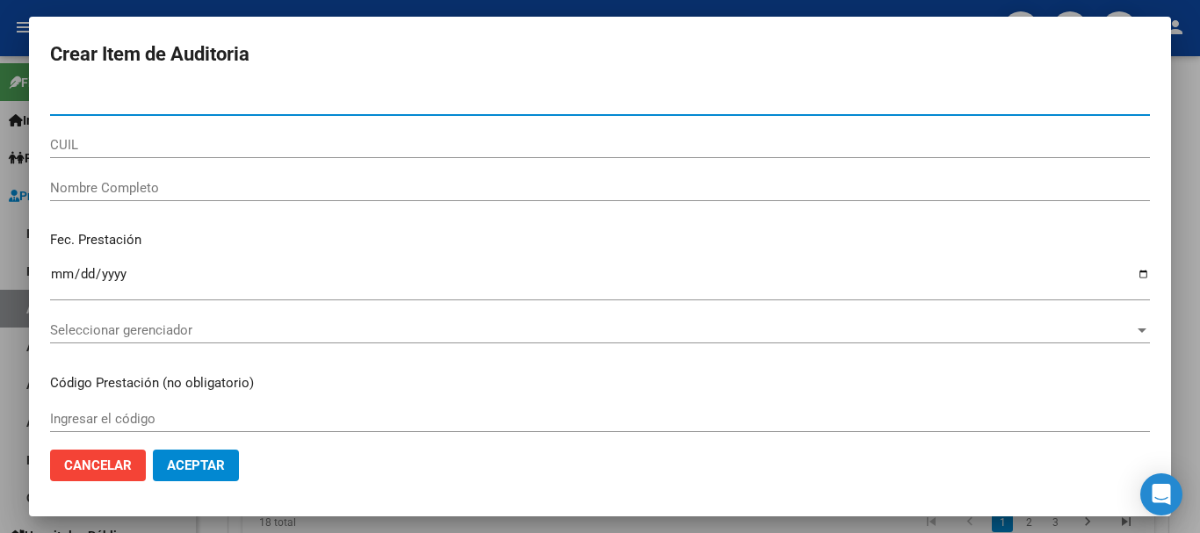
paste input "41165087"
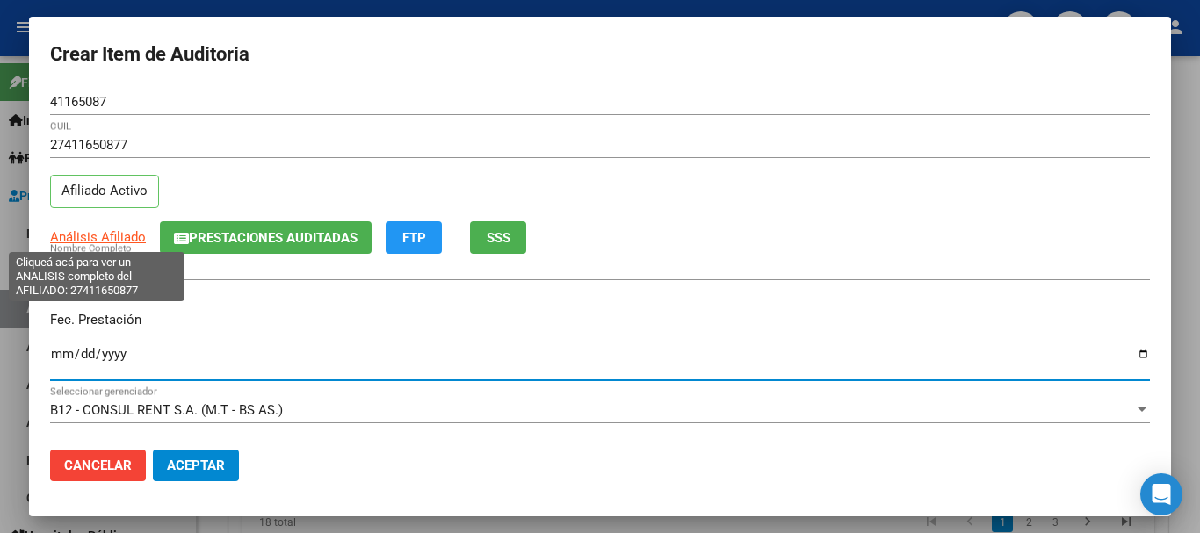
click at [117, 237] on span "Análisis Afiliado" at bounding box center [98, 237] width 96 height 16
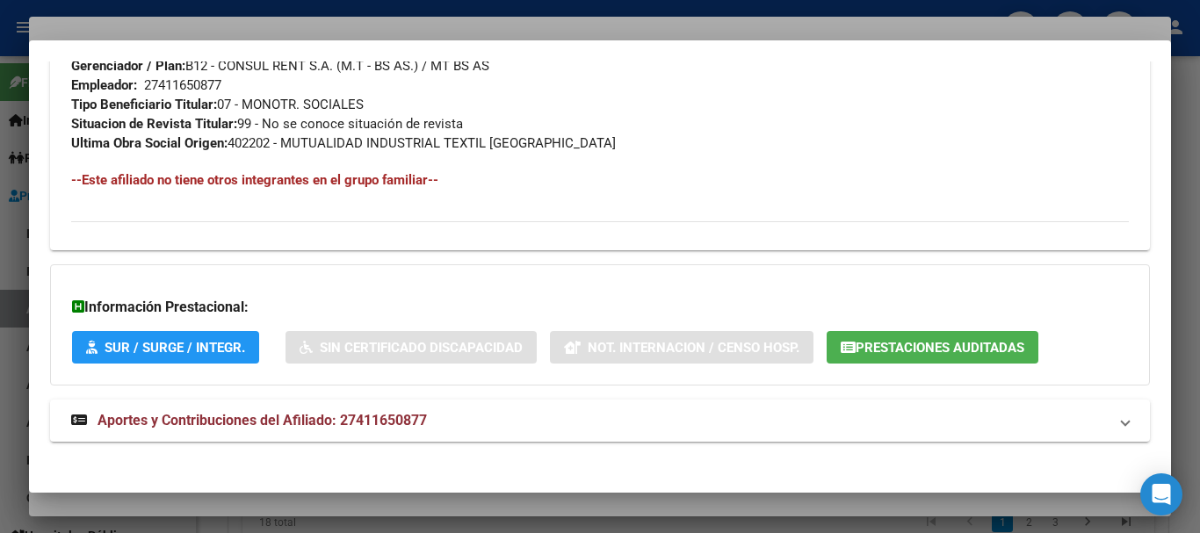
scroll to position [906, 0]
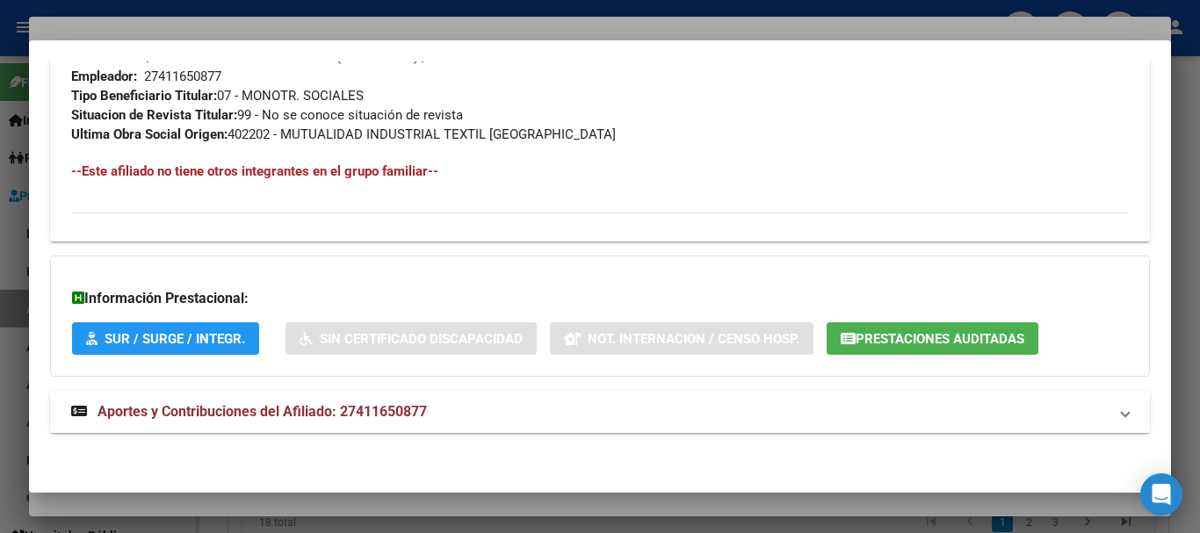
click at [401, 412] on span "Aportes y Contribuciones del Afiliado: 27411650877" at bounding box center [261, 411] width 329 height 17
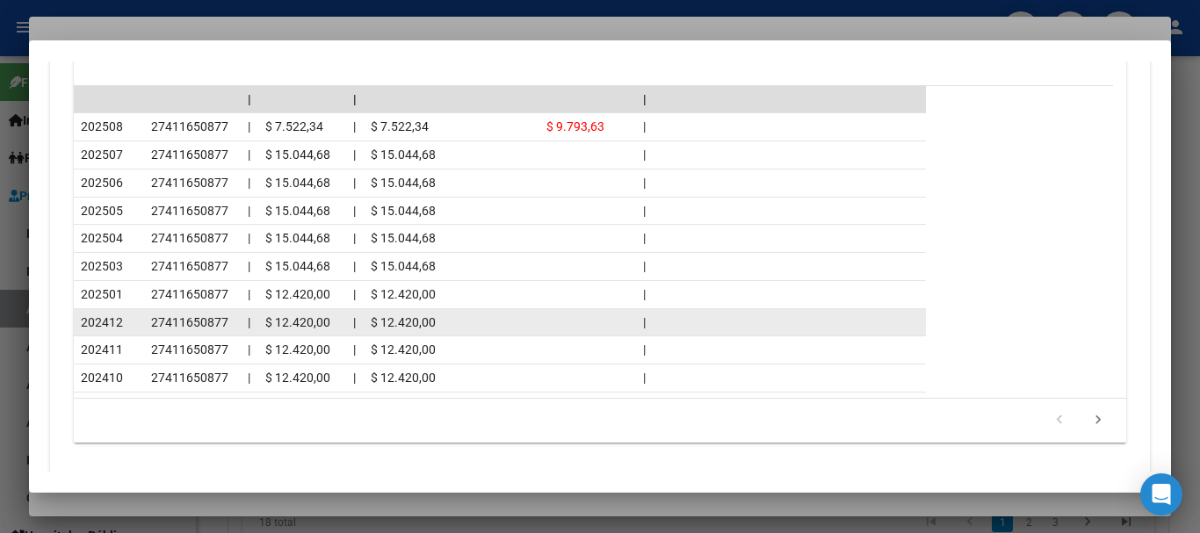
scroll to position [1651, 0]
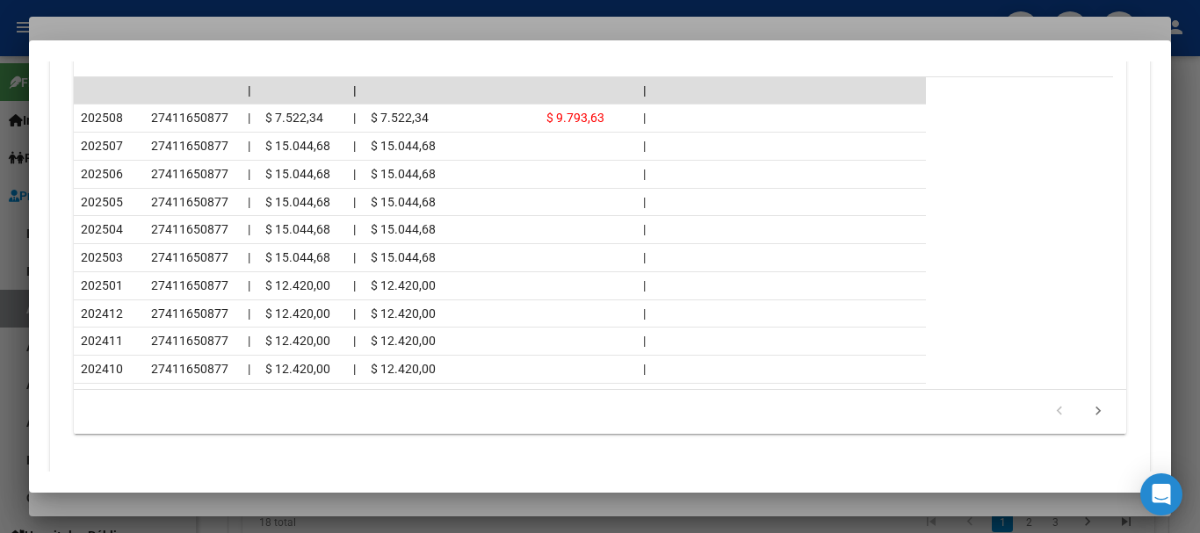
drag, startPoint x: 194, startPoint y: 31, endPoint x: 206, endPoint y: 29, distance: 12.4
click at [196, 29] on div at bounding box center [600, 266] width 1200 height 533
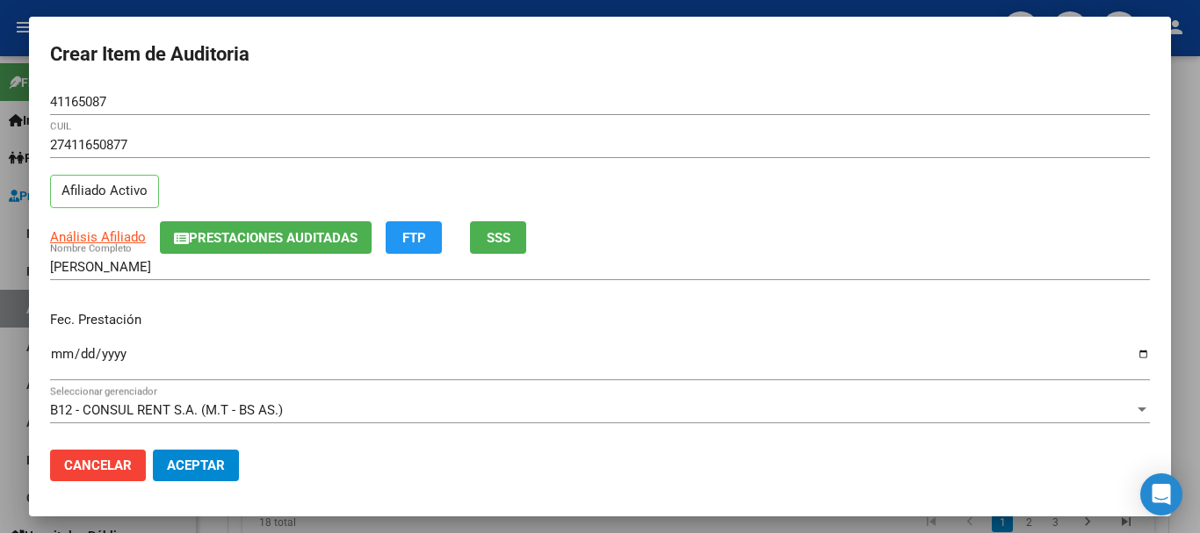
drag, startPoint x: 836, startPoint y: 209, endPoint x: 837, endPoint y: 220, distance: 10.6
click at [837, 210] on div "27411650877 CUIL Afiliado Activo" at bounding box center [600, 177] width 1100 height 90
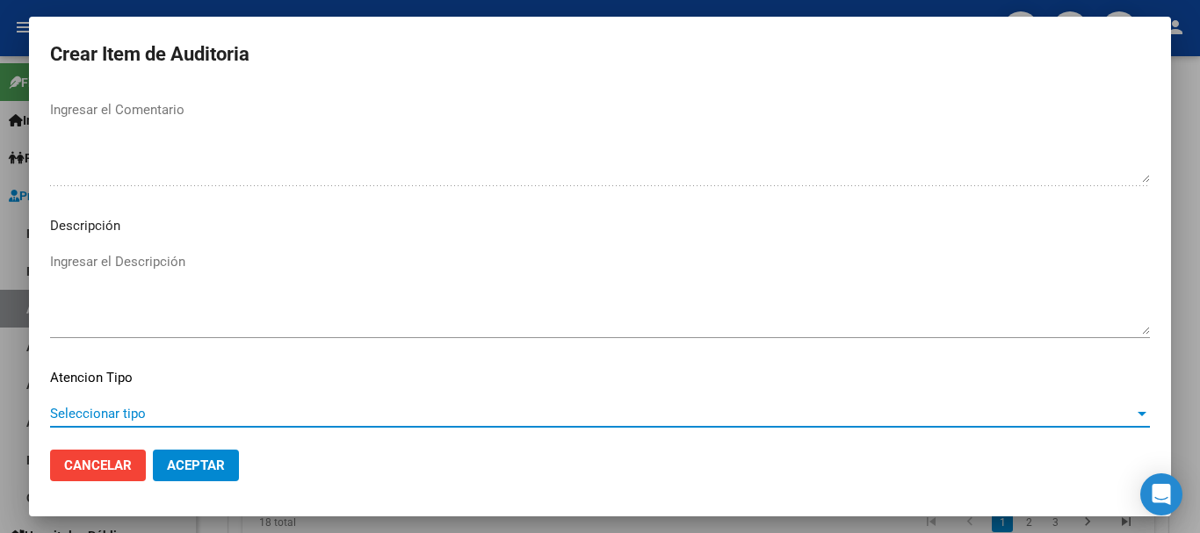
scroll to position [1235, 0]
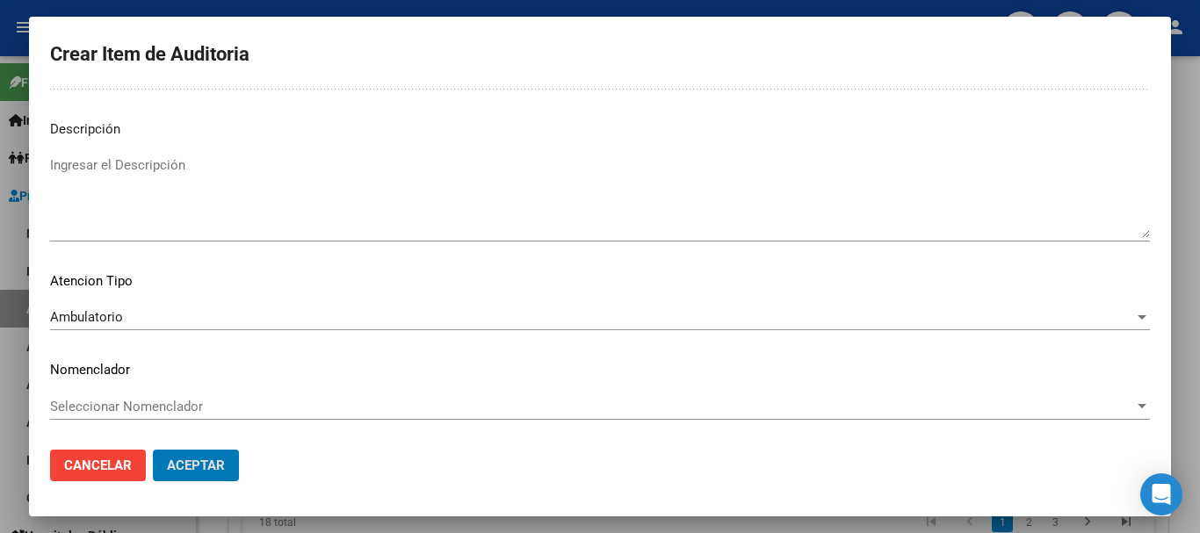
click at [153, 450] on button "Aceptar" at bounding box center [196, 466] width 86 height 32
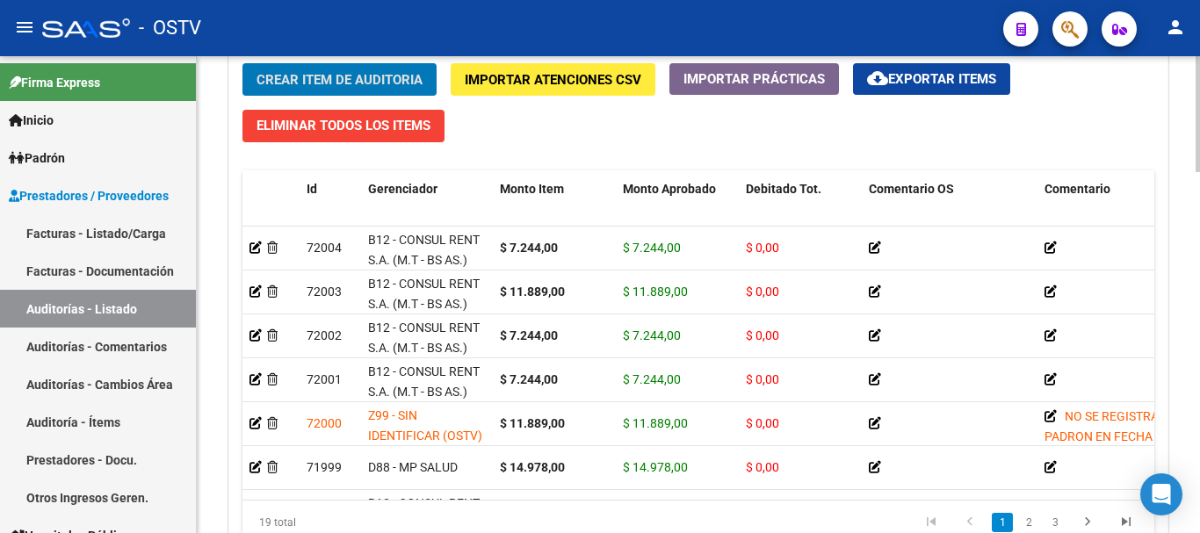
click at [242, 63] on button "Crear Item de Auditoria" at bounding box center [339, 79] width 194 height 32
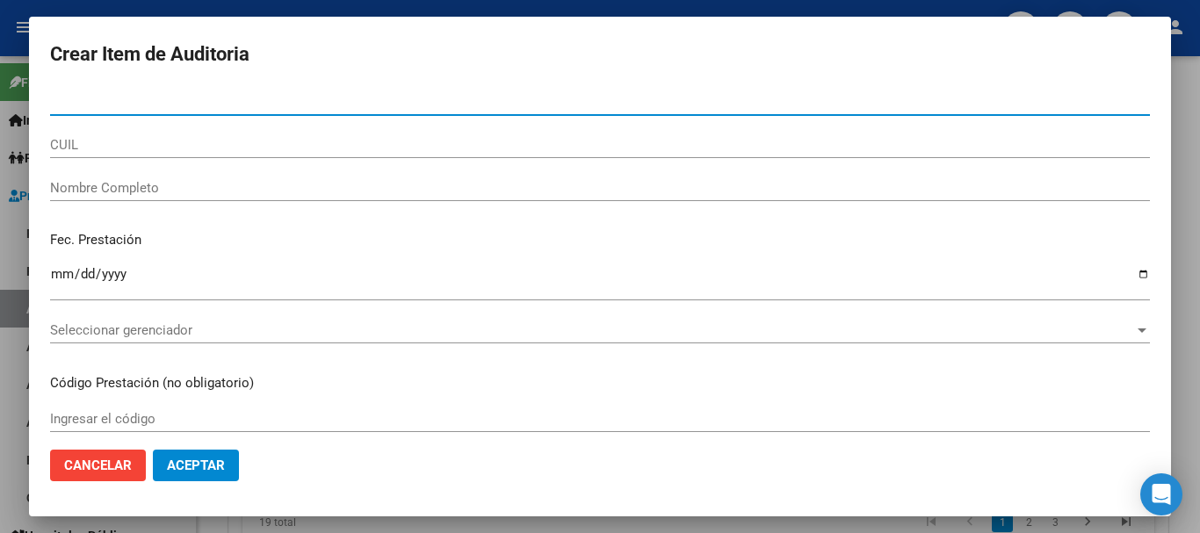
paste input "41165087"
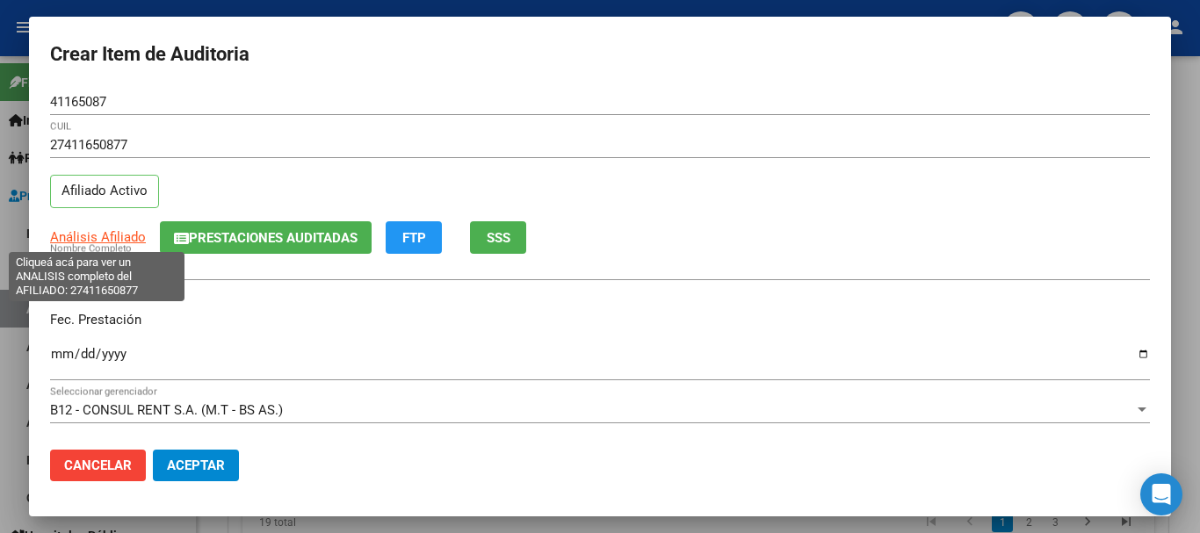
click at [110, 231] on span "Análisis Afiliado" at bounding box center [98, 237] width 96 height 16
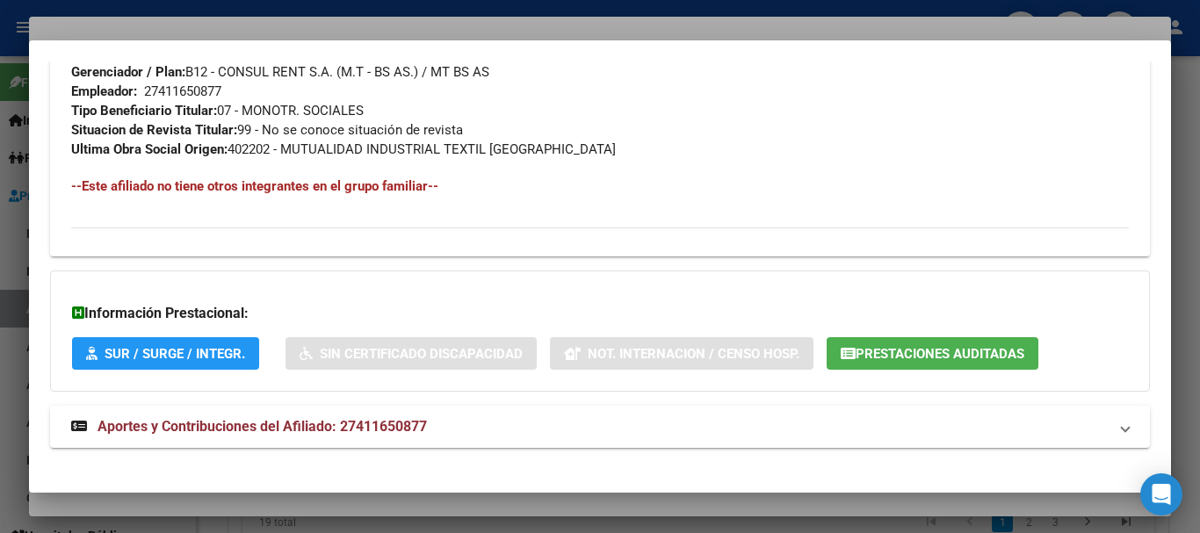
scroll to position [906, 0]
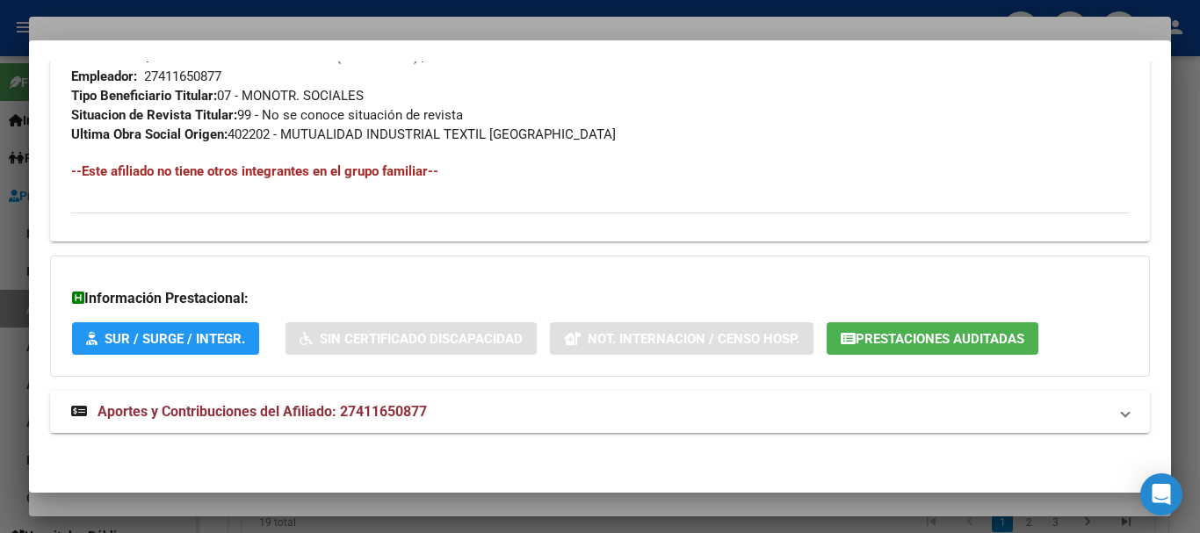
click at [460, 391] on mat-expansion-panel-header "Aportes y Contribuciones del Afiliado: 27411650877" at bounding box center [600, 412] width 1100 height 42
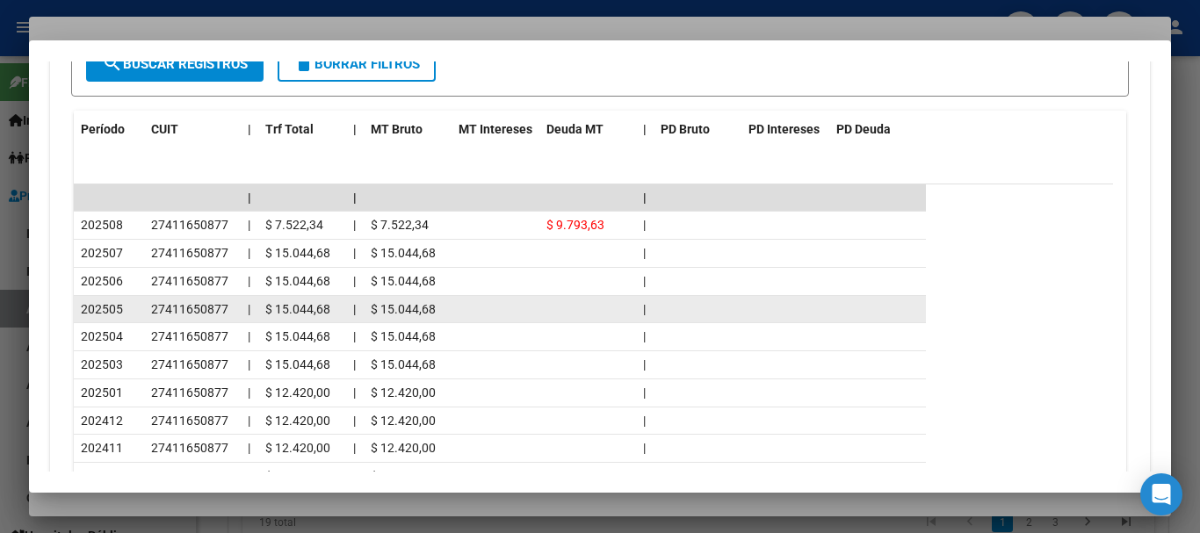
scroll to position [1563, 0]
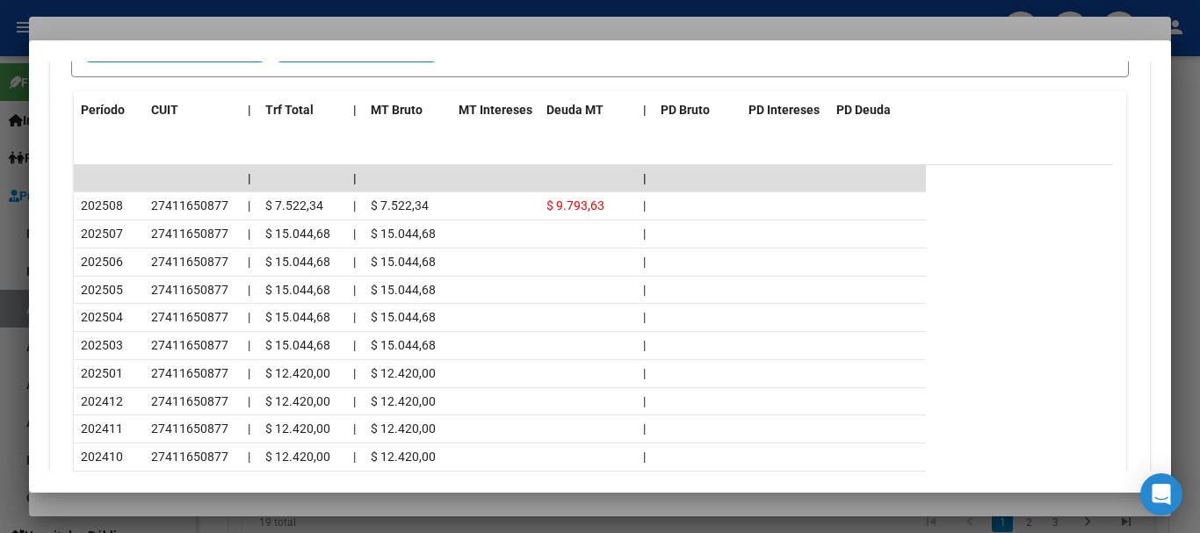
click at [271, 36] on div at bounding box center [600, 266] width 1200 height 533
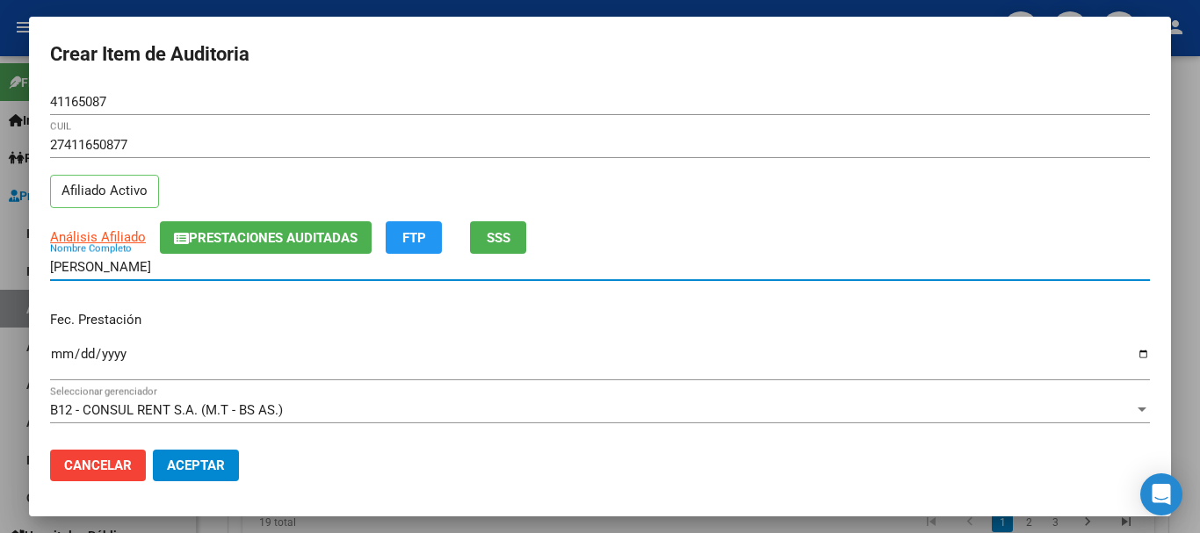
click at [812, 269] on input "[PERSON_NAME]" at bounding box center [600, 267] width 1100 height 16
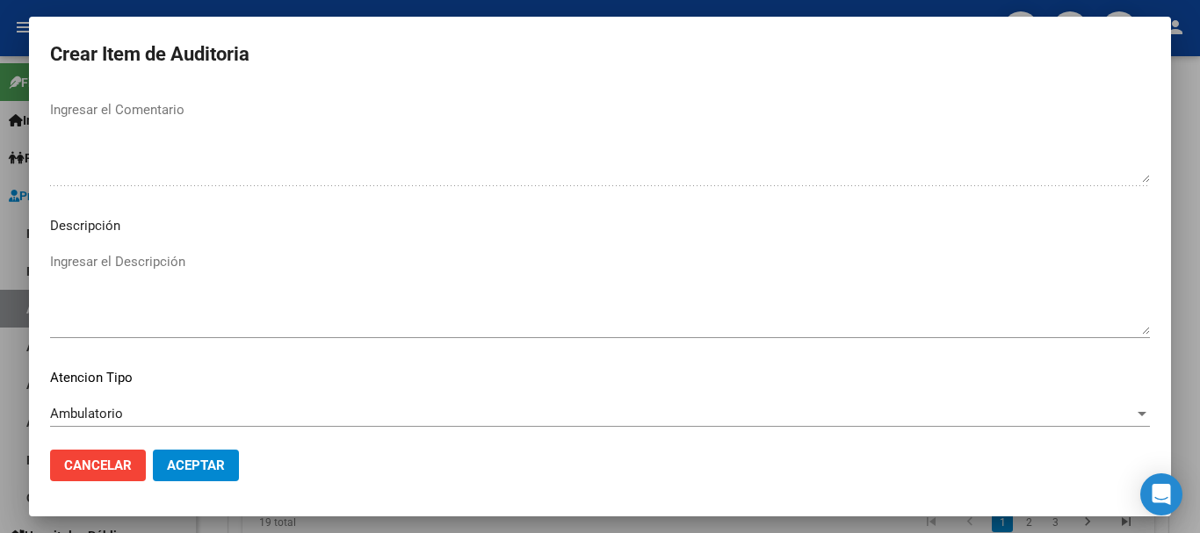
scroll to position [1235, 0]
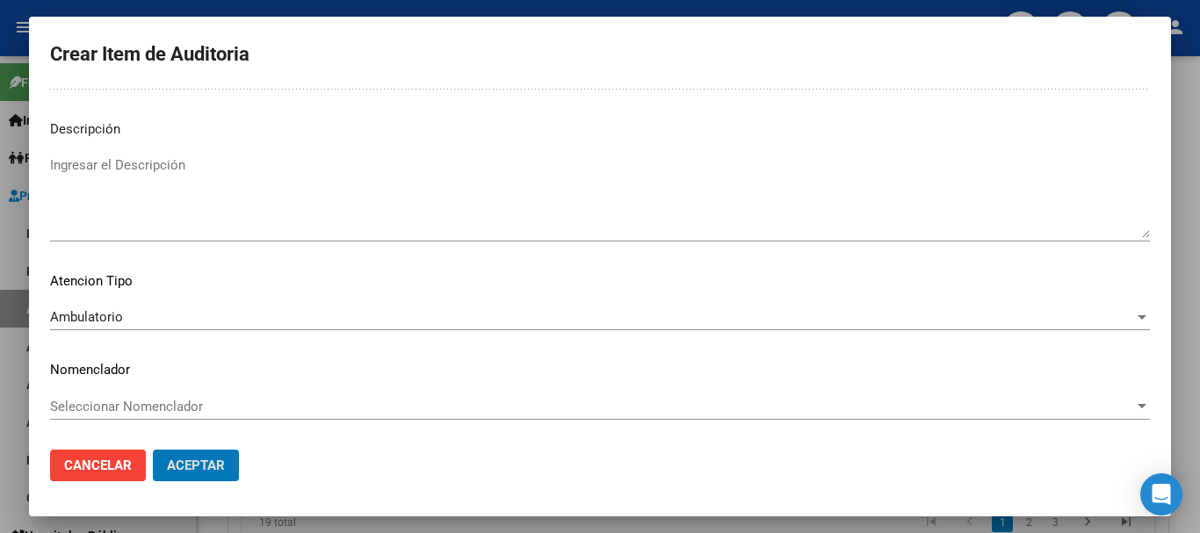
click at [153, 450] on button "Aceptar" at bounding box center [196, 466] width 86 height 32
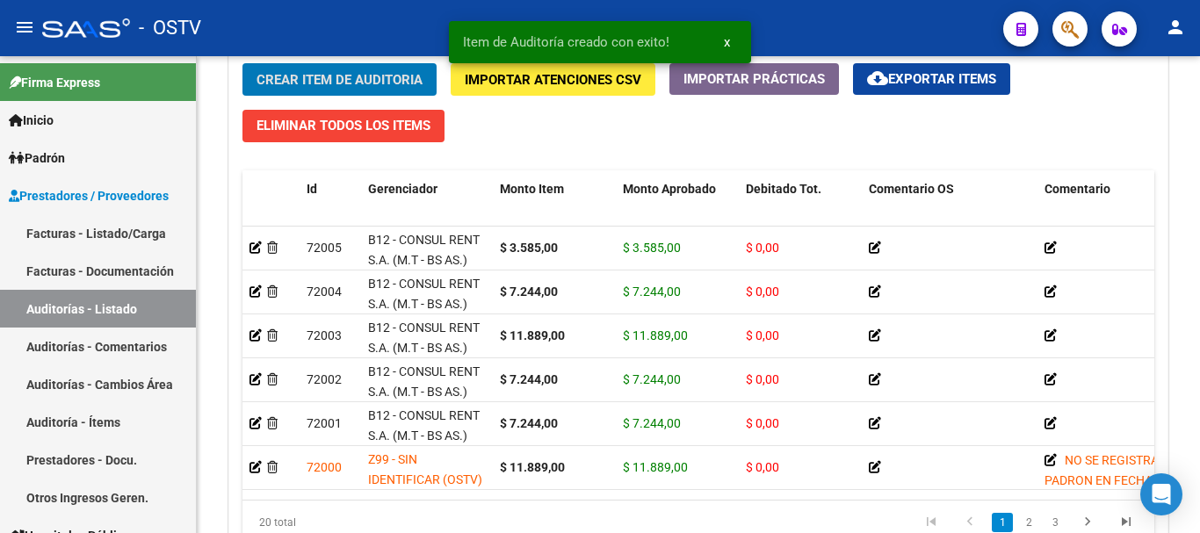
click at [242, 63] on button "Crear Item de Auditoria" at bounding box center [339, 79] width 194 height 32
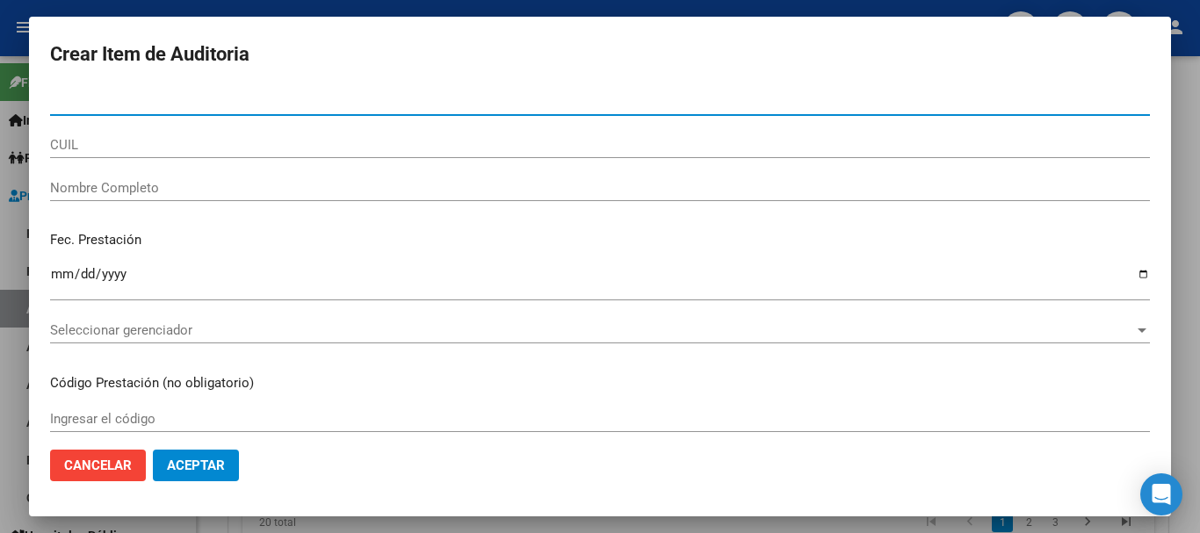
paste input "41165087"
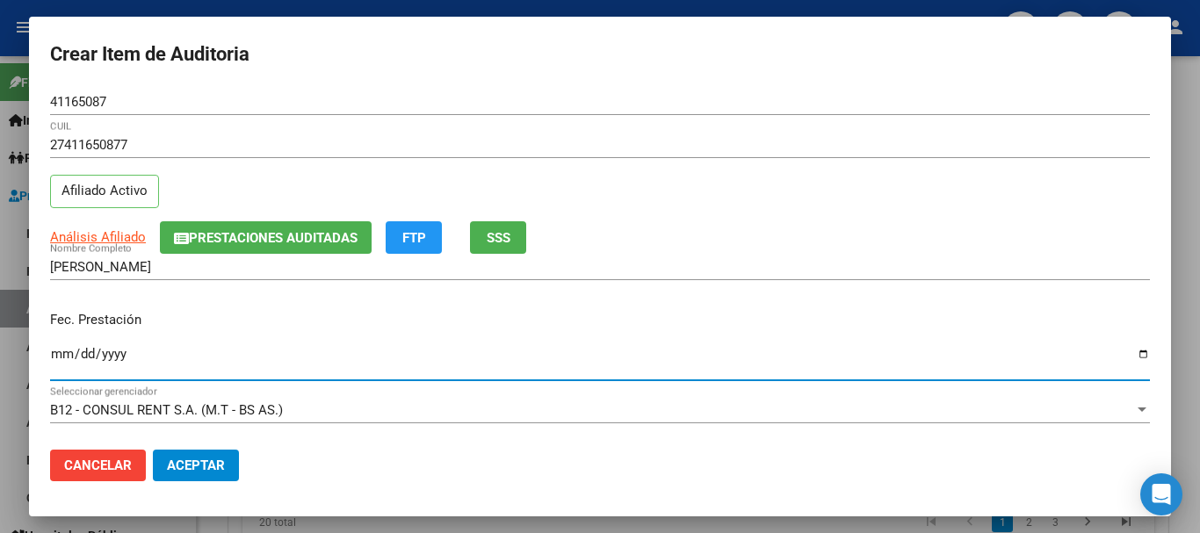
click at [132, 236] on span "Análisis Afiliado" at bounding box center [98, 237] width 96 height 16
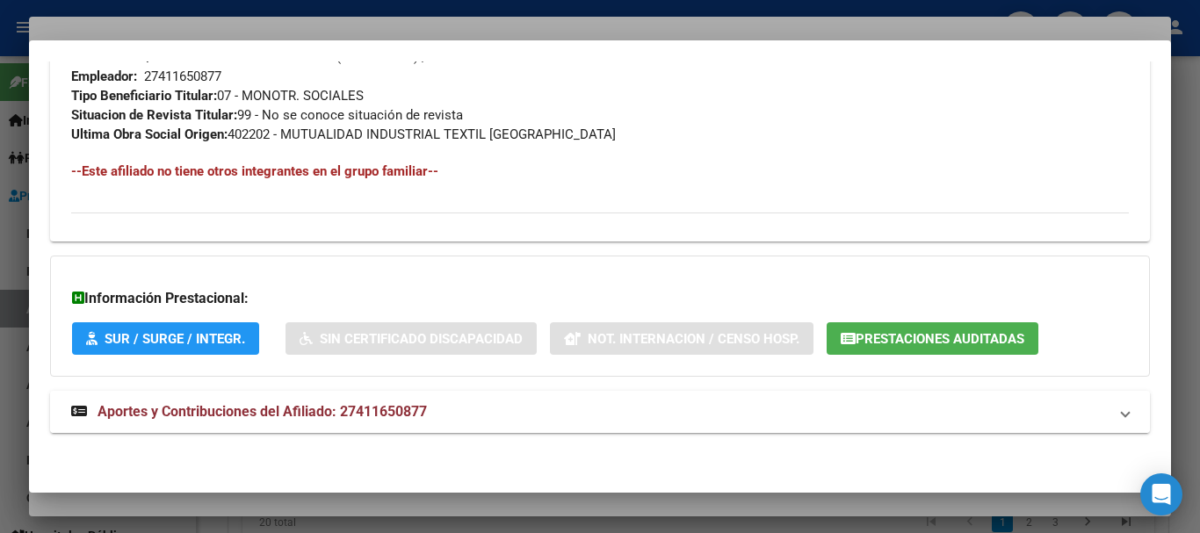
click at [228, 425] on mat-expansion-panel-header "Aportes y Contribuciones del Afiliado: 27411650877" at bounding box center [600, 412] width 1100 height 42
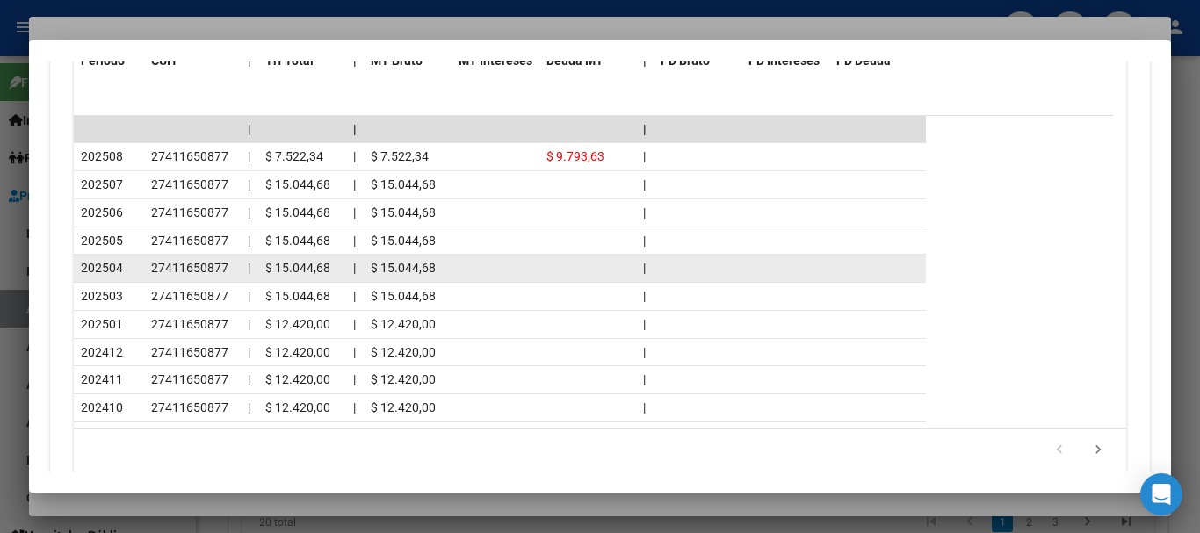
scroll to position [1623, 0]
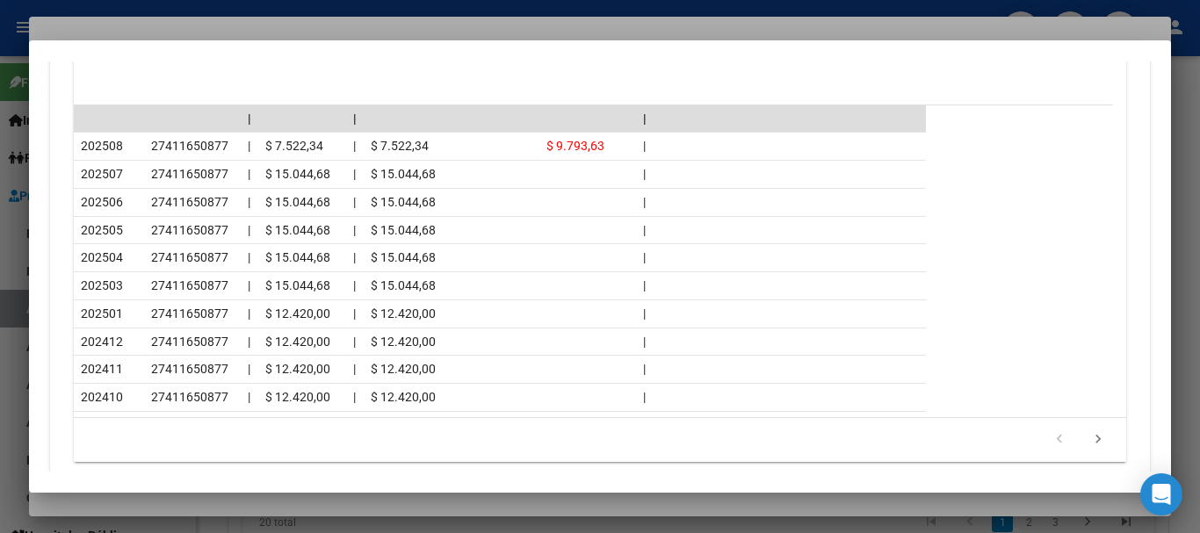
drag, startPoint x: 243, startPoint y: 32, endPoint x: 269, endPoint y: 31, distance: 25.5
click at [245, 31] on div at bounding box center [600, 266] width 1200 height 533
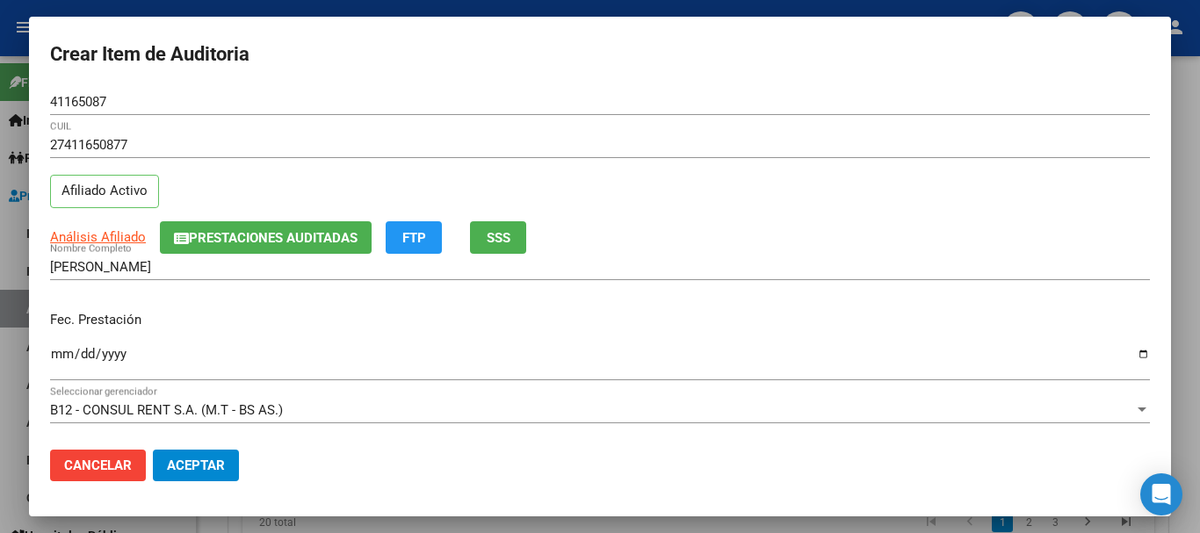
click at [796, 190] on div "27411650877 CUIL Afiliado Activo" at bounding box center [600, 177] width 1100 height 90
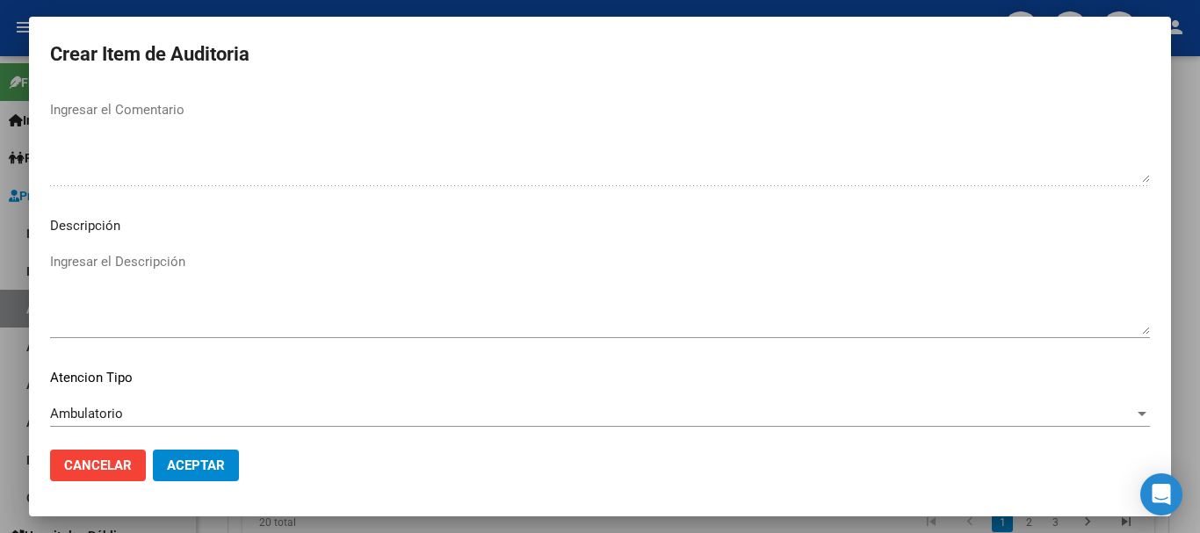
scroll to position [1235, 0]
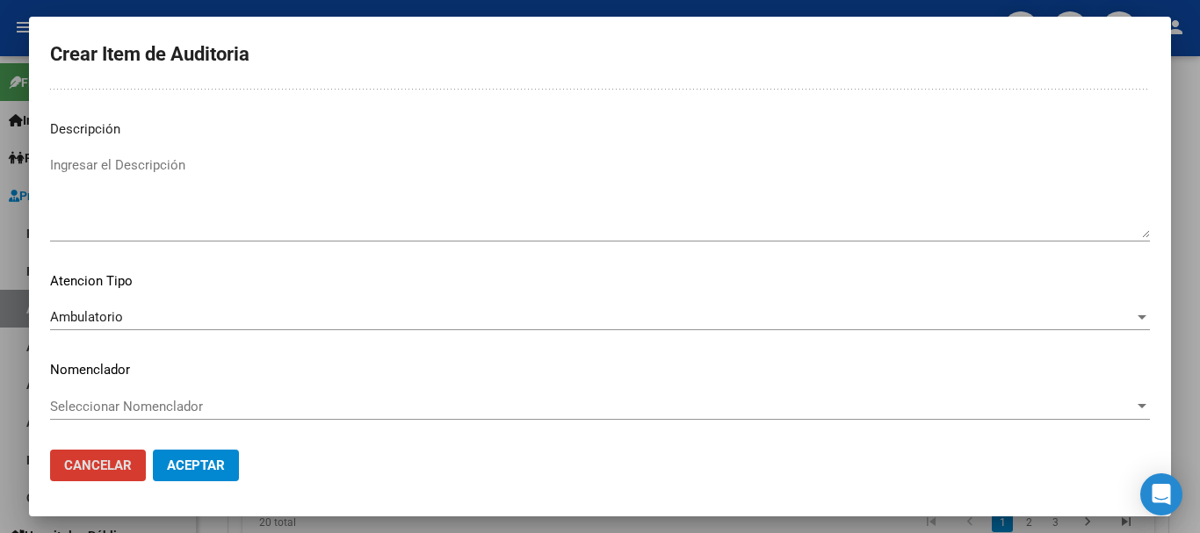
click at [153, 450] on button "Aceptar" at bounding box center [196, 466] width 86 height 32
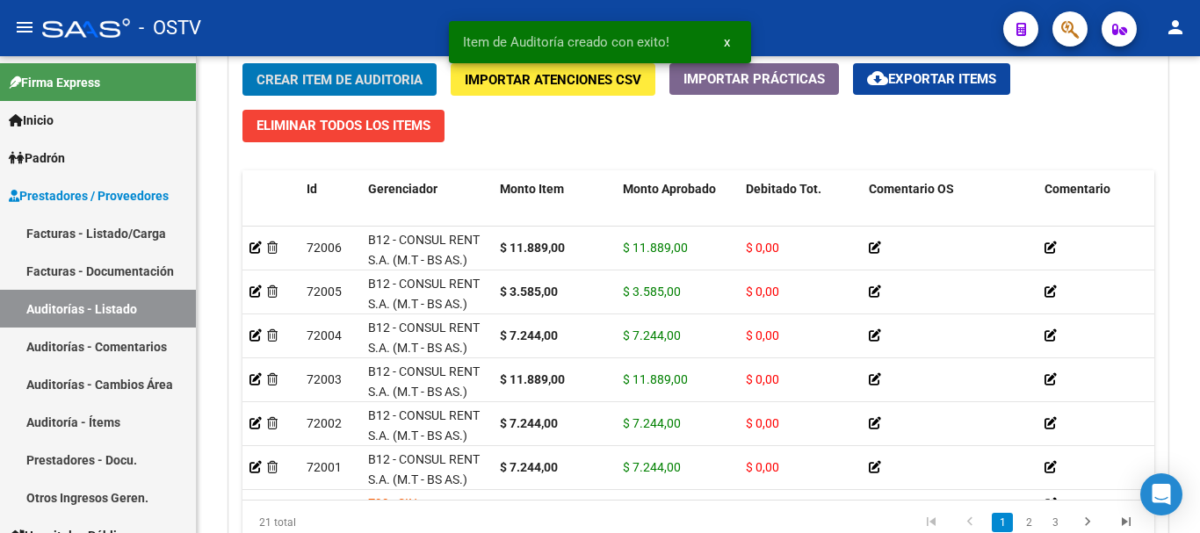
click at [242, 63] on button "Crear Item de Auditoria" at bounding box center [339, 79] width 194 height 32
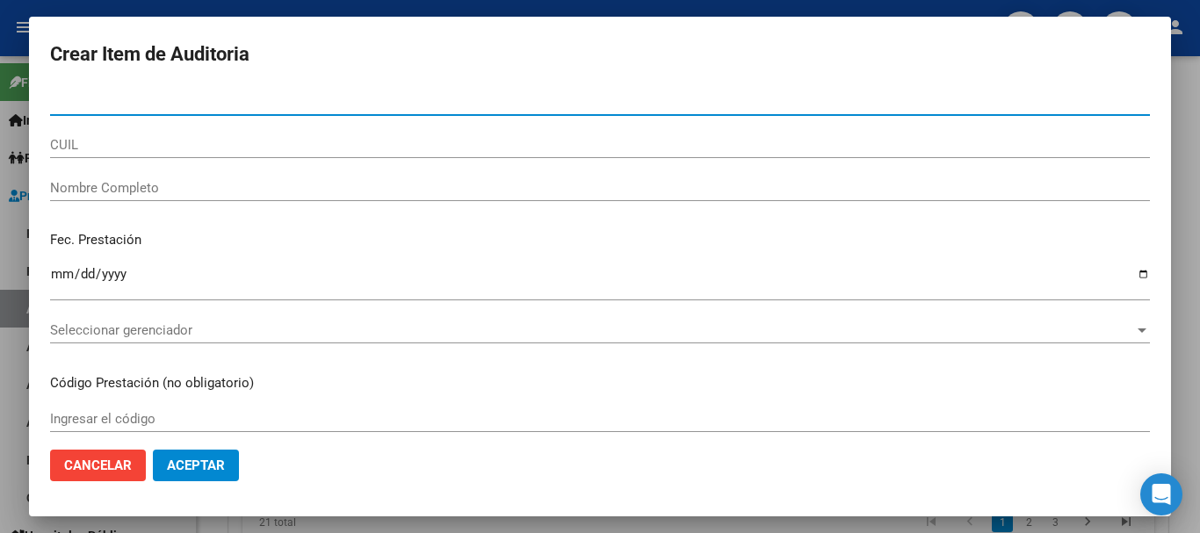
paste input "35319192"
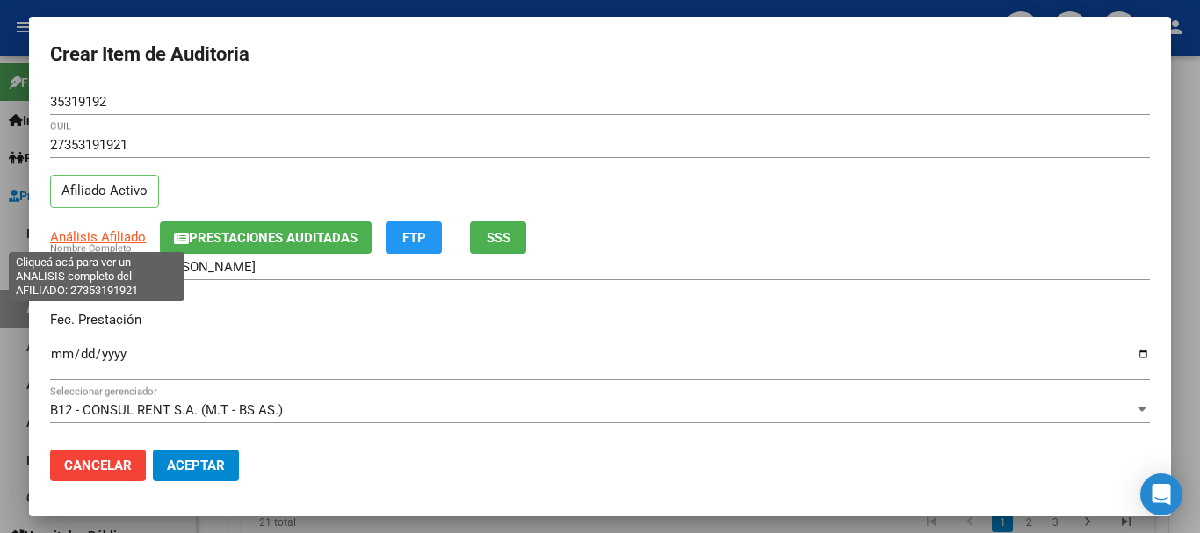
click at [134, 243] on span "Análisis Afiliado" at bounding box center [98, 237] width 96 height 16
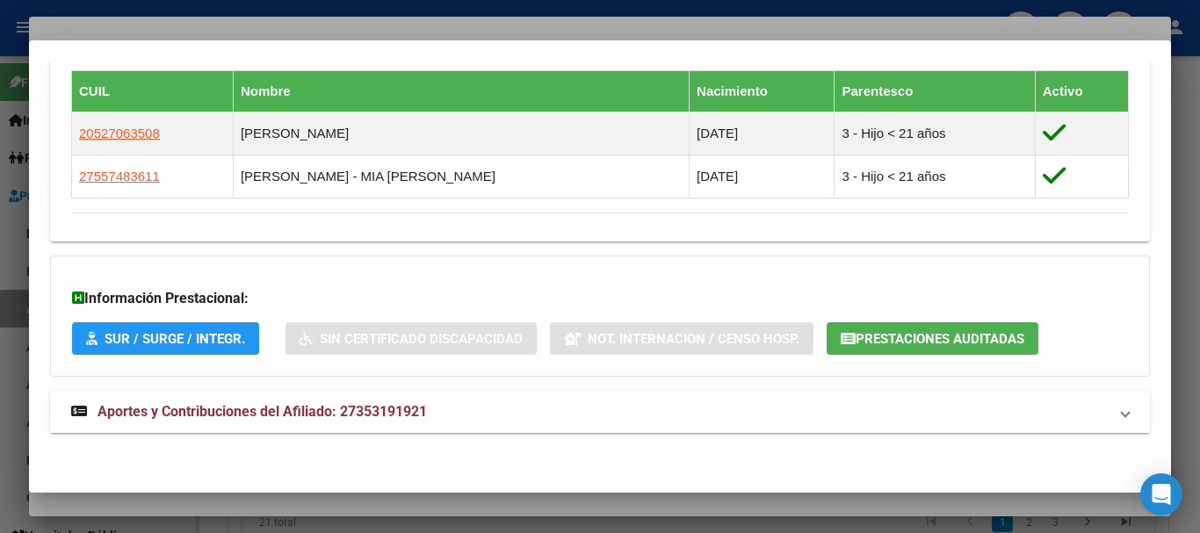
click at [326, 394] on mat-expansion-panel-header "Aportes y Contribuciones del Afiliado: 27353191921" at bounding box center [600, 412] width 1100 height 42
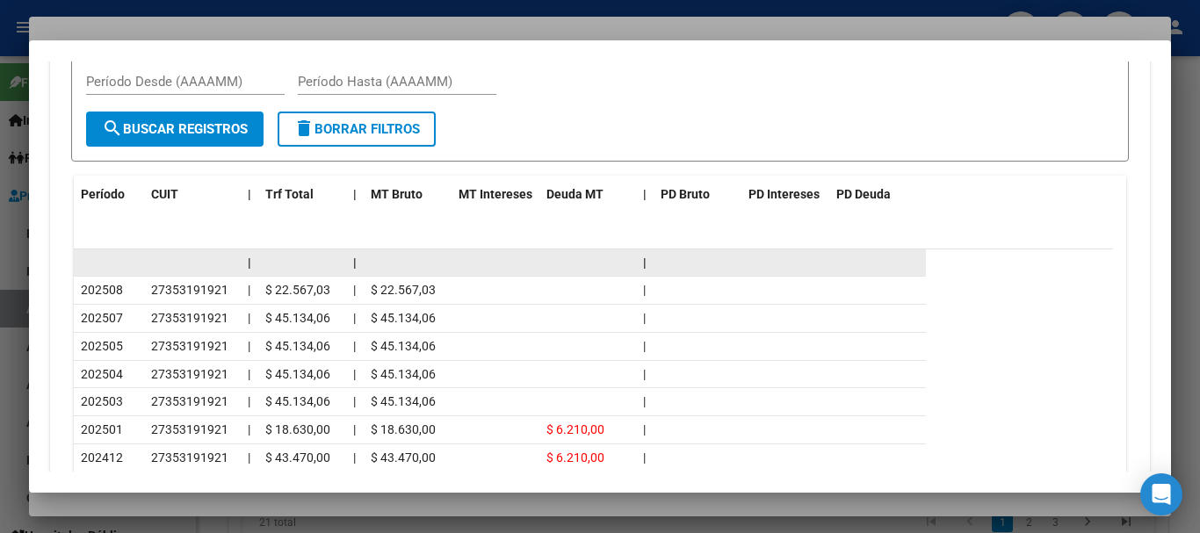
scroll to position [1623, 0]
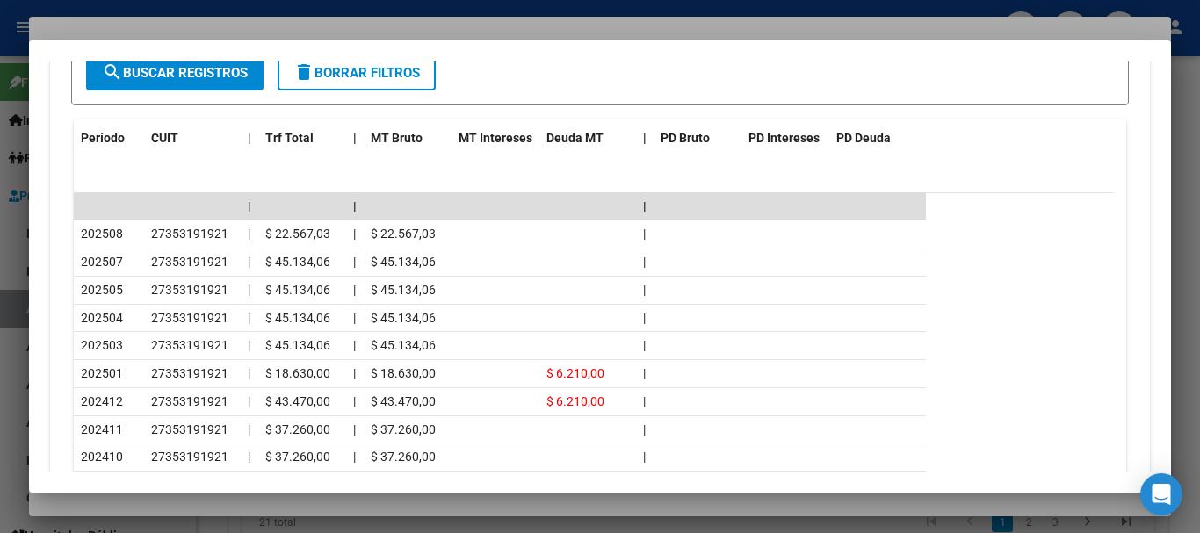
click at [262, 25] on div at bounding box center [600, 266] width 1200 height 533
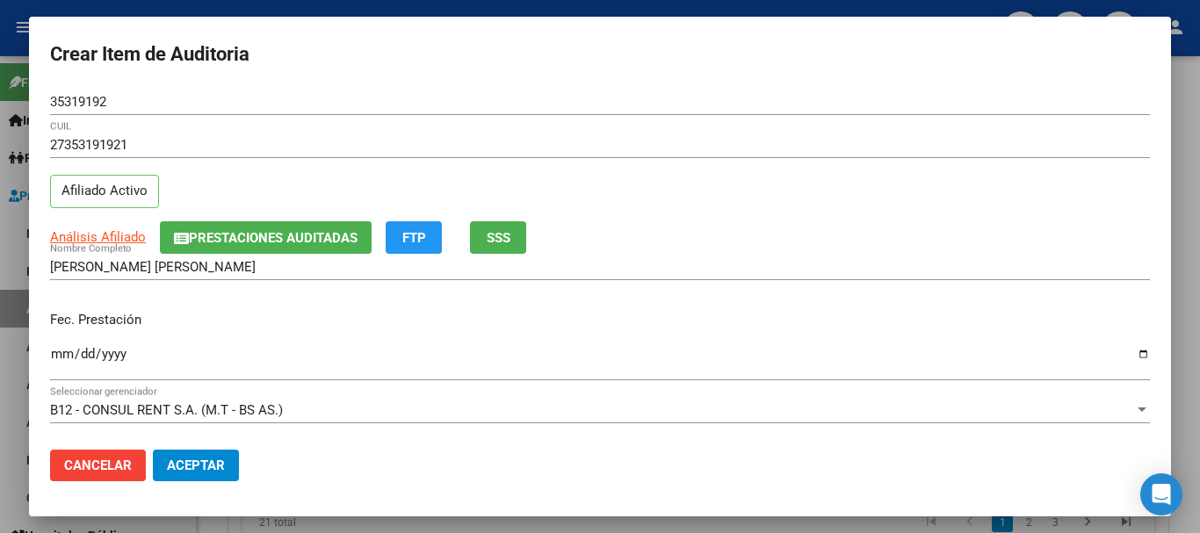
click at [768, 253] on div "Análisis Afiliado Prestaciones Auditadas FTP SSS" at bounding box center [600, 237] width 1100 height 32
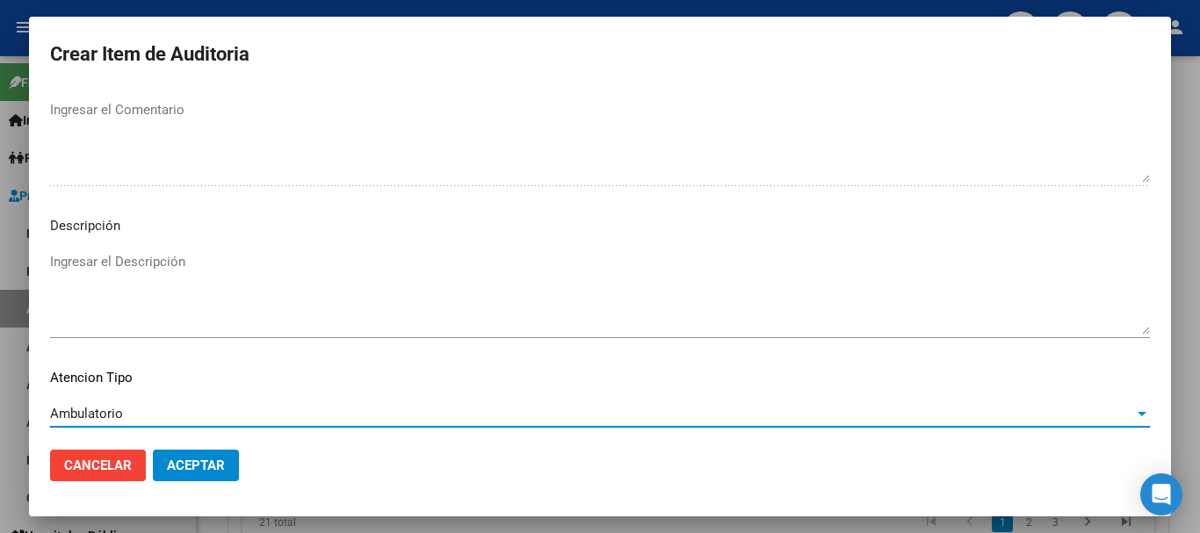
scroll to position [1235, 0]
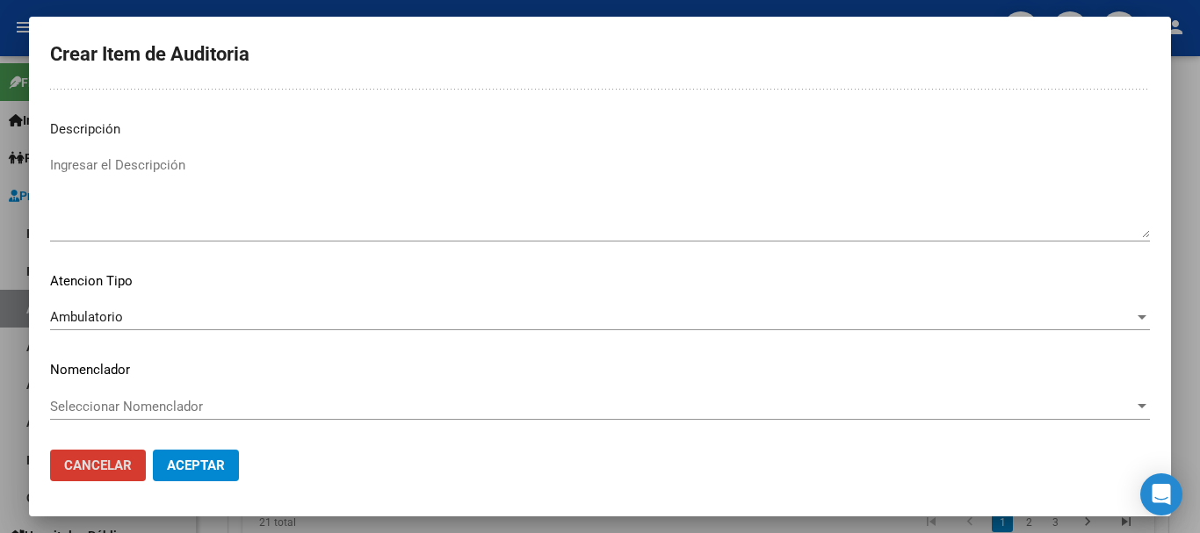
click at [153, 450] on button "Aceptar" at bounding box center [196, 466] width 86 height 32
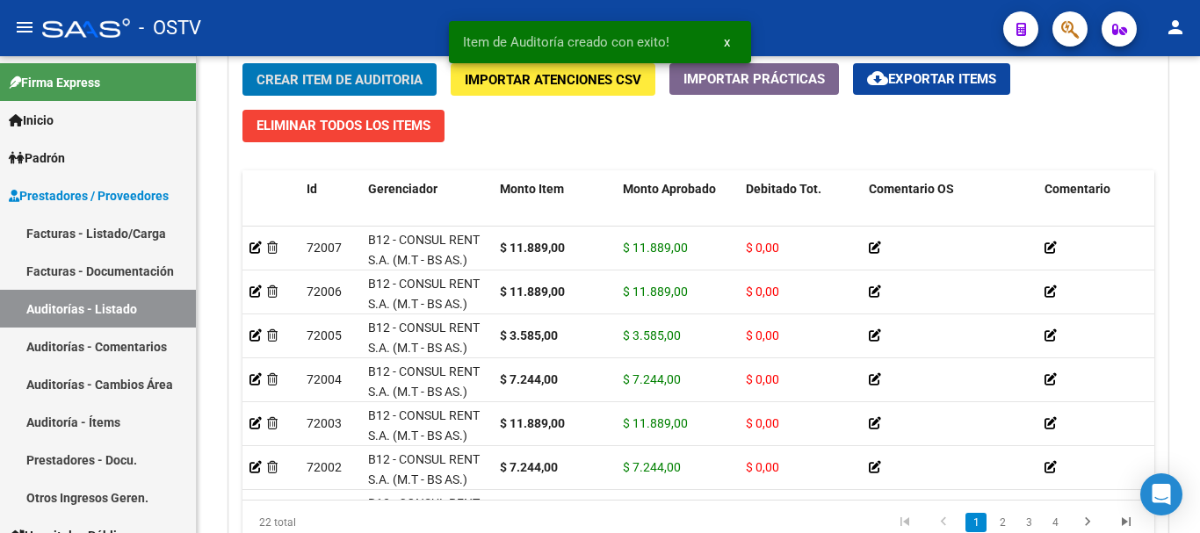
click at [242, 63] on button "Crear Item de Auditoria" at bounding box center [339, 79] width 194 height 32
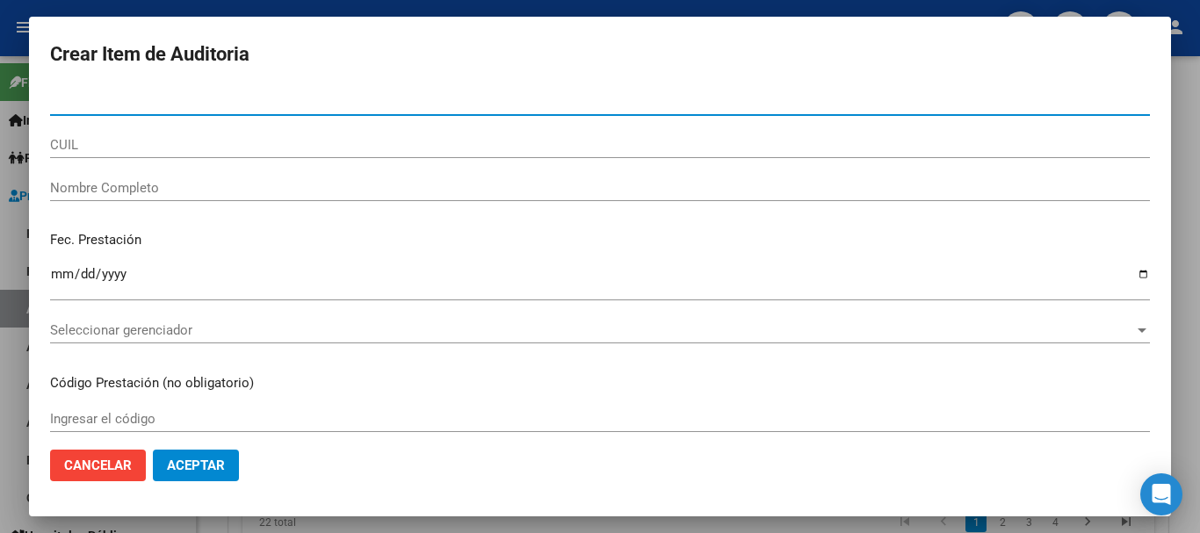
paste input "24482214"
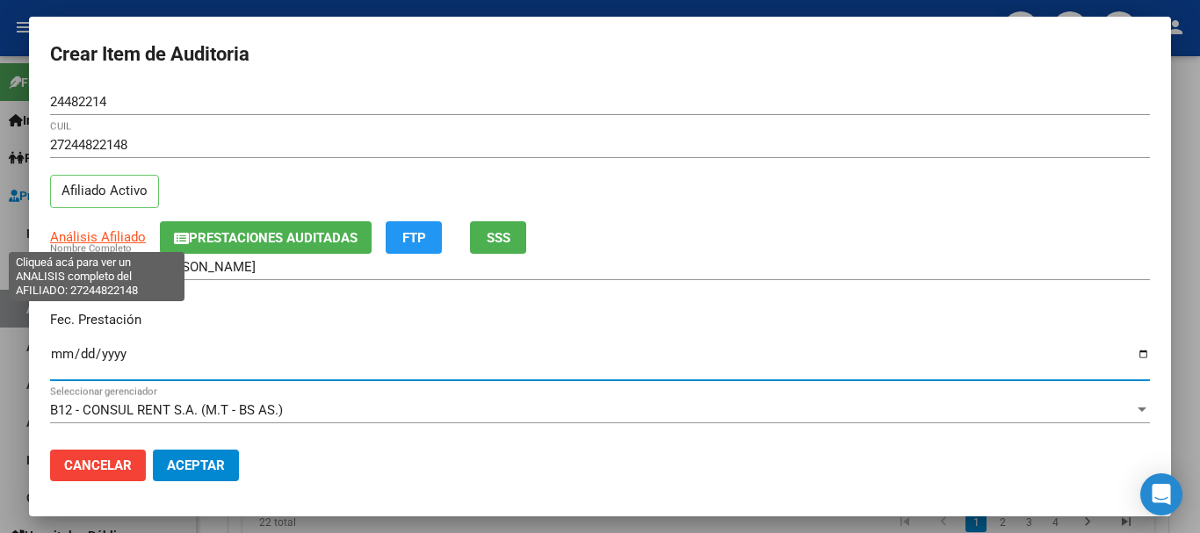
click at [93, 231] on span "Análisis Afiliado" at bounding box center [98, 237] width 96 height 16
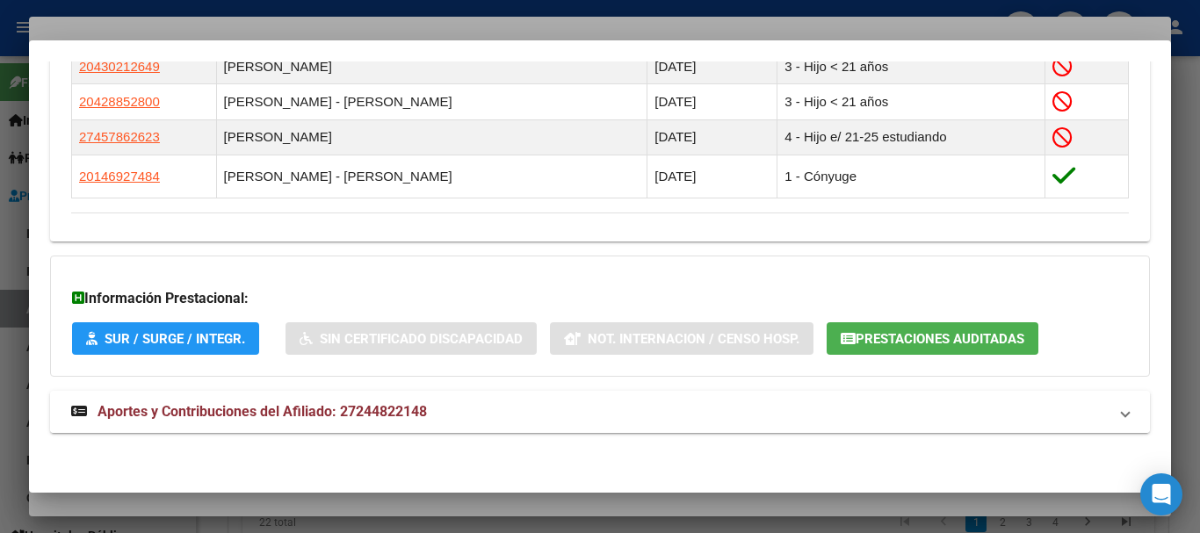
click at [451, 405] on mat-panel-title "Aportes y Contribuciones del Afiliado: 27244822148" at bounding box center [589, 411] width 1036 height 21
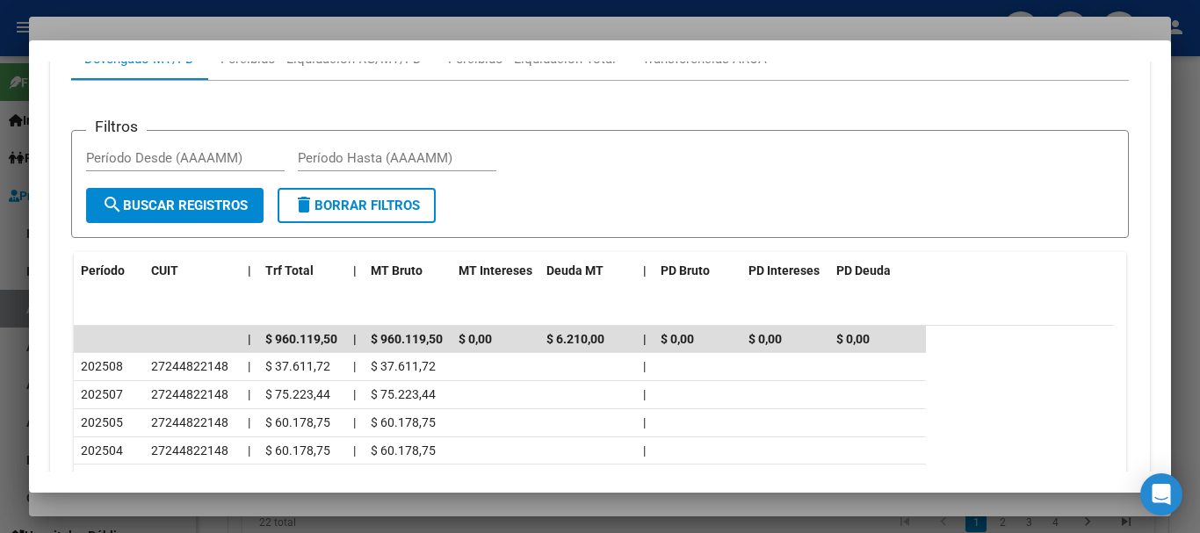
scroll to position [1637, 0]
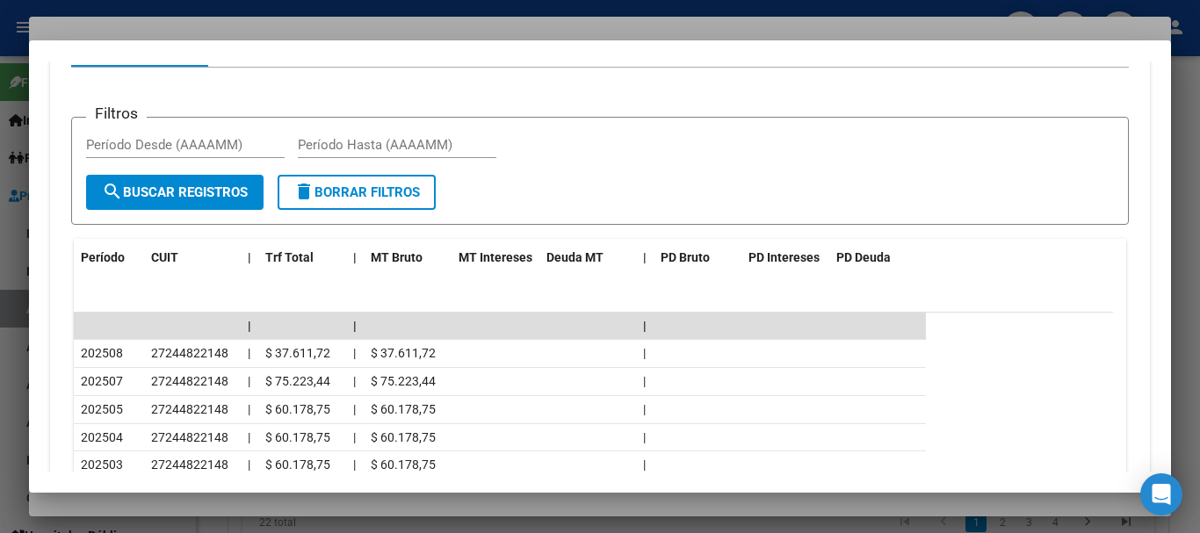
click at [336, 29] on div at bounding box center [600, 266] width 1200 height 533
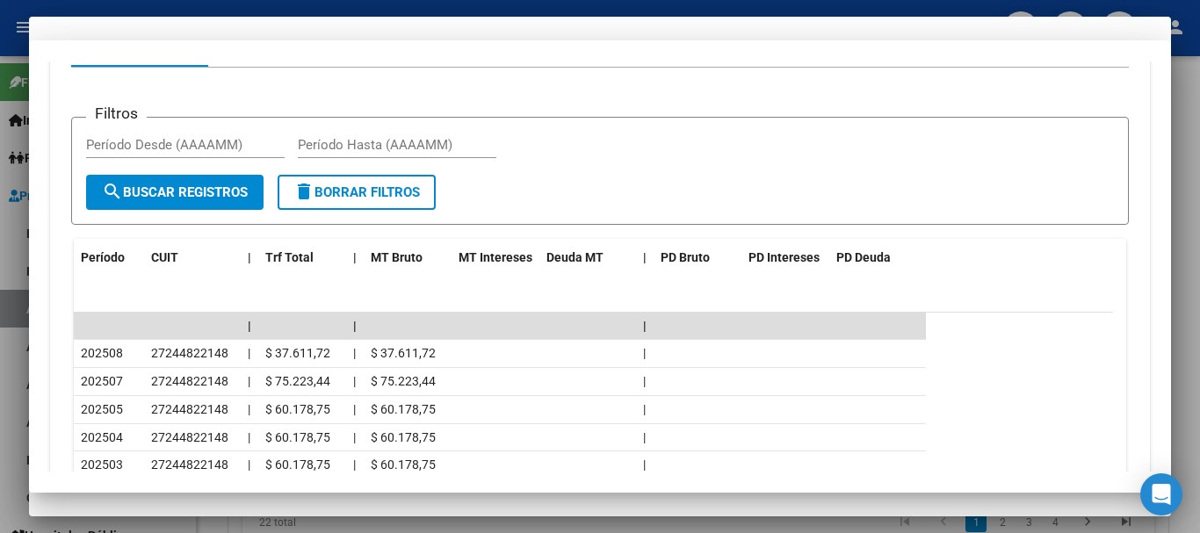
click at [947, 282] on div "[PERSON_NAME] [PERSON_NAME] Nombre Completo" at bounding box center [600, 275] width 1100 height 43
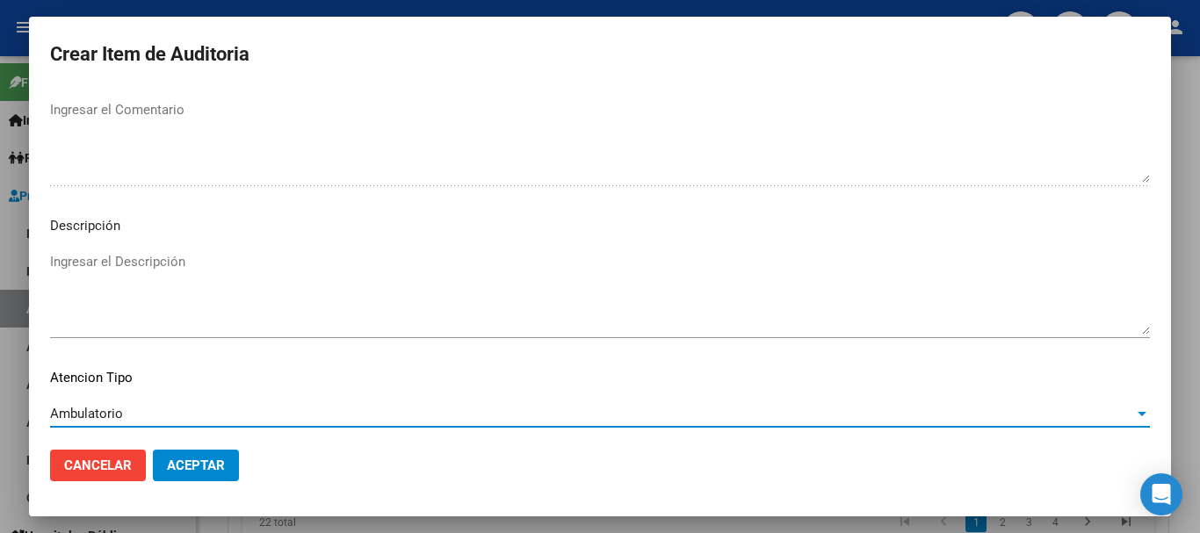
scroll to position [1235, 0]
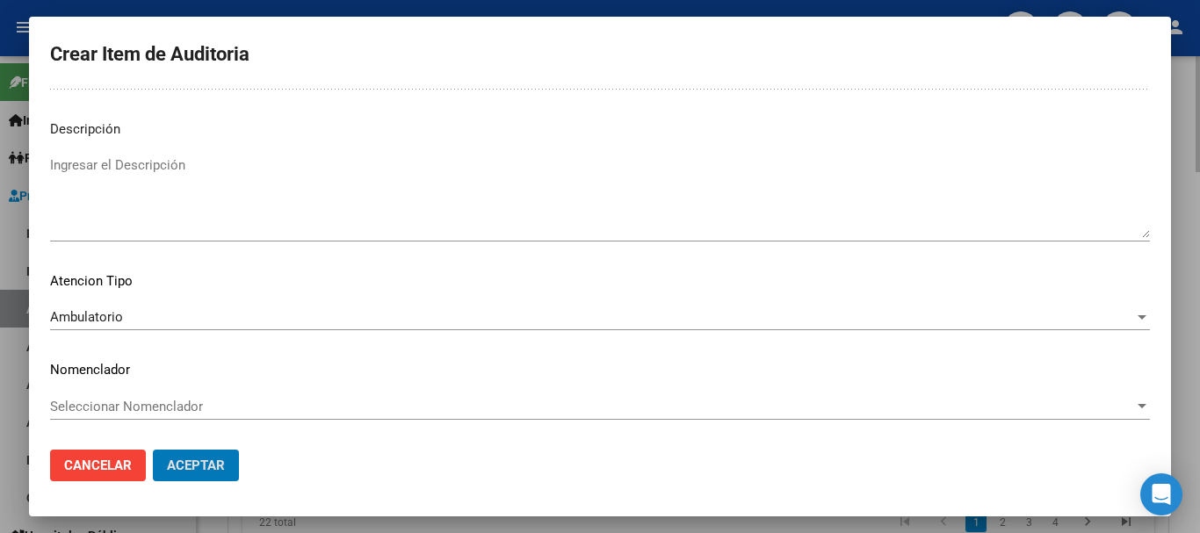
click at [1199, 338] on div at bounding box center [600, 266] width 1200 height 533
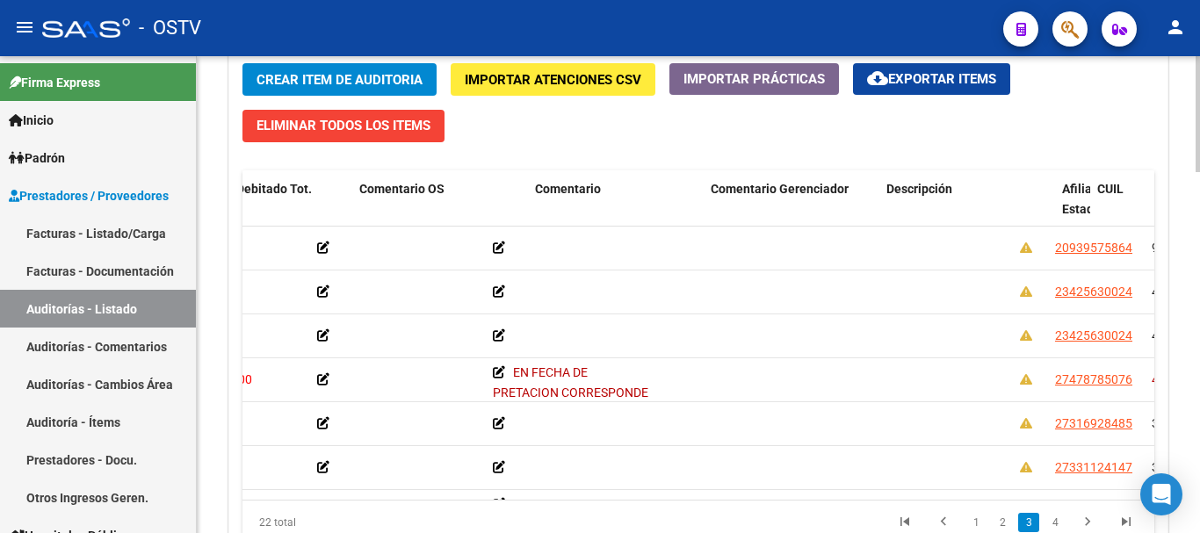
scroll to position [439, 0]
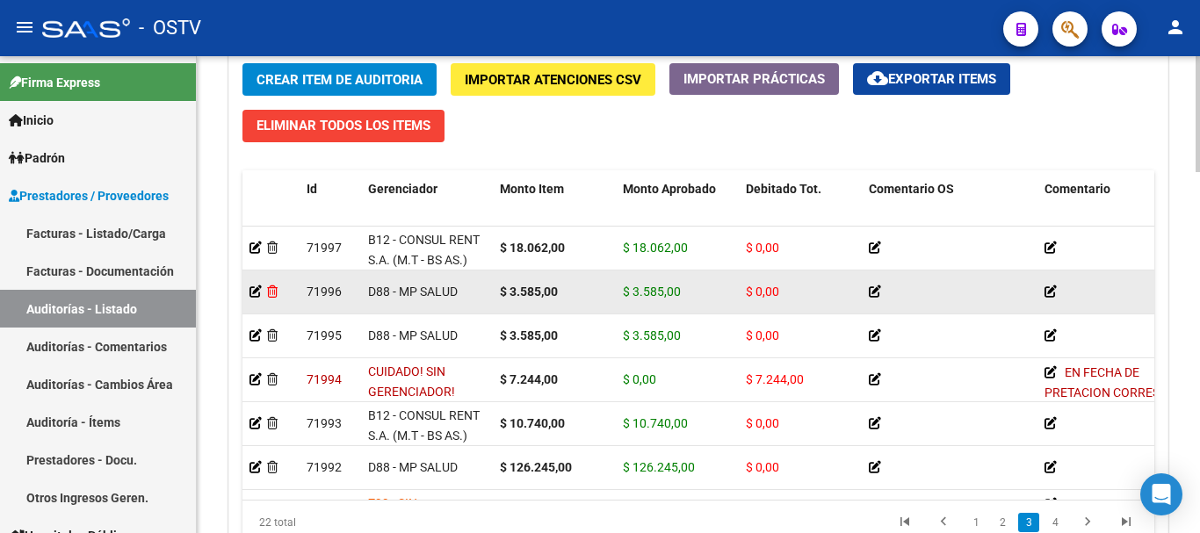
click at [271, 291] on icon at bounding box center [272, 291] width 11 height 12
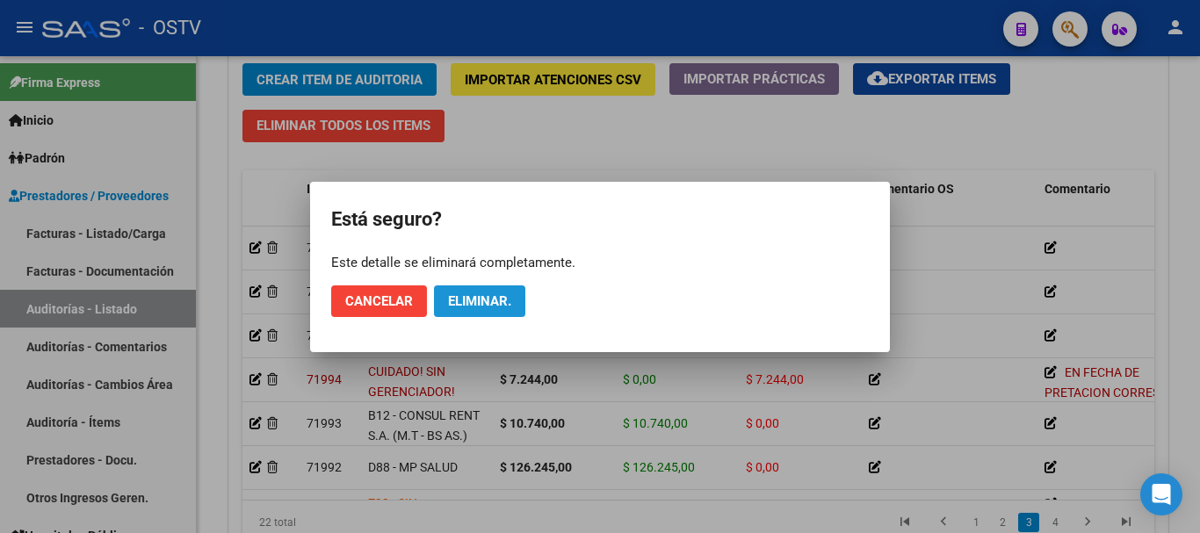
click at [491, 296] on span "Eliminar." at bounding box center [479, 301] width 63 height 16
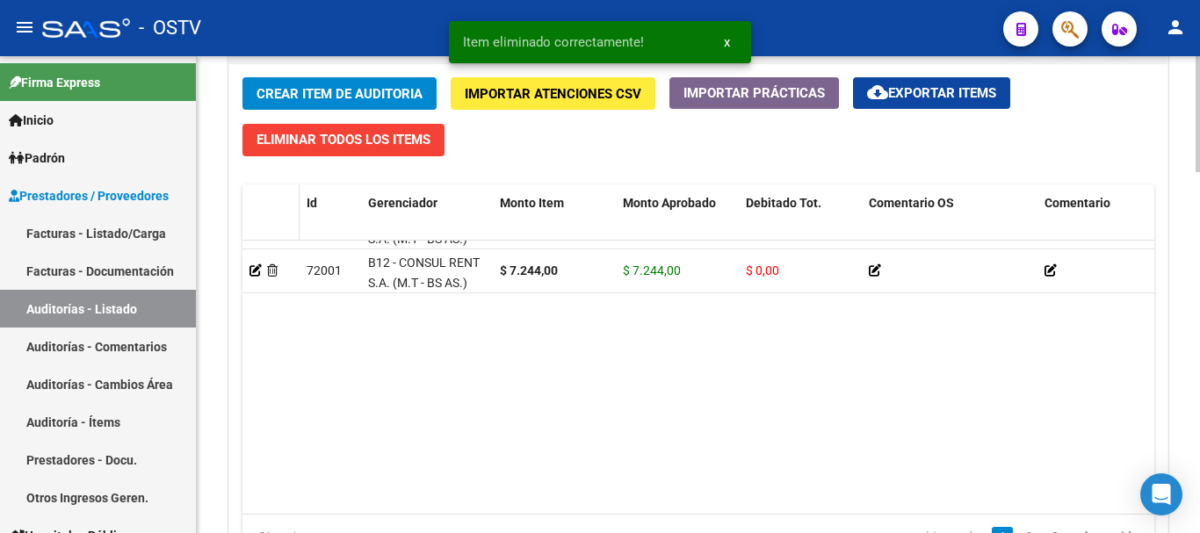
scroll to position [0, 0]
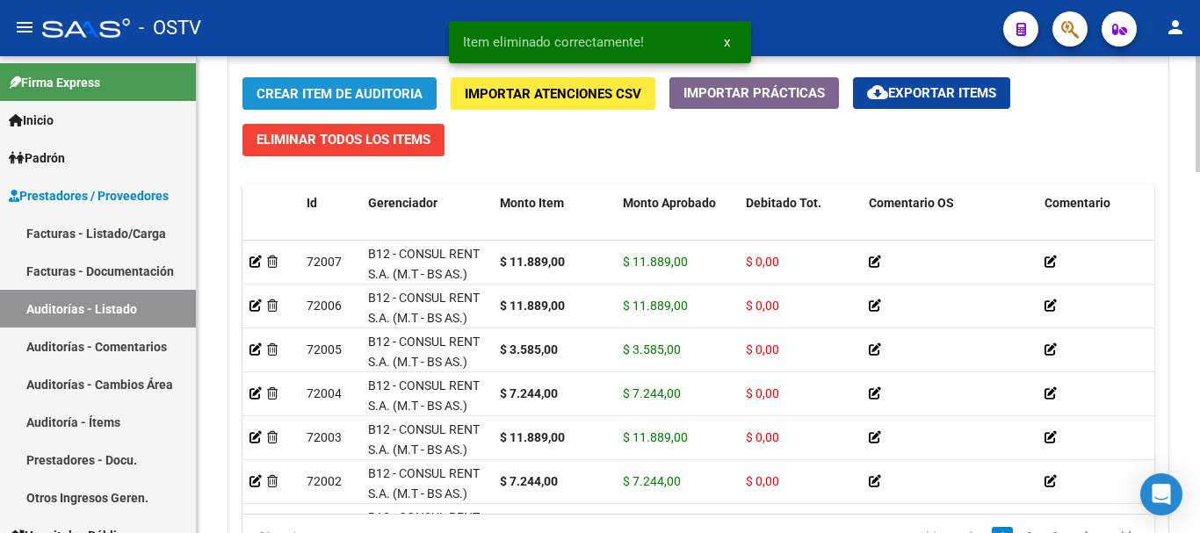
click at [293, 95] on span "Crear Item de Auditoria" at bounding box center [339, 94] width 166 height 16
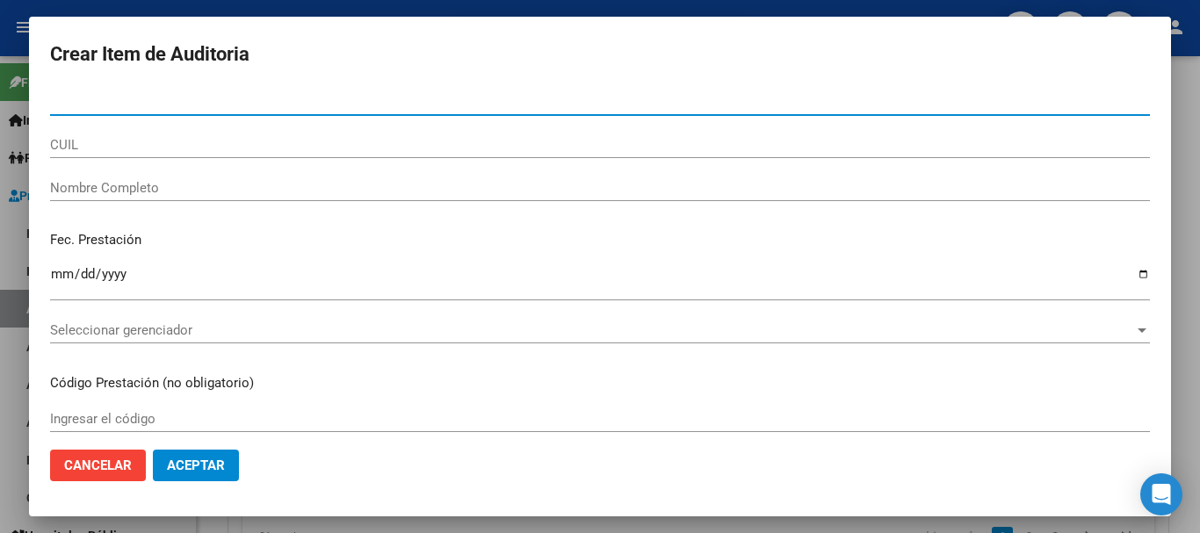
paste input "24482214"
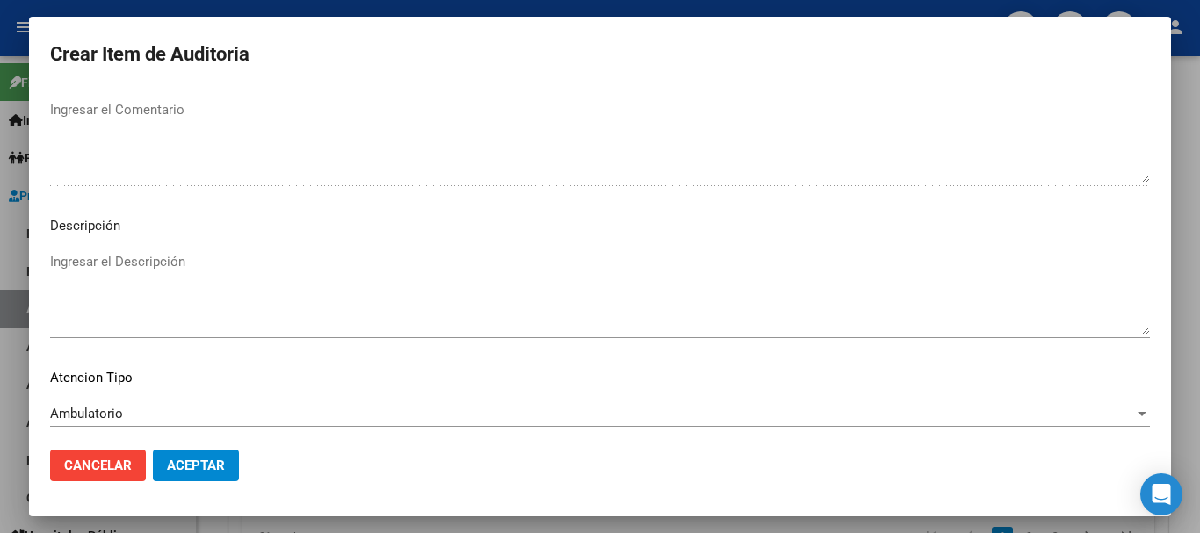
scroll to position [1235, 0]
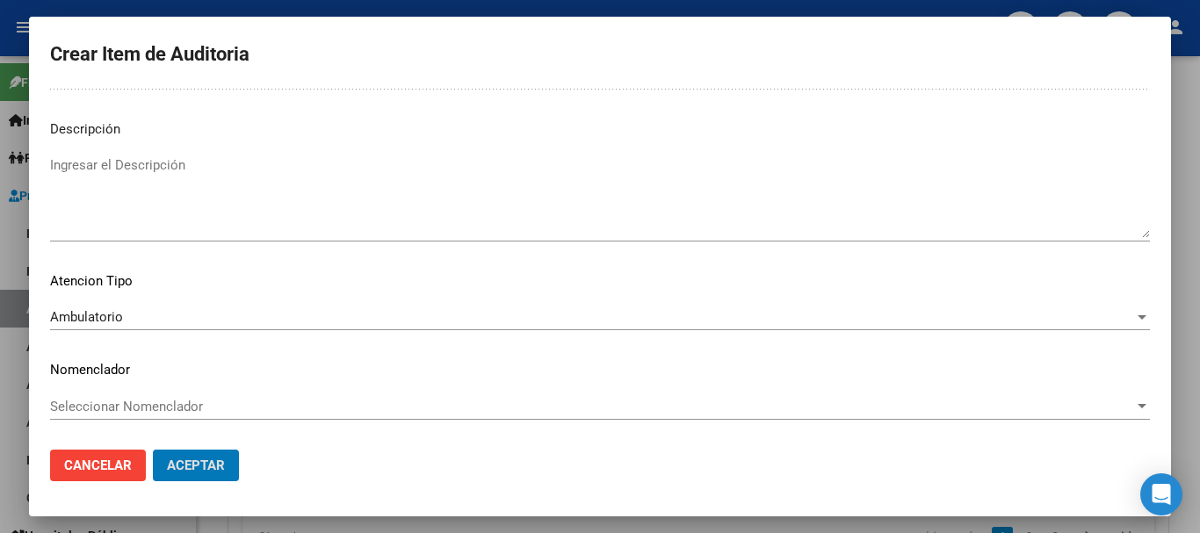
click at [153, 450] on button "Aceptar" at bounding box center [196, 466] width 86 height 32
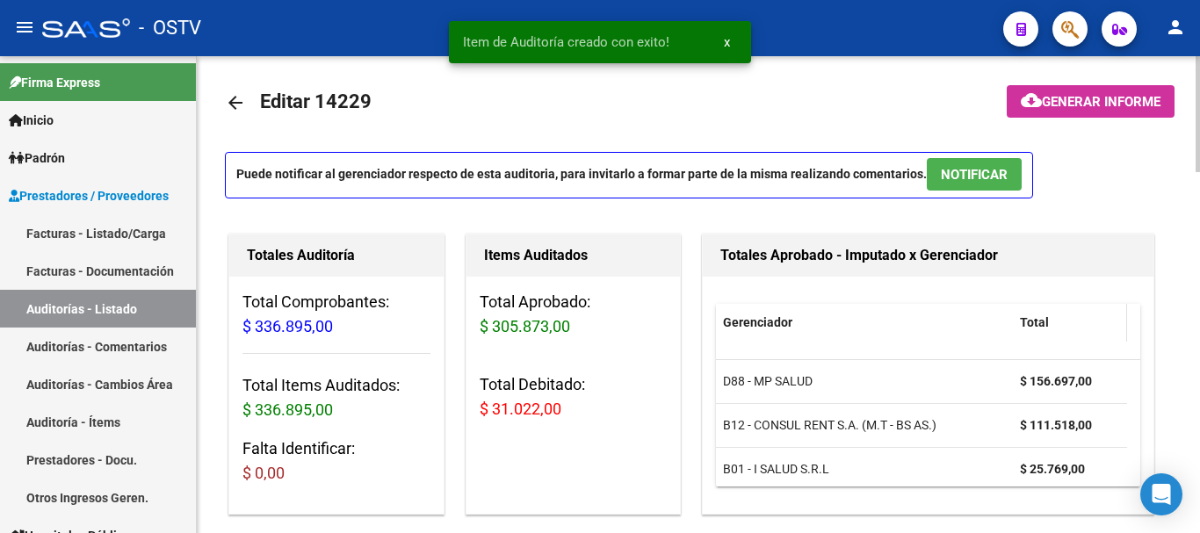
scroll to position [0, 0]
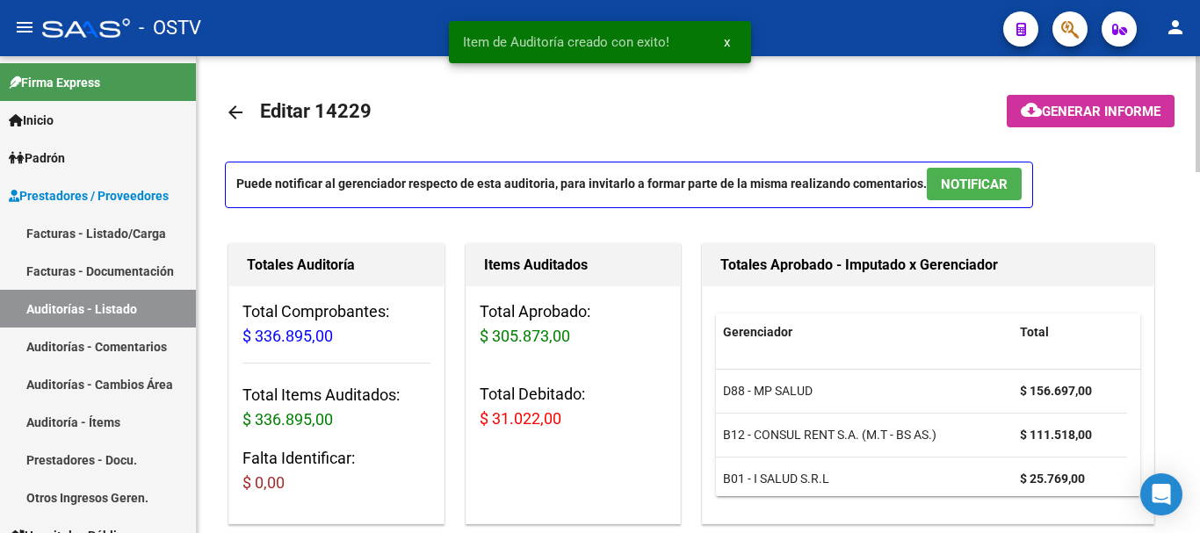
click at [1047, 105] on span "Generar informe" at bounding box center [1101, 112] width 119 height 16
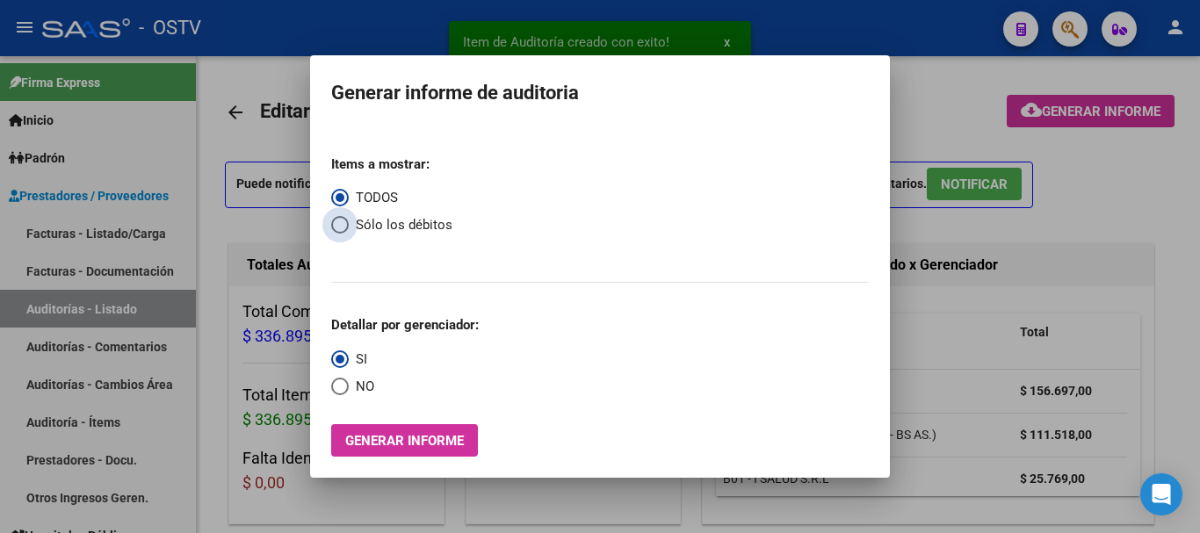
drag, startPoint x: 333, startPoint y: 225, endPoint x: 334, endPoint y: 238, distance: 13.2
click at [334, 227] on span "Select an option" at bounding box center [340, 225] width 18 height 18
click at [334, 227] on input "Sólo los débitos" at bounding box center [340, 225] width 18 height 18
click at [333, 387] on span "Select an option" at bounding box center [340, 387] width 18 height 18
click at [333, 387] on input "NO" at bounding box center [340, 387] width 18 height 18
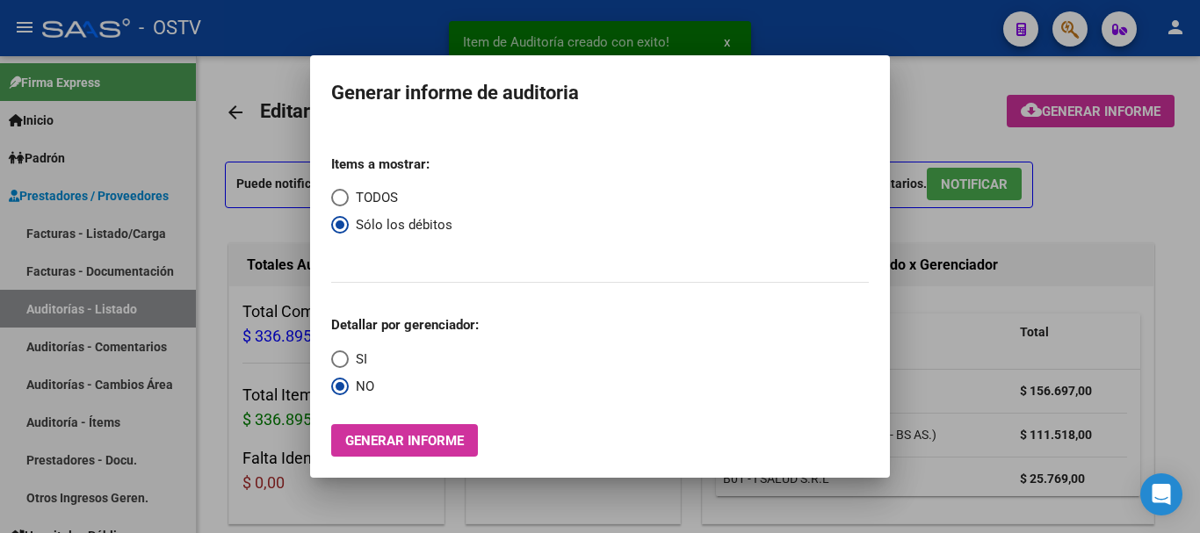
click at [1010, 345] on div at bounding box center [600, 266] width 1200 height 533
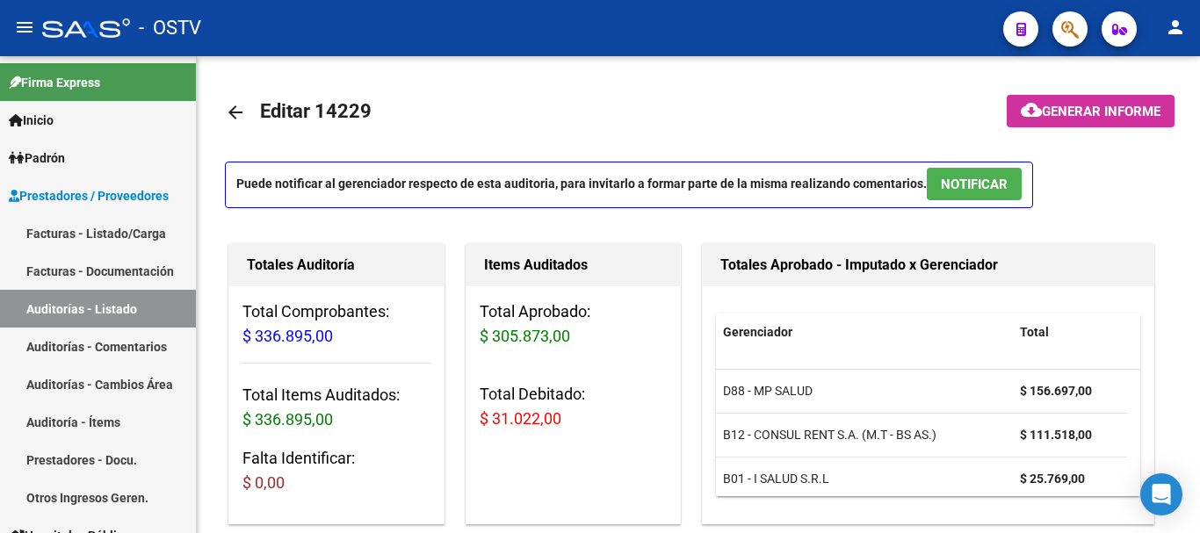
click at [1142, 103] on span "cloud_download Generar informe" at bounding box center [1091, 111] width 140 height 16
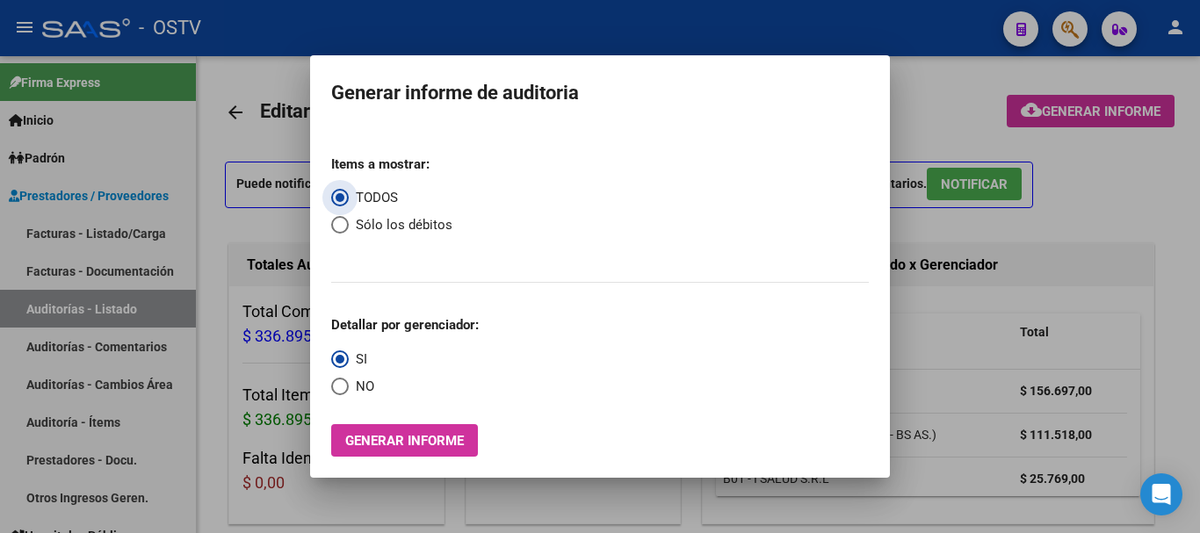
click at [345, 227] on span "Select an option" at bounding box center [340, 225] width 18 height 18
click at [345, 227] on input "Sólo los débitos" at bounding box center [340, 225] width 18 height 18
click at [341, 387] on span "Select an option" at bounding box center [340, 387] width 18 height 18
click at [341, 387] on input "NO" at bounding box center [340, 387] width 18 height 18
click at [364, 440] on span "Generar informe" at bounding box center [404, 441] width 119 height 16
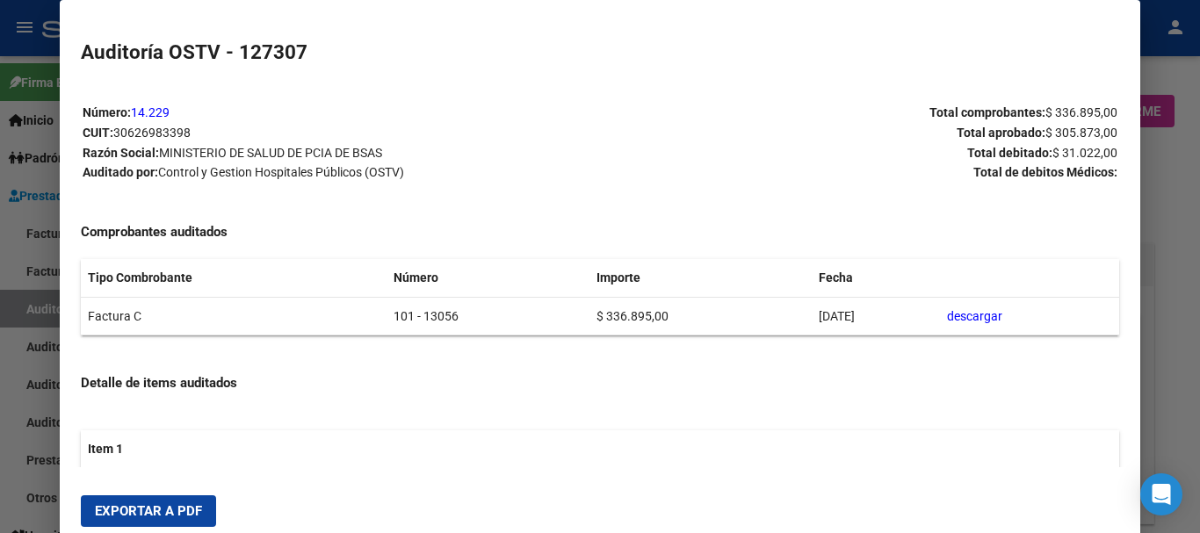
click at [143, 511] on span "Exportar a PDF" at bounding box center [148, 511] width 107 height 16
click at [1174, 333] on div at bounding box center [600, 266] width 1200 height 533
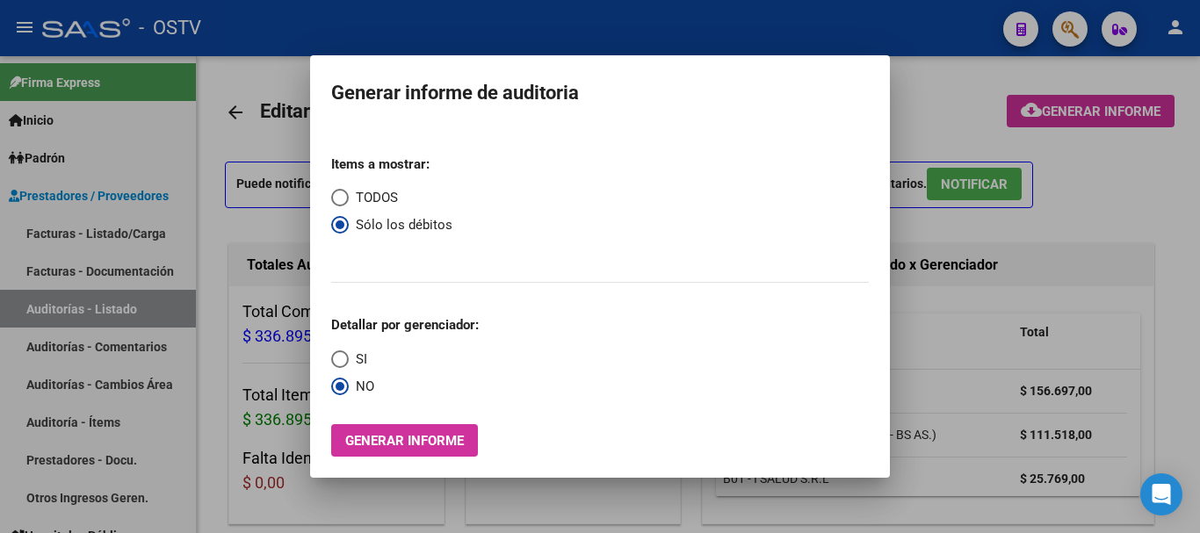
click at [371, 433] on span "Generar informe" at bounding box center [404, 441] width 119 height 16
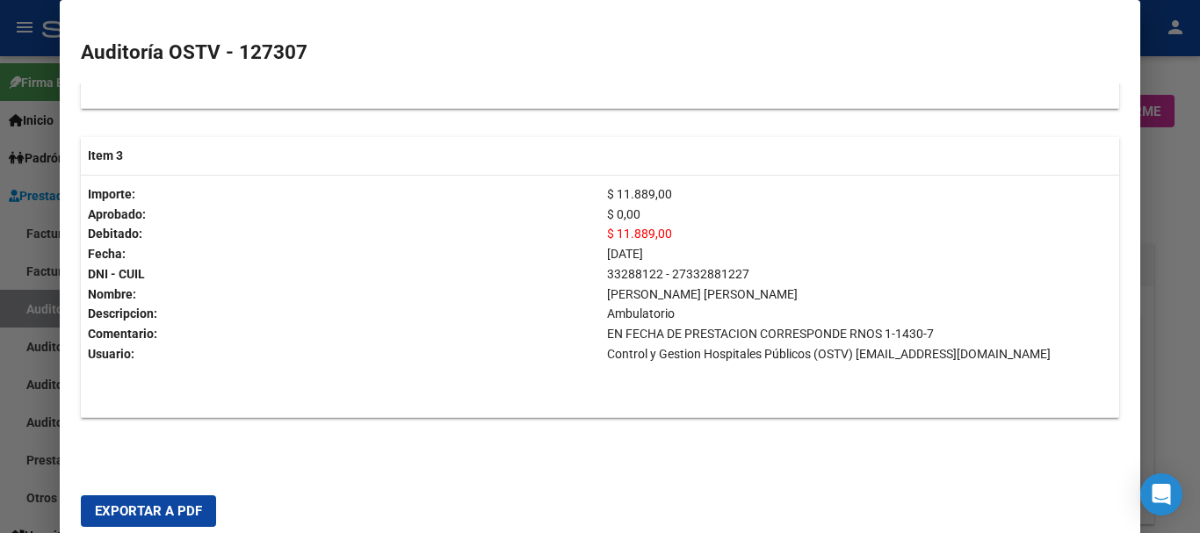
scroll to position [992, 0]
click at [1189, 355] on div at bounding box center [600, 266] width 1200 height 533
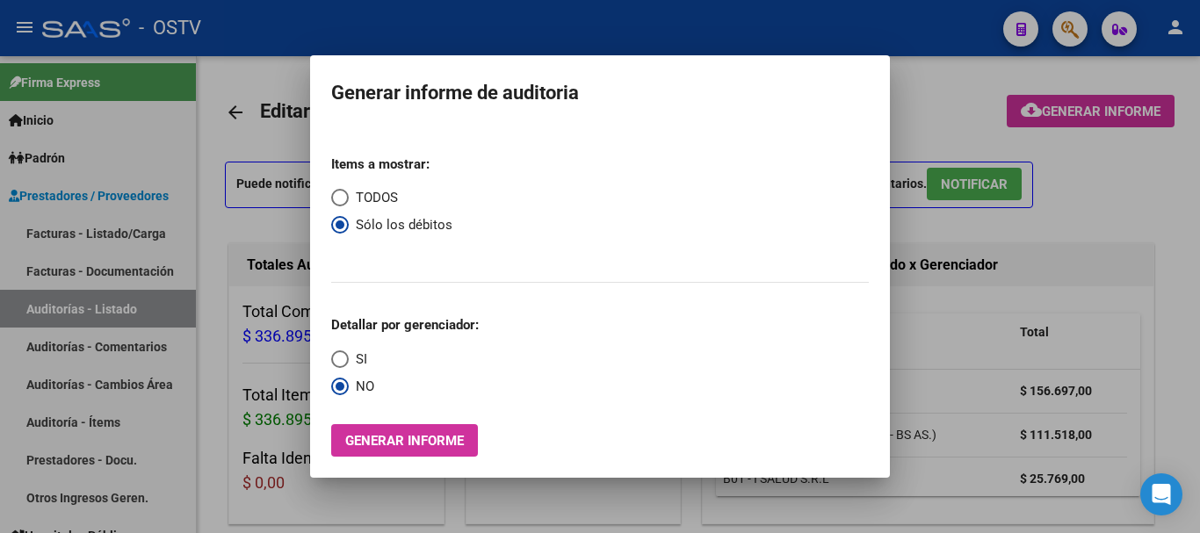
click at [1154, 349] on div at bounding box center [600, 266] width 1200 height 533
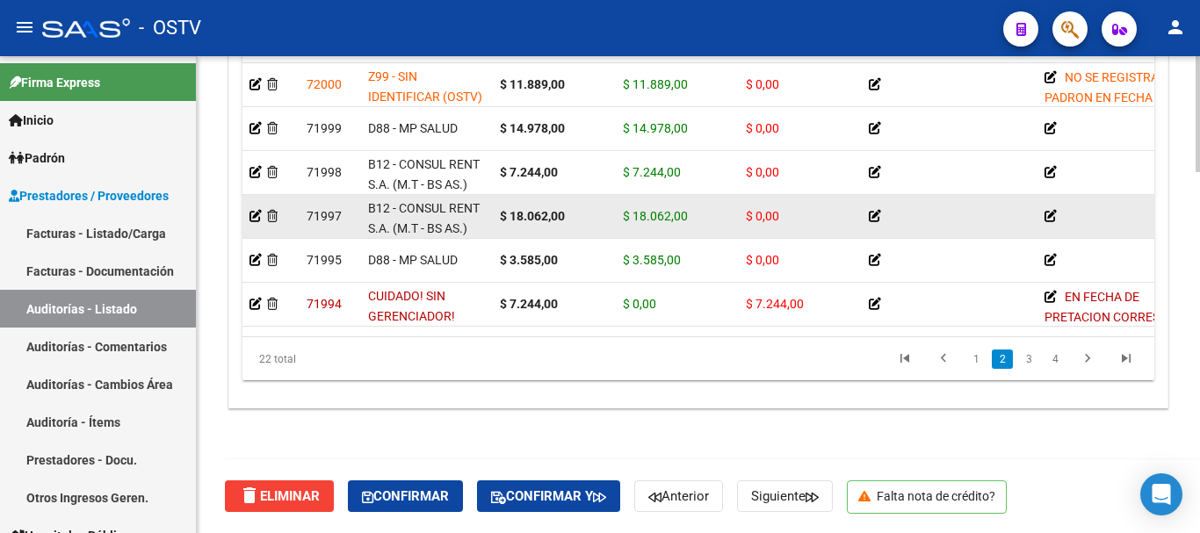
scroll to position [263, 0]
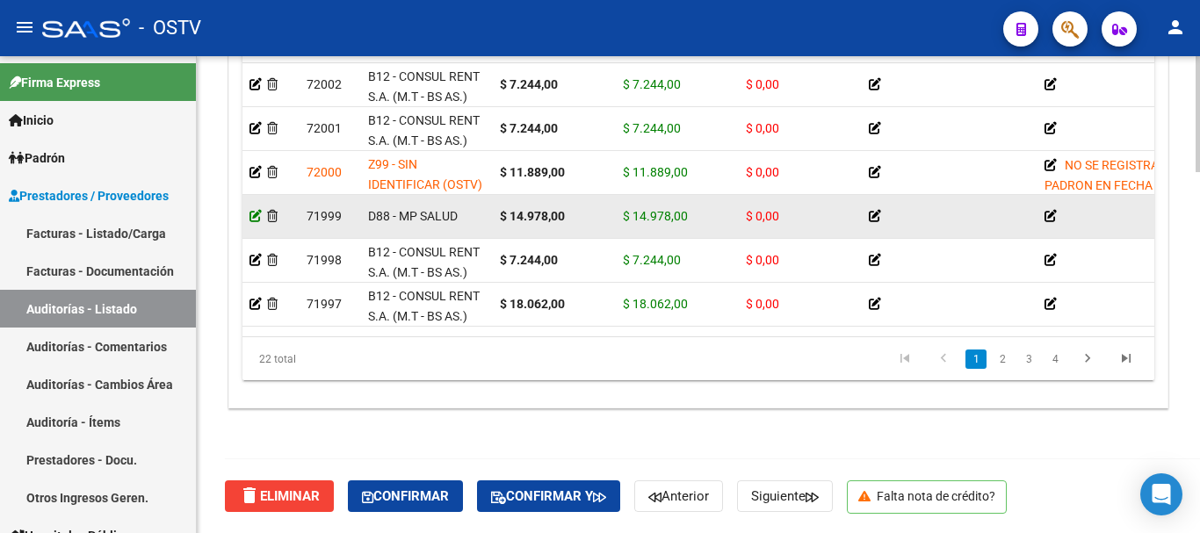
click at [251, 217] on icon at bounding box center [255, 216] width 12 height 12
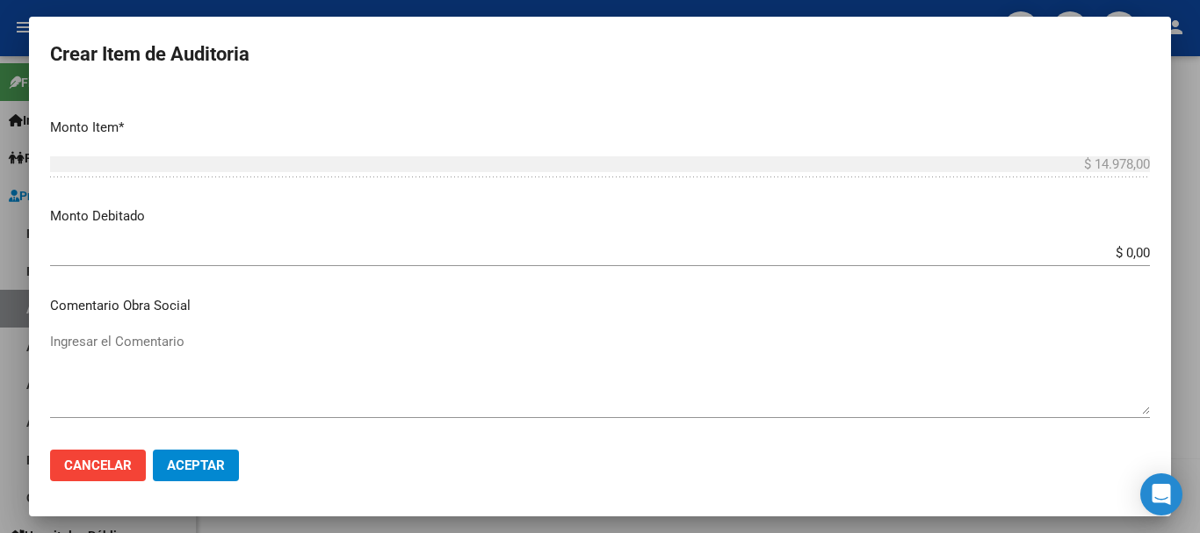
scroll to position [615, 0]
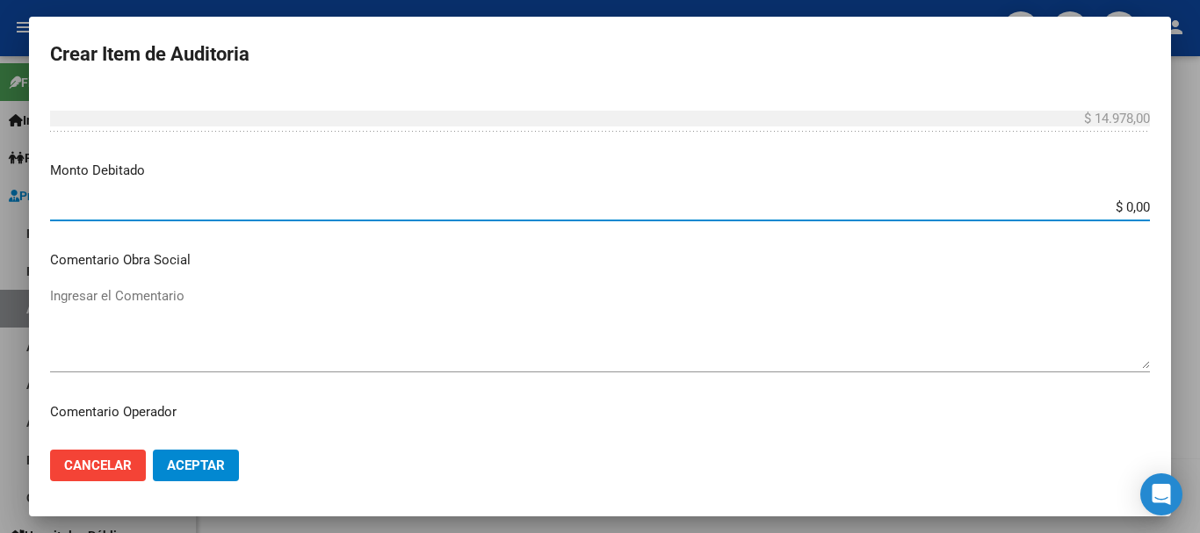
click at [1115, 200] on input "$ 0,00" at bounding box center [600, 207] width 1100 height 16
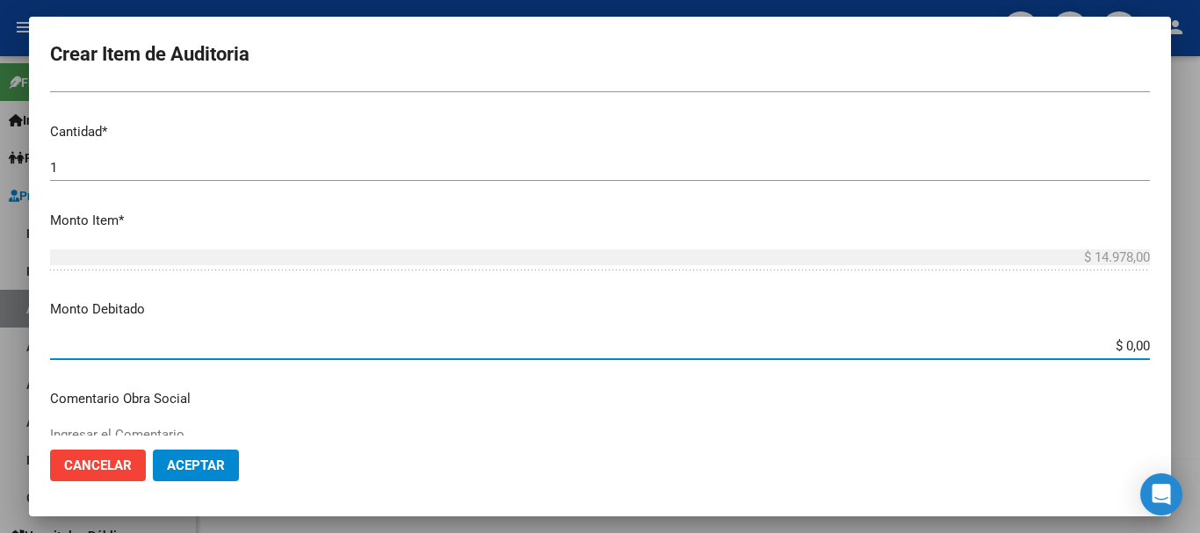
scroll to position [527, 0]
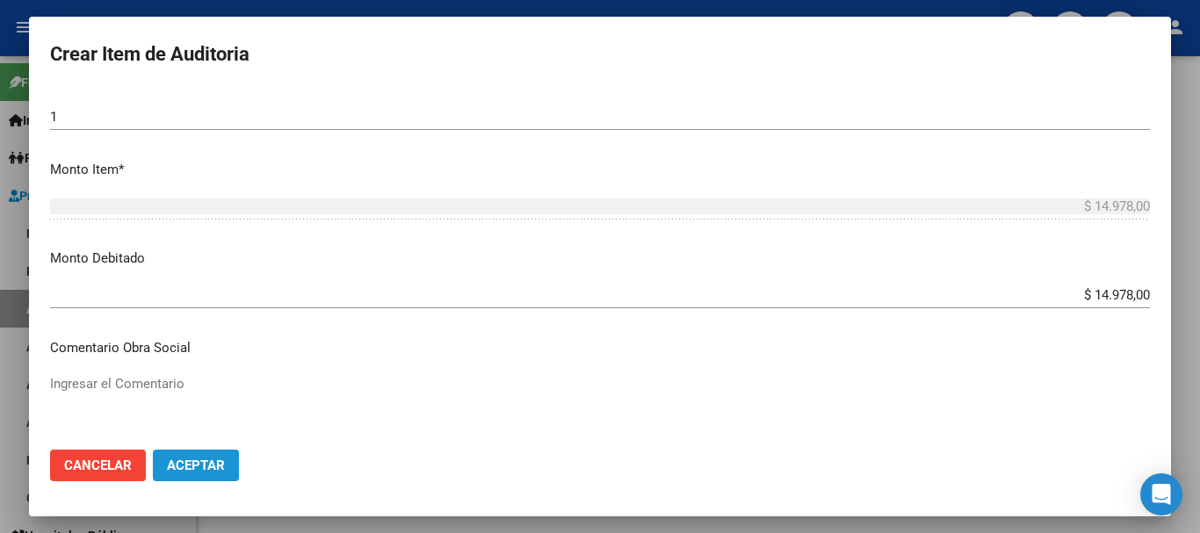
click at [189, 466] on span "Aceptar" at bounding box center [196, 466] width 58 height 16
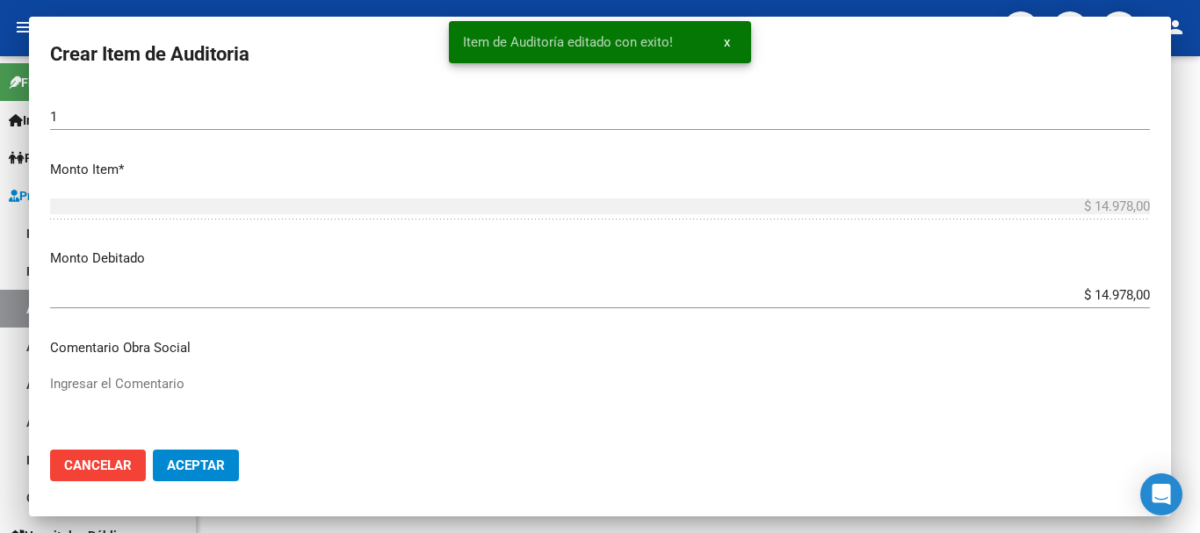
scroll to position [0, 0]
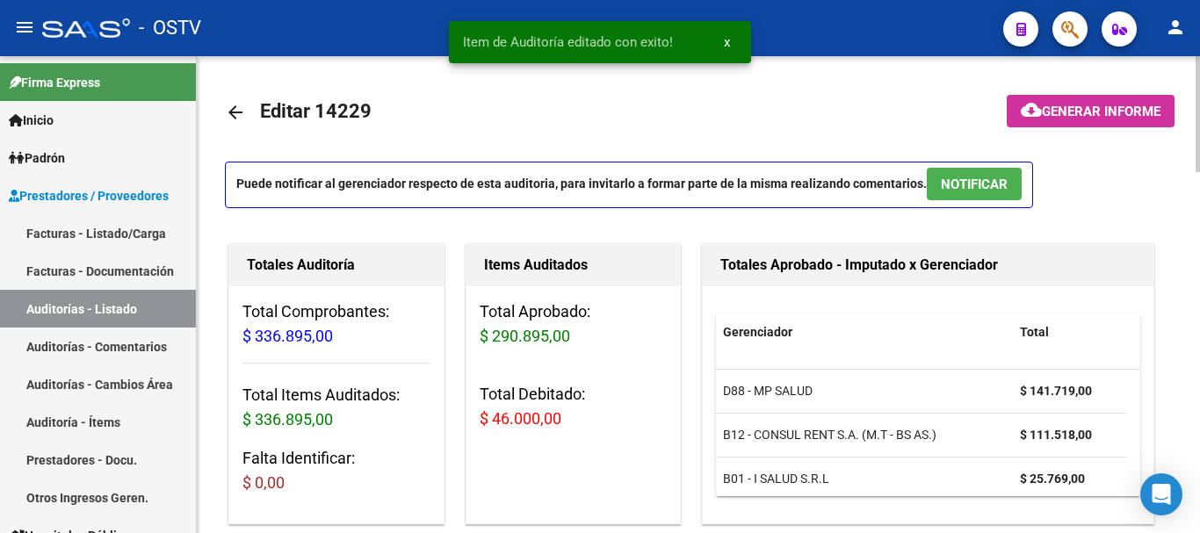
click at [1199, 74] on div at bounding box center [1197, 114] width 4 height 116
click at [1118, 107] on span "Generar informe" at bounding box center [1101, 112] width 119 height 16
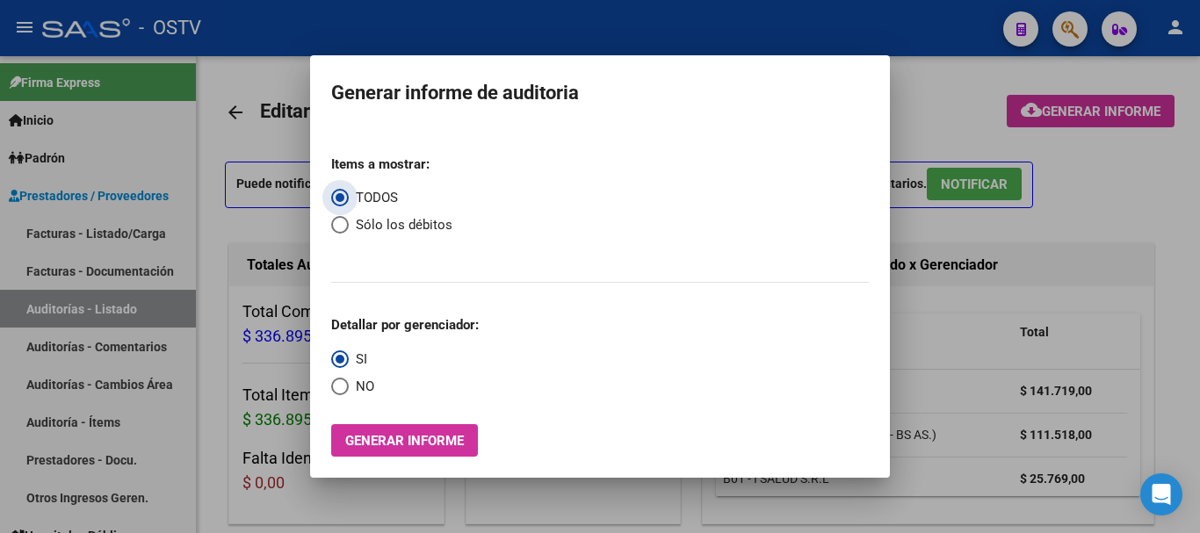
click at [342, 229] on span "Select an option" at bounding box center [340, 225] width 18 height 18
click at [342, 229] on input "Sólo los débitos" at bounding box center [340, 225] width 18 height 18
drag, startPoint x: 340, startPoint y: 386, endPoint x: 350, endPoint y: 402, distance: 19.0
click at [341, 386] on span "Select an option" at bounding box center [340, 387] width 18 height 18
click at [341, 386] on input "NO" at bounding box center [340, 387] width 18 height 18
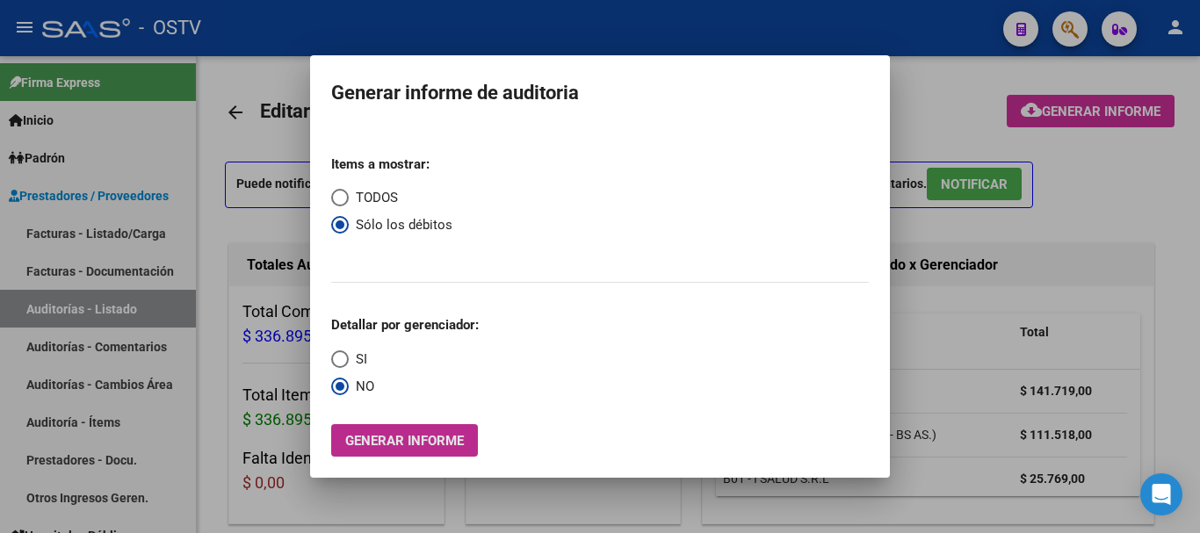
click at [372, 448] on span "Generar informe" at bounding box center [404, 441] width 119 height 16
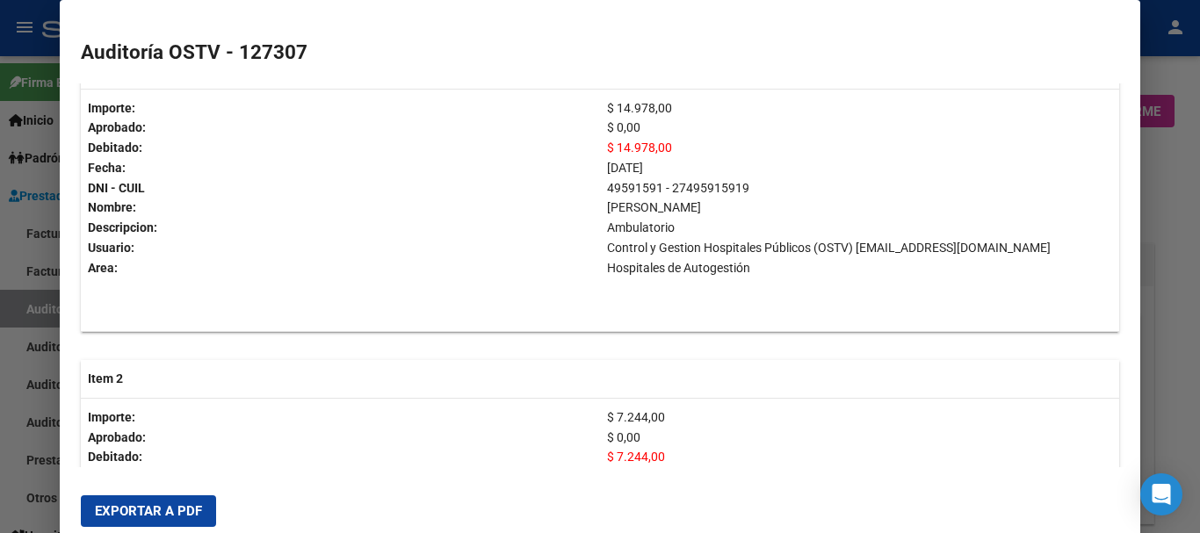
scroll to position [351, 0]
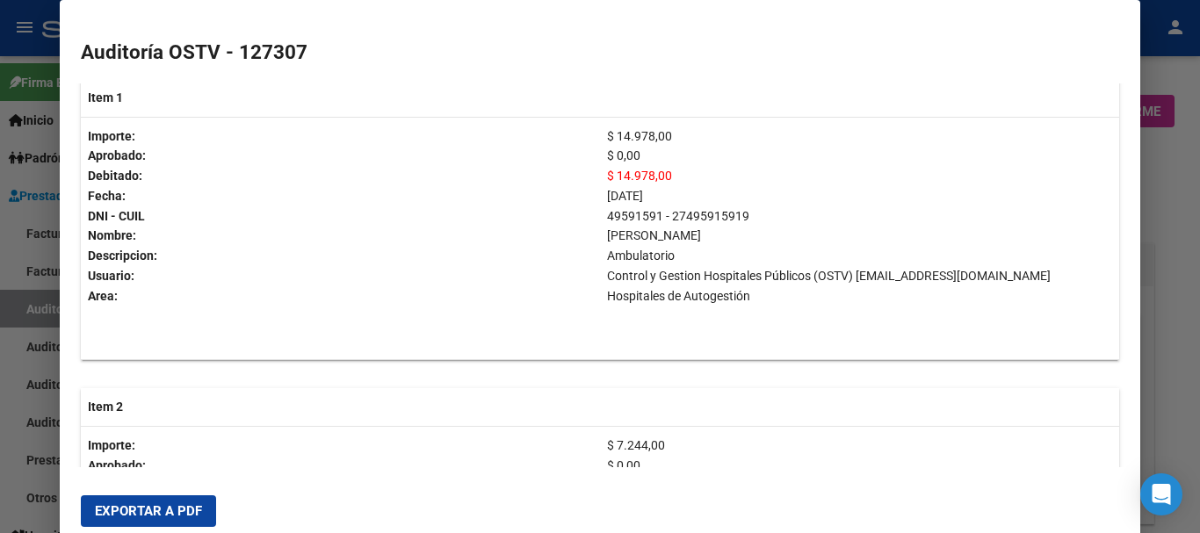
click at [624, 220] on p "49591591 - 27495915919 [PERSON_NAME]" at bounding box center [859, 226] width 505 height 40
click at [625, 220] on p "49591591 - 27495915919 [PERSON_NAME]" at bounding box center [859, 226] width 505 height 40
copy p "49591591"
click at [1199, 220] on div at bounding box center [600, 266] width 1200 height 533
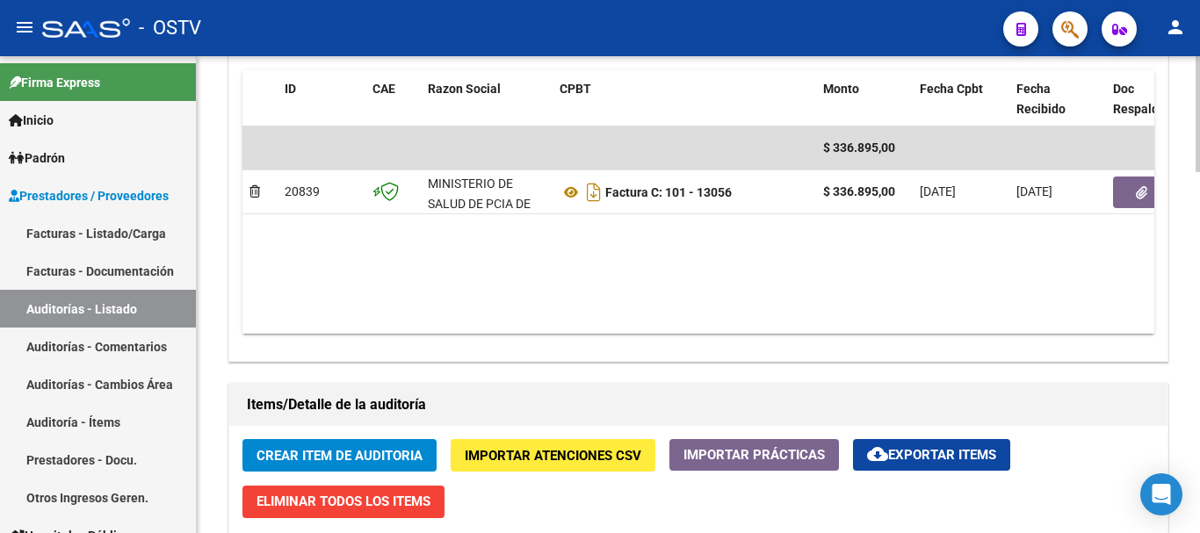
scroll to position [966, 0]
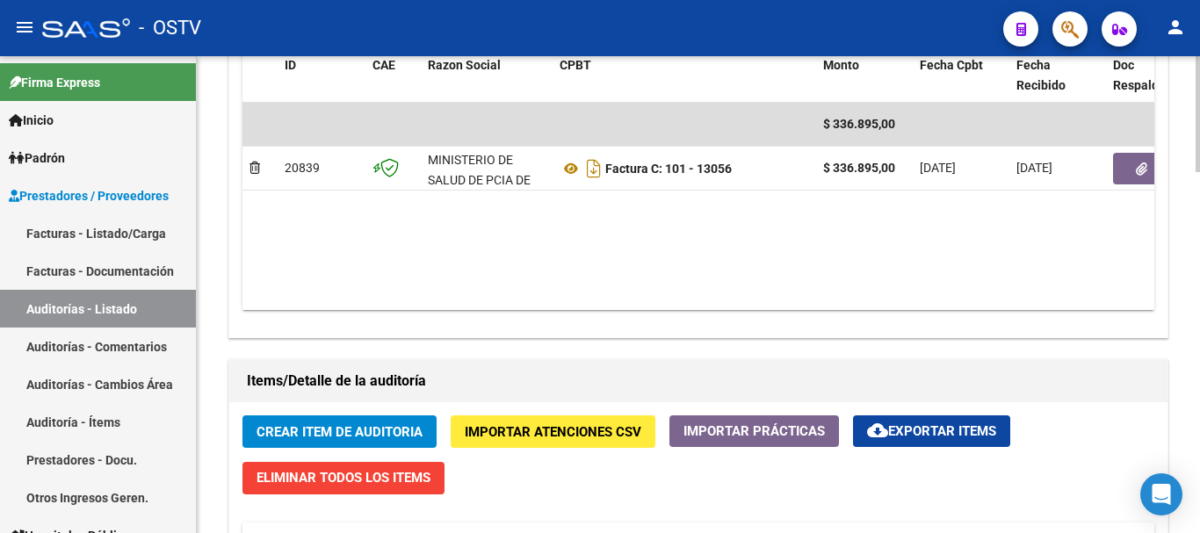
click at [326, 429] on span "Crear Item de Auditoria" at bounding box center [339, 432] width 166 height 16
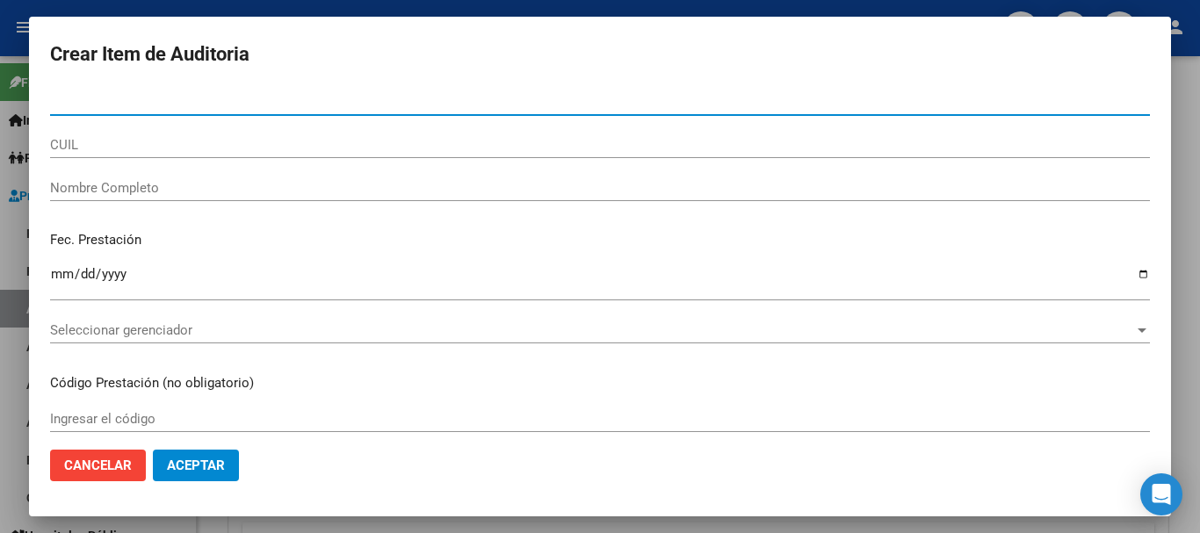
paste input "49591591"
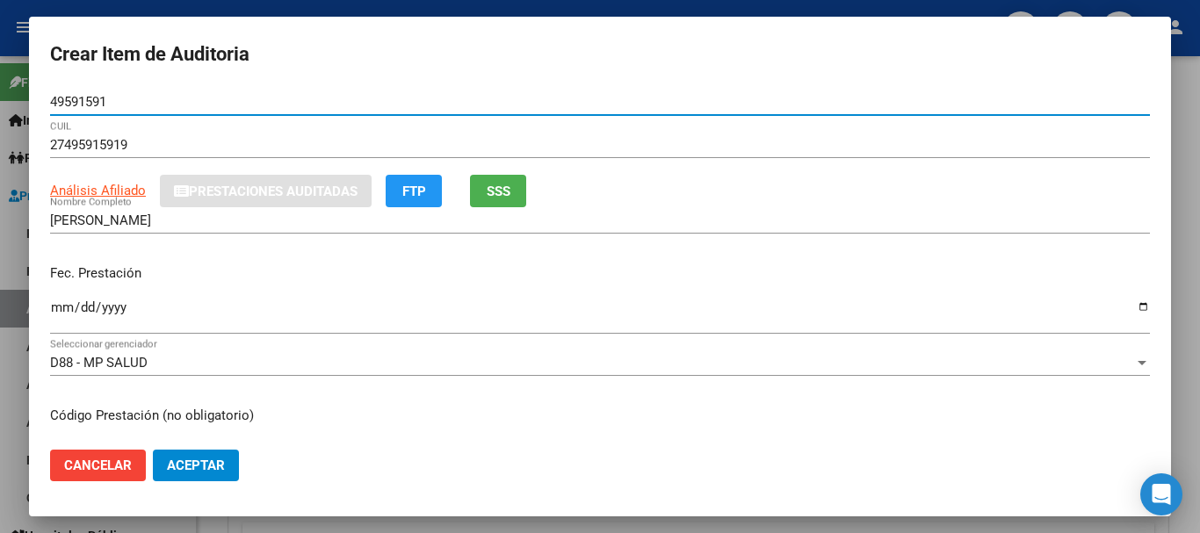
click at [153, 450] on button "Aceptar" at bounding box center [196, 466] width 86 height 32
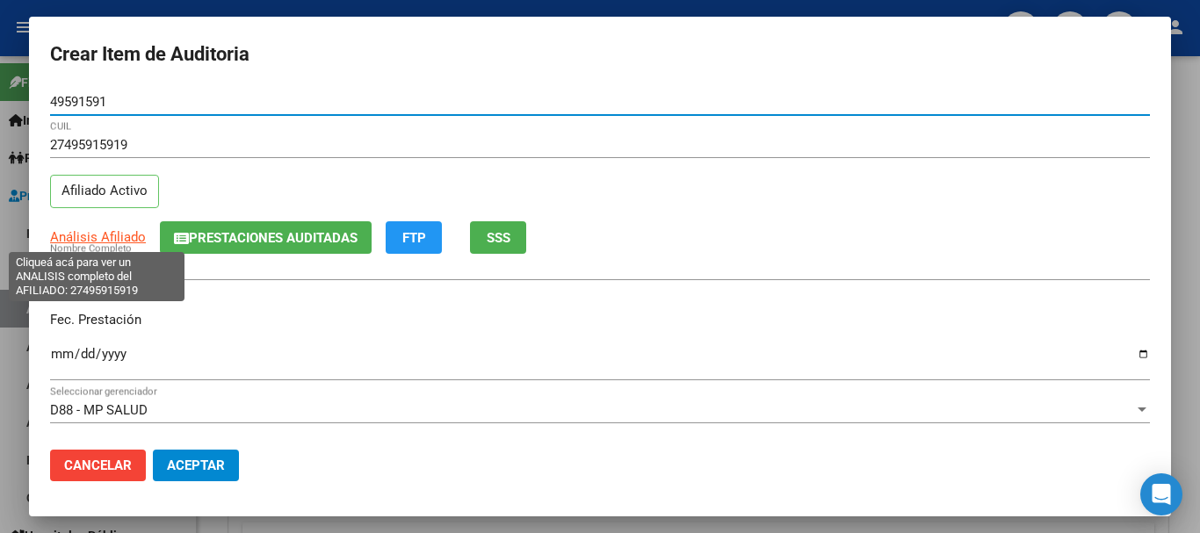
click at [121, 241] on span "Análisis Afiliado" at bounding box center [98, 237] width 96 height 16
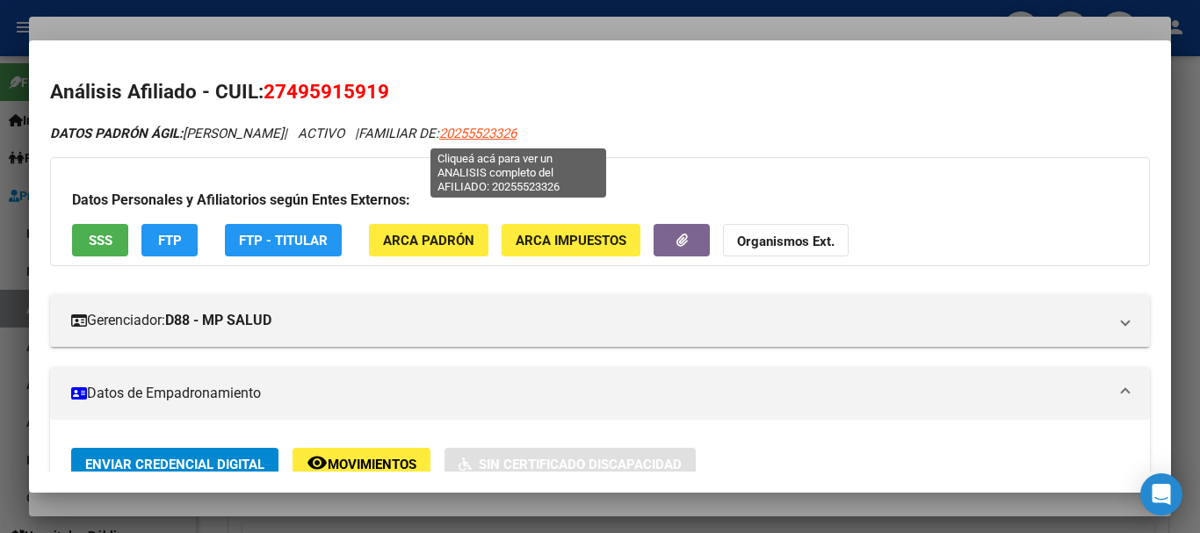
click at [516, 133] on span "20255523326" at bounding box center [477, 134] width 77 height 16
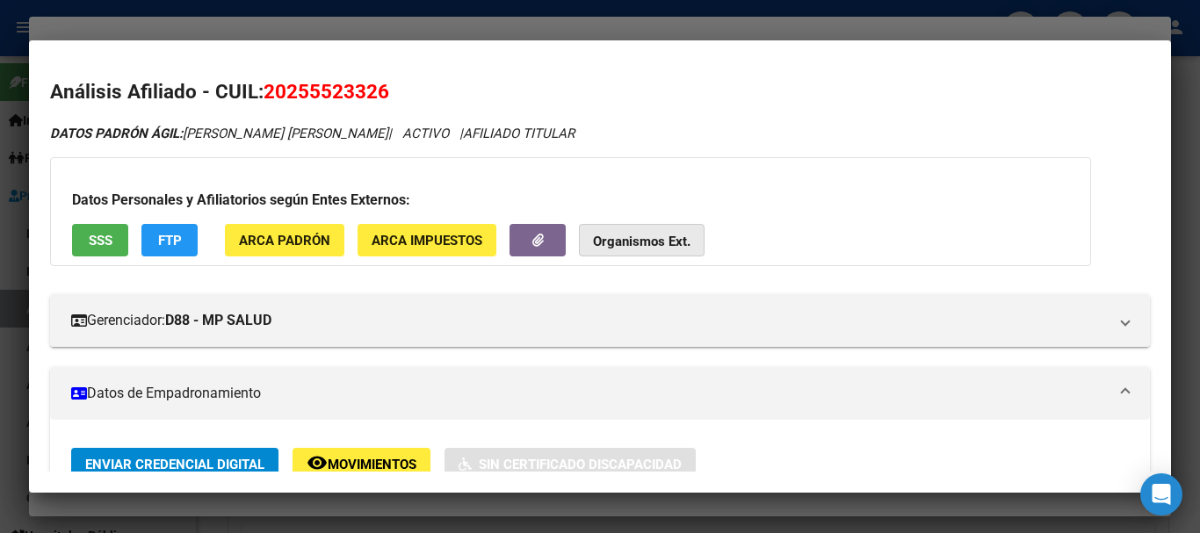
click at [645, 241] on strong "Organismos Ext." at bounding box center [641, 242] width 97 height 16
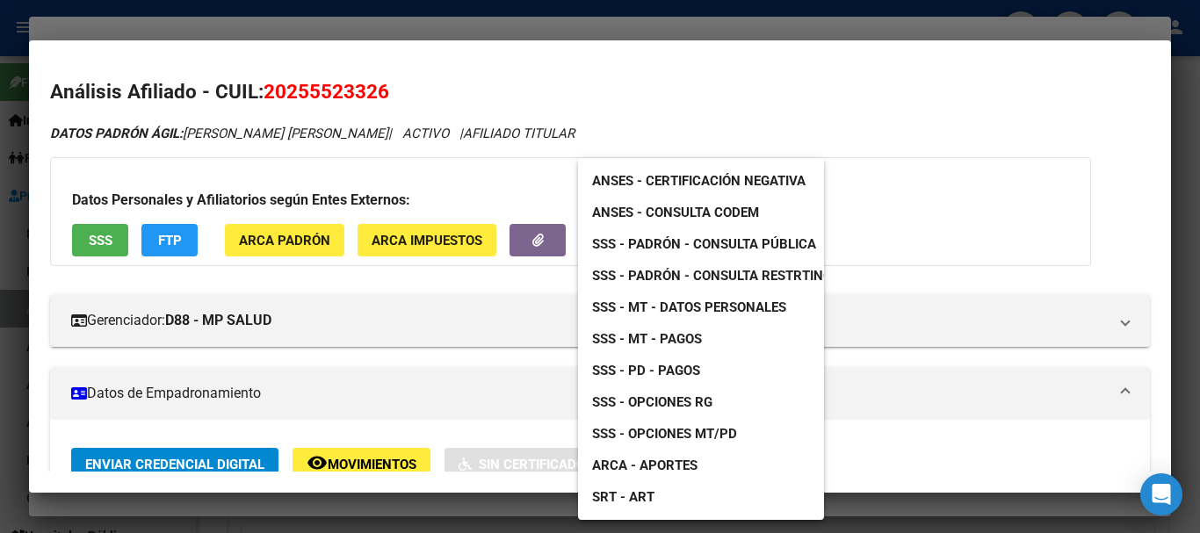
click at [543, 26] on div at bounding box center [600, 266] width 1200 height 533
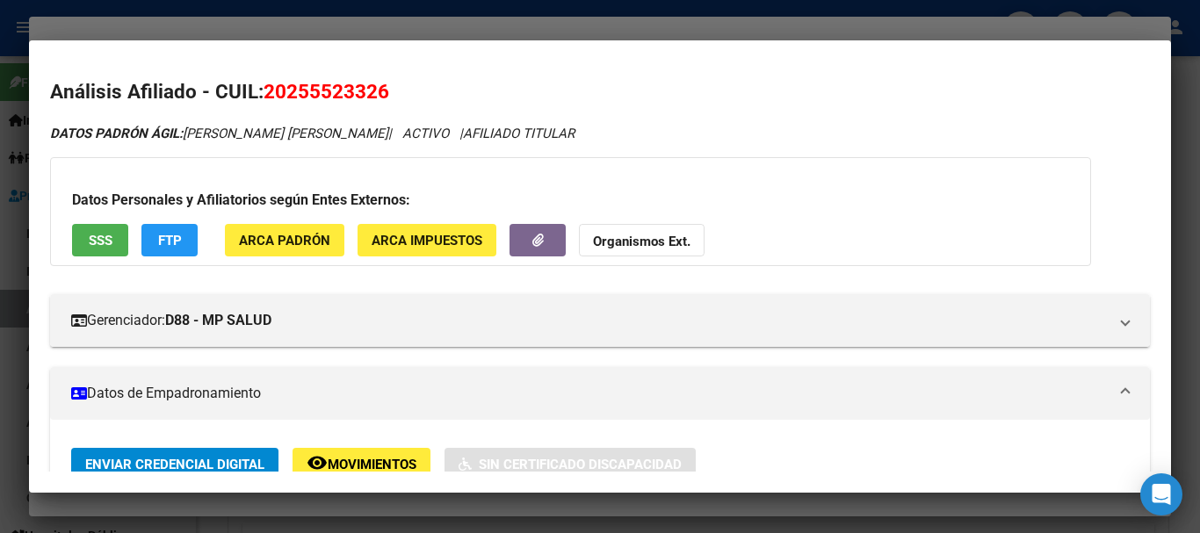
click at [541, 25] on div at bounding box center [600, 266] width 1200 height 533
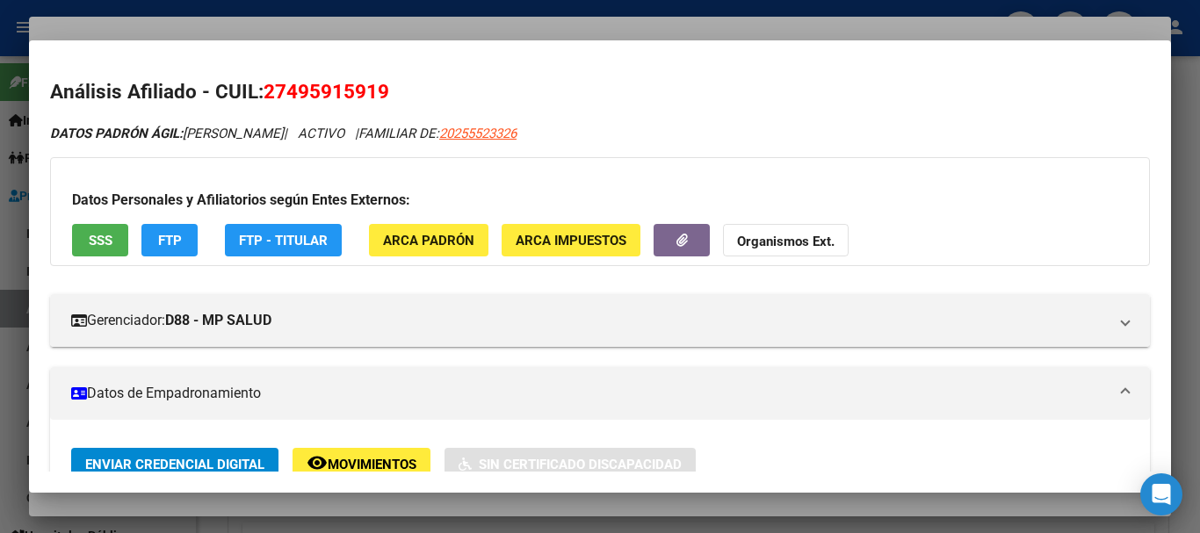
click at [337, 94] on span "27495915919" at bounding box center [326, 91] width 126 height 23
click at [358, 32] on div at bounding box center [600, 266] width 1200 height 533
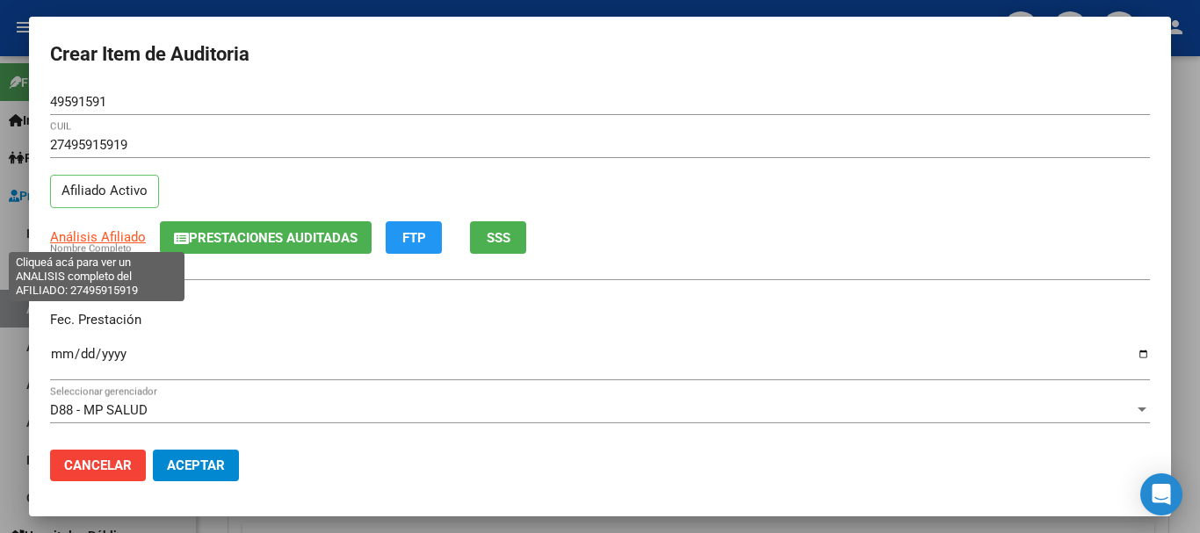
click at [87, 240] on span "Análisis Afiliado" at bounding box center [98, 237] width 96 height 16
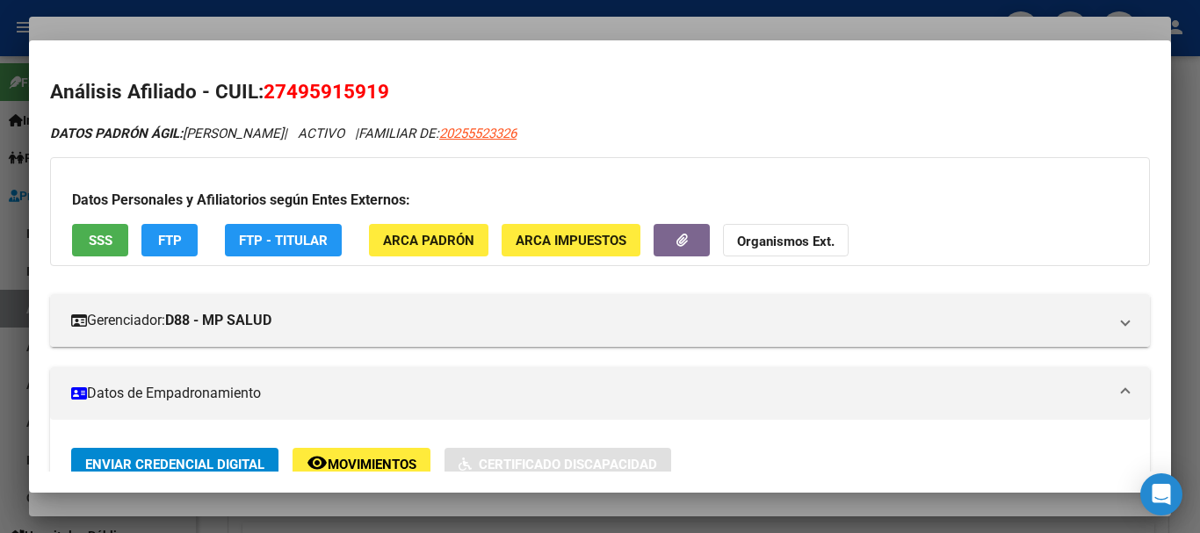
click at [779, 236] on strong "Organismos Ext." at bounding box center [785, 242] width 97 height 16
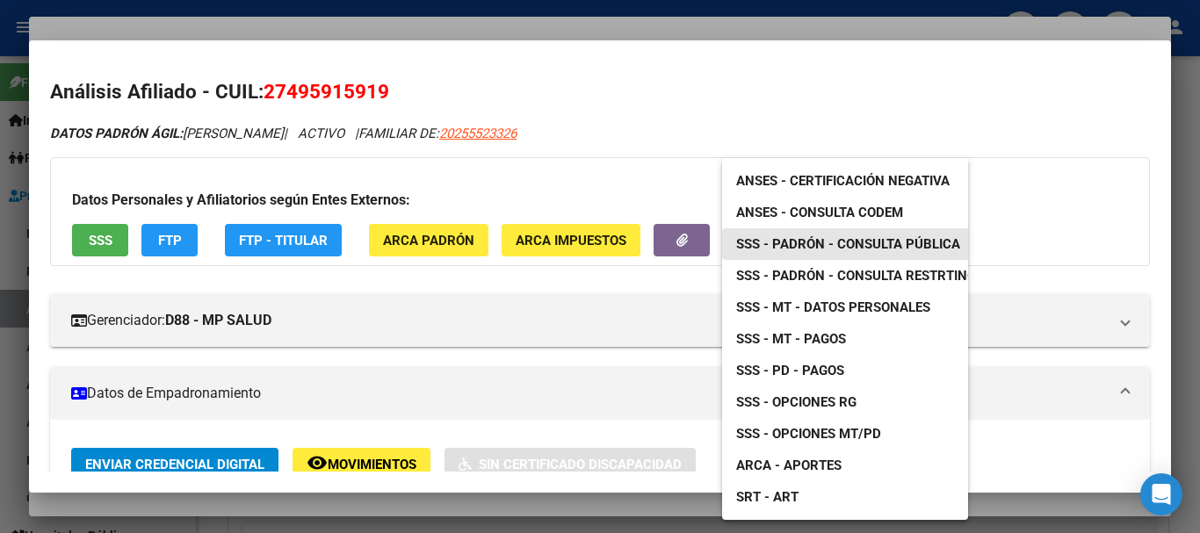
click at [855, 241] on span "SSS - Padrón - Consulta Pública" at bounding box center [848, 244] width 224 height 16
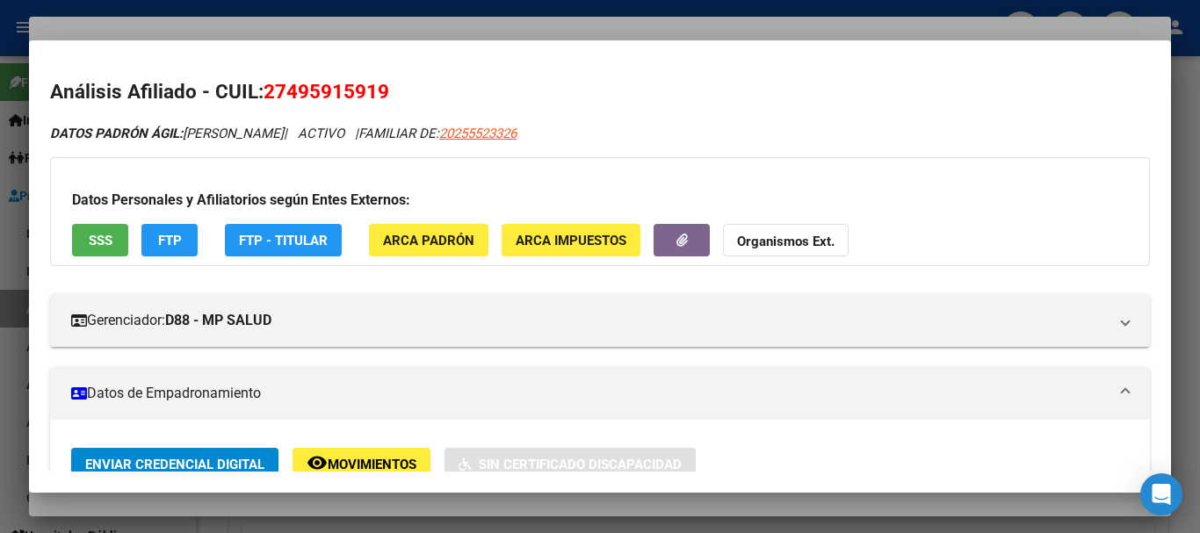
click at [477, 27] on div at bounding box center [600, 266] width 1200 height 533
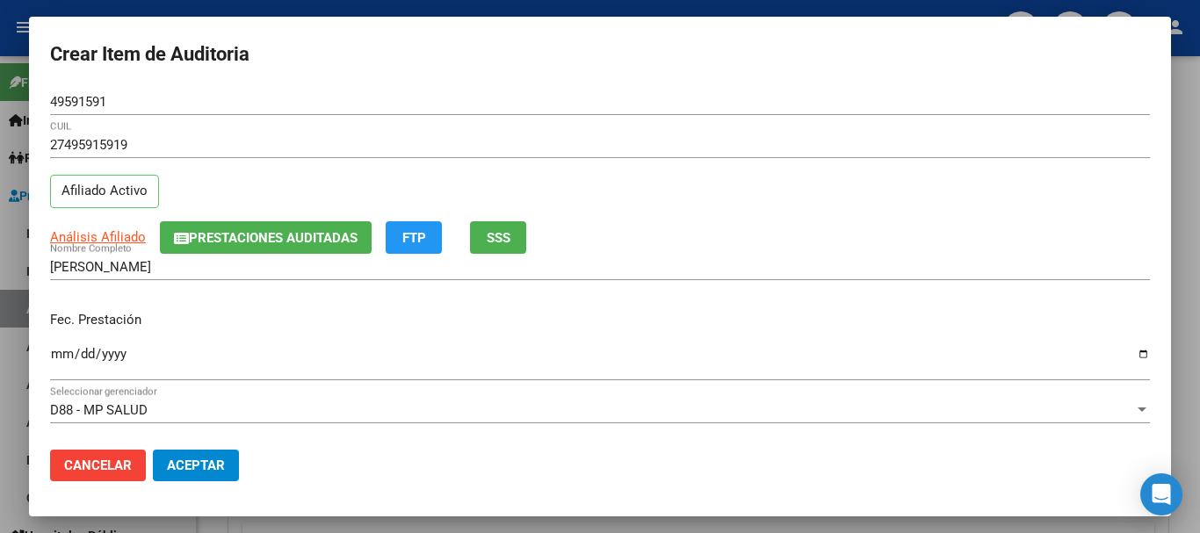
click at [477, 27] on mat-dialog-container "Crear Item de Auditoria 49591591 Nro Documento 27495915919 CUIL Afiliado Activo…" at bounding box center [600, 267] width 1142 height 500
click at [1199, 126] on div at bounding box center [600, 266] width 1200 height 533
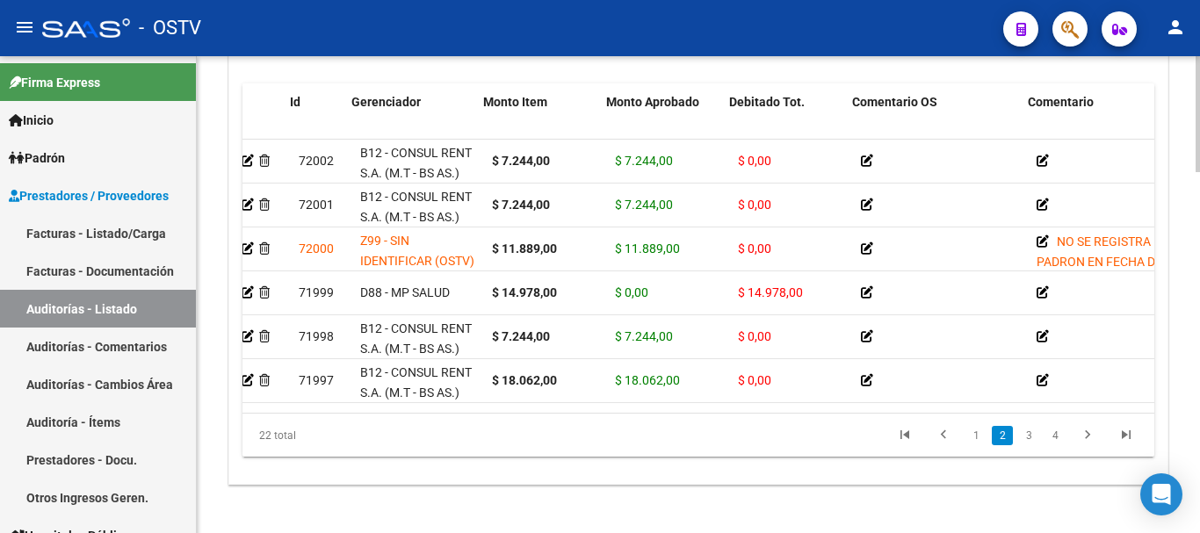
scroll to position [263, 0]
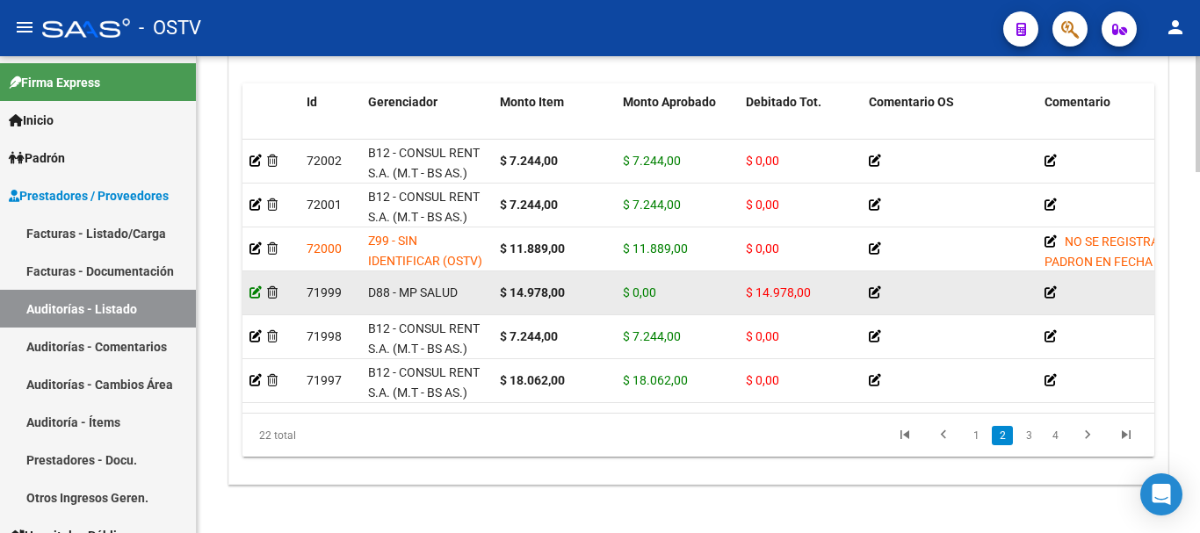
click at [253, 291] on icon at bounding box center [255, 292] width 12 height 12
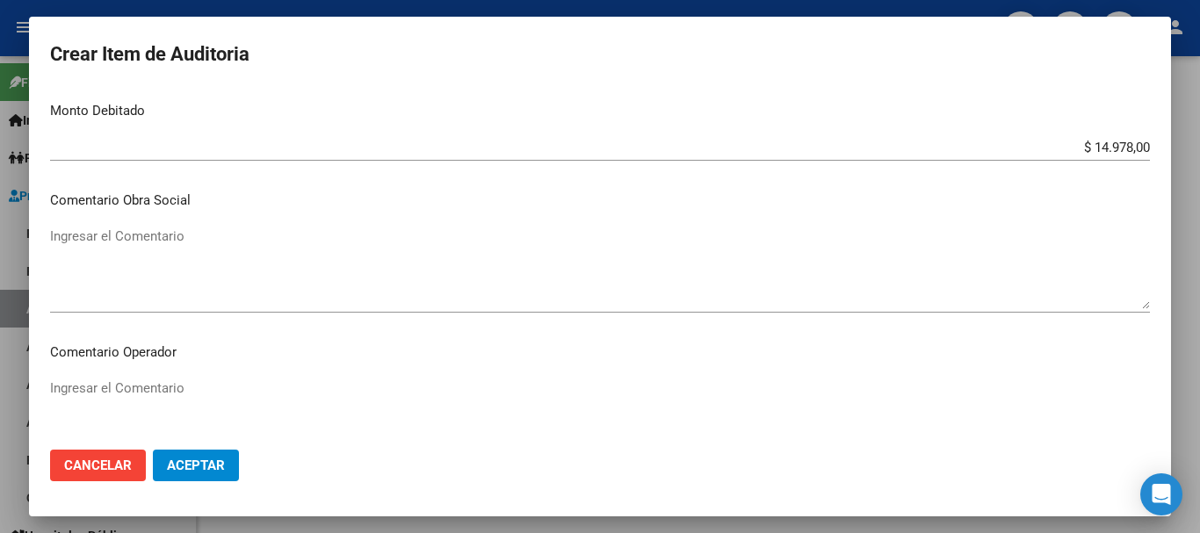
scroll to position [703, 0]
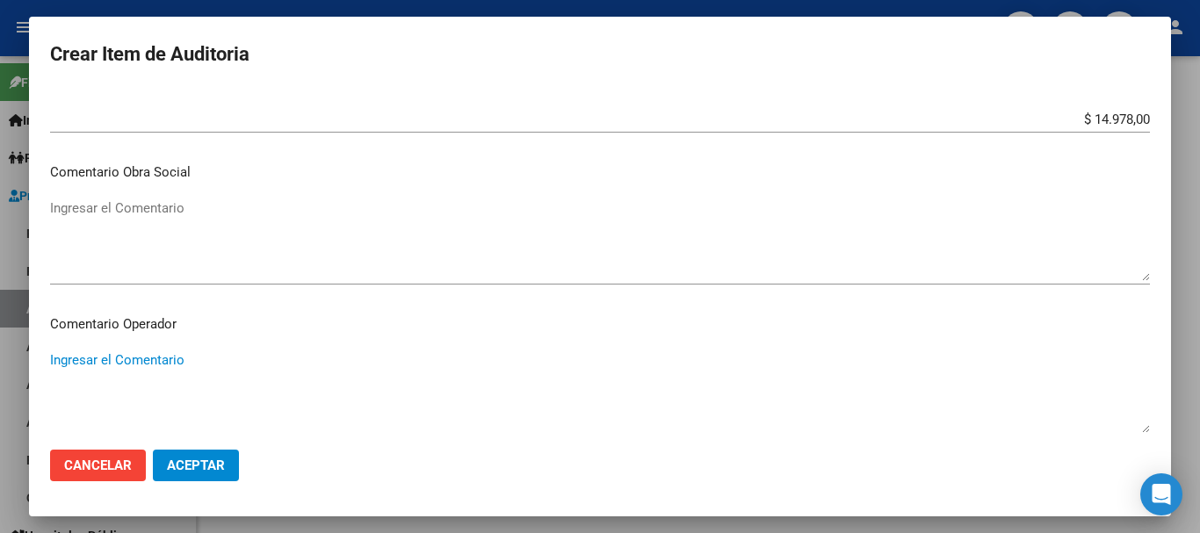
click at [400, 369] on textarea "Ingresar el Comentario" at bounding box center [600, 391] width 1100 height 83
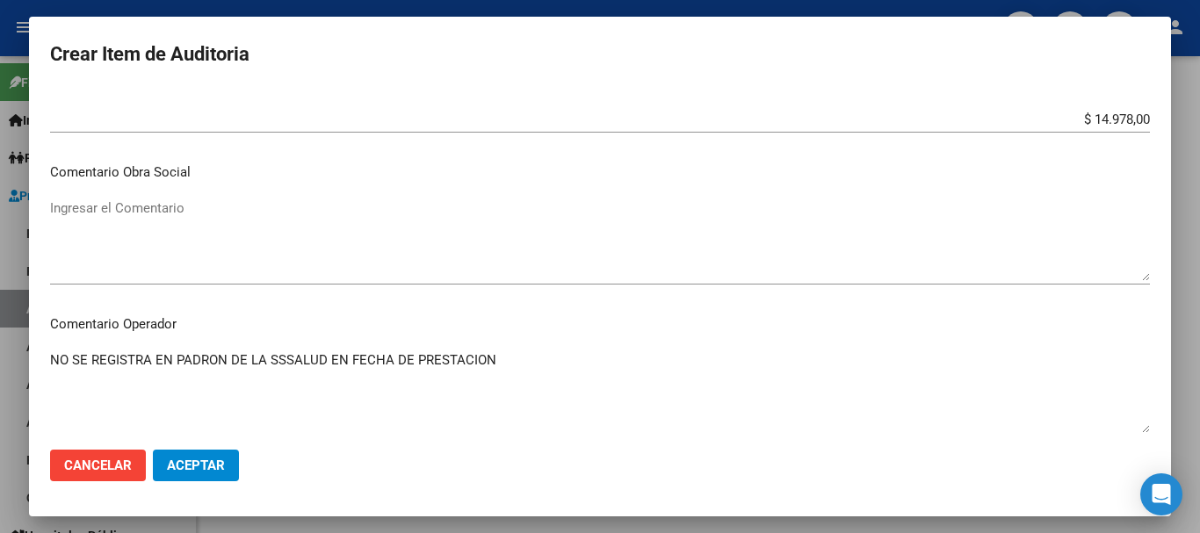
click at [211, 473] on span "Aceptar" at bounding box center [196, 466] width 58 height 16
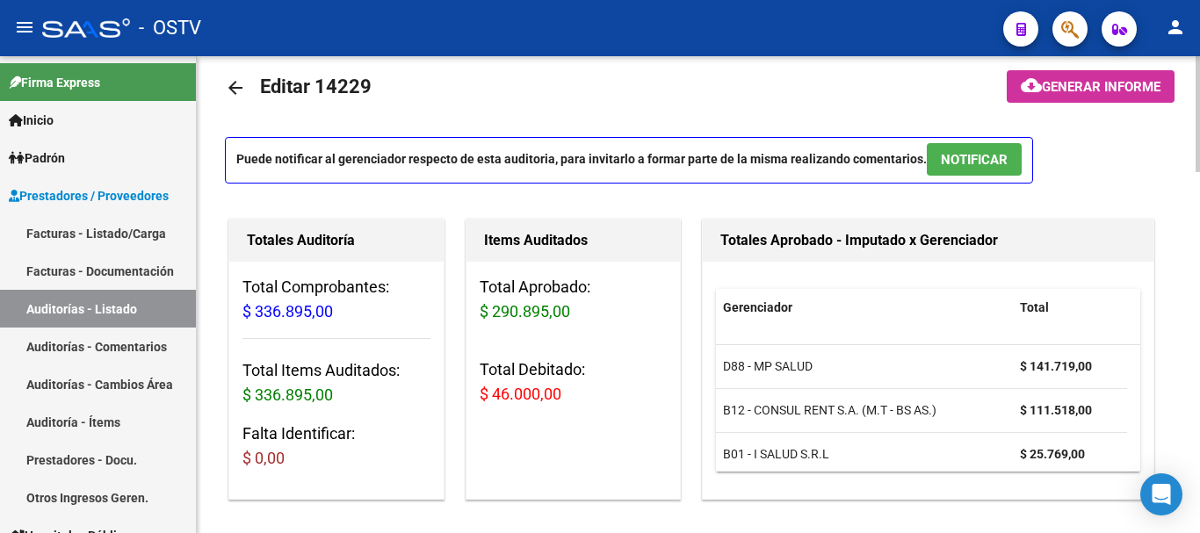
scroll to position [0, 0]
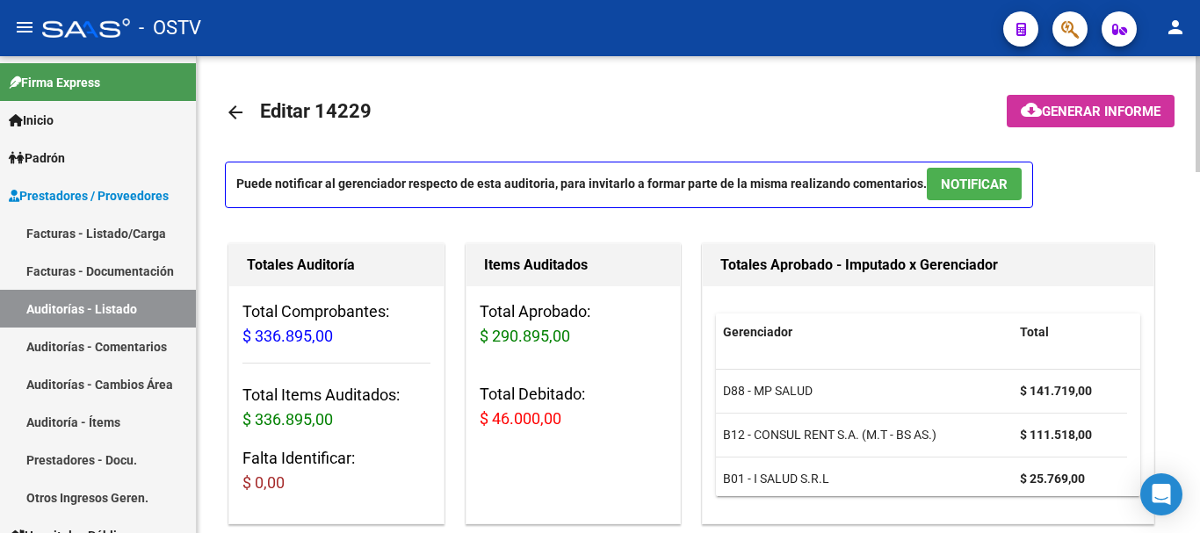
drag, startPoint x: 1098, startPoint y: 108, endPoint x: 1092, endPoint y: 119, distance: 12.2
click at [1092, 119] on span "Generar informe" at bounding box center [1101, 112] width 119 height 16
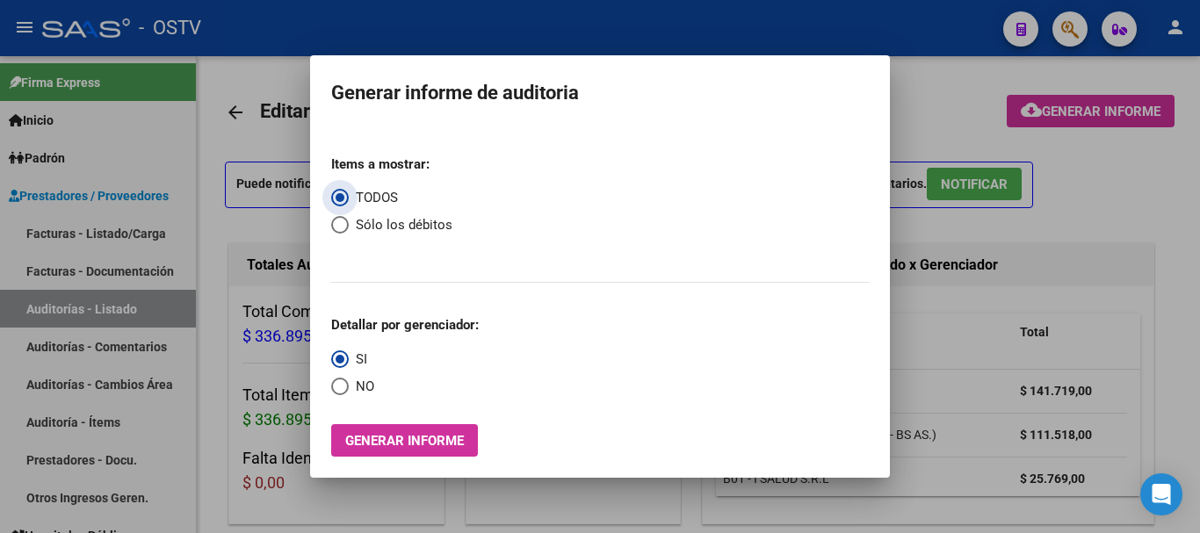
click at [342, 230] on span "Select an option" at bounding box center [340, 225] width 18 height 18
click at [342, 230] on input "Sólo los débitos" at bounding box center [340, 225] width 18 height 18
click at [337, 390] on span "Select an option" at bounding box center [340, 387] width 18 height 18
click at [337, 390] on input "NO" at bounding box center [340, 387] width 18 height 18
click at [407, 451] on button "Generar informe" at bounding box center [404, 440] width 147 height 32
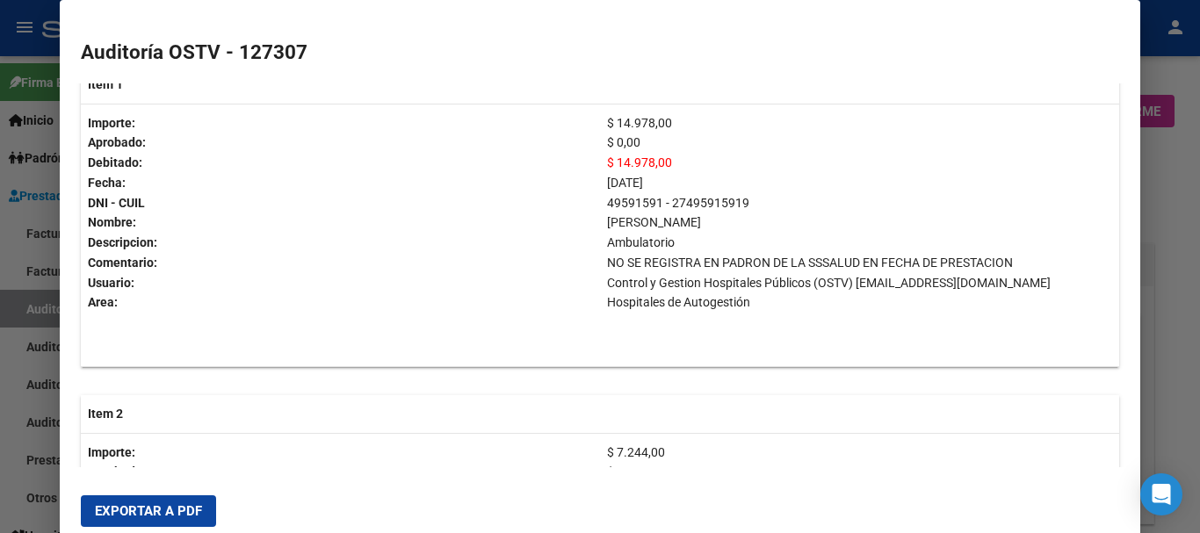
scroll to position [699, 0]
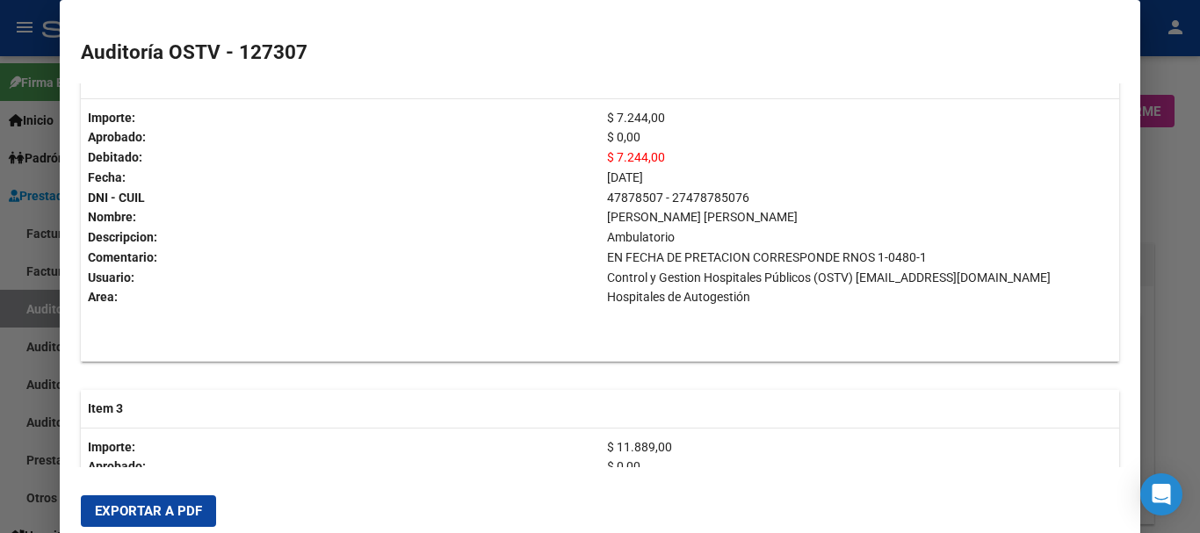
click at [1171, 291] on div at bounding box center [600, 266] width 1200 height 533
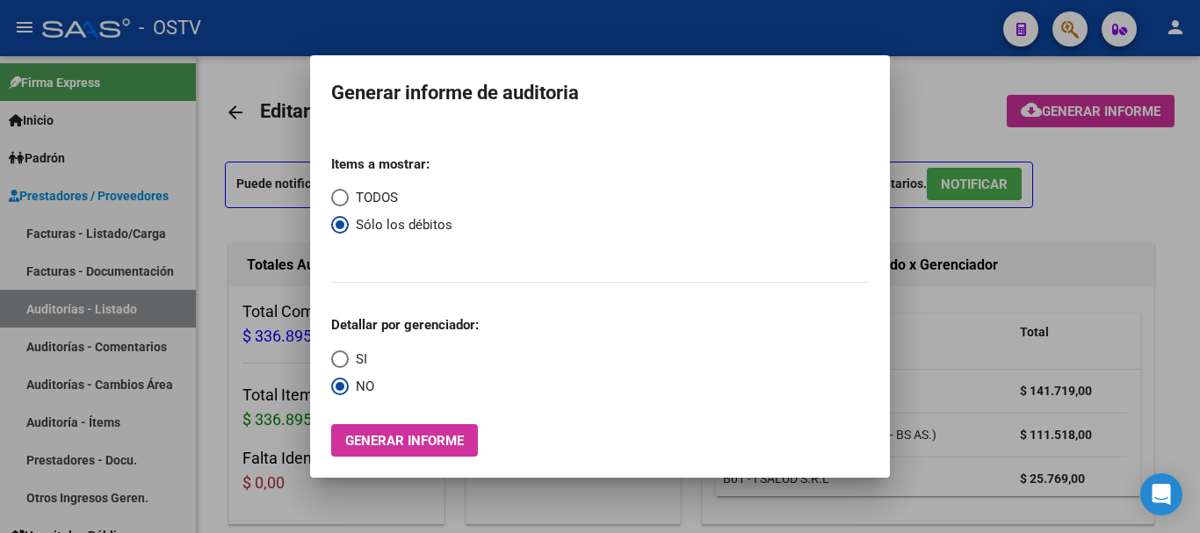
click at [1173, 299] on div at bounding box center [600, 266] width 1200 height 533
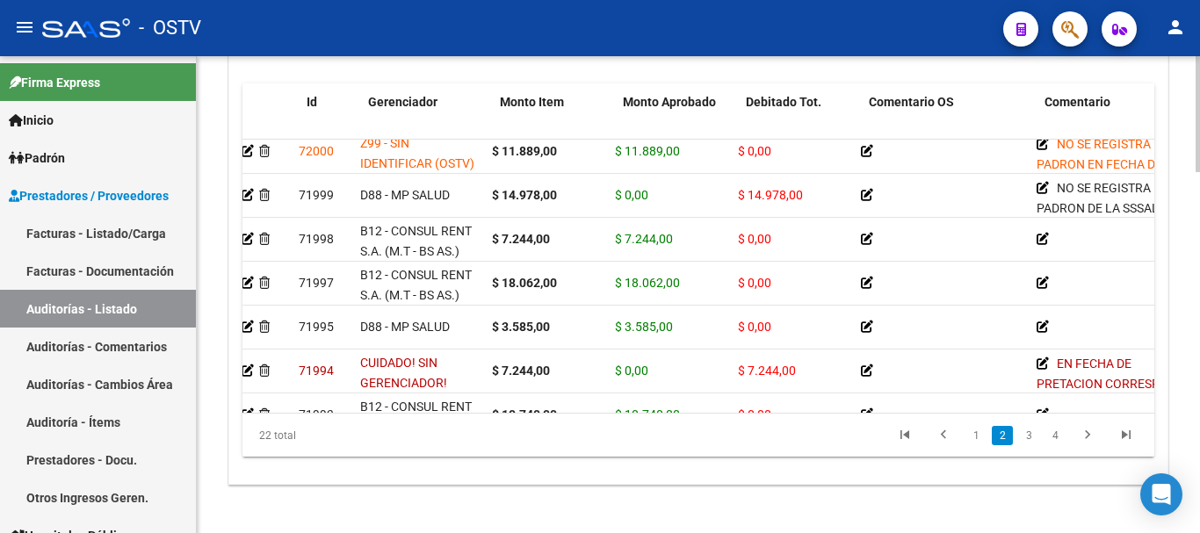
scroll to position [361, 0]
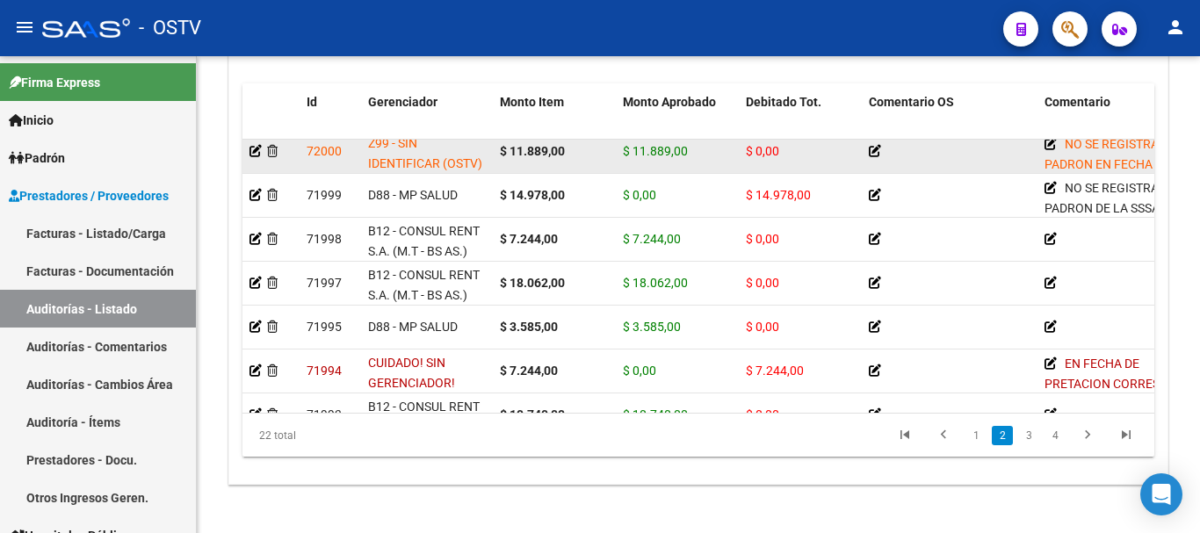
click at [247, 150] on datatable-body-cell at bounding box center [270, 151] width 57 height 43
click at [256, 154] on icon at bounding box center [255, 151] width 12 height 12
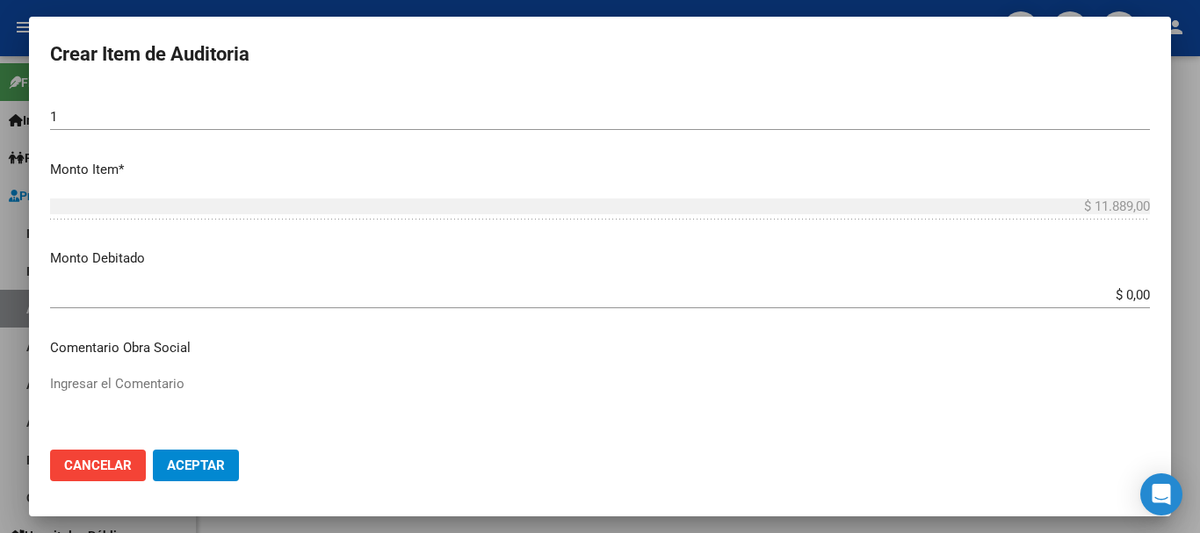
scroll to position [615, 0]
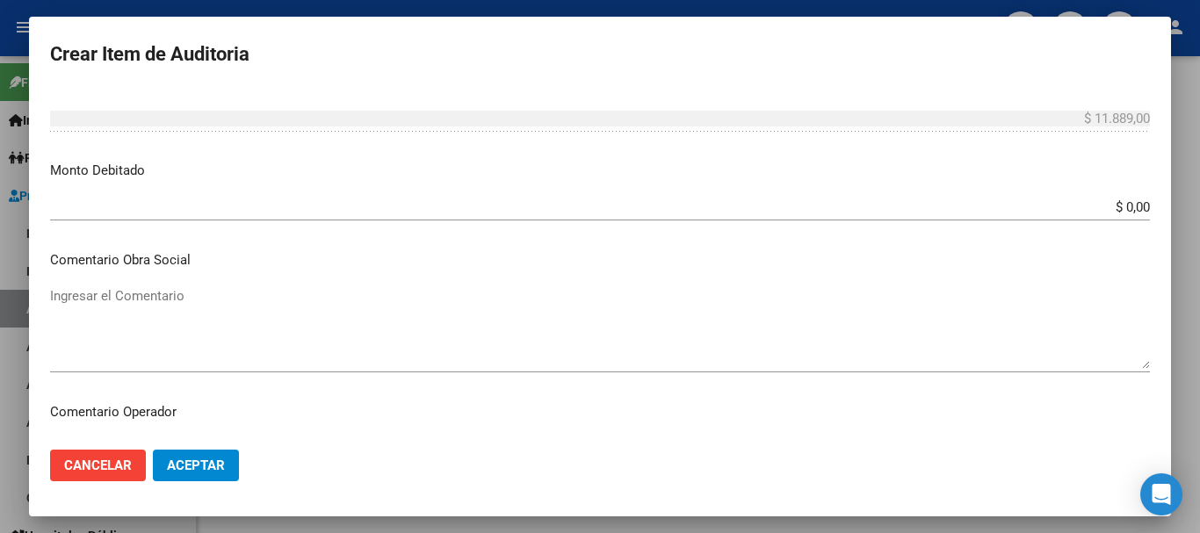
click at [1124, 216] on div "$ 0,00 Ingresar el monto" at bounding box center [600, 207] width 1100 height 26
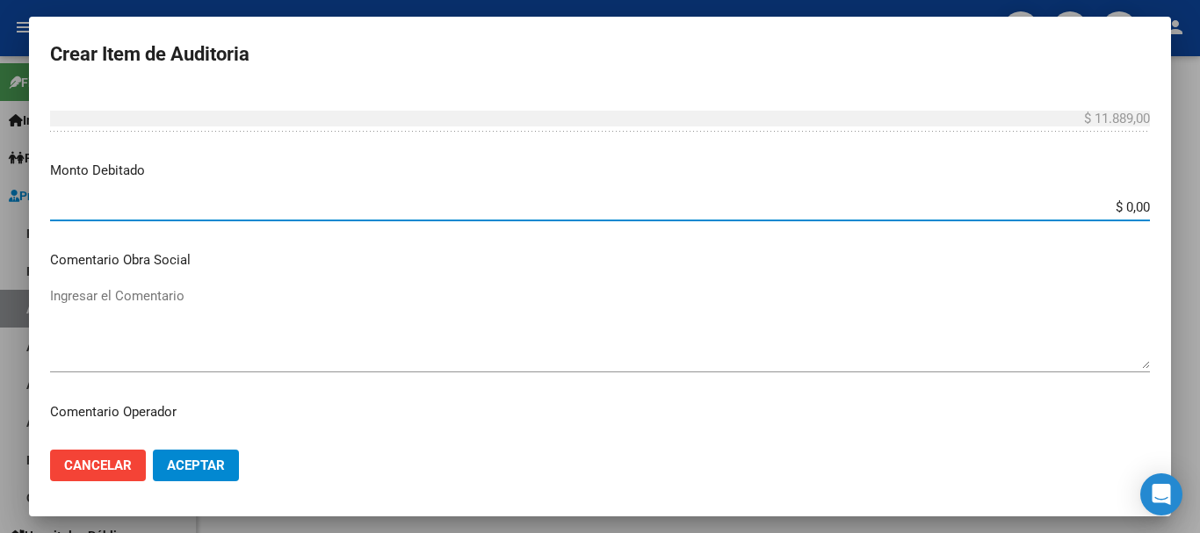
click at [1117, 213] on input "$ 0,00" at bounding box center [600, 207] width 1100 height 16
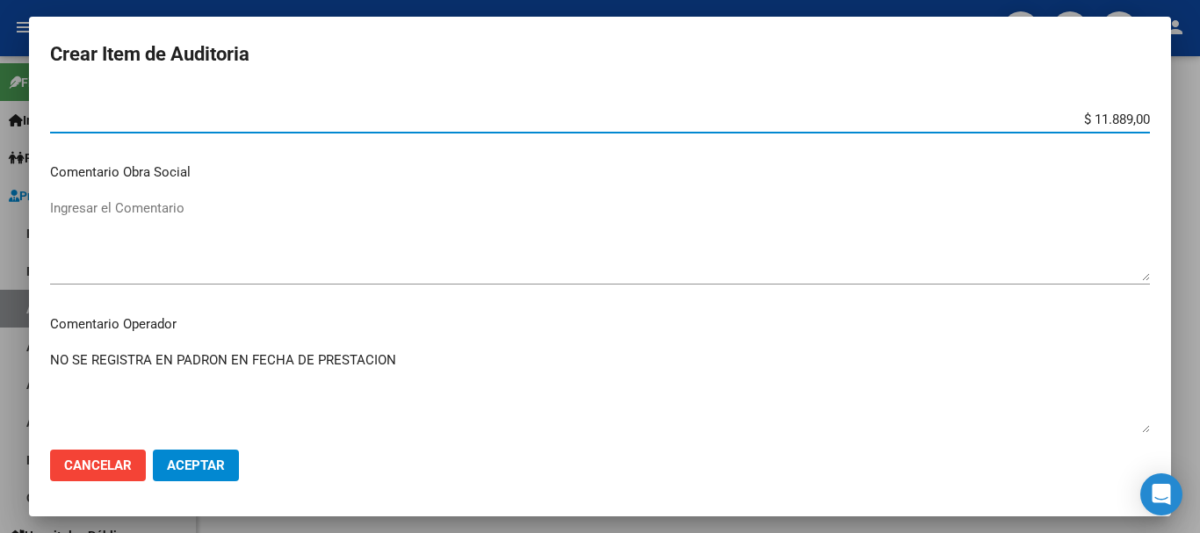
scroll to position [790, 0]
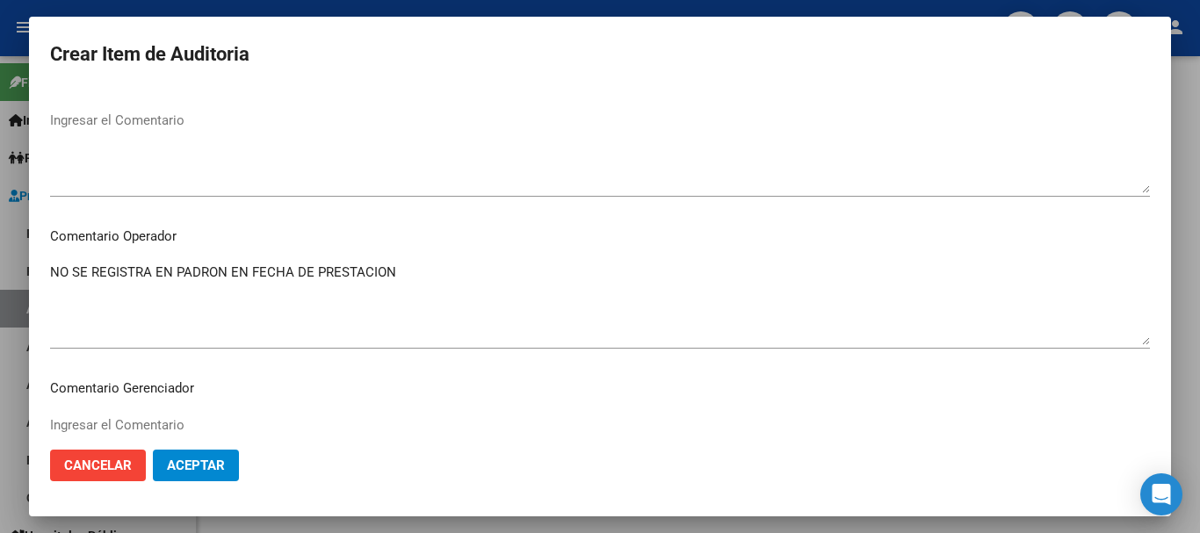
click at [215, 468] on span "Aceptar" at bounding box center [196, 466] width 58 height 16
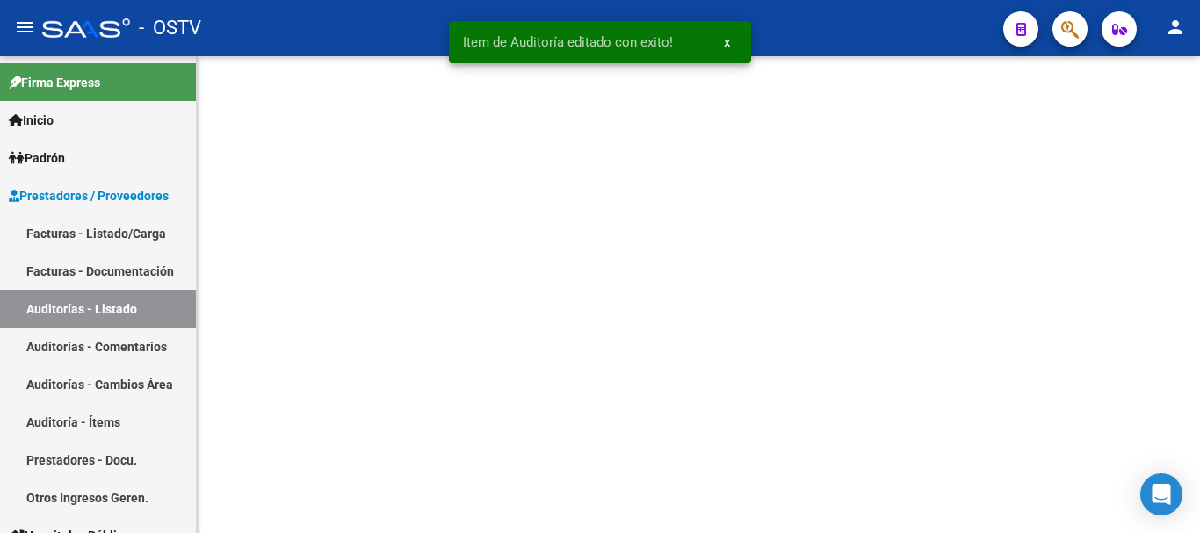
scroll to position [0, 0]
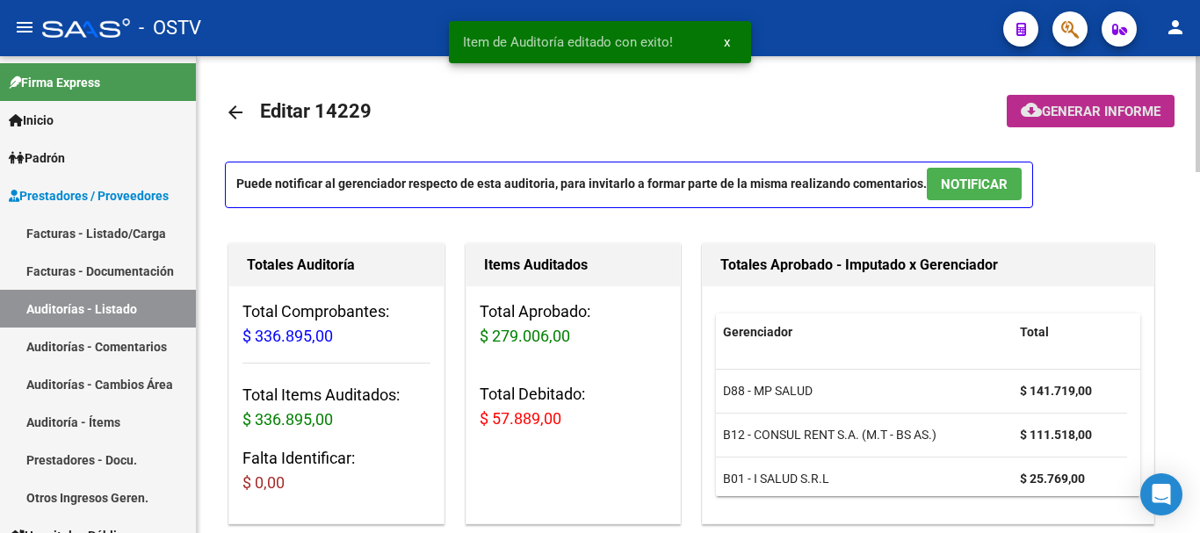
click at [1088, 112] on span "Generar informe" at bounding box center [1101, 112] width 119 height 16
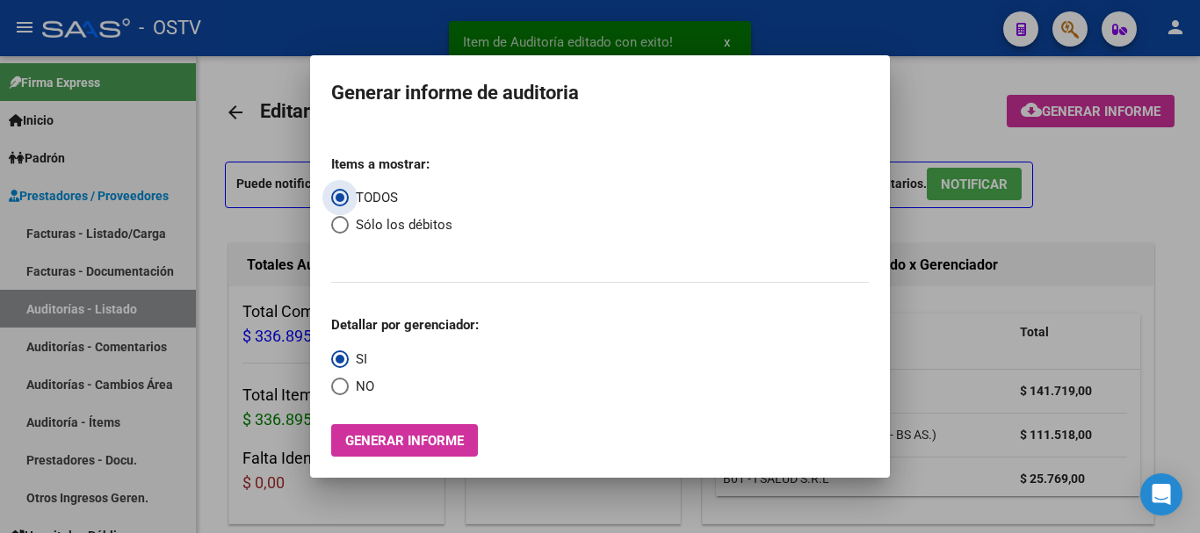
drag, startPoint x: 349, startPoint y: 226, endPoint x: 350, endPoint y: 266, distance: 40.4
click at [349, 227] on span "Sólo los débitos" at bounding box center [401, 225] width 104 height 20
click at [349, 227] on input "Sólo los débitos" at bounding box center [340, 225] width 18 height 18
click at [336, 393] on span "Select an option" at bounding box center [340, 387] width 18 height 18
click at [336, 393] on input "NO" at bounding box center [340, 387] width 18 height 18
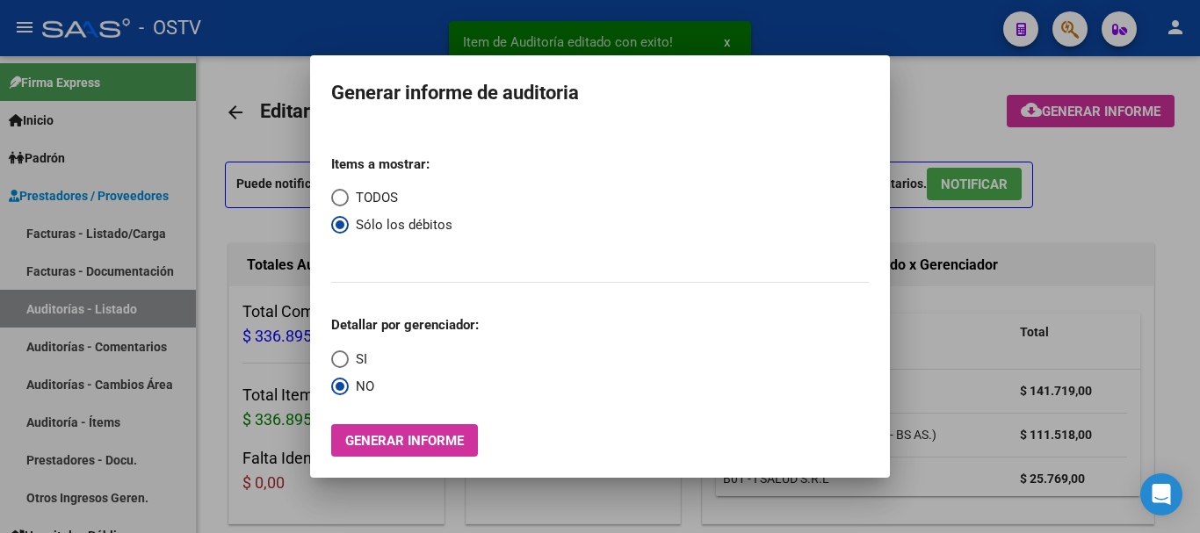
click at [411, 449] on span "Generar informe" at bounding box center [404, 441] width 119 height 16
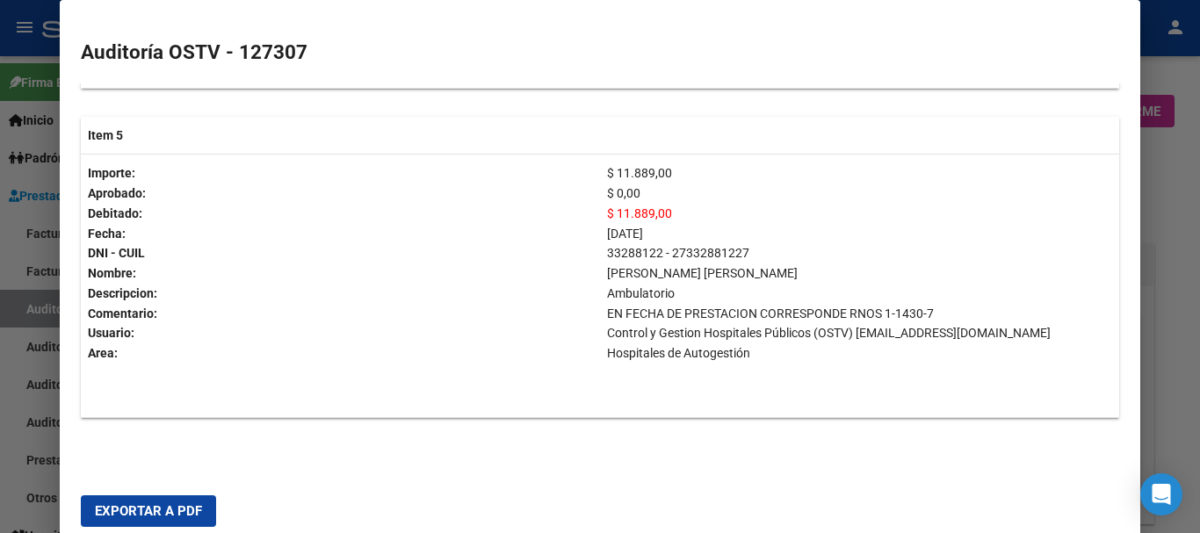
scroll to position [1750, 0]
click at [137, 509] on span "Exportar a PDF" at bounding box center [148, 511] width 107 height 16
click at [1199, 260] on div at bounding box center [600, 266] width 1200 height 533
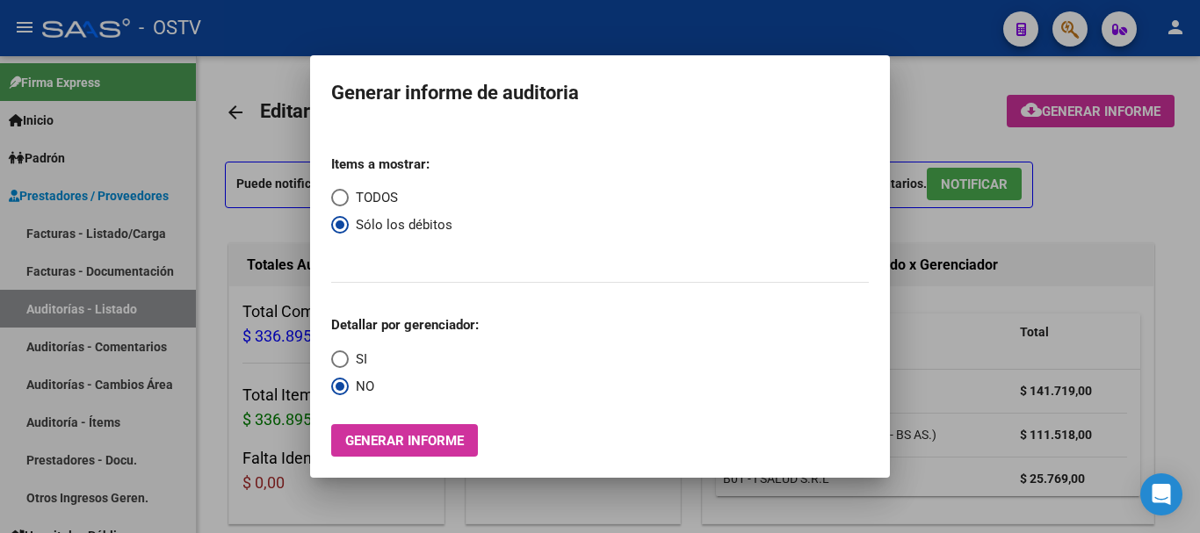
click at [1199, 260] on div at bounding box center [600, 266] width 1200 height 533
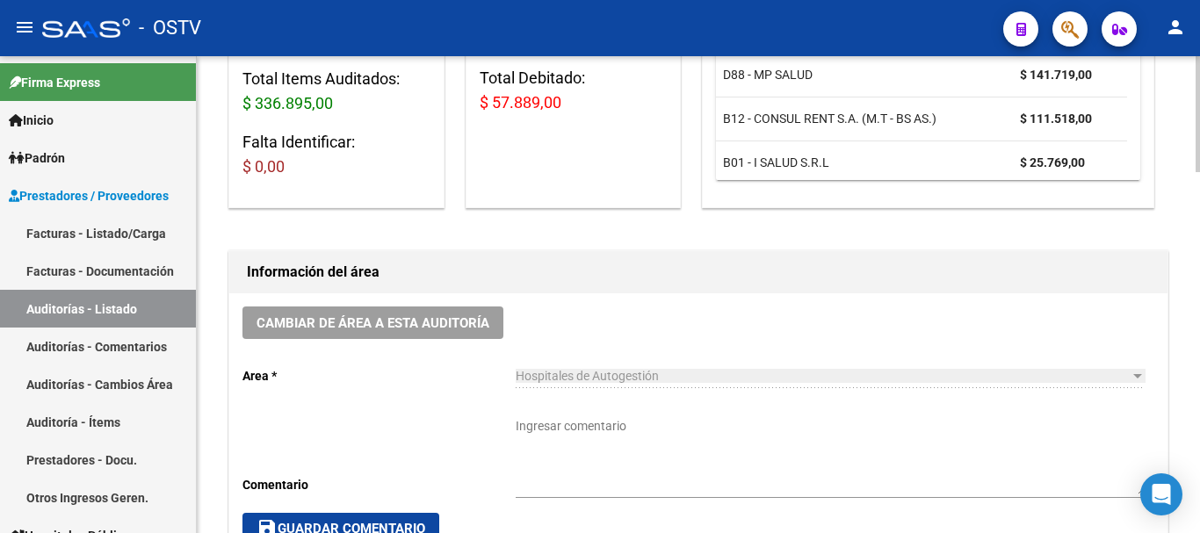
scroll to position [790, 0]
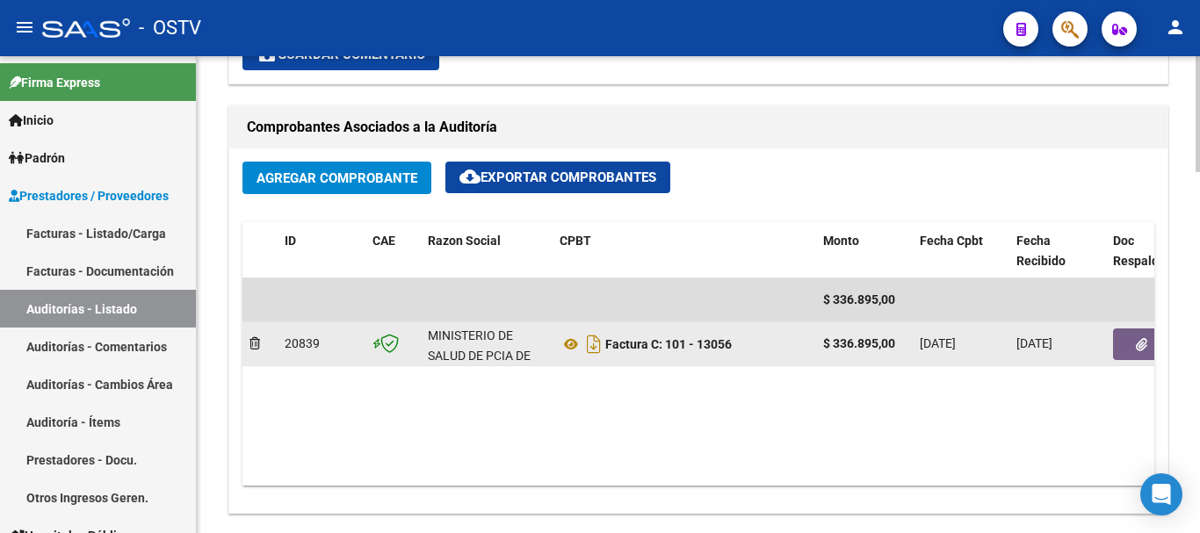
click at [1138, 341] on icon "button" at bounding box center [1141, 344] width 11 height 13
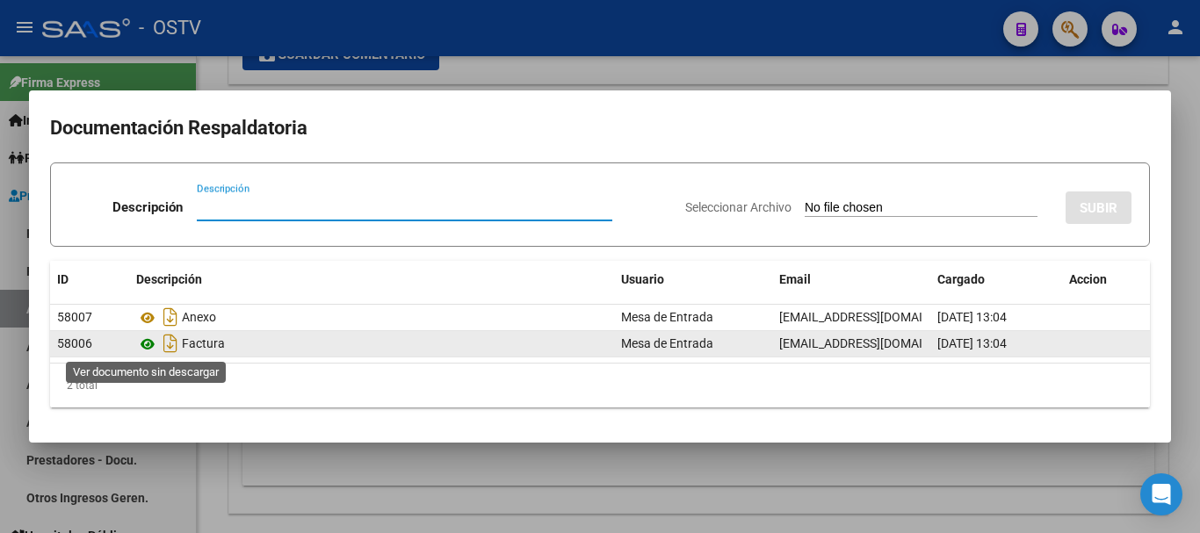
click at [141, 342] on icon at bounding box center [147, 344] width 23 height 21
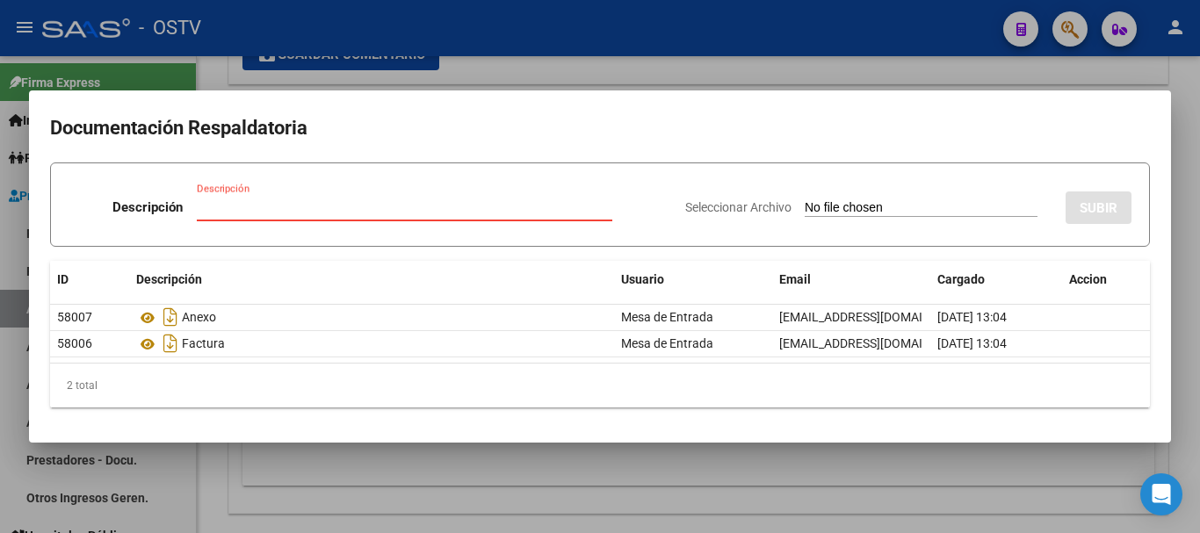
click at [371, 212] on input "Descripción" at bounding box center [404, 207] width 415 height 16
click at [805, 200] on input "Seleccionar Archivo" at bounding box center [921, 208] width 233 height 17
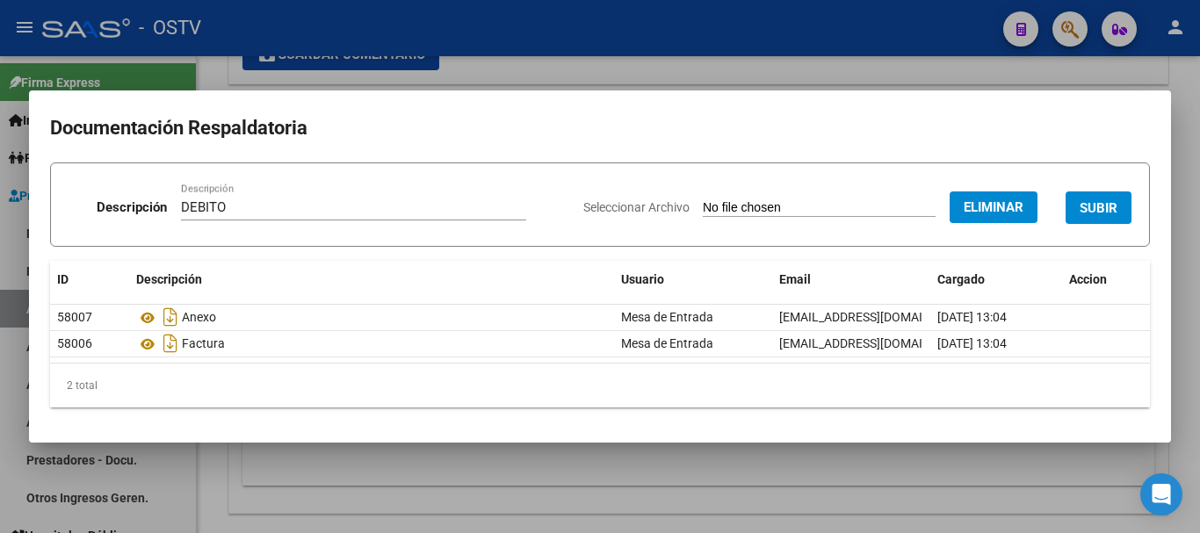
click at [1092, 203] on span "SUBIR" at bounding box center [1098, 208] width 38 height 16
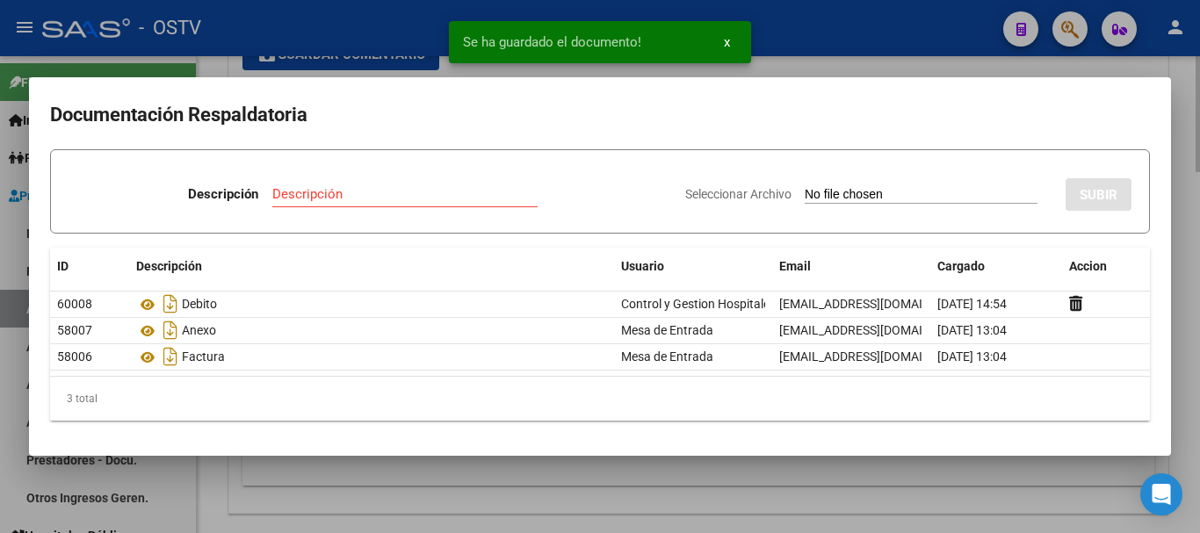
click at [1199, 305] on div at bounding box center [600, 266] width 1200 height 533
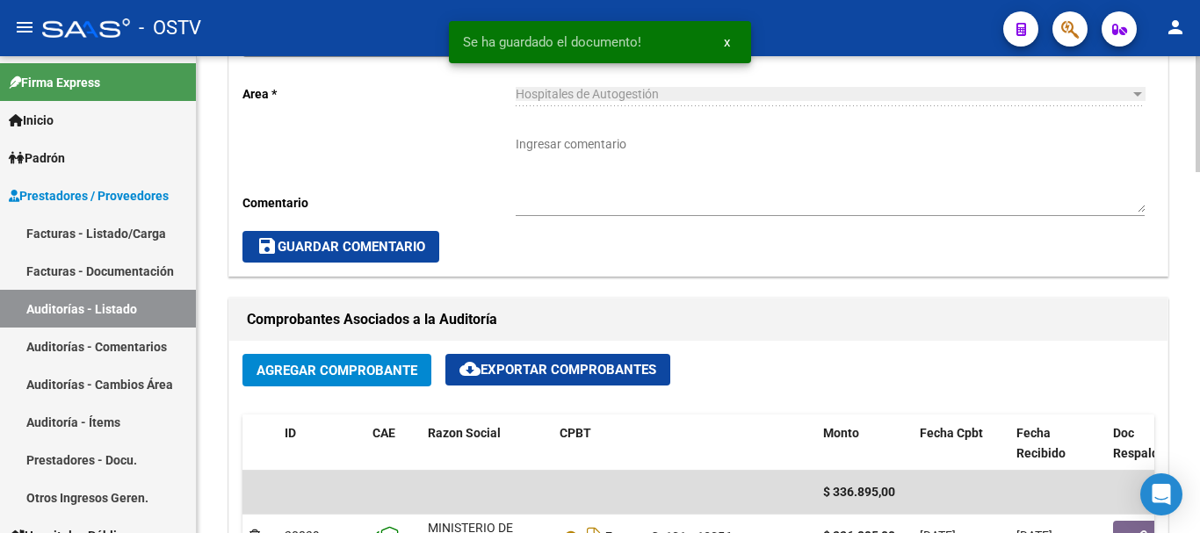
scroll to position [351, 0]
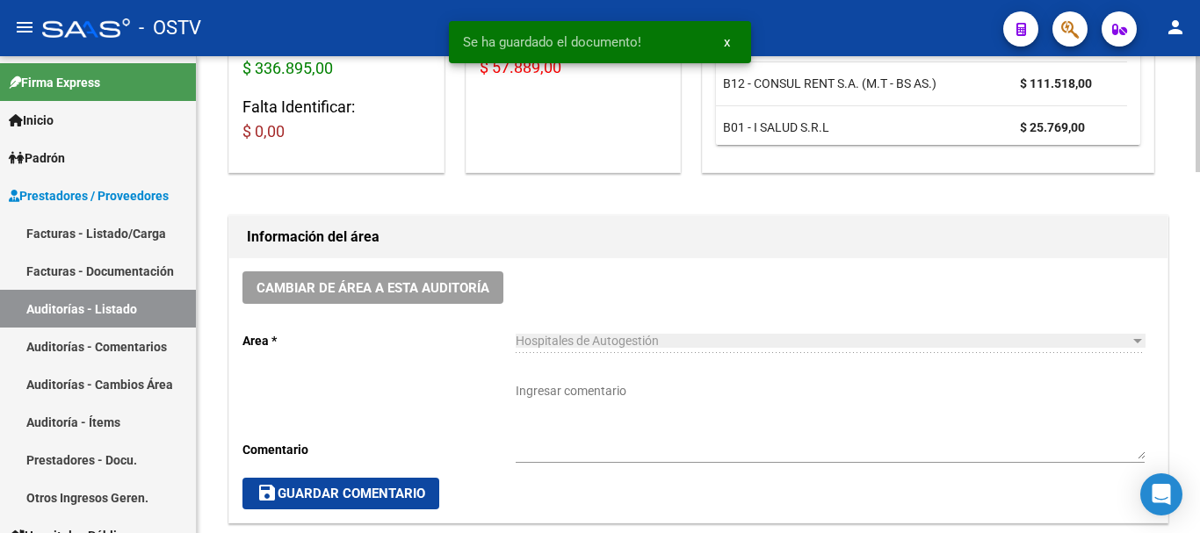
click at [480, 390] on div "Cambiar de área a esta auditoría Area * Hospitales de Autogestión Seleccionar a…" at bounding box center [698, 390] width 938 height 264
click at [564, 404] on textarea "Ingresar comentario" at bounding box center [830, 420] width 629 height 77
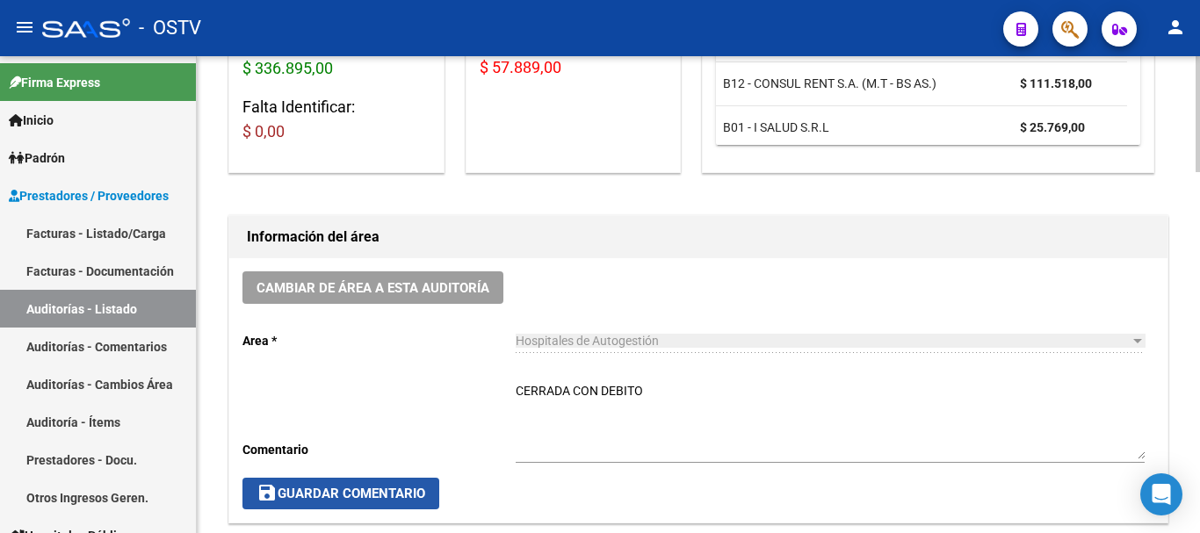
click at [278, 492] on span "save Guardar Comentario" at bounding box center [340, 494] width 169 height 16
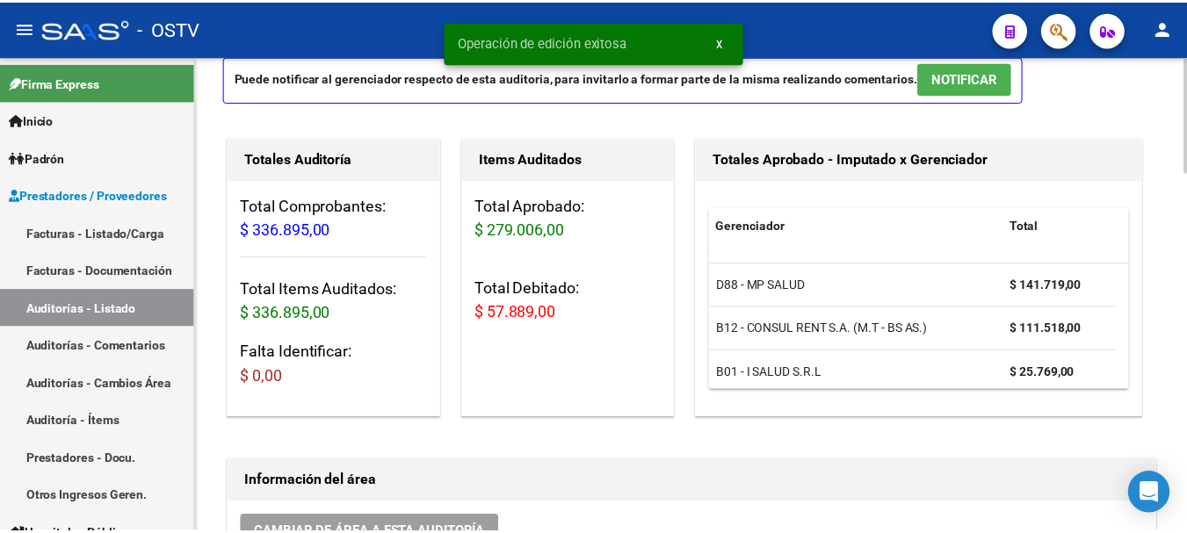
scroll to position [0, 0]
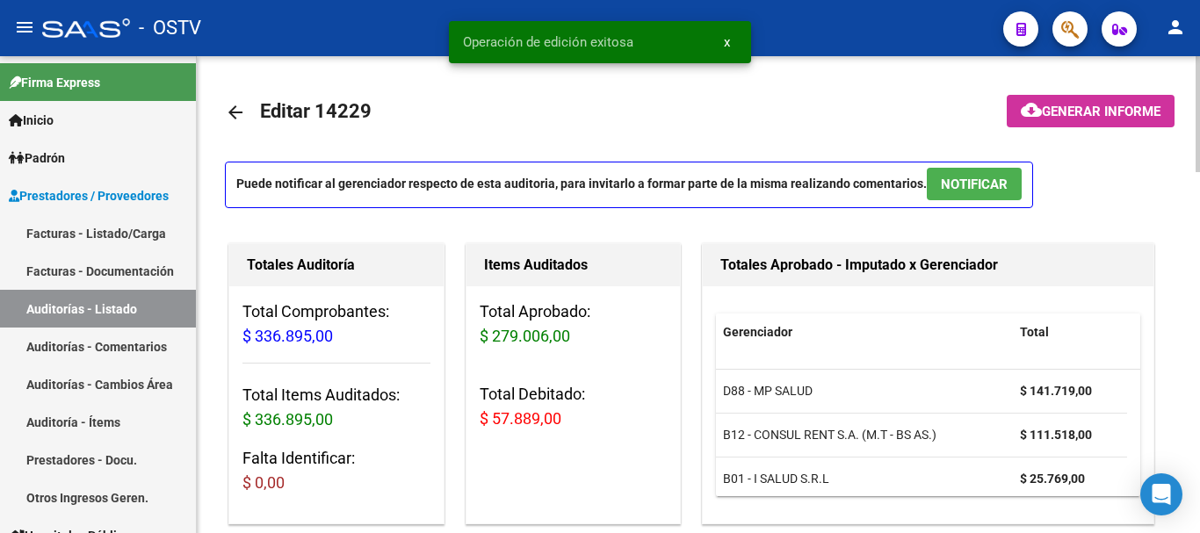
click at [237, 112] on mat-icon "arrow_back" at bounding box center [235, 112] width 21 height 21
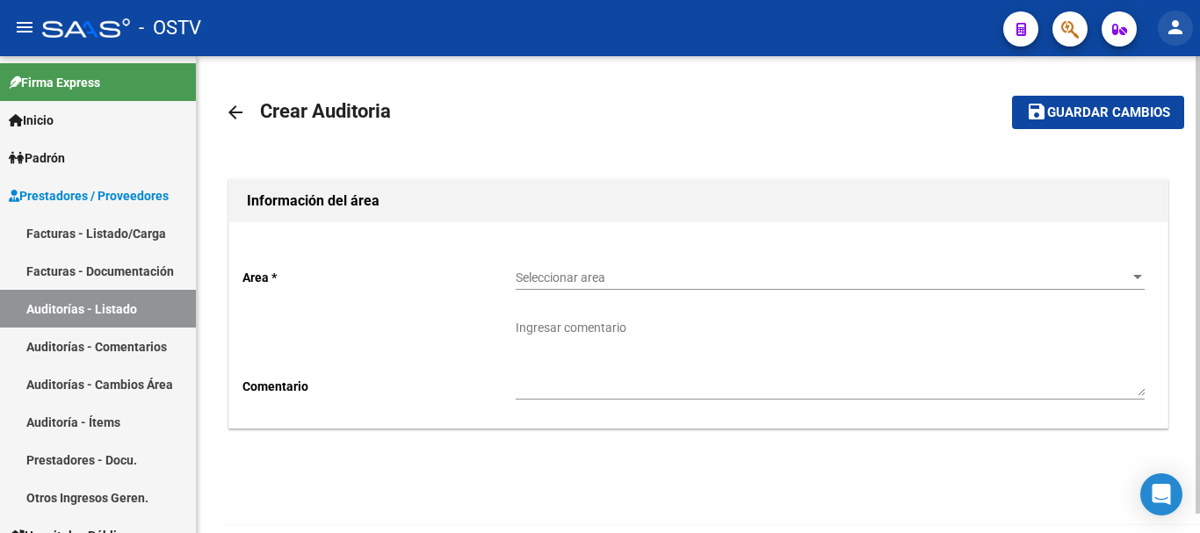
click at [1178, 28] on mat-icon "person" at bounding box center [1175, 27] width 21 height 21
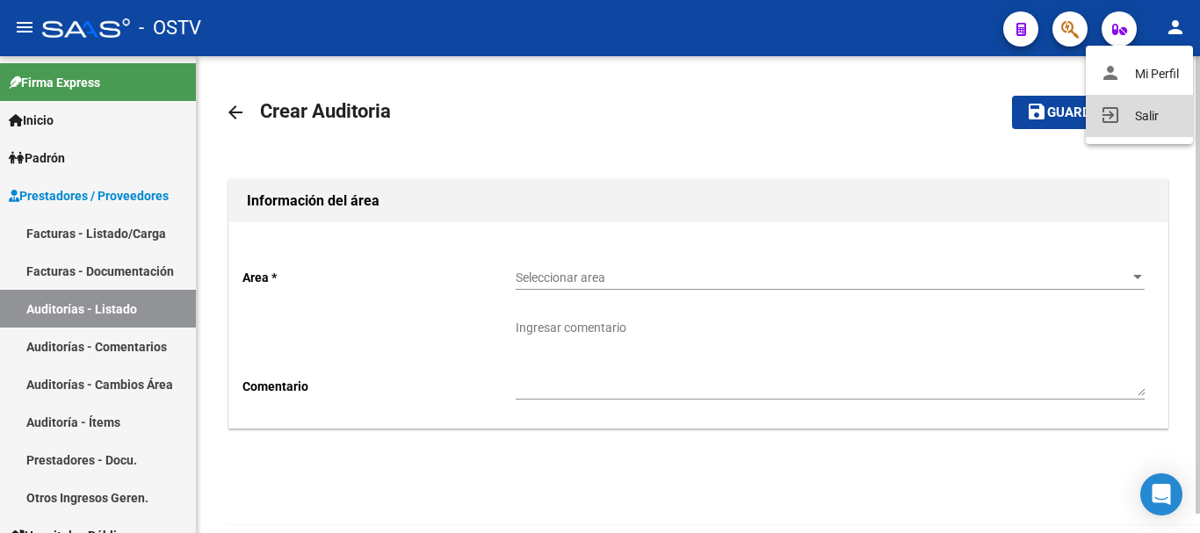
click at [1136, 117] on button "exit_to_app Salir" at bounding box center [1139, 116] width 107 height 42
